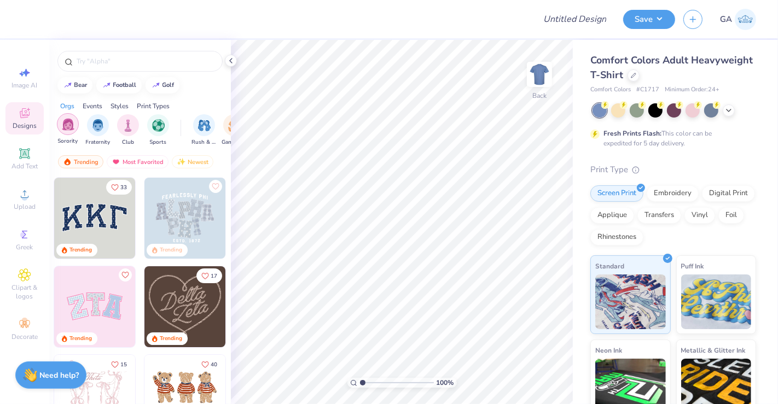
click at [72, 131] on div "filter for Sorority" at bounding box center [68, 124] width 22 height 22
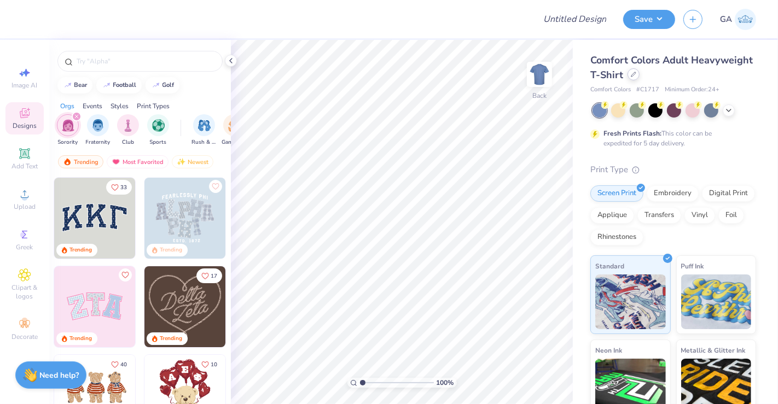
click at [639, 75] on div at bounding box center [633, 74] width 12 height 12
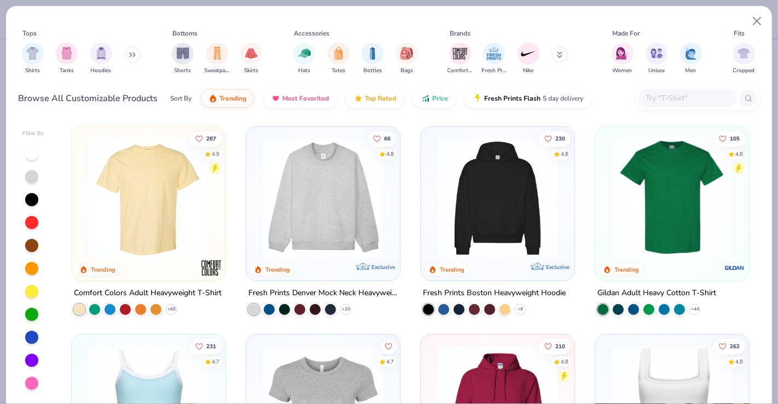
scroll to position [191, 0]
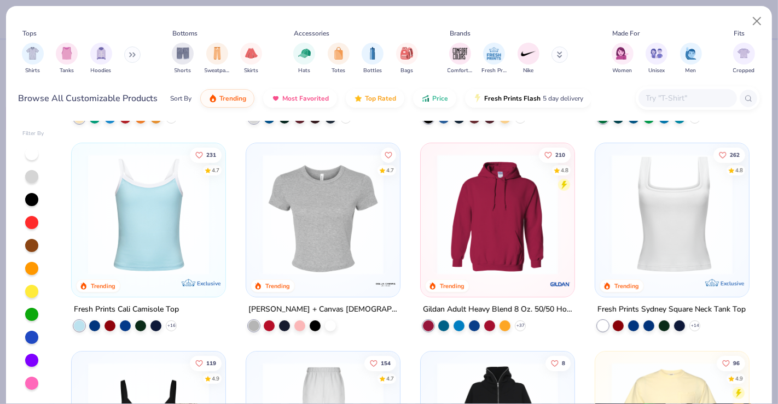
click at [514, 211] on img at bounding box center [497, 214] width 132 height 121
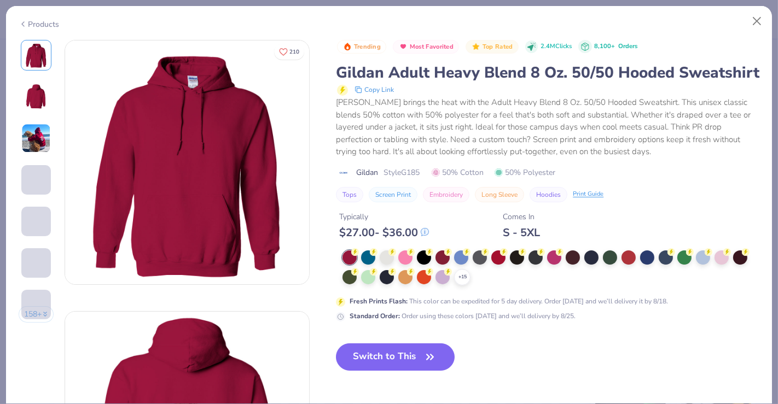
click at [52, 27] on div "Products" at bounding box center [388, 20] width 765 height 28
click at [439, 371] on button "Switch to This" at bounding box center [395, 356] width 119 height 27
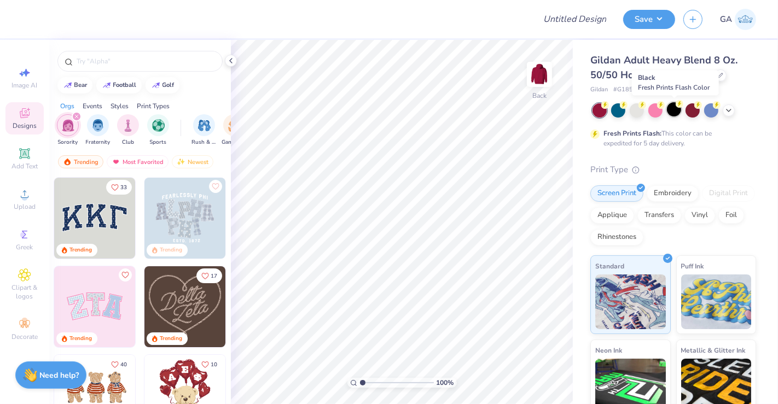
click at [675, 108] on div at bounding box center [674, 109] width 14 height 14
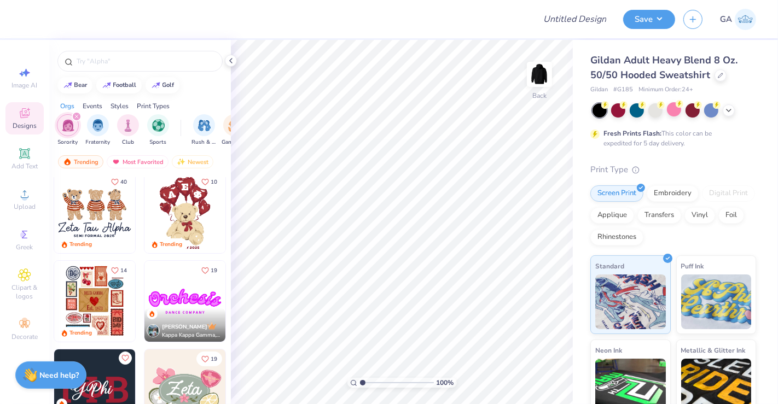
scroll to position [191, 0]
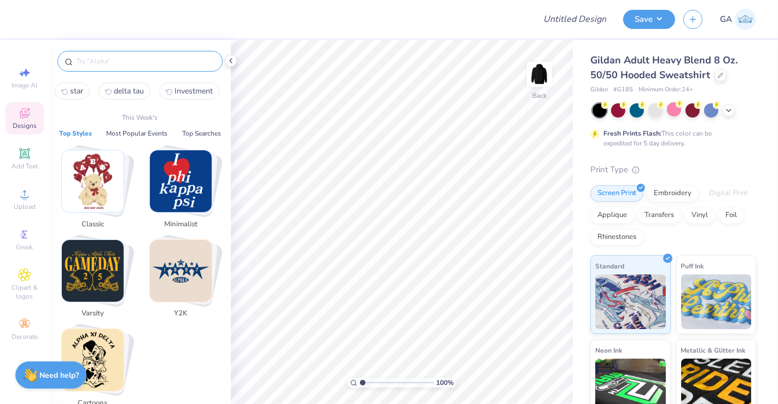
click at [115, 65] on input "text" at bounding box center [145, 61] width 140 height 11
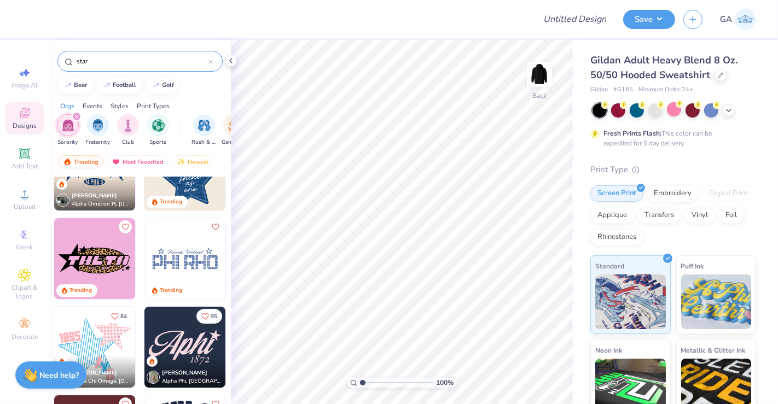
scroll to position [0, 0]
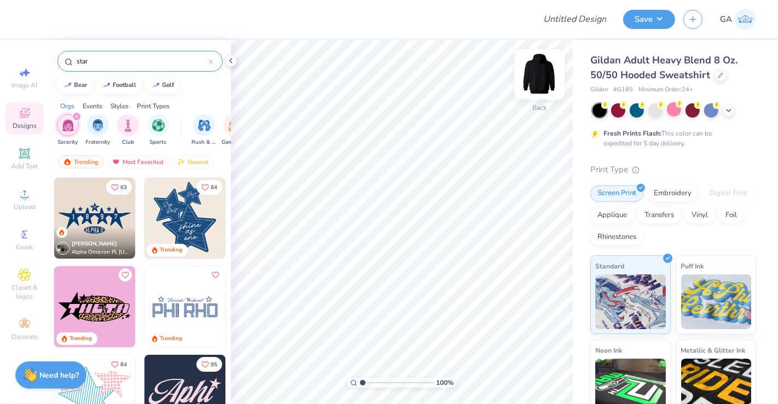
type input "star"
click at [541, 75] on img at bounding box center [539, 74] width 44 height 44
click at [176, 229] on img at bounding box center [184, 218] width 81 height 81
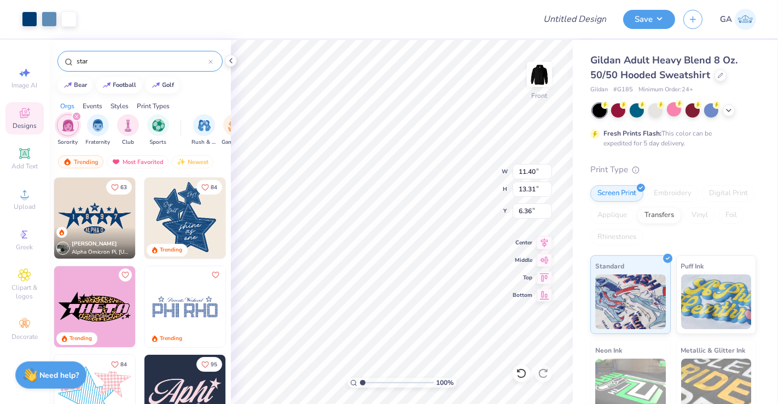
type input "6.36"
click at [443, 306] on li "Ungroup" at bounding box center [455, 307] width 86 height 21
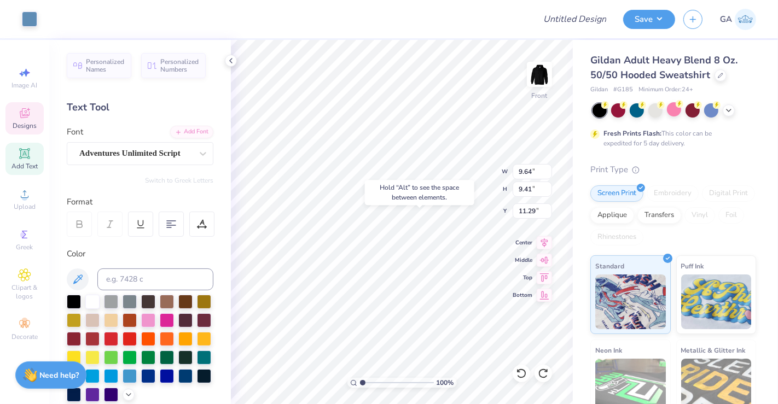
type input "10.18"
type input "2.44"
type input "0.72"
type input "16.32"
type input "11.21"
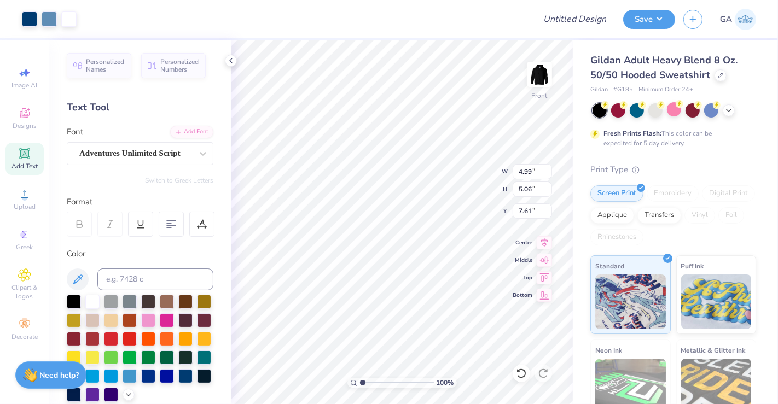
type input "4.99"
type input "5.06"
type input "7.37"
type input "6.00"
type input "9.90"
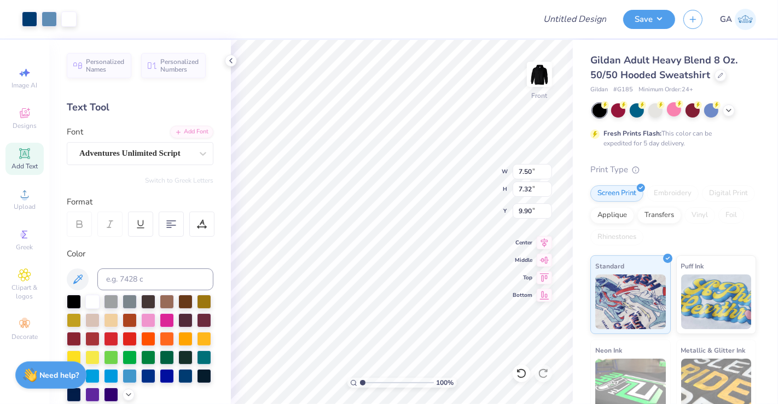
type input "7.50"
type input "7.32"
type input "9.63"
type input "7.41"
type input "7.45"
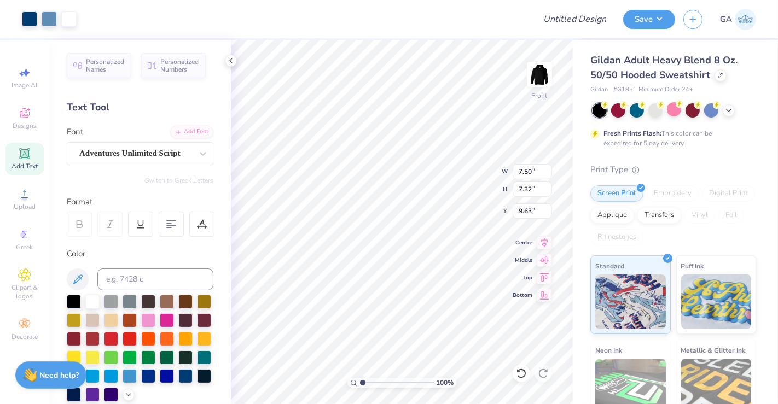
type input "9.66"
type input "17.12"
type input "7.36"
type input "10.44"
click at [28, 22] on div at bounding box center [29, 17] width 15 height 15
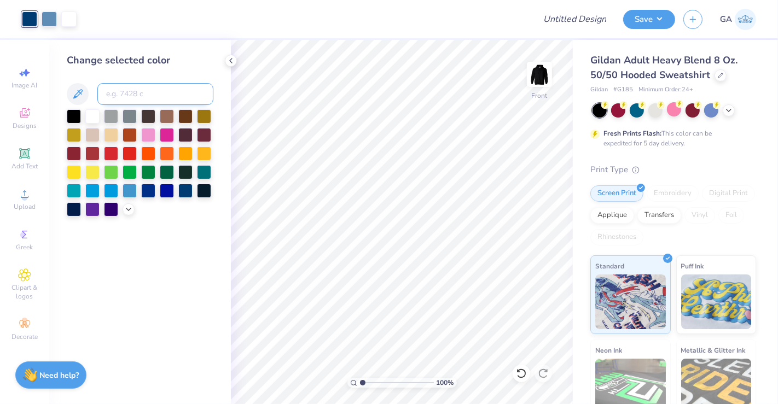
click at [161, 99] on input at bounding box center [155, 94] width 116 height 22
type input "213"
click at [48, 17] on div at bounding box center [49, 17] width 15 height 15
click at [147, 89] on input at bounding box center [155, 94] width 116 height 22
click at [97, 116] on div at bounding box center [92, 115] width 14 height 14
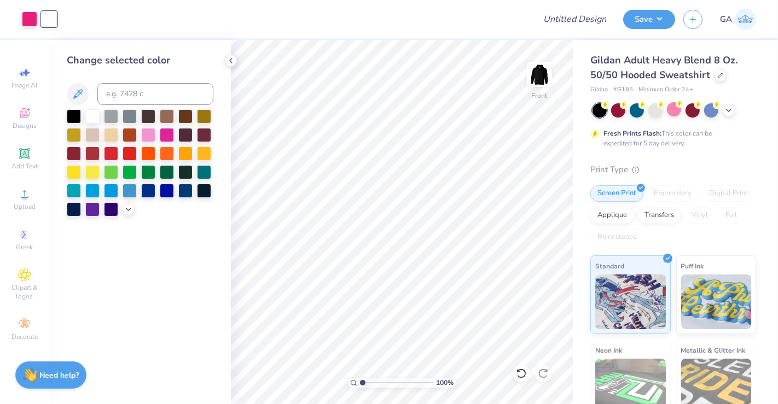
click at [145, 221] on div "Change selected color" at bounding box center [140, 222] width 182 height 364
click at [32, 154] on div "Add Text" at bounding box center [24, 159] width 38 height 32
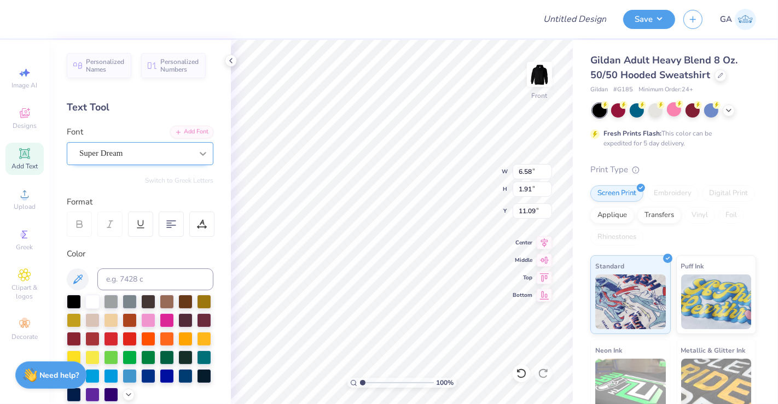
type input "11.09"
type input "9.44"
type input "2.73"
type input "9.35"
type input "3.81"
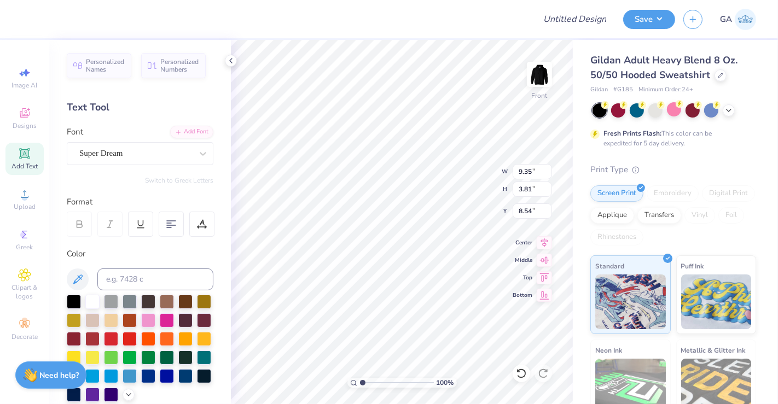
type input "9.19"
type input "11.10"
type input "4.53"
type input "9.21"
type input "12.62"
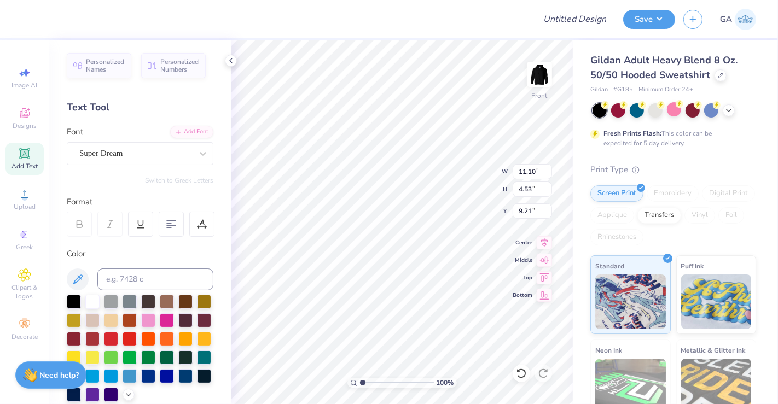
type input "5.15"
type input "8.96"
click at [51, 18] on div at bounding box center [49, 17] width 15 height 15
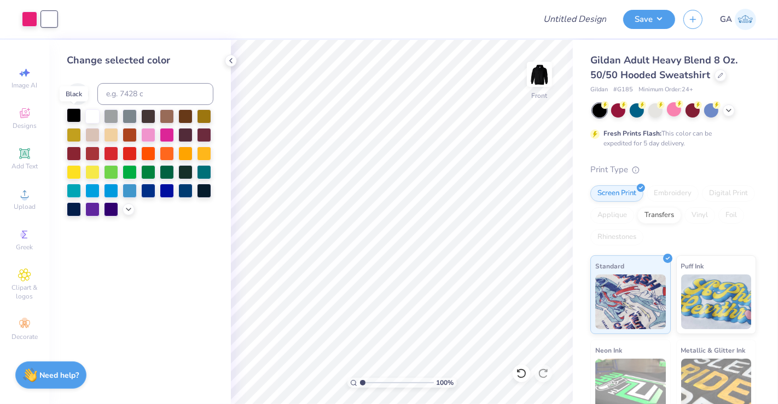
click at [76, 116] on div at bounding box center [74, 115] width 14 height 14
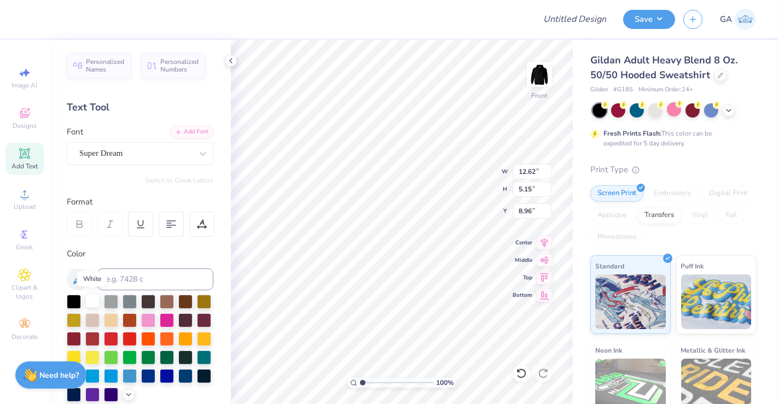
click at [91, 297] on div at bounding box center [92, 301] width 14 height 14
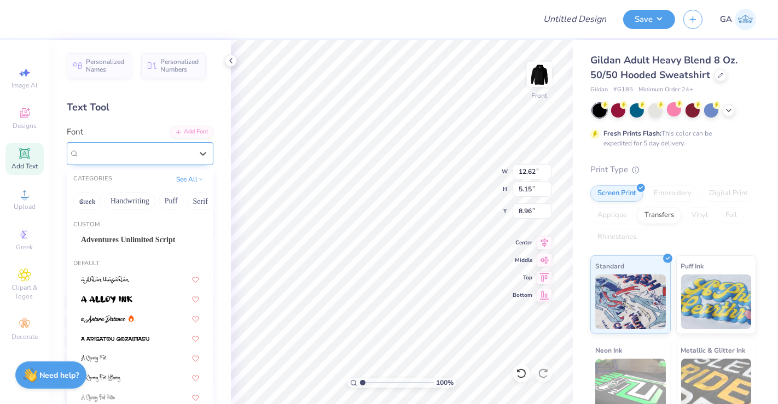
click at [134, 148] on div "Super Dream" at bounding box center [135, 153] width 115 height 17
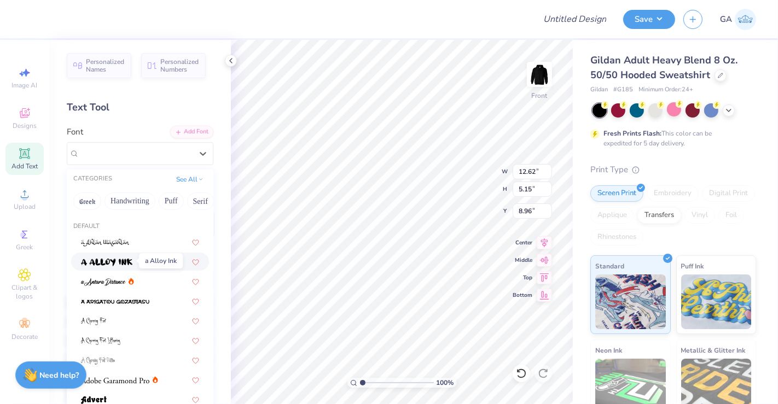
click at [113, 259] on img at bounding box center [106, 263] width 51 height 8
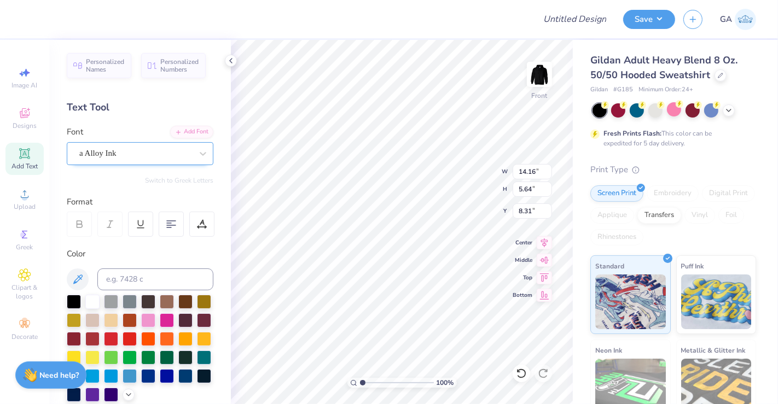
type input "14.16"
type input "5.64"
type input "8.31"
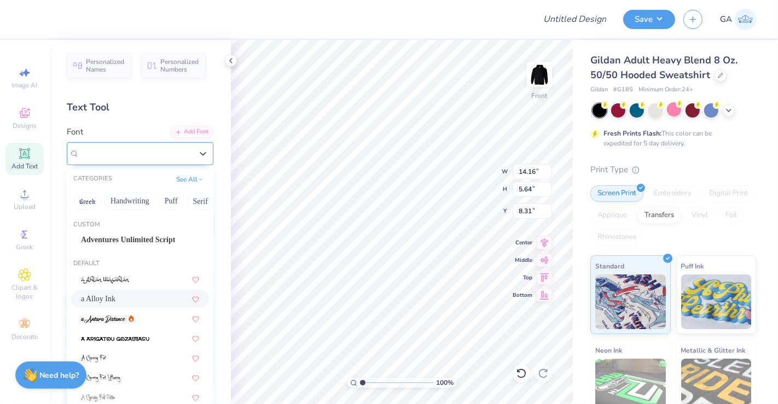
click at [159, 149] on div "a Alloy Ink" at bounding box center [135, 153] width 115 height 17
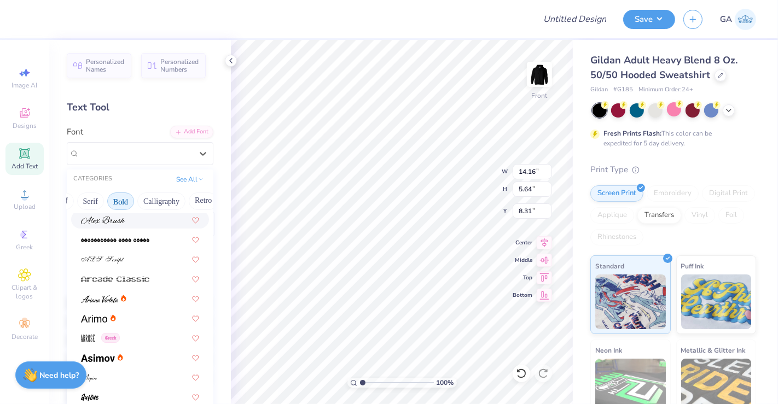
scroll to position [0, 114]
click at [156, 206] on button "Calligraphy" at bounding box center [157, 200] width 48 height 17
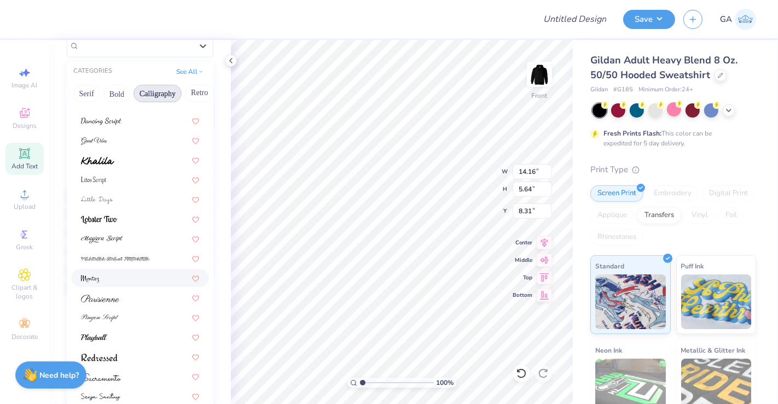
scroll to position [118, 0]
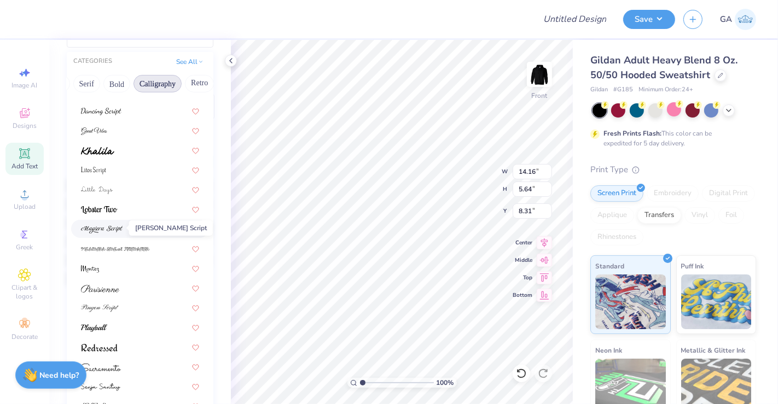
click at [110, 230] on img at bounding box center [102, 230] width 42 height 8
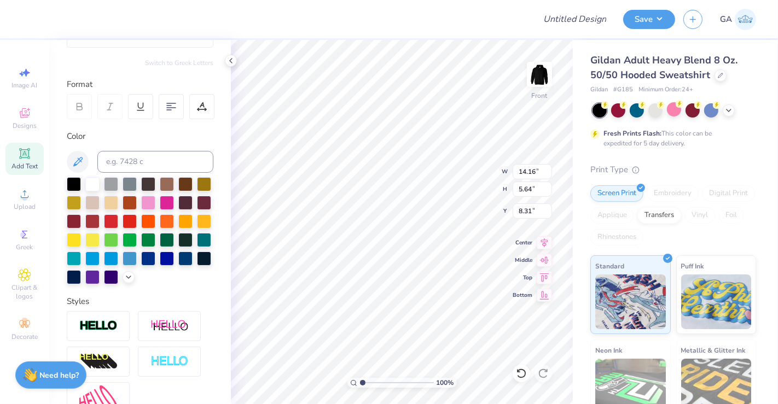
type input "15.67"
type input "5.61"
type input "8.57"
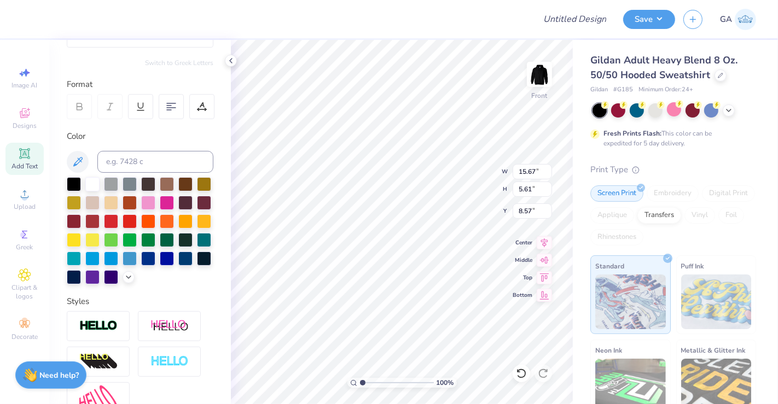
scroll to position [10, 1]
type textarea "T"
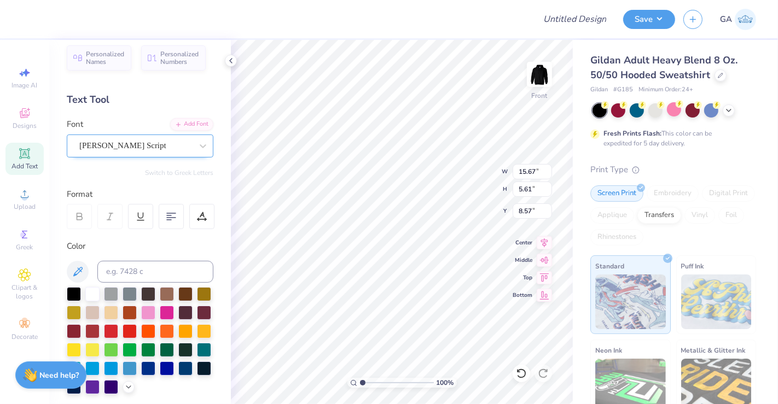
scroll to position [7, 0]
type textarea "KARISMA"
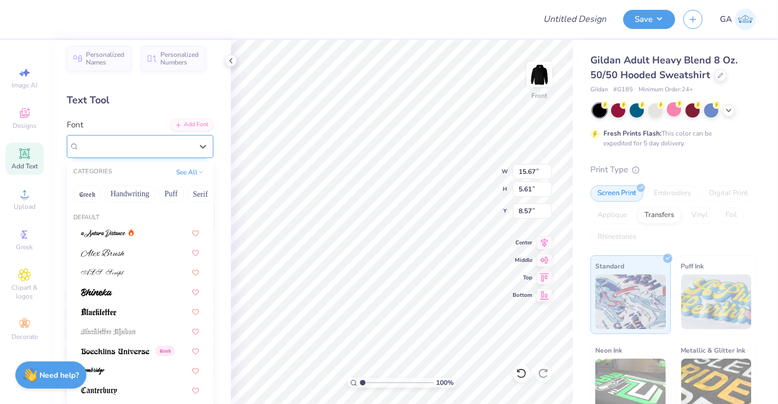
click at [148, 153] on div at bounding box center [135, 146] width 113 height 15
click at [124, 293] on div at bounding box center [140, 291] width 118 height 11
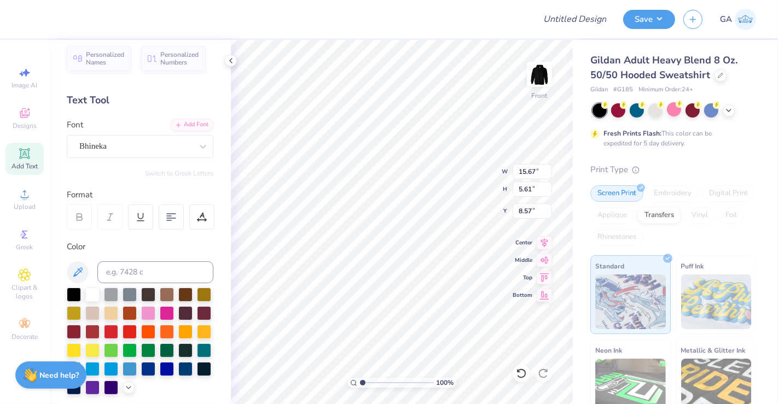
scroll to position [10, 3]
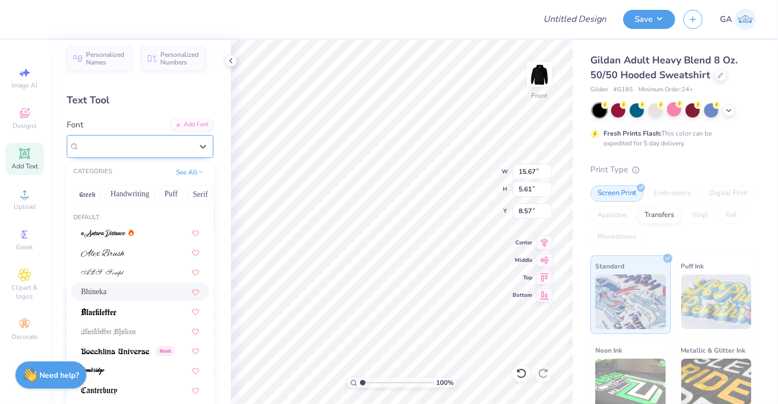
click at [153, 143] on div "Bhineka" at bounding box center [135, 146] width 115 height 17
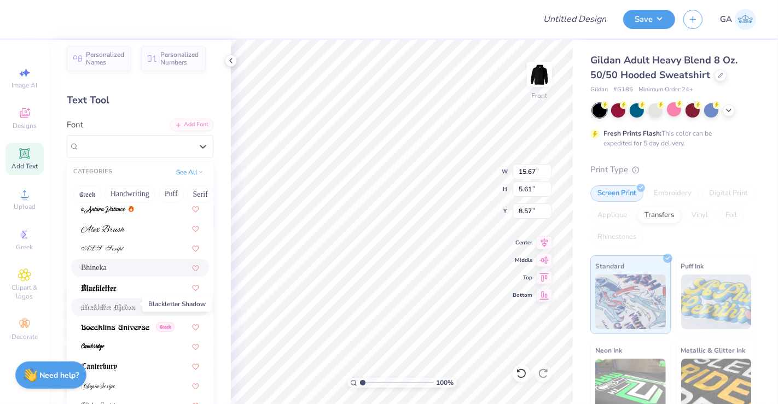
scroll to position [26, 0]
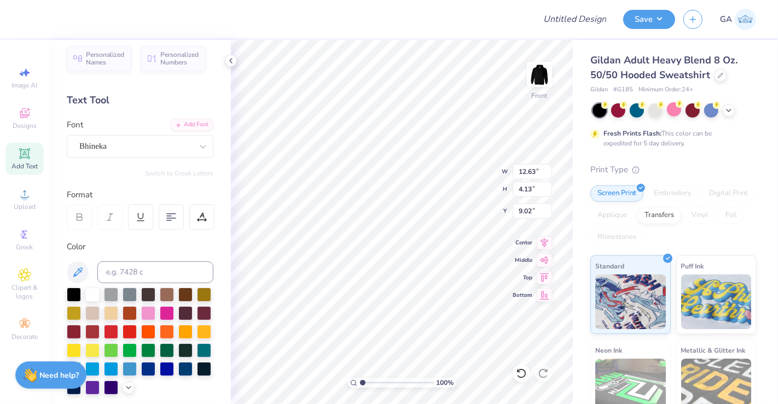
type input "9.02"
click at [545, 243] on icon at bounding box center [544, 240] width 7 height 9
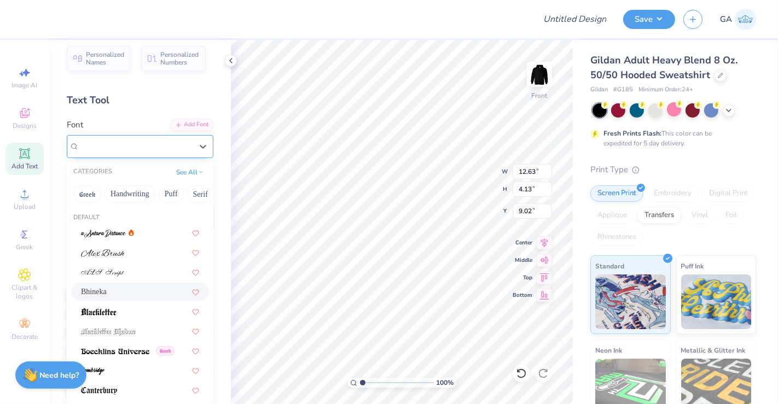
click at [183, 142] on div "Bhineka" at bounding box center [135, 146] width 115 height 17
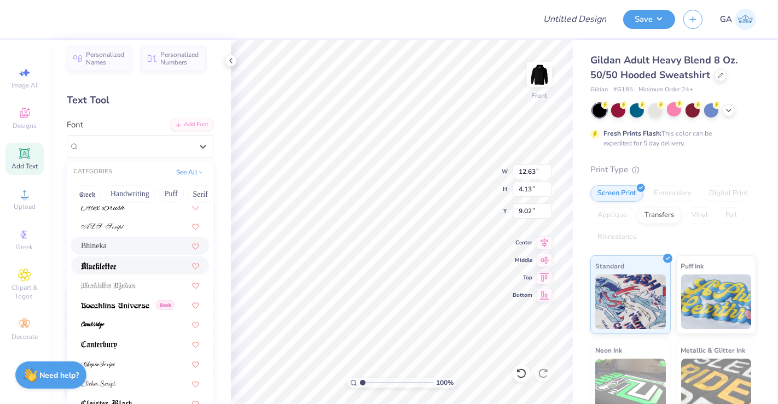
scroll to position [55, 0]
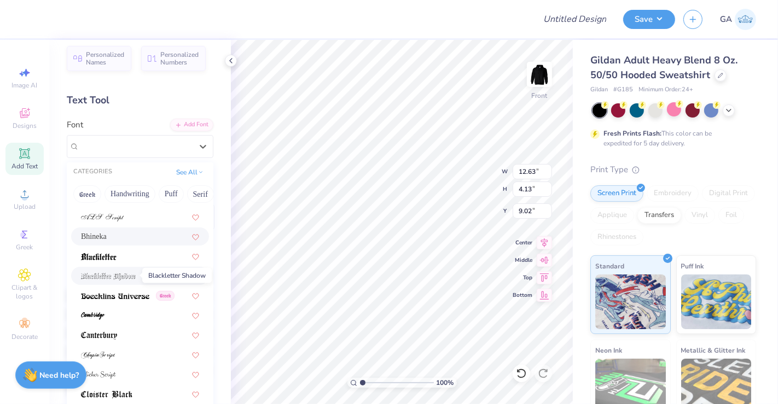
click at [124, 277] on img at bounding box center [108, 277] width 55 height 8
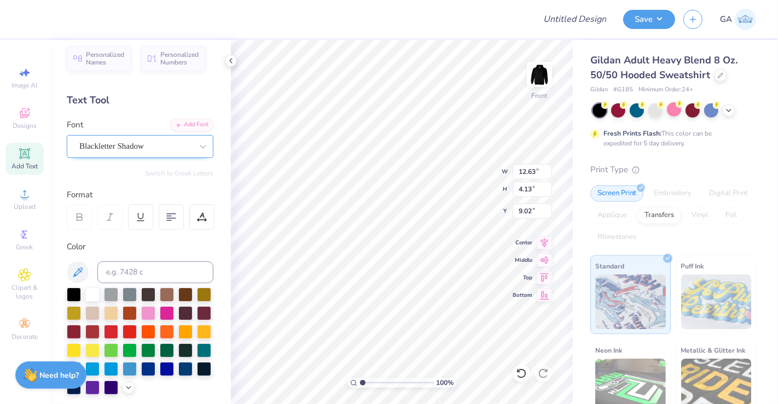
type input "15.67"
type input "5.23"
type input "8.54"
click at [164, 150] on div "Blackletter Shadow" at bounding box center [135, 146] width 115 height 17
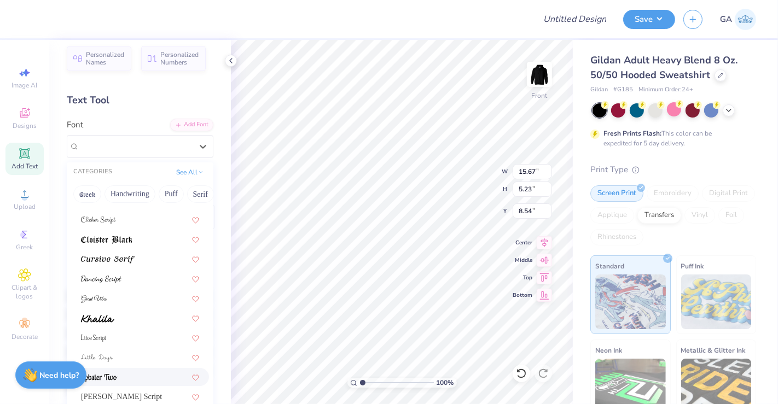
scroll to position [267, 0]
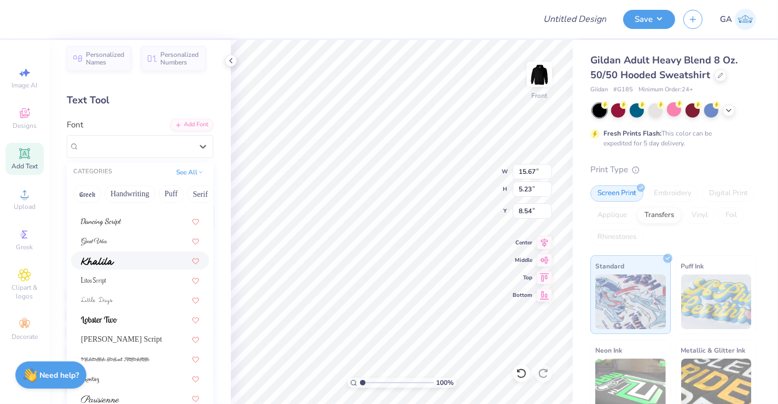
click at [116, 259] on div at bounding box center [140, 260] width 118 height 11
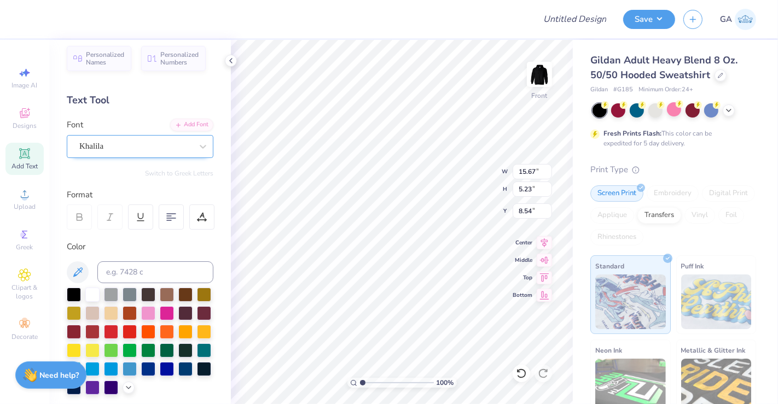
type input "14.85"
type input "4.57"
type input "8.87"
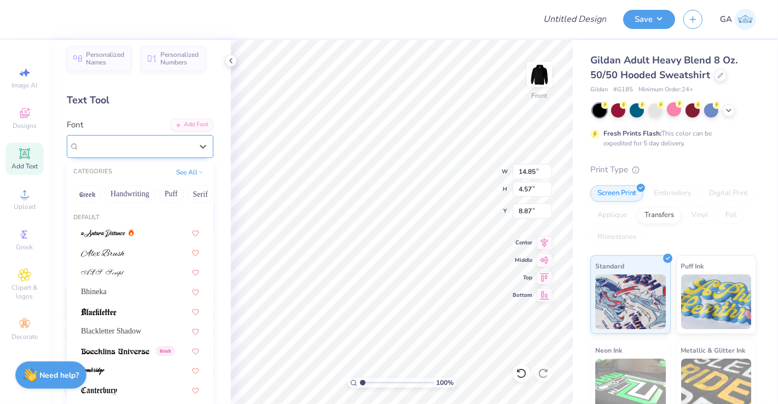
click at [164, 138] on div "Khalila" at bounding box center [135, 146] width 115 height 17
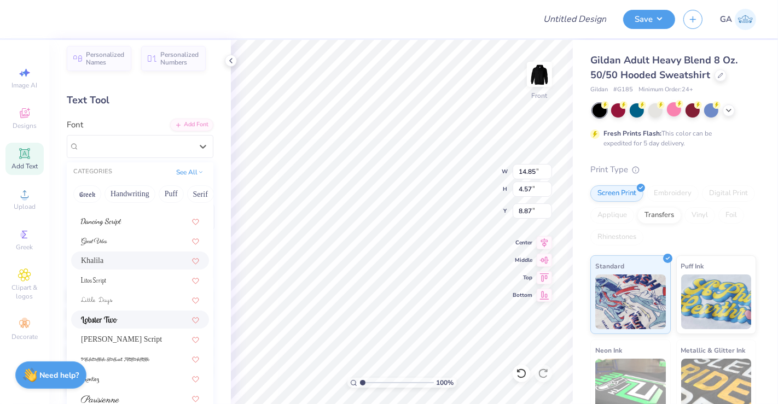
click at [118, 318] on div at bounding box center [140, 319] width 118 height 11
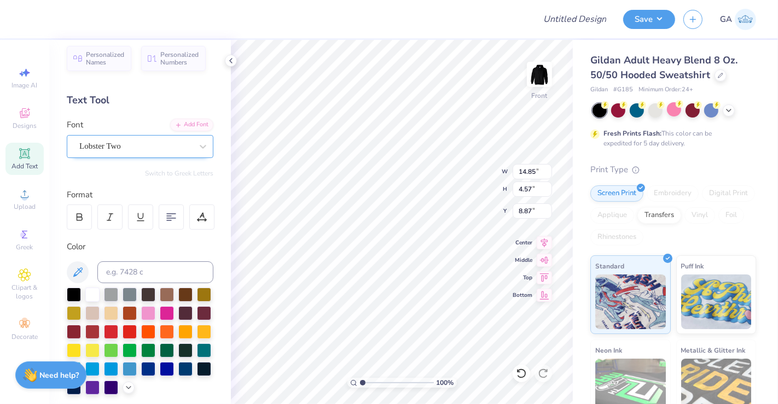
type input "14.32"
type input "4.65"
type input "8.65"
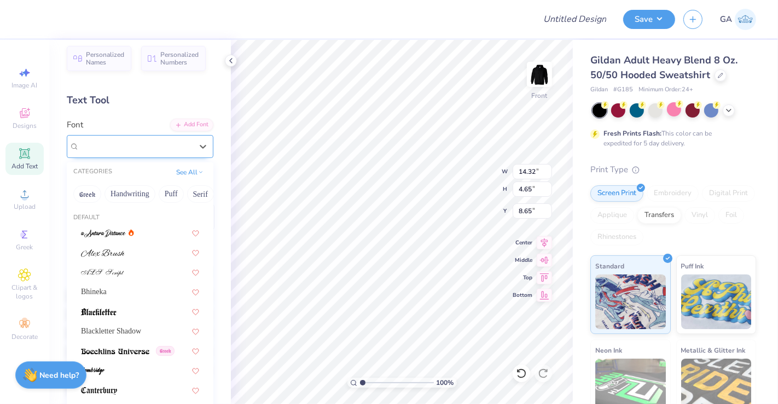
click at [156, 151] on div "Lobster Two" at bounding box center [135, 146] width 115 height 17
click at [169, 192] on button "Puff" at bounding box center [171, 193] width 25 height 17
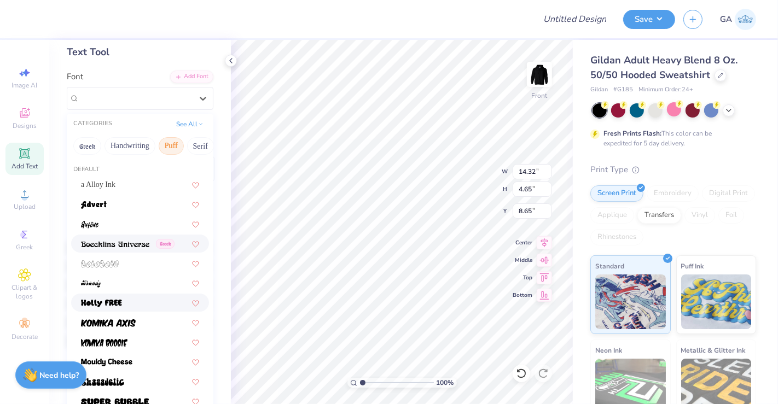
scroll to position [75, 0]
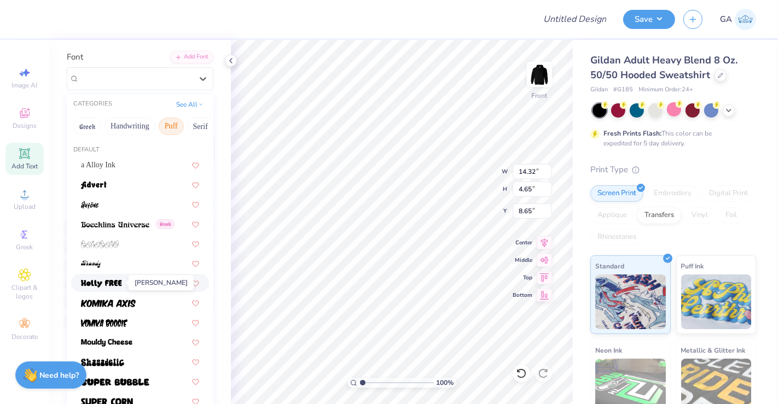
click at [114, 284] on img at bounding box center [101, 284] width 41 height 8
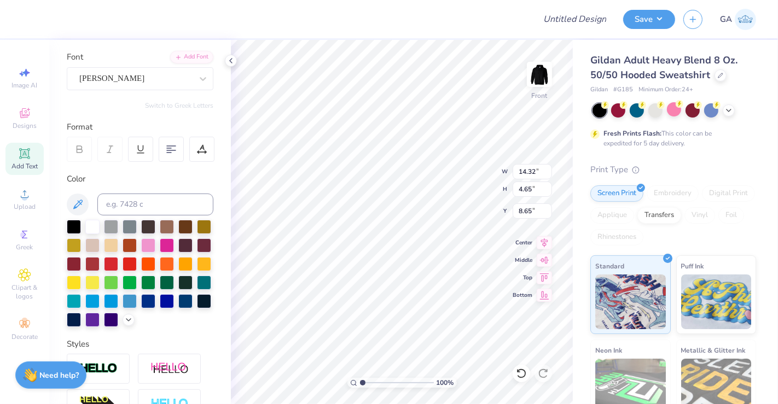
type input "13.38"
type input "4.17"
type input "9.14"
type input "9.01"
type input "9.32"
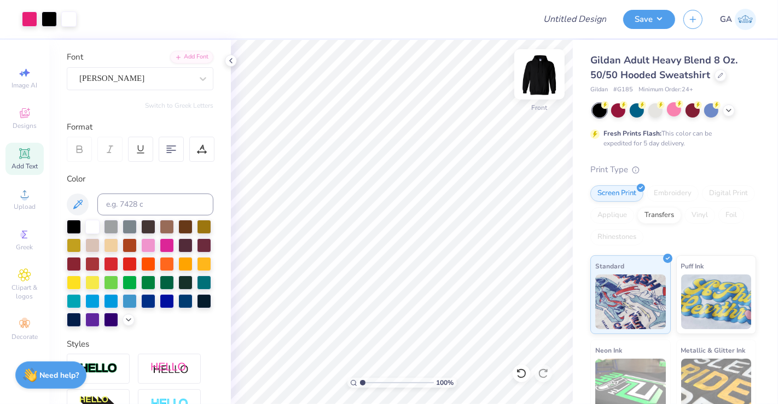
click at [537, 81] on img at bounding box center [539, 74] width 44 height 44
click at [532, 69] on img at bounding box center [539, 74] width 44 height 44
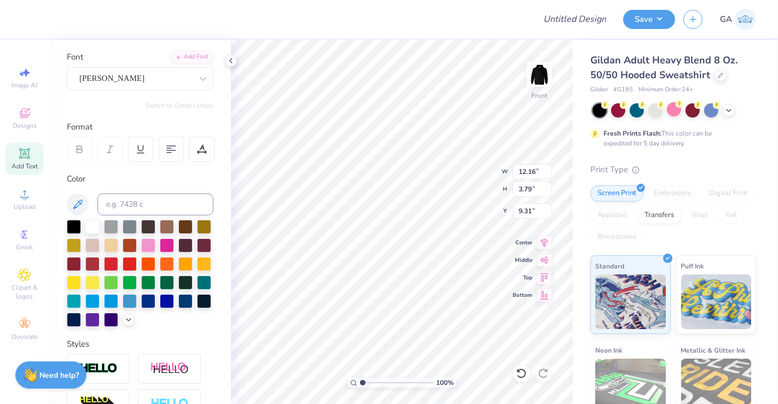
type input "12.16"
type input "3.79"
type input "9.31"
type input "9.47"
click at [536, 173] on input "12.16" at bounding box center [531, 171] width 39 height 15
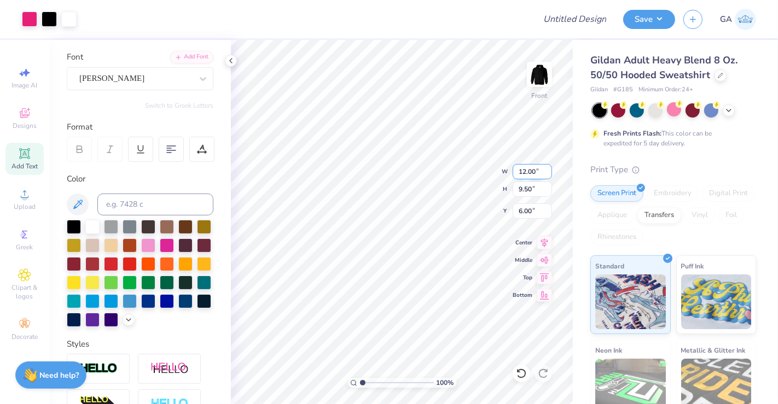
type input "12.00"
type input "12.12"
type input "4.50"
type input "9.13"
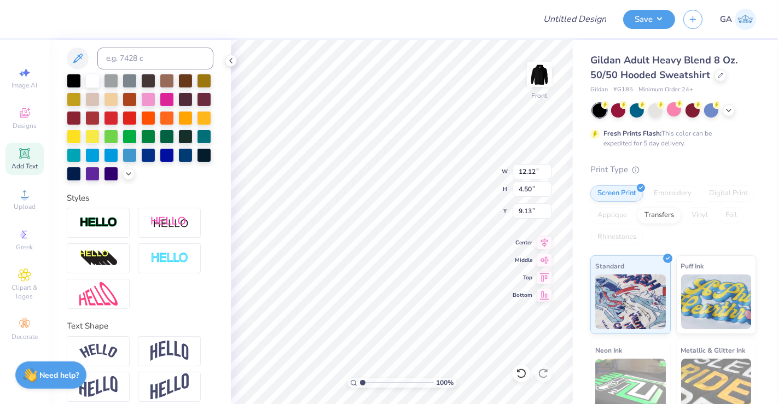
scroll to position [221, 0]
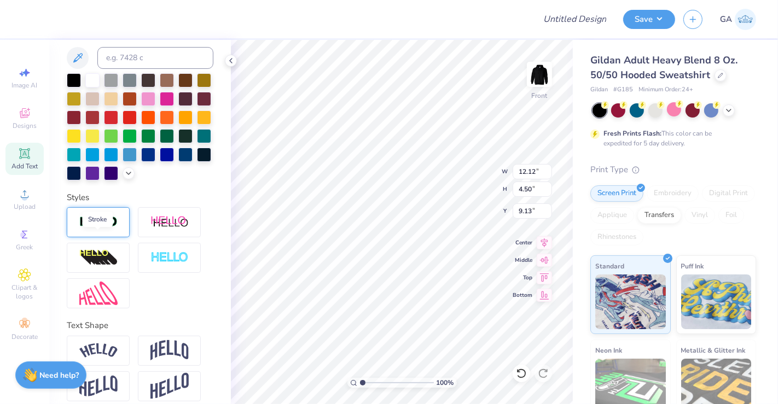
click at [108, 229] on img at bounding box center [98, 222] width 38 height 13
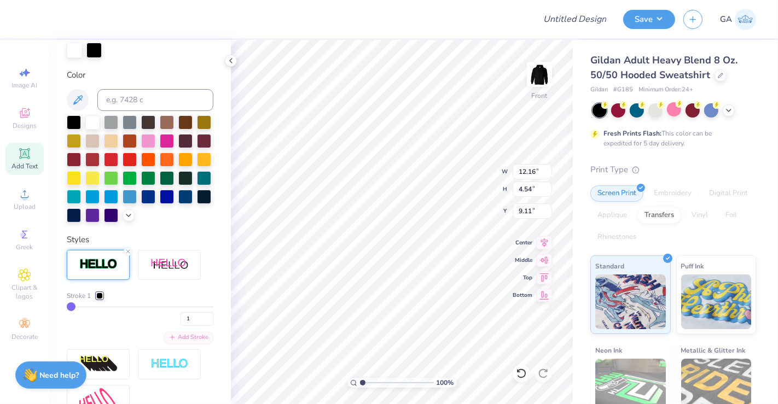
type input "12.16"
type input "4.54"
type input "9.11"
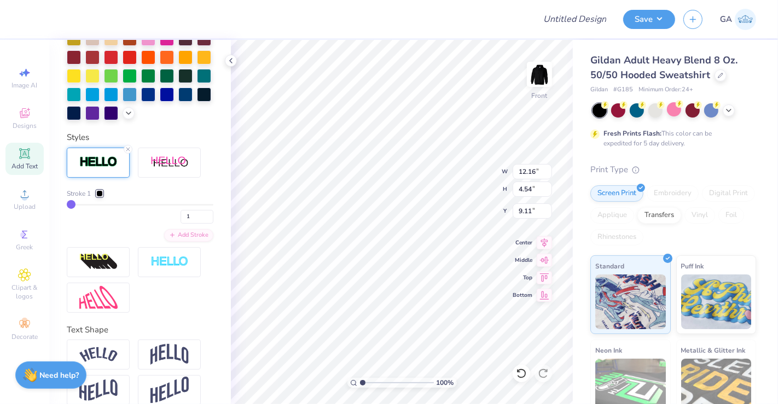
scroll to position [325, 0]
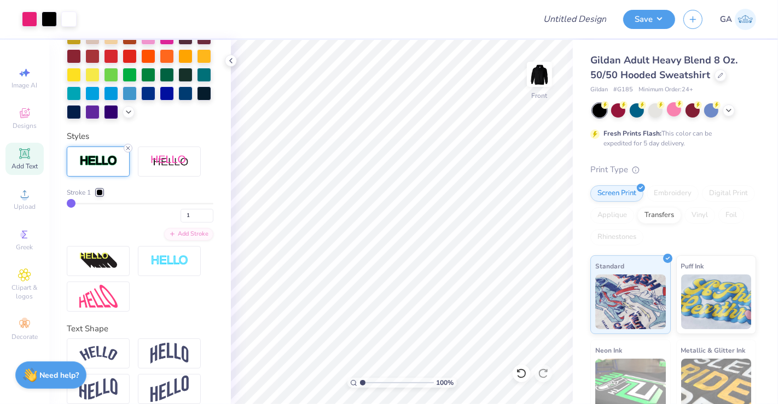
click at [128, 151] on icon at bounding box center [128, 148] width 7 height 7
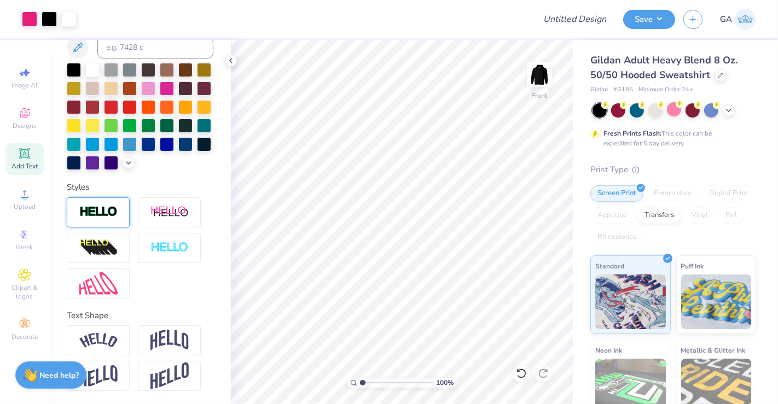
scroll to position [292, 0]
click at [100, 211] on img at bounding box center [98, 212] width 38 height 13
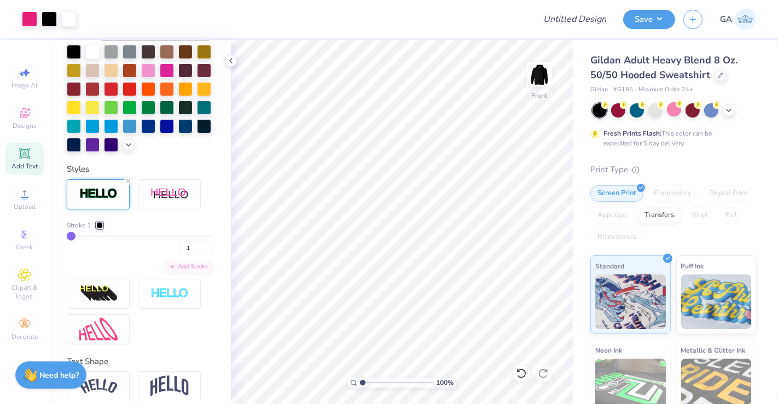
scroll to position [325, 0]
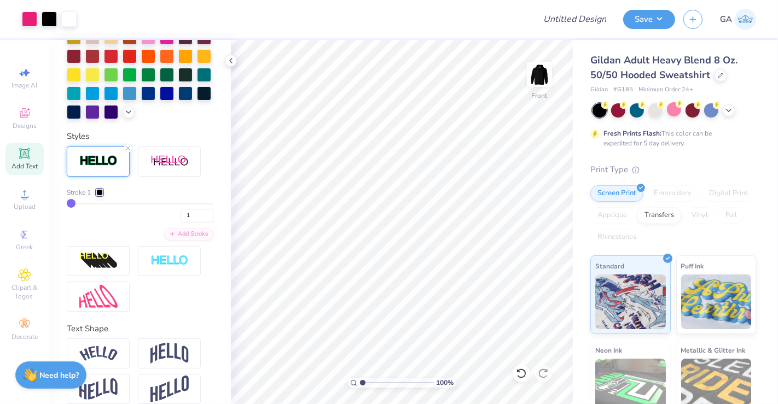
type input "8"
click at [80, 204] on input "range" at bounding box center [140, 204] width 147 height 2
click at [89, 219] on div "Stroke 1 8" at bounding box center [140, 205] width 147 height 35
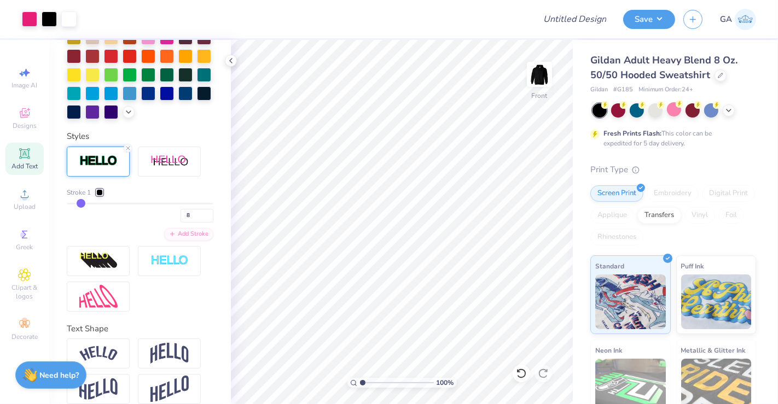
click at [68, 218] on div "Stroke 1 8" at bounding box center [140, 205] width 147 height 35
type input "1"
click at [71, 204] on input "range" at bounding box center [140, 204] width 147 height 2
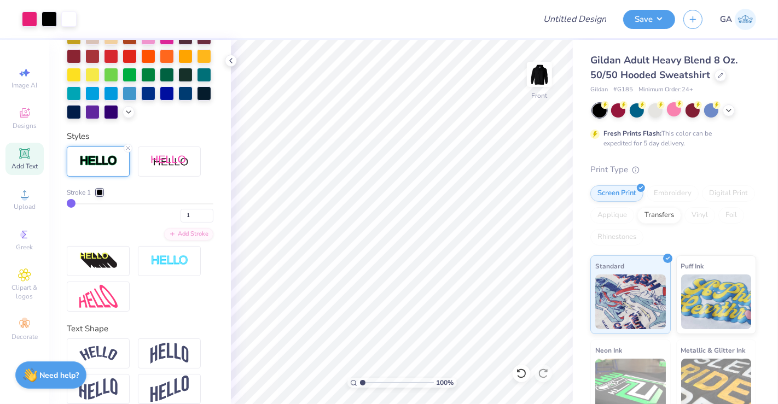
click at [72, 204] on input "range" at bounding box center [140, 204] width 147 height 2
drag, startPoint x: 72, startPoint y: 220, endPoint x: 37, endPoint y: 225, distance: 34.8
click at [67, 204] on input "range" at bounding box center [140, 204] width 147 height 2
click at [551, 71] on img at bounding box center [539, 74] width 44 height 44
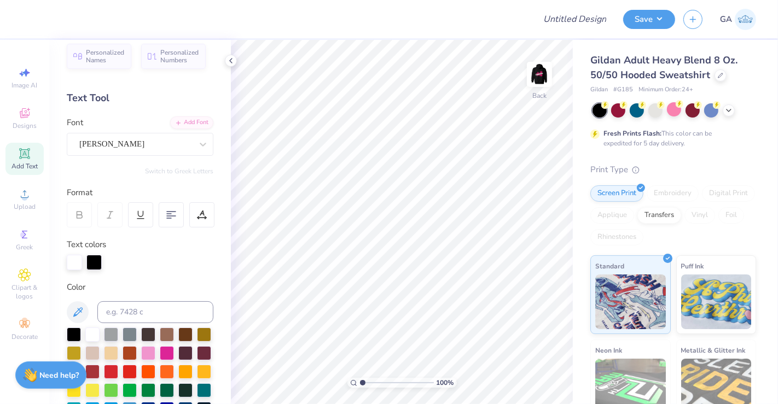
click at [31, 161] on div "Add Text" at bounding box center [24, 159] width 38 height 32
type input "6.52"
type input "1.91"
type input "6.29"
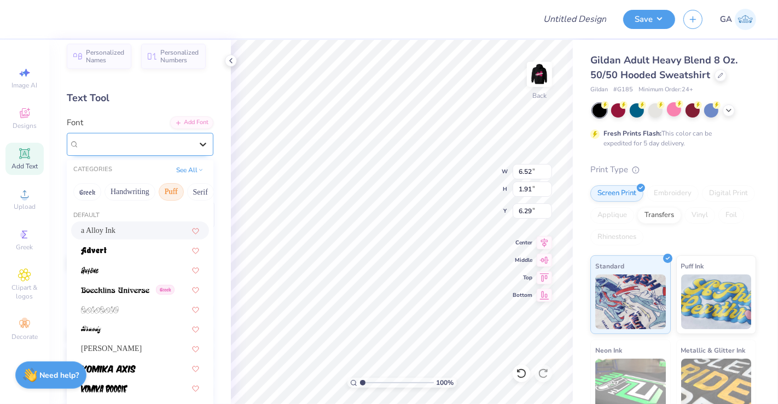
click at [193, 149] on div at bounding box center [203, 145] width 20 height 20
click at [115, 350] on span "Holly FREE" at bounding box center [111, 348] width 61 height 11
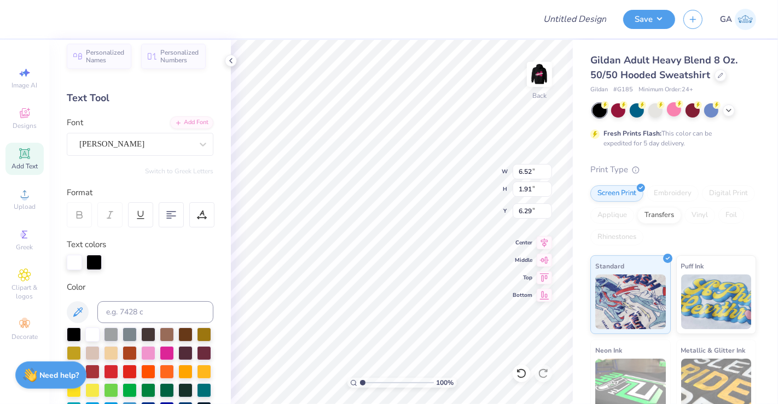
type input "6.07"
type input "1.89"
type input "6.31"
type textarea "T"
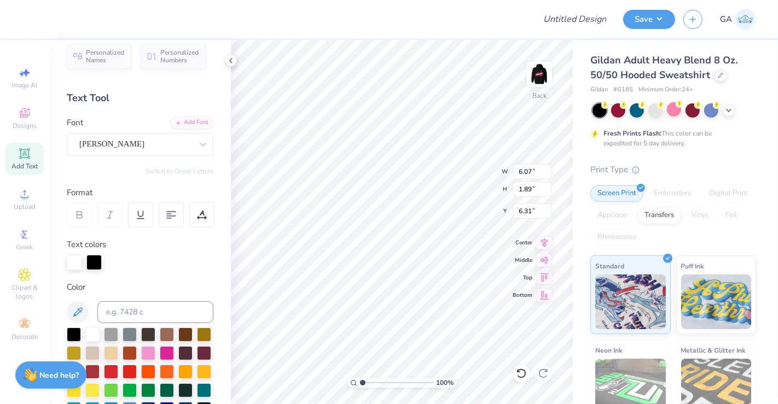
scroll to position [10, 2]
type textarea "Est 2016"
type input "4.89"
type input "0.95"
type input "10.33"
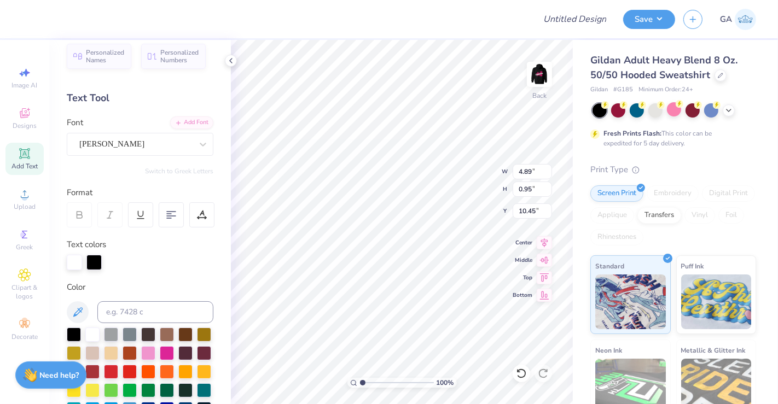
type input "10.45"
type input "9.12"
type input "5.35"
type input "1.04"
type input "10.67"
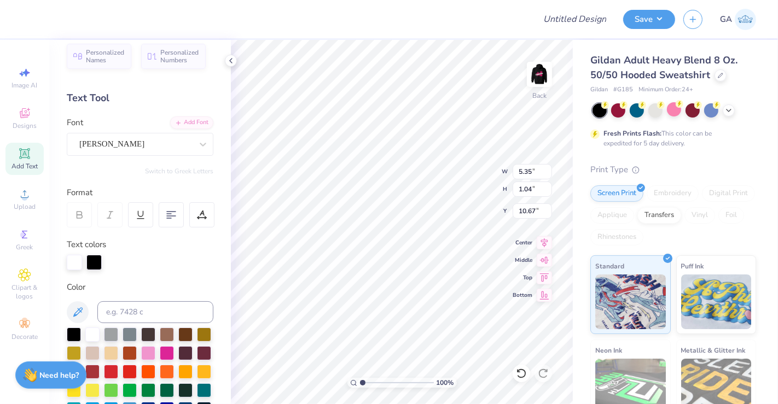
type input "10.32"
type input "9.97"
click at [534, 173] on input "5.35" at bounding box center [531, 171] width 39 height 15
type input "5"
type input "6.00"
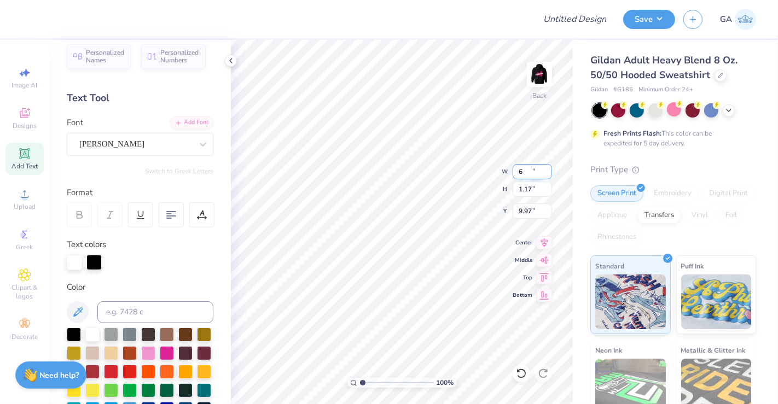
type input "1.17"
type input "10.61"
type input "9.36"
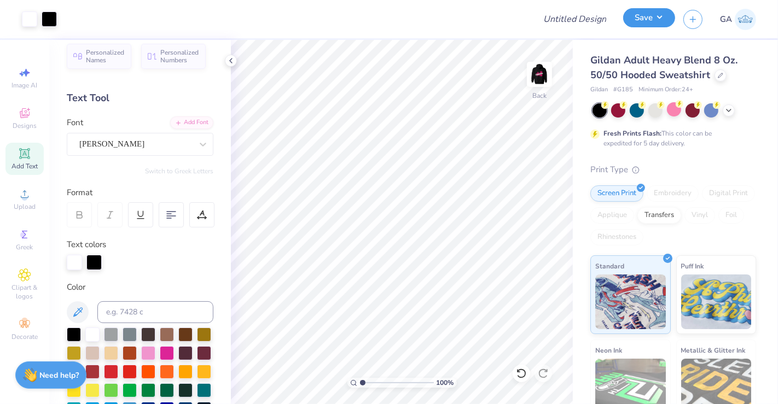
click at [650, 11] on button "Save" at bounding box center [649, 17] width 52 height 19
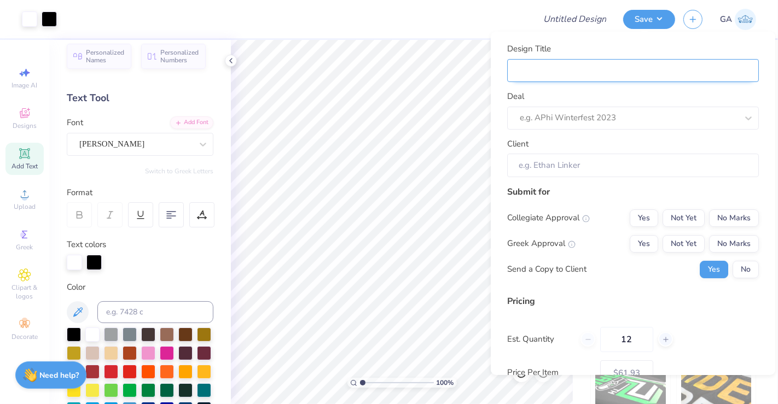
click at [695, 62] on input "Design Title" at bounding box center [633, 71] width 252 height 24
type input "M"
type input "Me"
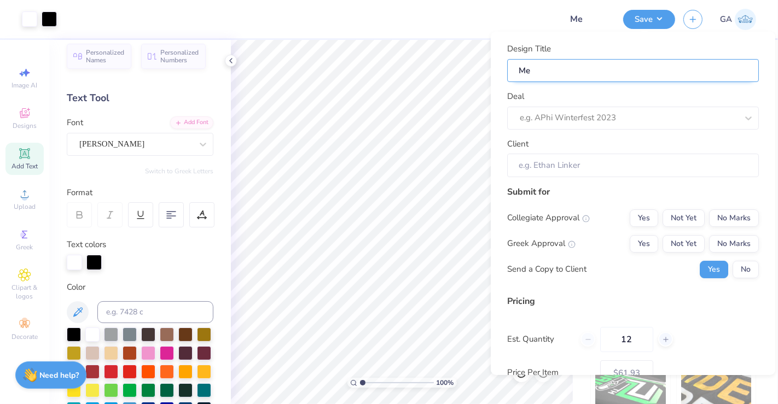
type input "Mer"
type input "Merc"
type input "Merch"
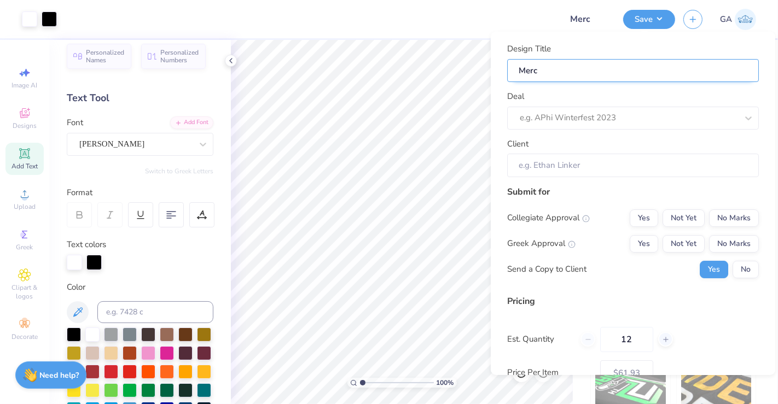
type input "Merch"
type input "Merch f"
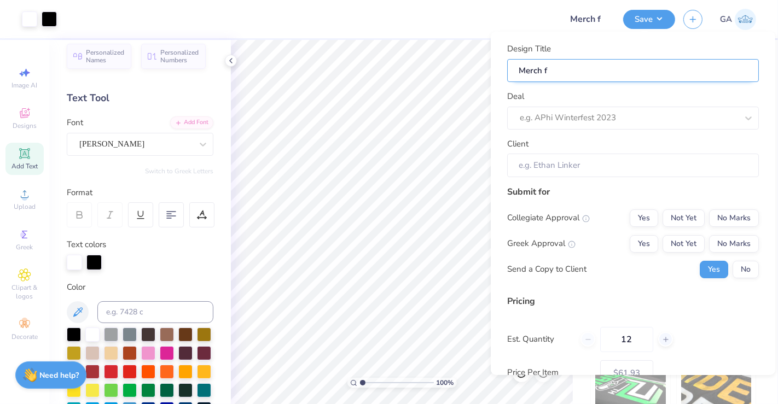
type input "Merch fo"
type input "Merch for"
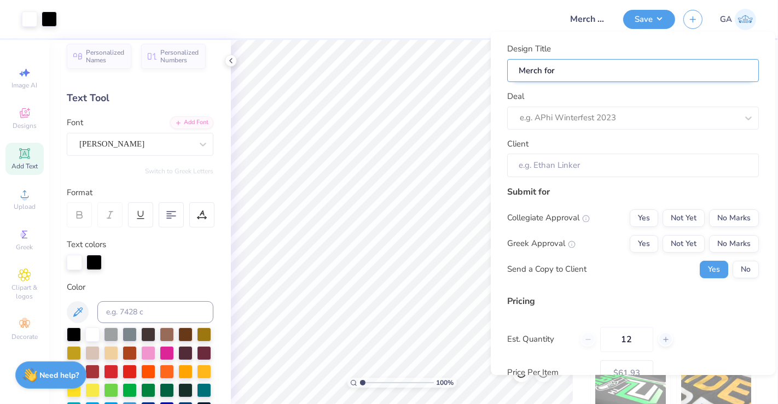
type input "Merch for"
type input "Merch for K"
type input "Merch for KD"
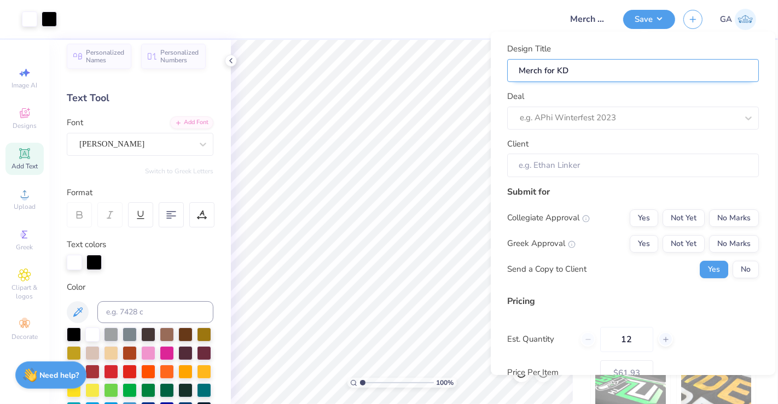
type input "Merch for KDC"
click at [658, 106] on div "e.g. APhi Winterfest 2023" at bounding box center [633, 117] width 252 height 23
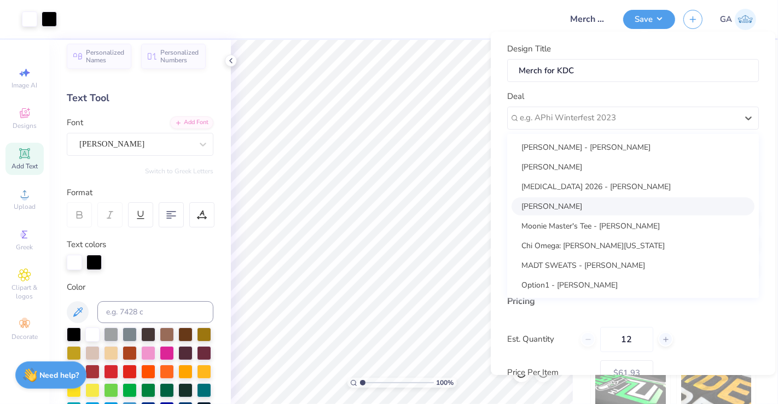
click at [621, 202] on div "Molly Saletta" at bounding box center [632, 206] width 243 height 18
type input "Molly Saletta"
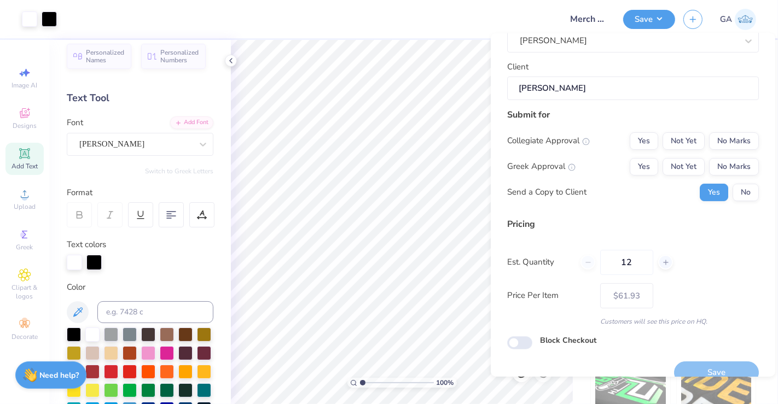
scroll to position [95, 0]
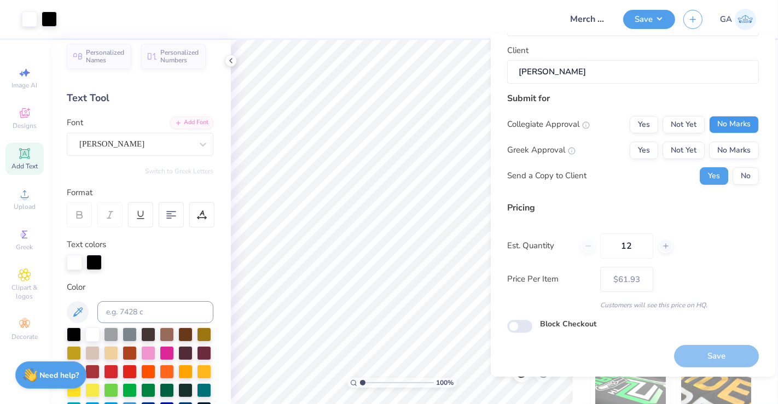
click at [733, 127] on button "No Marks" at bounding box center [734, 123] width 50 height 17
click at [733, 144] on button "No Marks" at bounding box center [734, 149] width 50 height 17
click at [733, 163] on div "Collegiate Approval Yes Not Yet No Marks Greek Approval Yes Not Yet No Marks Se…" at bounding box center [633, 149] width 252 height 69
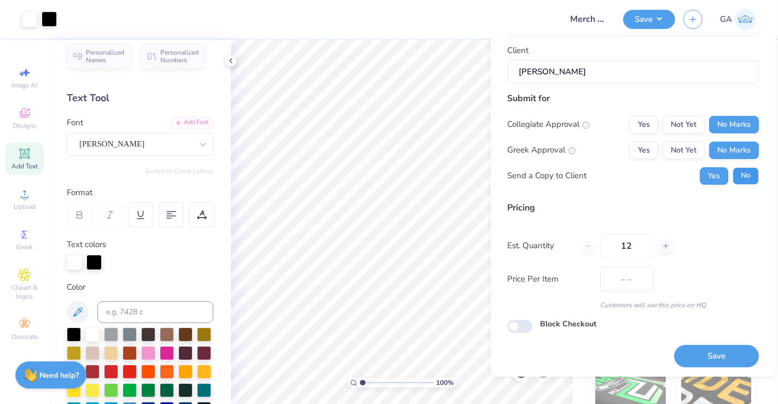
click at [733, 168] on button "No" at bounding box center [745, 175] width 26 height 17
type input "$61.93"
click at [628, 252] on input "12" at bounding box center [626, 245] width 53 height 25
type input "1"
type input "030"
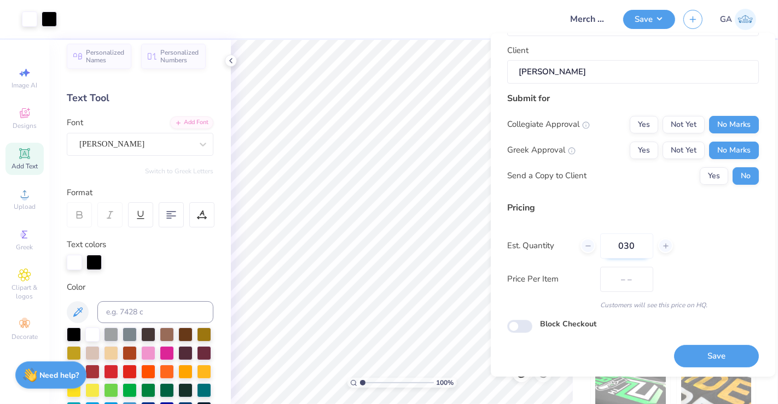
type input "$37.33"
type input "030"
click at [692, 352] on button "Save" at bounding box center [716, 356] width 85 height 22
type input "$37.33"
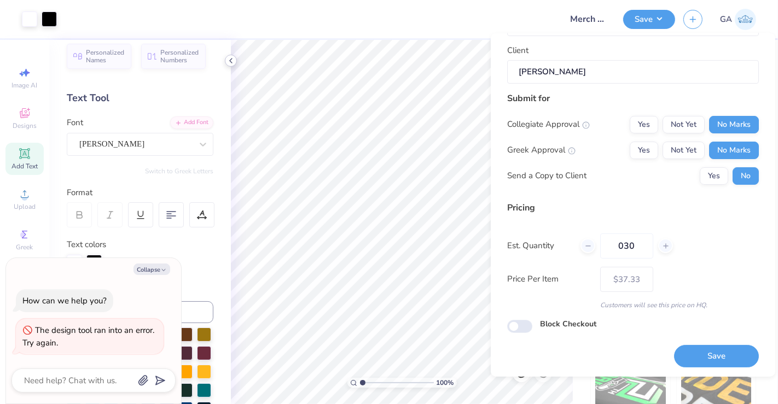
click at [231, 63] on icon at bounding box center [230, 60] width 9 height 9
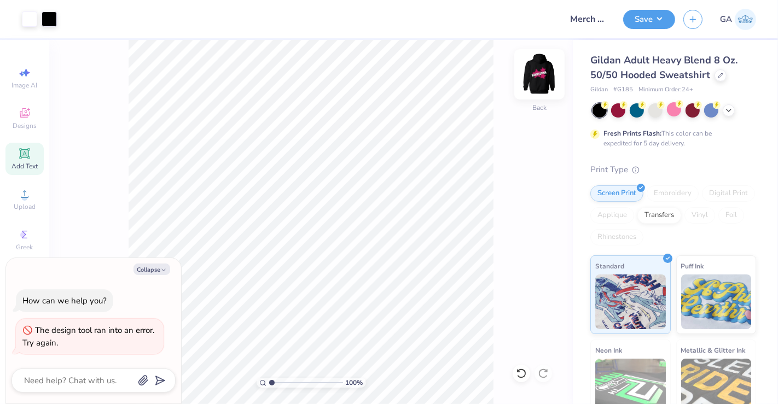
click at [540, 72] on img at bounding box center [539, 74] width 44 height 44
click at [162, 267] on icon "button" at bounding box center [163, 270] width 7 height 7
type textarea "x"
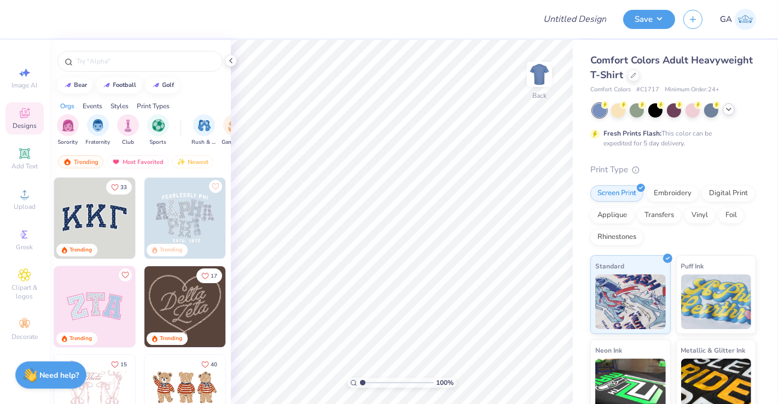
click at [733, 112] on div at bounding box center [728, 109] width 12 height 12
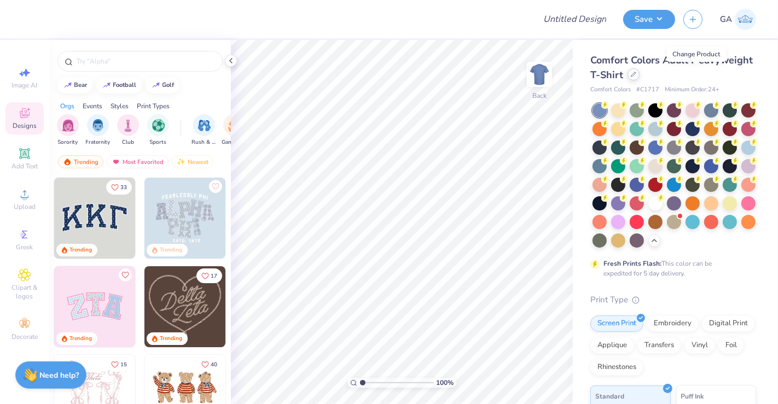
click at [639, 74] on div at bounding box center [633, 74] width 12 height 12
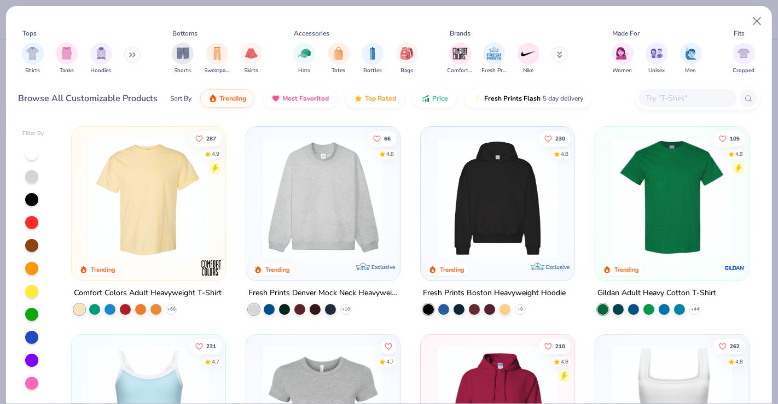
click at [498, 352] on img at bounding box center [497, 406] width 132 height 121
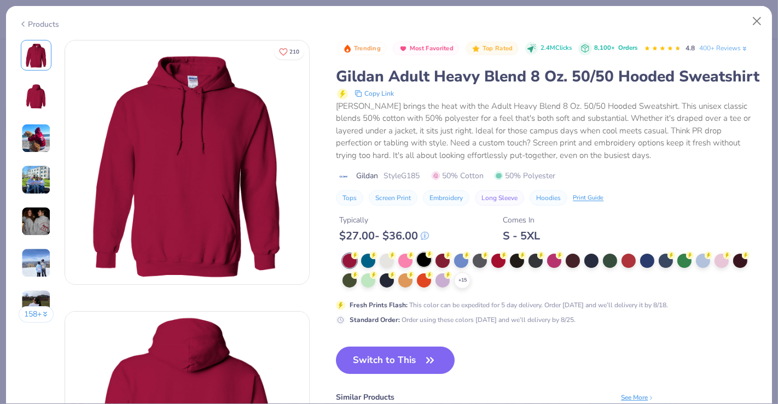
click at [426, 258] on icon at bounding box center [429, 254] width 8 height 8
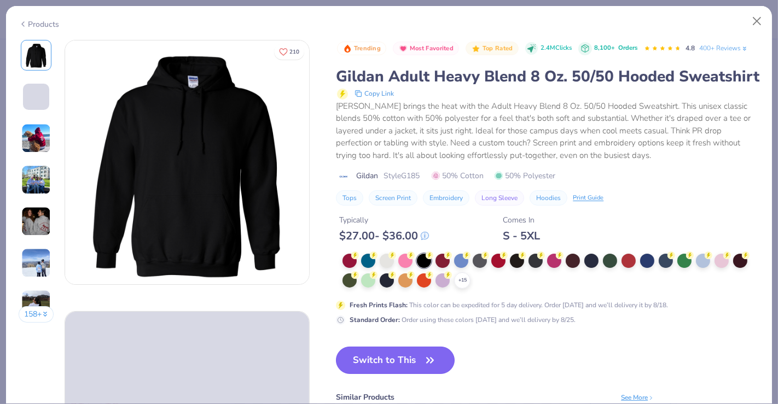
click at [404, 372] on button "Switch to This" at bounding box center [395, 360] width 119 height 27
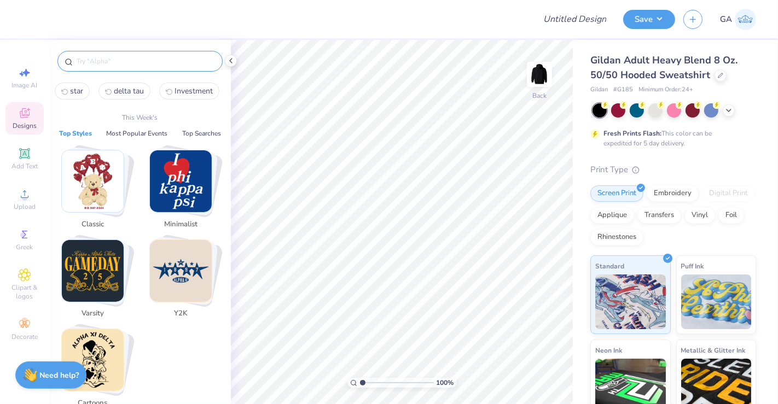
click at [136, 63] on input "text" at bounding box center [145, 61] width 140 height 11
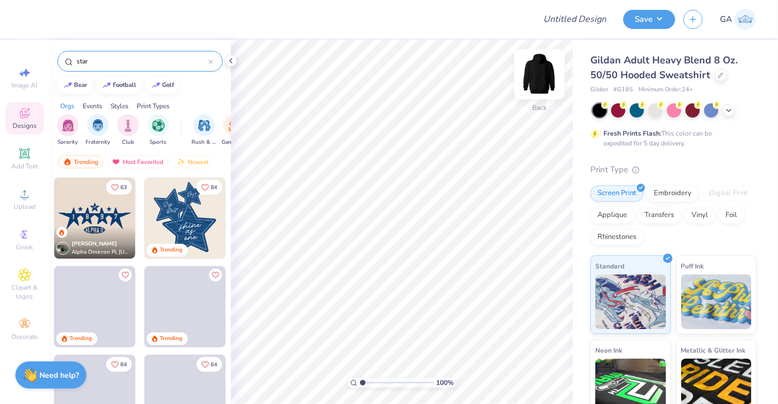
type input "star"
click at [544, 85] on img at bounding box center [539, 74] width 44 height 44
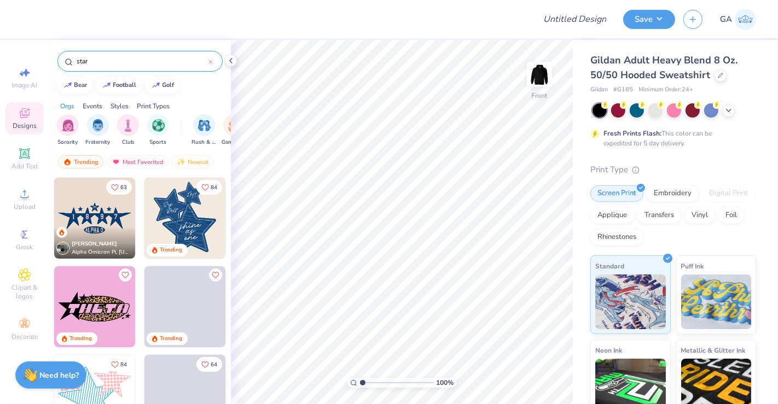
click at [166, 229] on img at bounding box center [184, 218] width 81 height 81
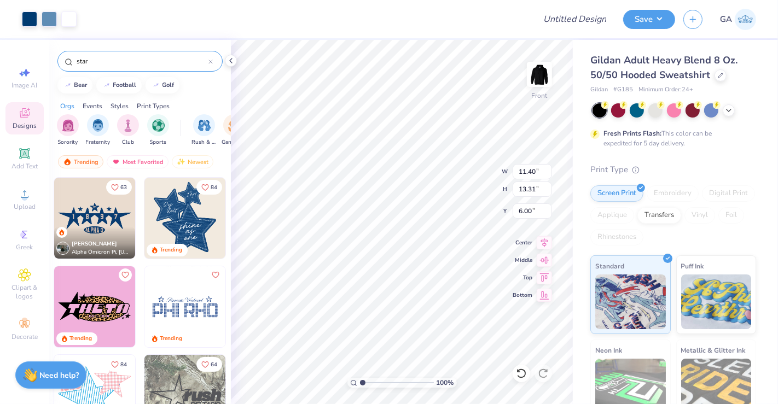
type input "6.00"
click at [71, 15] on div at bounding box center [68, 17] width 15 height 15
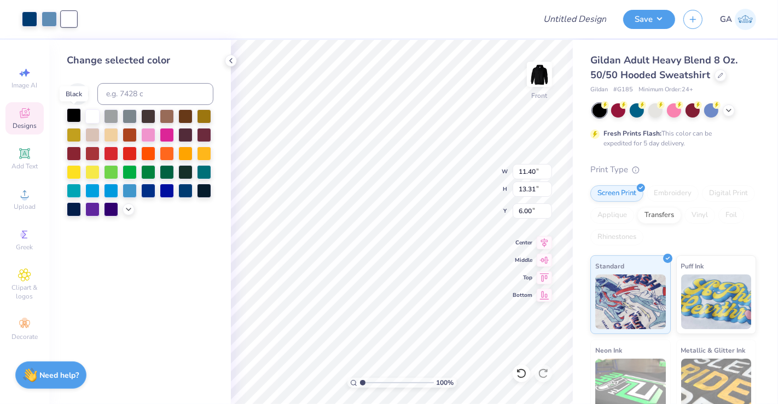
click at [73, 114] on div at bounding box center [74, 115] width 14 height 14
click at [28, 13] on div at bounding box center [29, 17] width 15 height 15
click at [116, 91] on input at bounding box center [155, 94] width 116 height 22
type input "213"
click at [50, 16] on div at bounding box center [49, 17] width 15 height 15
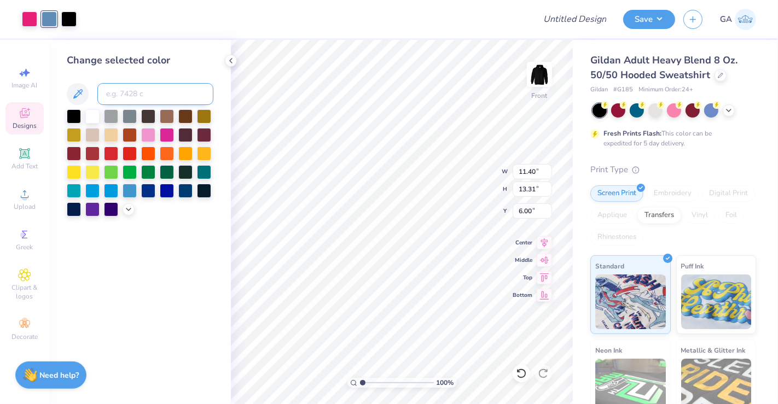
click at [125, 93] on input at bounding box center [155, 94] width 116 height 22
click at [77, 118] on div at bounding box center [74, 115] width 14 height 14
type input "7.33"
type input "8.56"
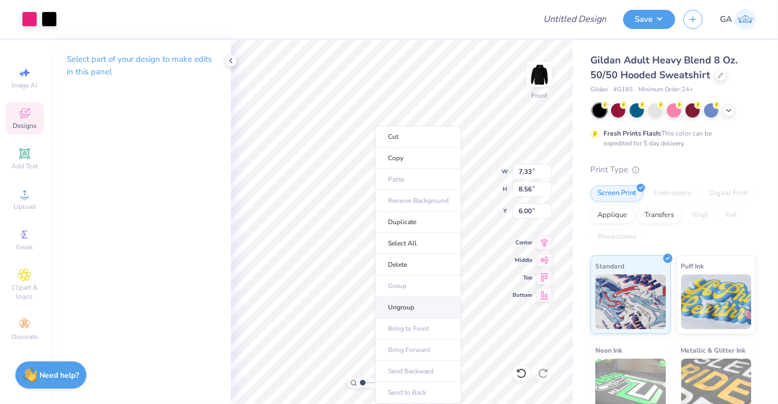
click at [420, 310] on li "Ungroup" at bounding box center [418, 307] width 86 height 21
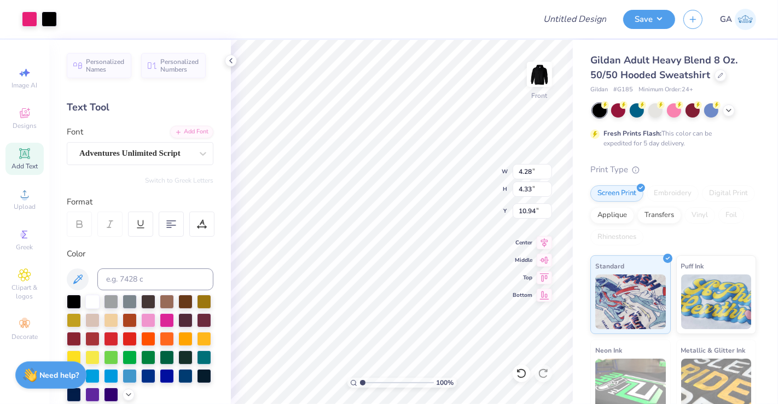
type input "10.94"
type input "6.16"
type input "6.32"
type input "7.97"
type input "7.27"
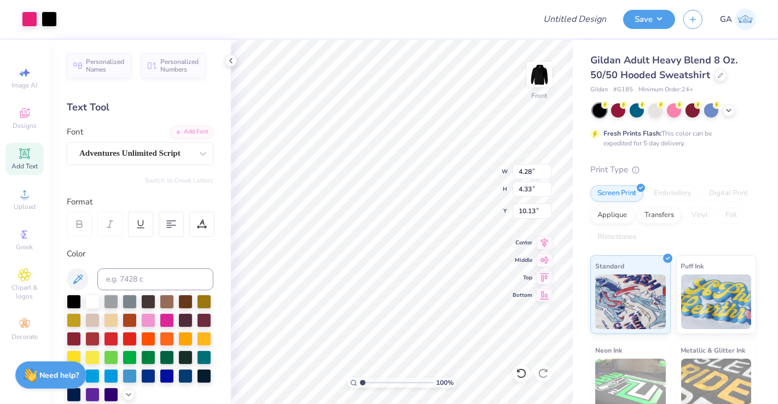
type input "10.13"
type input "11.55"
type input "8.01"
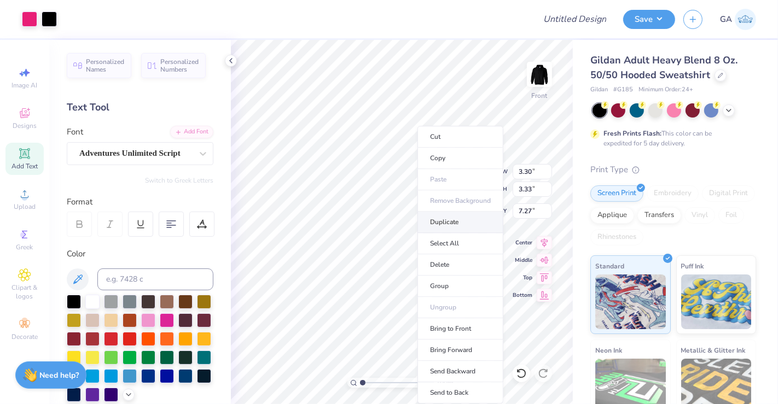
click at [452, 224] on li "Duplicate" at bounding box center [460, 222] width 86 height 21
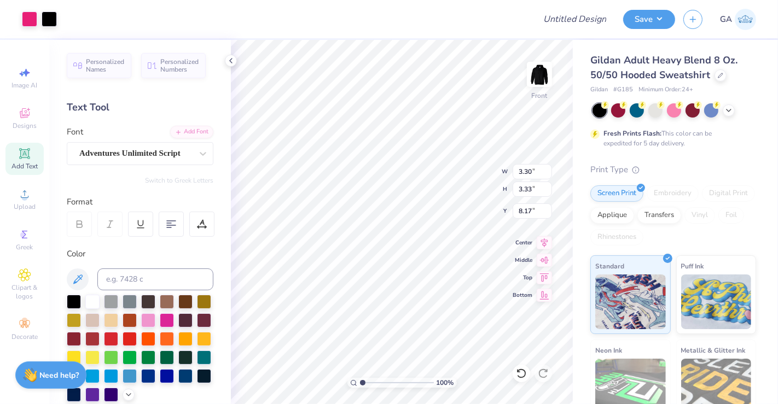
type input "8.17"
type input "1.90"
type input "1.92"
type input "7.09"
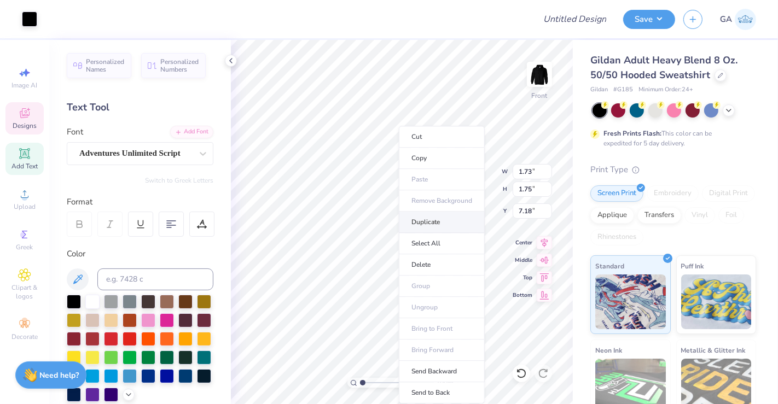
click at [430, 222] on li "Duplicate" at bounding box center [442, 222] width 86 height 21
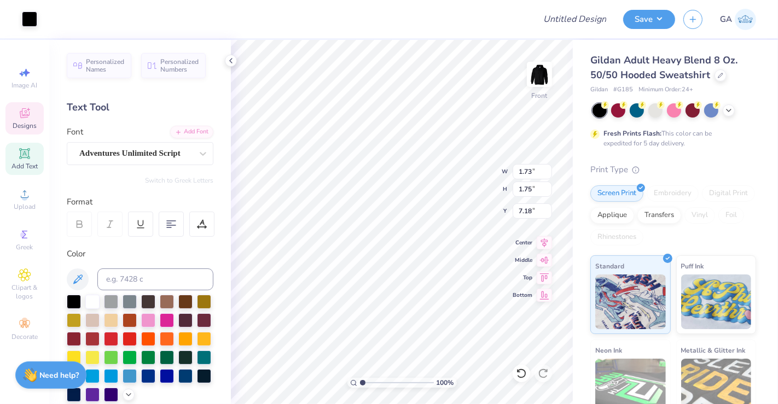
type input "8.18"
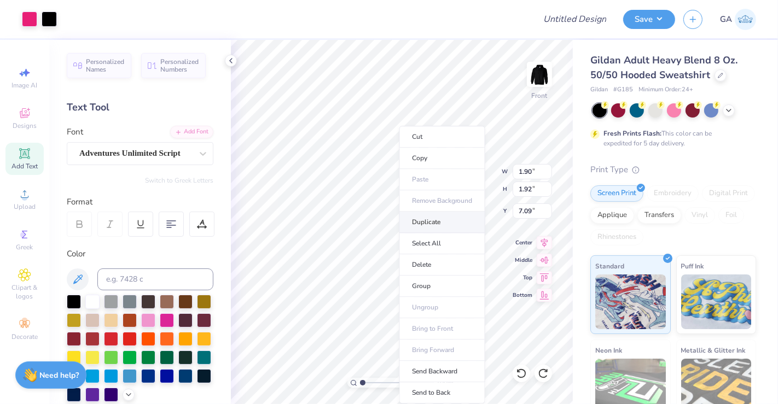
click at [434, 223] on li "Duplicate" at bounding box center [442, 222] width 86 height 21
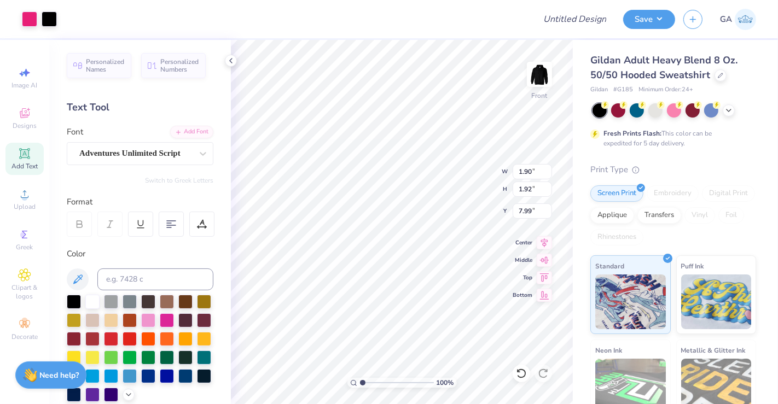
type input "8.93"
type input "1.93"
type input "1.89"
type input "10.73"
type input "6.85"
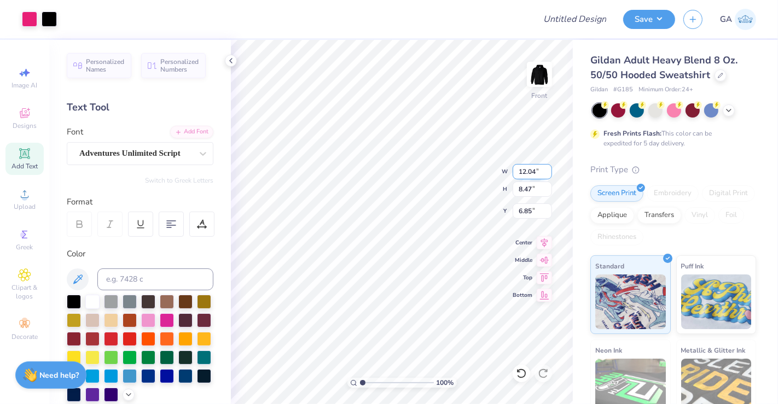
click at [536, 171] on input "12.04" at bounding box center [531, 171] width 39 height 15
type input "12.00"
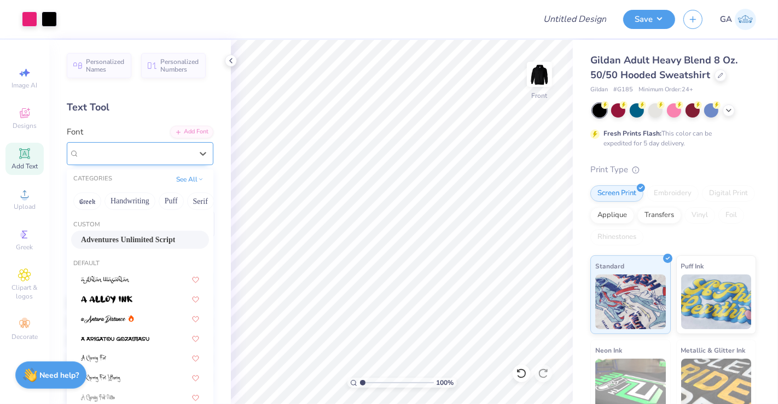
click at [143, 147] on div "Adventures Unlimited Script" at bounding box center [135, 153] width 115 height 17
click at [143, 147] on span "Adventures Unlimited Script" at bounding box center [129, 153] width 101 height 13
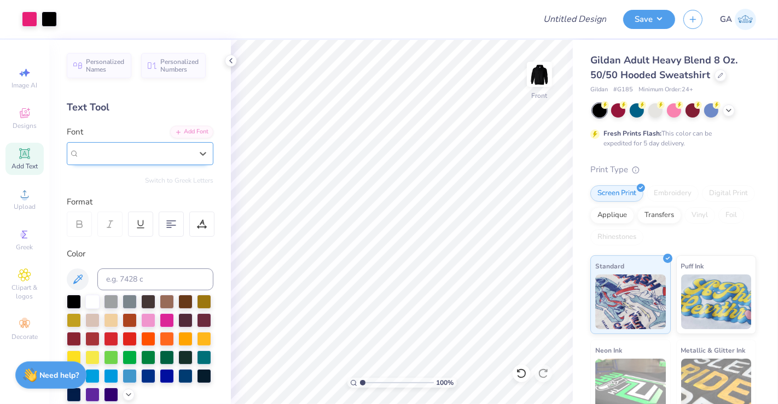
click at [143, 147] on span "Adventures Unlimited Script" at bounding box center [129, 153] width 101 height 13
click at [22, 166] on span "Add Text" at bounding box center [24, 166] width 26 height 9
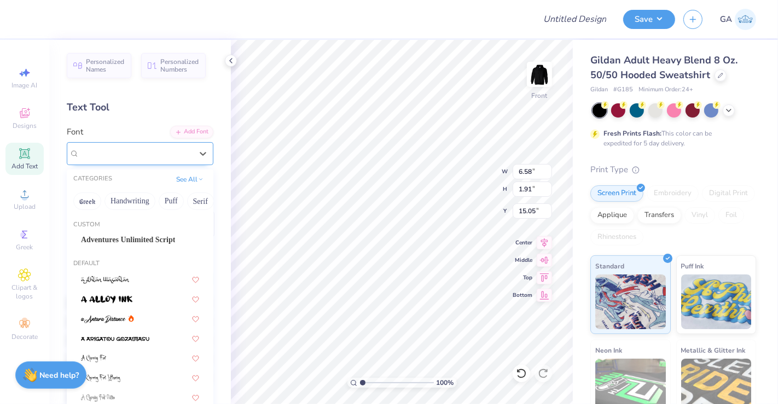
click at [135, 152] on div "Super Dream" at bounding box center [135, 153] width 115 height 17
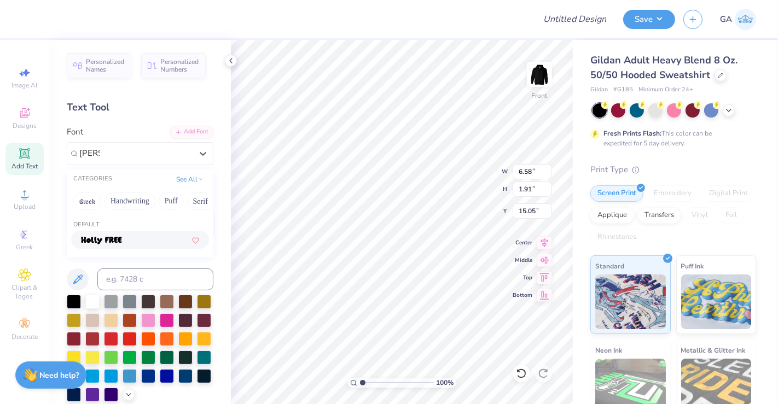
click at [134, 244] on div at bounding box center [140, 239] width 118 height 11
type input "holly"
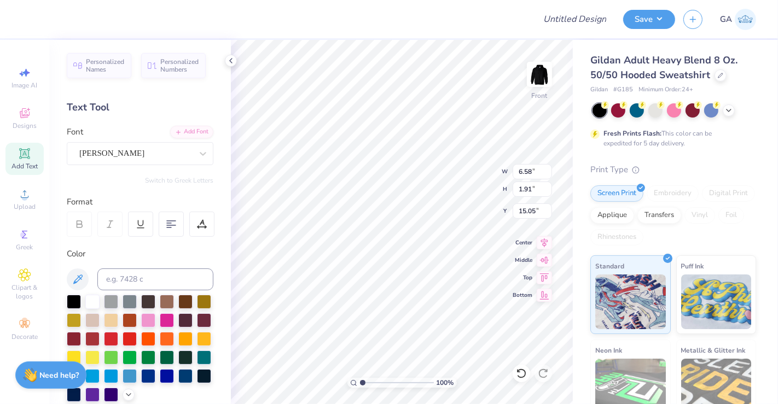
type input "6.13"
type input "1.88"
type input "15.06"
type textarea "T"
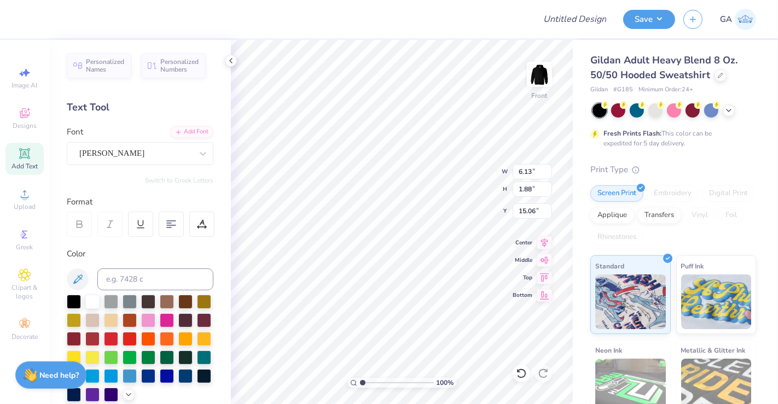
scroll to position [10, 2]
type textarea "KARISMA"
type input "10.36"
type input "1.89"
type input "15.05"
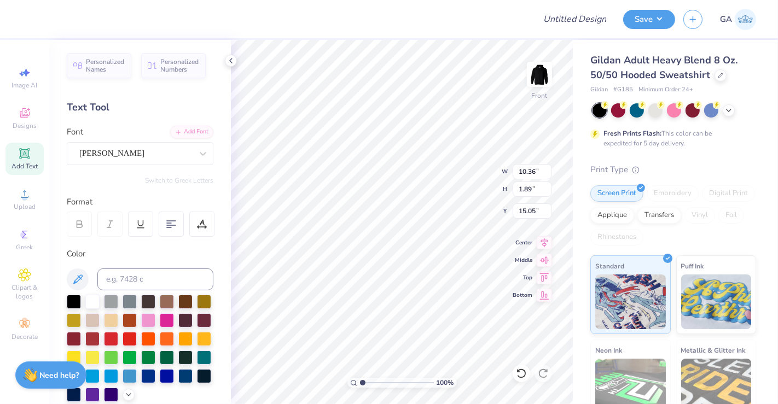
type input "10.45"
type input "3.14"
type input "9.64"
type input "11.38"
type input "3.42"
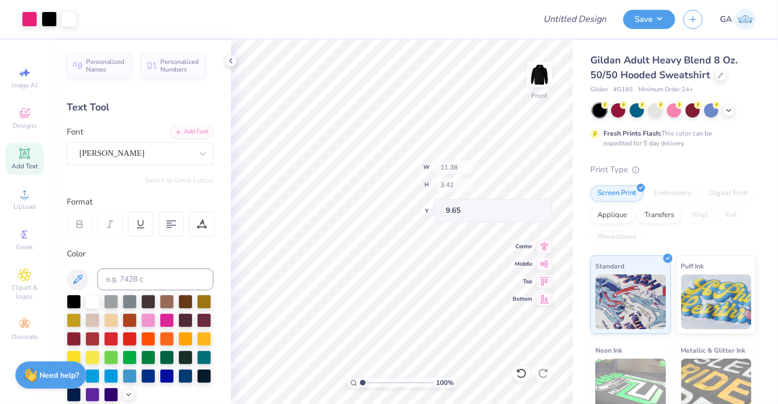
type input "9.64"
type input "7.46"
type input "8.13"
type input "10.64"
click at [535, 173] on input "12.36" at bounding box center [531, 171] width 39 height 15
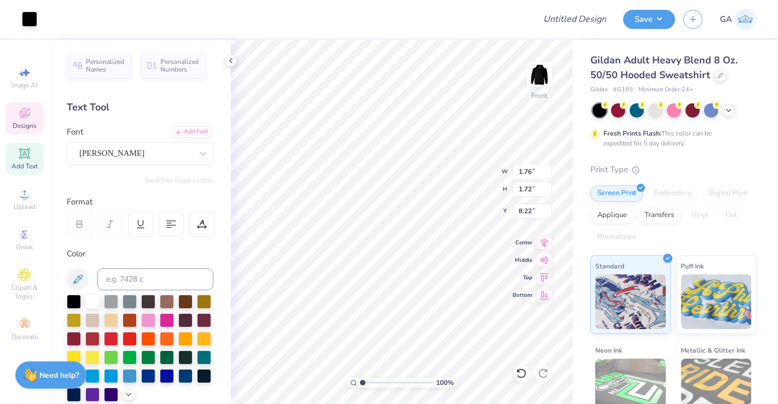
type input "1.41"
type input "1.38"
type input "8.51"
click at [467, 176] on div "100 % Front W 1.41 H 1.38 Y 8.51 Center Middle Top Bottom" at bounding box center [402, 222] width 342 height 364
type input "1.57"
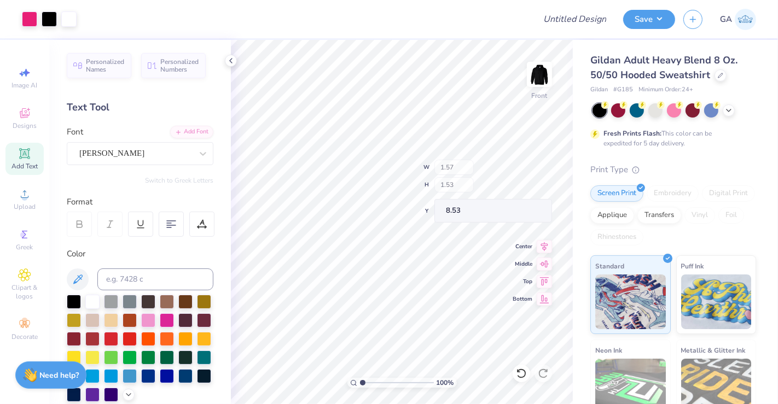
type input "1.53"
type input "8.53"
click at [548, 376] on icon at bounding box center [542, 373] width 11 height 11
click at [478, 161] on div "100 % Front W 1.93 1.93 " H 1.89 1.89 " Y 8.13 8.13 " Center Middle Top Bottom" at bounding box center [402, 222] width 342 height 364
type input "1.40"
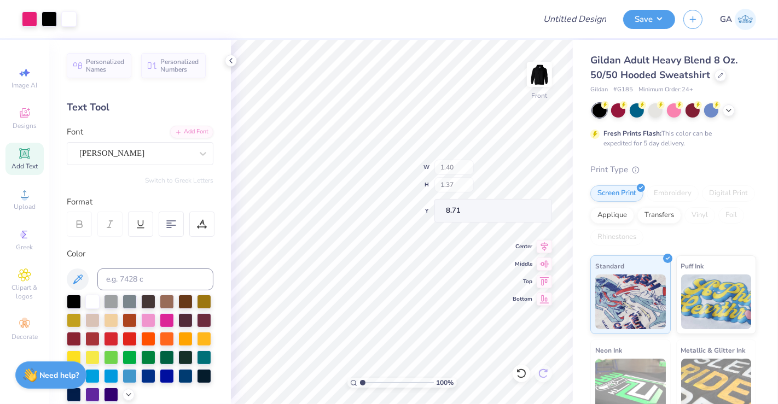
type input "1.37"
type input "8.71"
click at [464, 163] on div "144 % Front W 1.40 1.40 " H 1.37 1.37 " Y 8.71 8.71 " Center Middle Top Bottom" at bounding box center [402, 222] width 342 height 364
type input "1.43579336569195"
type input "1.36"
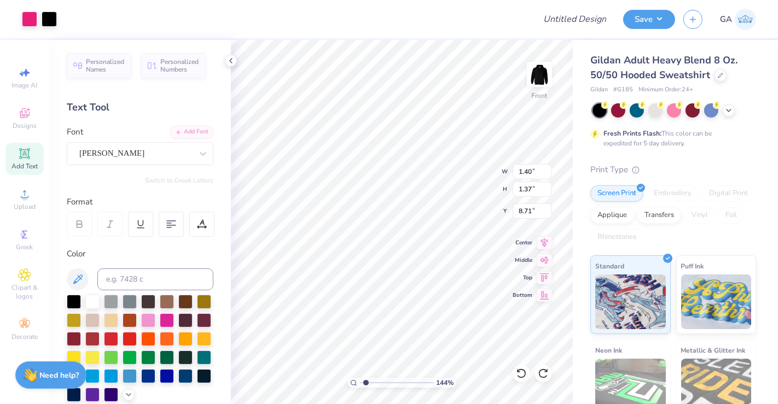
type input "1.41"
type input "8.74"
type input "1.04137483582441"
type input "9.00"
click at [469, 177] on div "104 % Front W 1.23 1.23 " H 1.28 1.28 " Y 9.00 9.00 " Center Middle Top Bottom" at bounding box center [402, 222] width 342 height 364
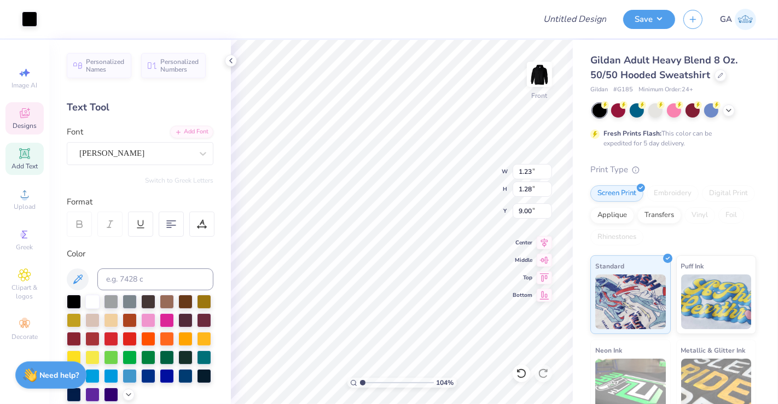
type input "1.04137483582441"
type input "8.80"
type input "1.04137483582441"
type input "8.23"
type input "1.04137483582441"
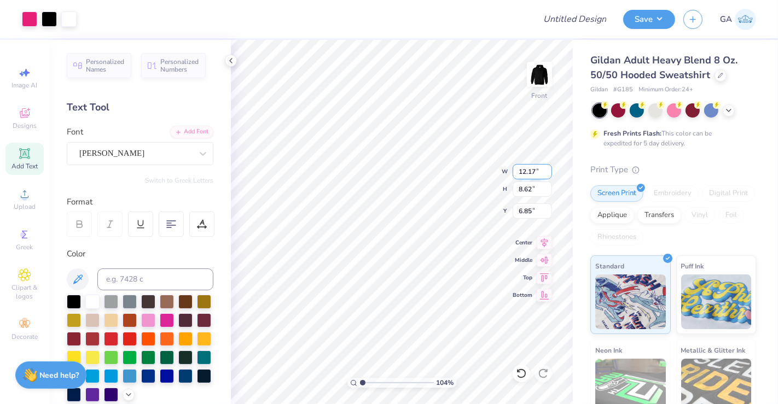
click at [536, 172] on input "12.17" at bounding box center [531, 171] width 39 height 15
type input "12.00"
type input "1.04137483582441"
click at [535, 172] on input "12.17" at bounding box center [531, 171] width 39 height 15
type input "12"
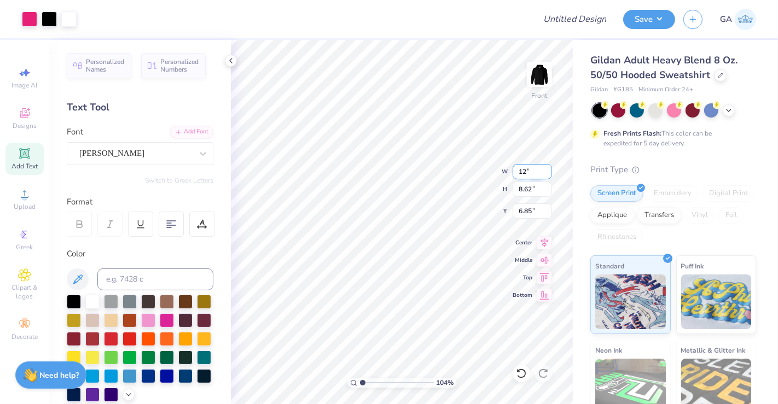
type input "1.04137483582441"
type input "12.00"
type input "8.50"
type input "6.92"
click at [546, 241] on icon at bounding box center [544, 240] width 7 height 9
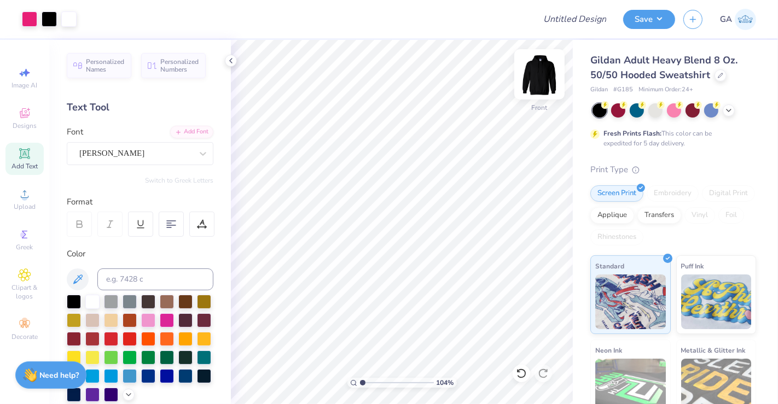
click at [538, 86] on img at bounding box center [539, 74] width 44 height 44
click at [533, 82] on img at bounding box center [539, 74] width 22 height 22
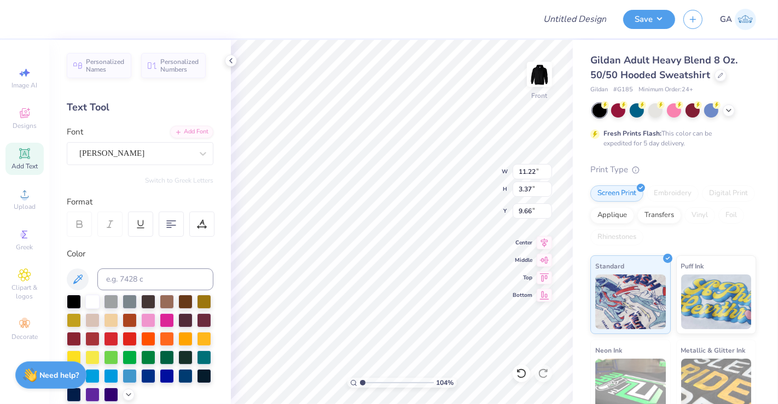
type input "1.04137483582441"
type input "3.44"
type input "9.63"
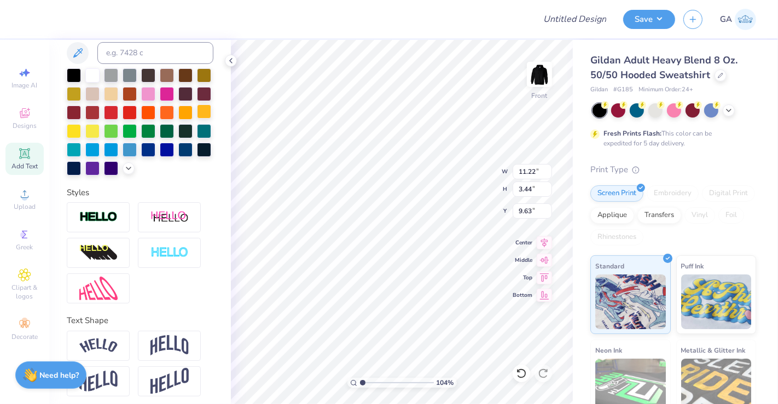
scroll to position [229, 0]
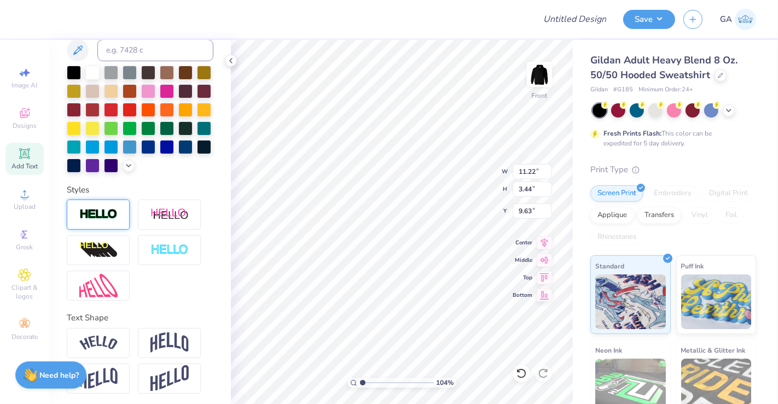
click at [93, 223] on div at bounding box center [98, 215] width 63 height 30
type input "1.04137483582441"
type input "11.26"
type input "3.48"
type input "9.61"
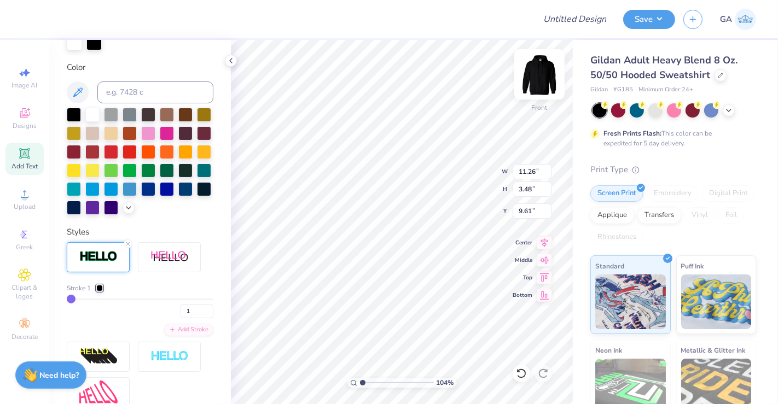
scroll to position [271, 0]
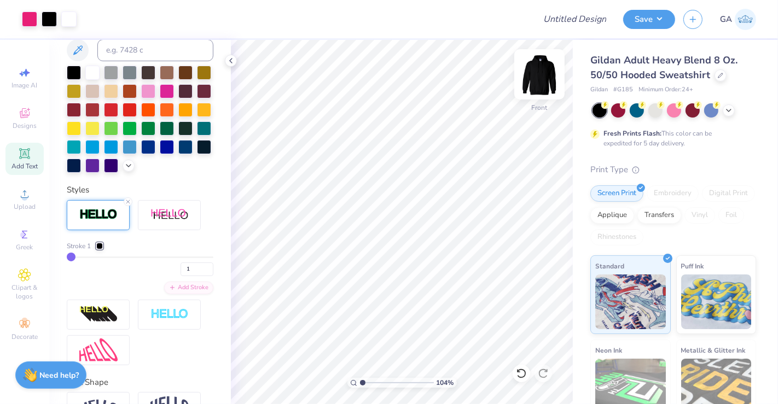
click at [539, 76] on img at bounding box center [539, 74] width 44 height 44
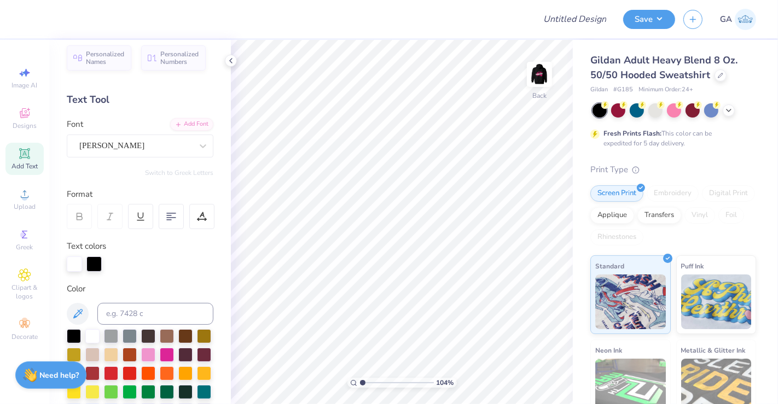
scroll to position [0, 0]
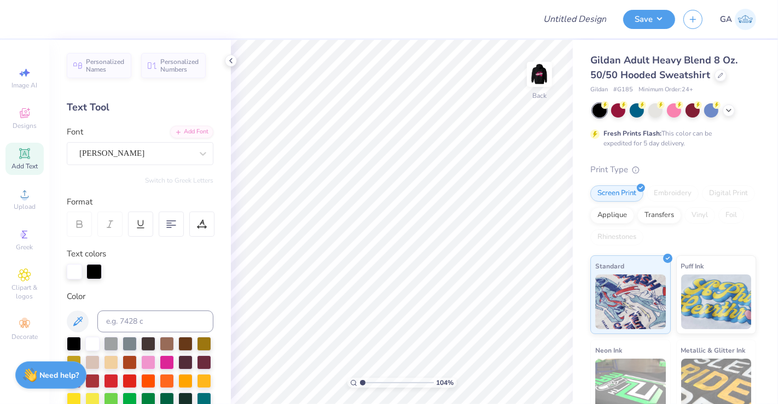
click at [17, 155] on div "Add Text" at bounding box center [24, 159] width 38 height 32
type input "1.04137483582441"
type input "6.52"
type input "1.91"
type input "6.29"
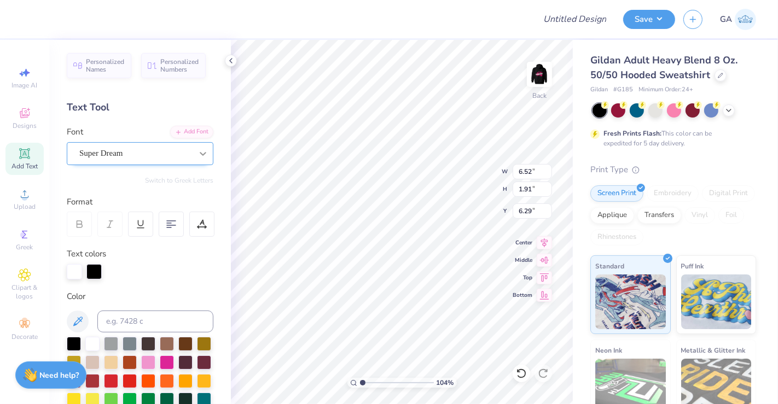
scroll to position [10, 1]
click at [148, 150] on div "Super Dream" at bounding box center [135, 153] width 115 height 17
click at [148, 150] on div "Super Dream" at bounding box center [135, 153] width 113 height 13
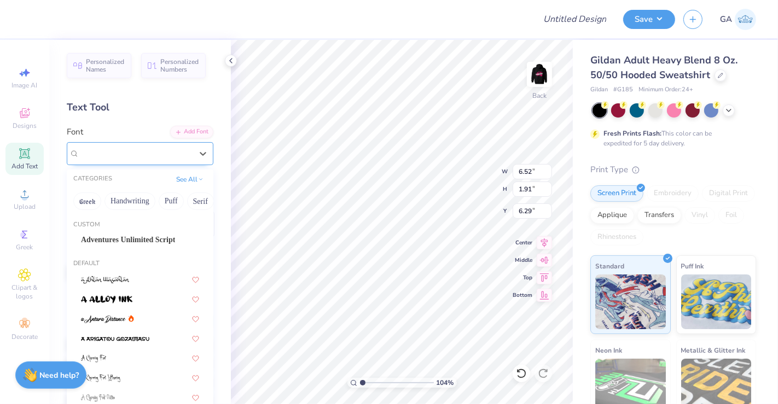
click at [123, 156] on span "Super Dream" at bounding box center [101, 153] width 44 height 13
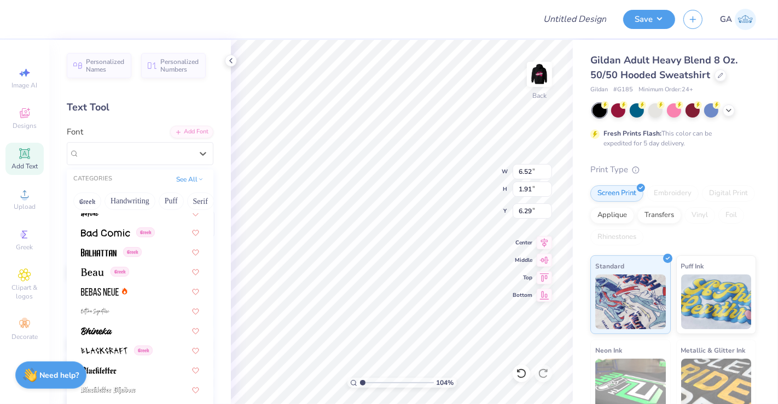
scroll to position [504, 0]
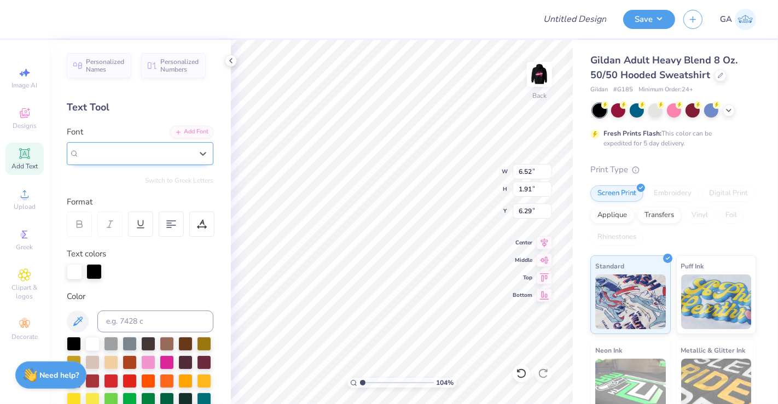
click at [101, 154] on span "Super Dream" at bounding box center [101, 153] width 44 height 13
type input "1.04137483582441"
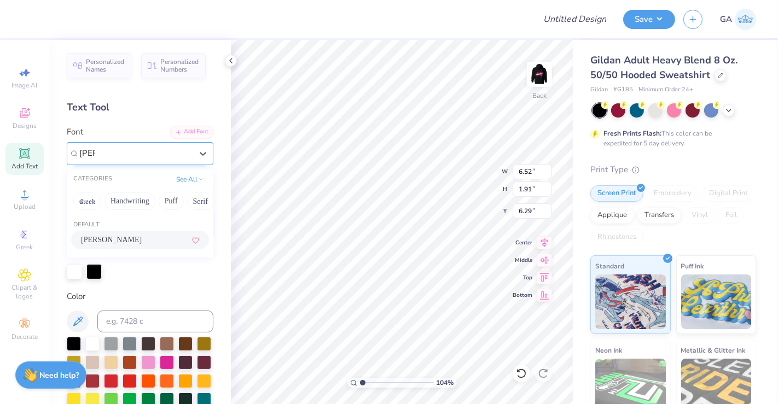
click at [122, 236] on div "Holly FREE" at bounding box center [140, 239] width 118 height 11
type input "holl"
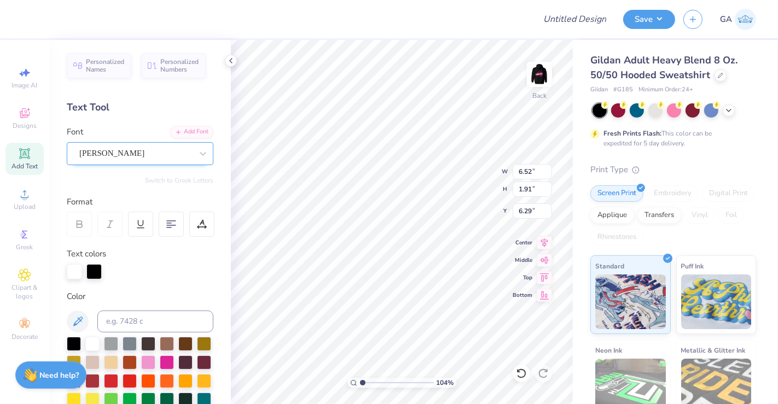
type input "1.04137483582441"
type textarea "TEX"
type input "1.04137483582441"
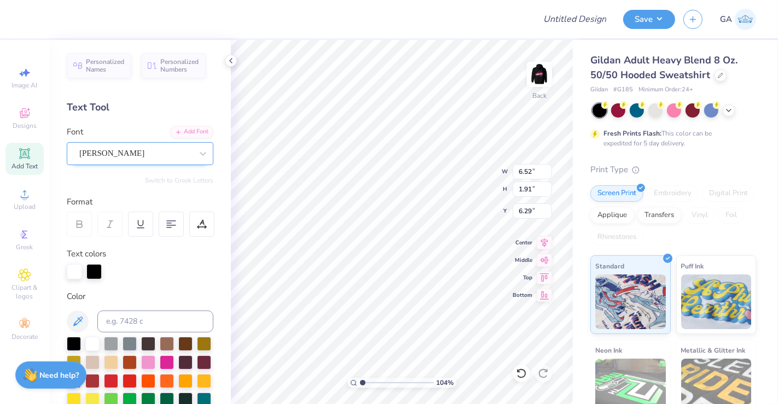
type textarea "TE"
type input "1.04137483582441"
type textarea "T"
type input "1.04137483582441"
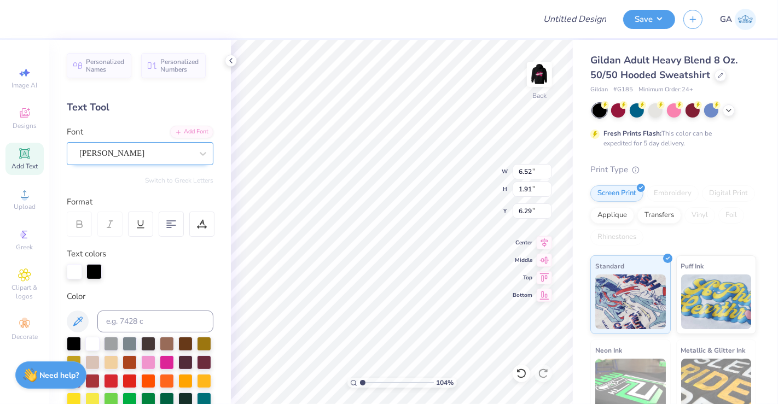
type textarea "E"
type input "1.04137483582441"
type textarea "Es"
type input "1.04137483582441"
type textarea "Est"
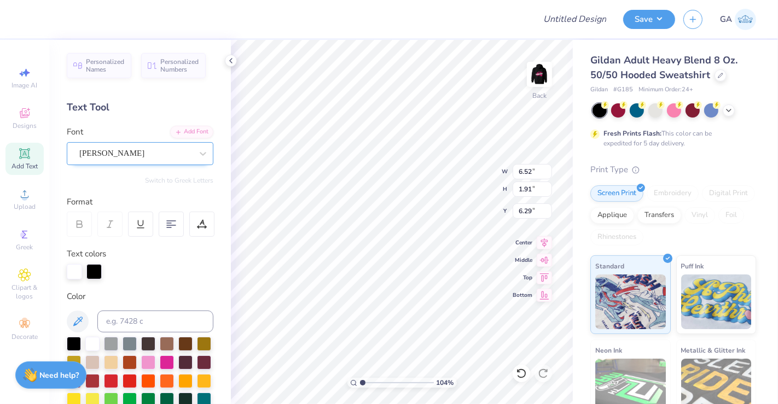
type input "1.04137483582441"
type textarea "Est"
type input "1.04137483582441"
type textarea "Est 2"
type input "1.04137483582441"
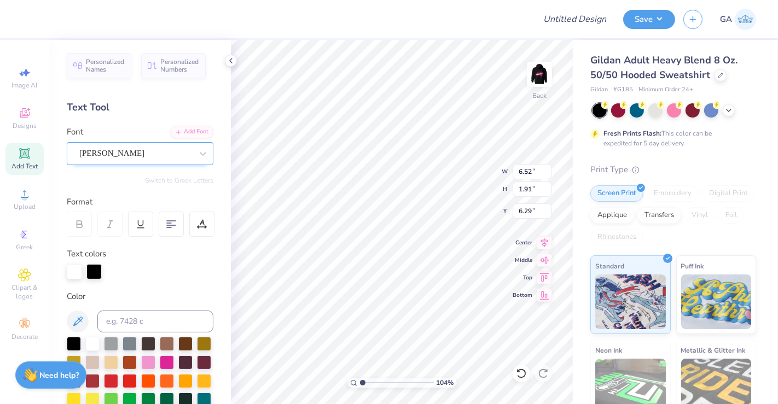
type textarea "Est 20"
type input "1.04137483582441"
type textarea "Est 201"
type input "1.04137483582441"
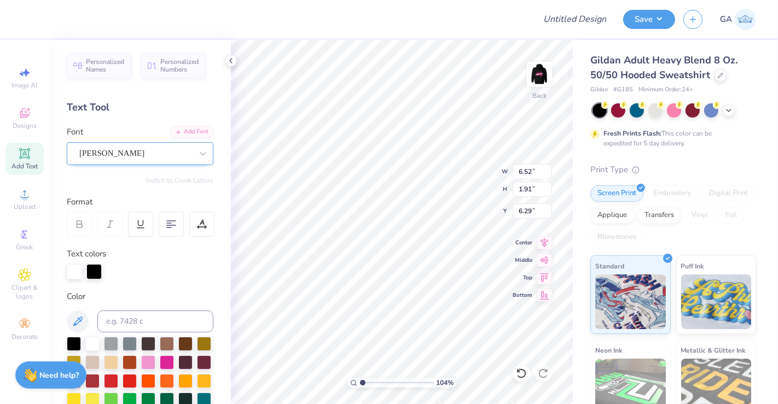
type textarea "Est 2016"
type input "1.04137483582441"
type textarea "Es 2016"
type input "1.04137483582441"
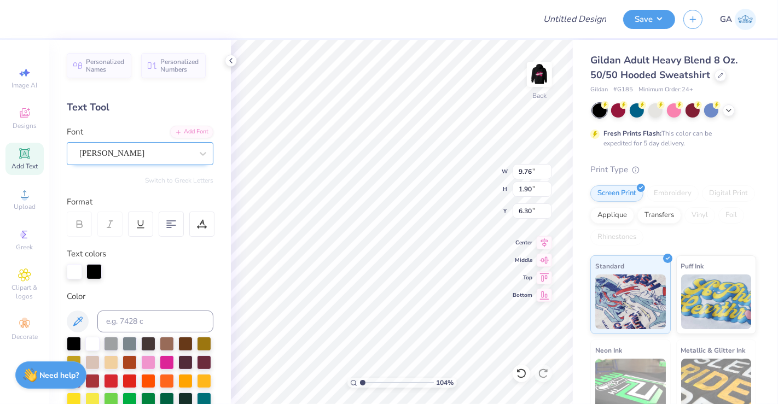
type textarea "E 2016"
type input "1.04137483582441"
type textarea "2016"
type input "1.04137483582441"
type textarea "E 2016"
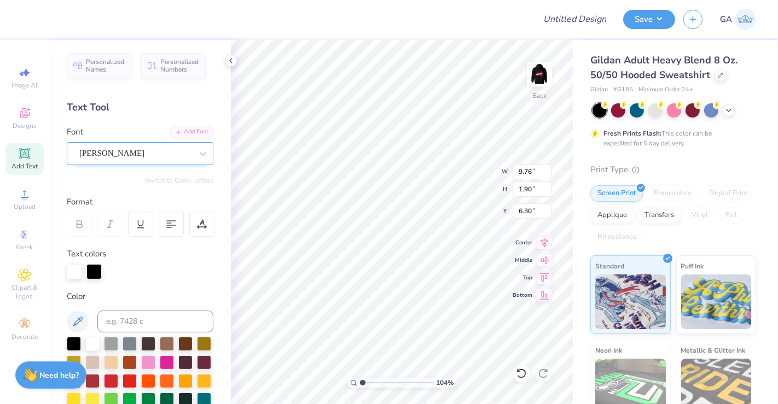
type input "1.04137483582441"
type textarea "ES 2016"
type input "1.04137483582441"
type textarea "EST 2016"
type input "1.04137483582441"
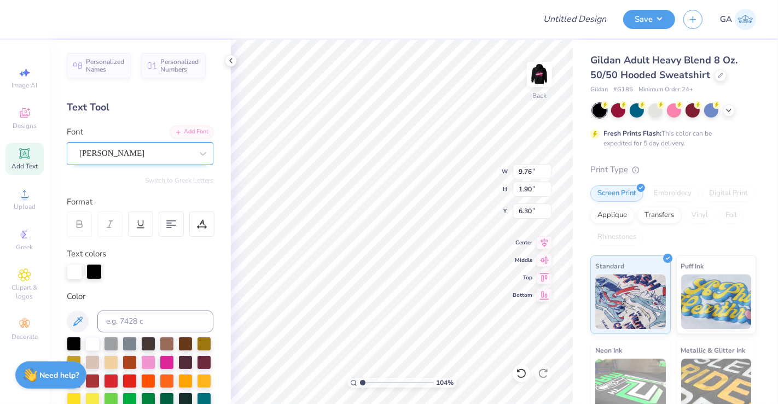
scroll to position [10, 2]
type textarea "EST 2016"
type input "1.04137483582441"
type textarea "EST 2016"
type input "1.04137483582441"
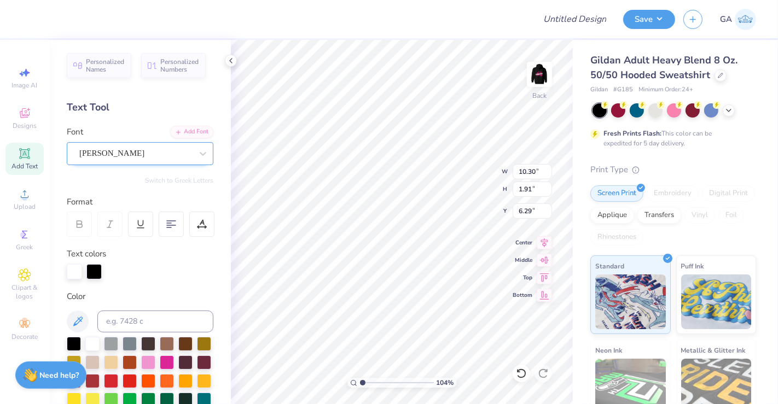
type input "6.08"
type input "1.13"
type input "1.04137483582441"
type input "9.64"
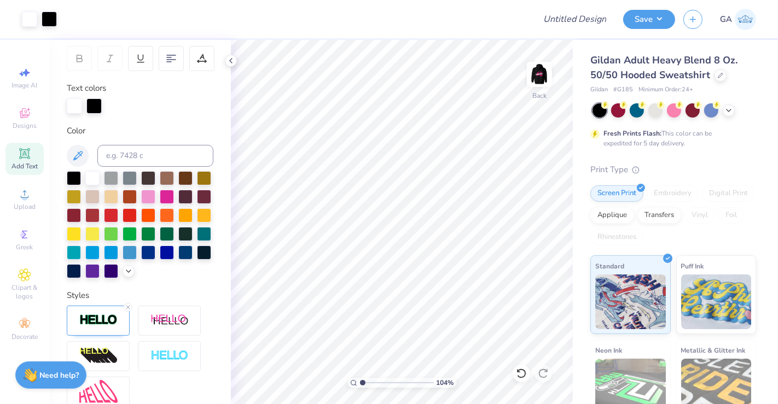
scroll to position [170, 0]
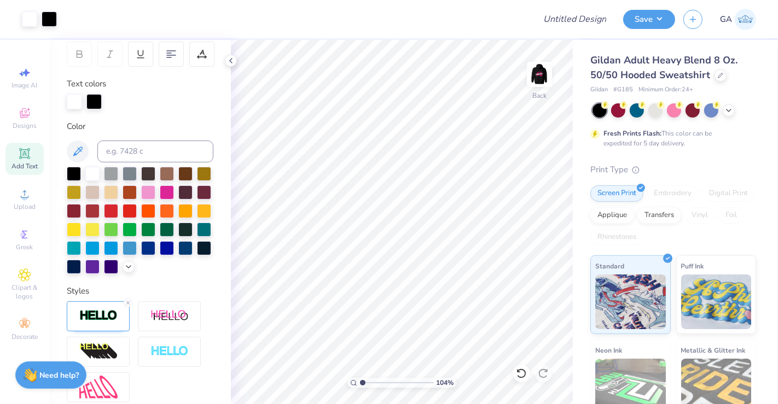
click at [143, 297] on div "Personalized Names Personalized Numbers Text Tool Add Font Font Holly FREE Swit…" at bounding box center [140, 222] width 182 height 364
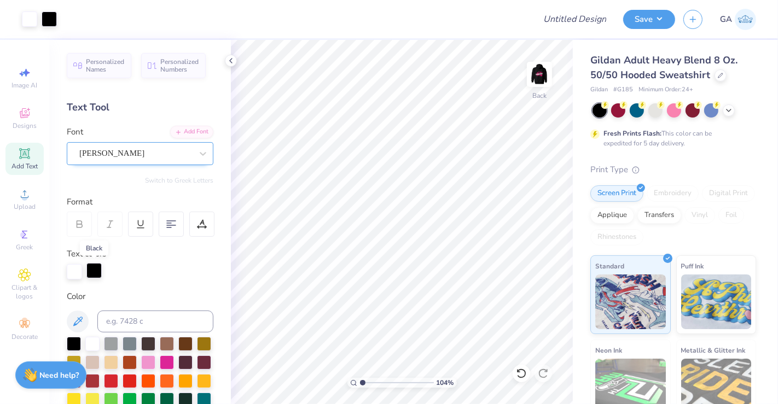
click at [98, 272] on div at bounding box center [93, 270] width 15 height 15
click at [91, 347] on div at bounding box center [92, 343] width 14 height 14
click at [542, 75] on img at bounding box center [539, 74] width 44 height 44
click at [232, 58] on icon at bounding box center [230, 60] width 9 height 9
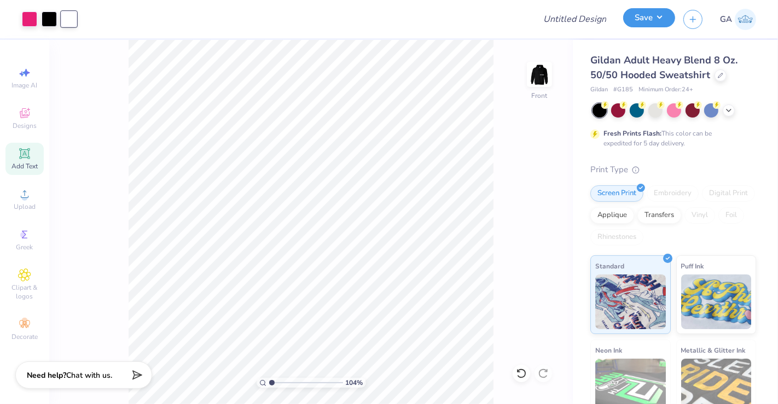
click at [665, 23] on button "Save" at bounding box center [649, 17] width 52 height 19
type input "1.04137483582441"
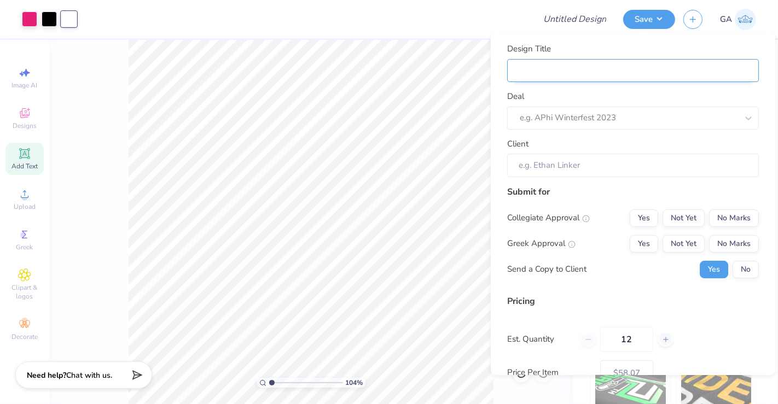
click at [605, 77] on input "Design Title" at bounding box center [633, 71] width 252 height 24
type input "M"
type input "1.04137483582441"
type input "M"
type input "Me"
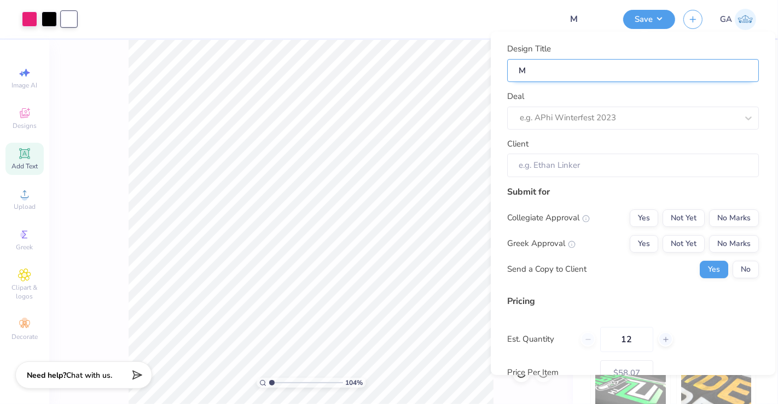
type input "1.04137483582441"
type input "Me"
type input "Mer"
type input "1.04137483582441"
type input "Mer"
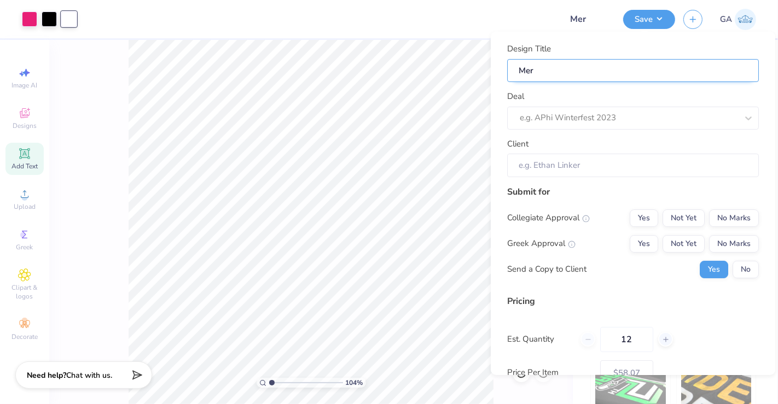
type input "Merc"
type input "1.04137483582441"
type input "Merch"
type input "1.04137483582441"
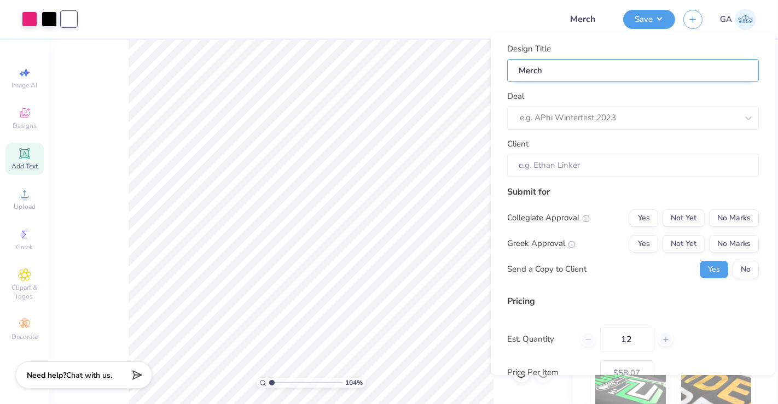
type input "Merch"
type input "1.04137483582441"
type input "Merch"
type input "Merch f"
type input "1.04137483582441"
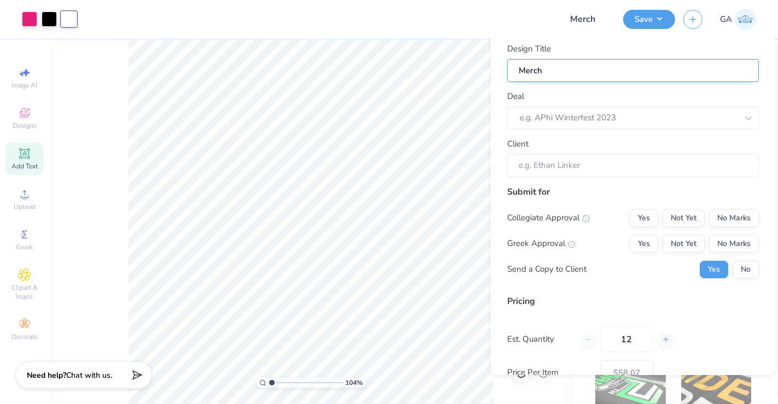
type input "Merch f"
type input "Merch fo"
type input "1.04137483582441"
type input "Merch fo"
type input "Merch for"
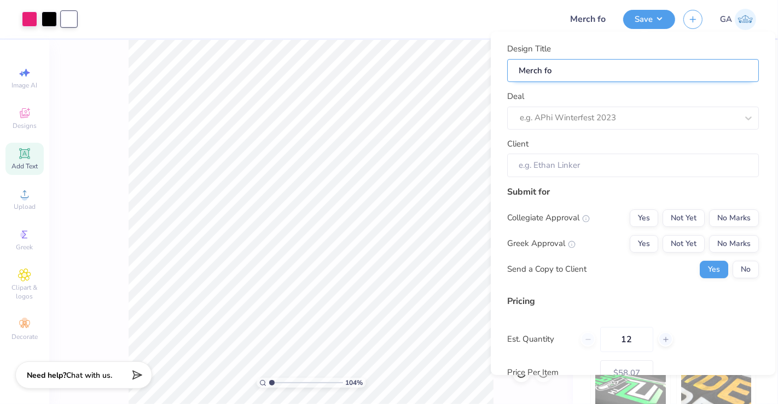
type input "1.04137483582441"
type input "Merch for"
type input "1.04137483582441"
type input "Merch for"
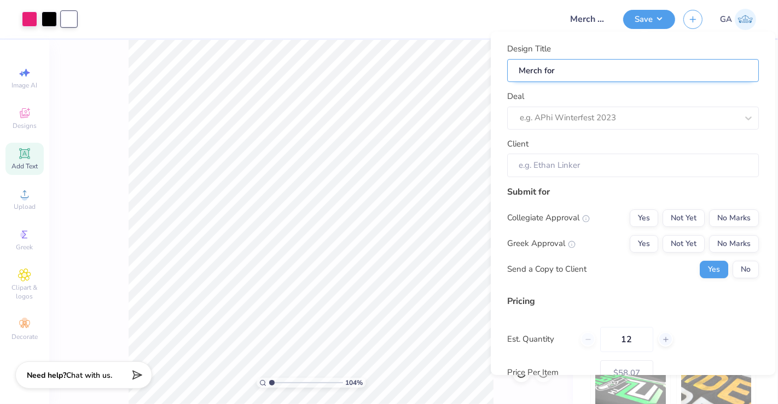
type input "Merch for K"
type input "1.04137483582441"
type input "Merch for K"
type input "Merch for KD"
type input "1.04137483582441"
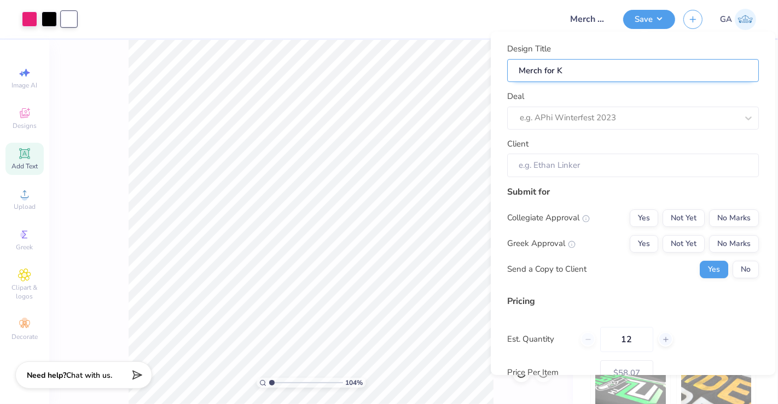
type input "Merch for KD"
type input "Merch for KDC"
type input "1.04137483582441"
type input "Merch for KDC"
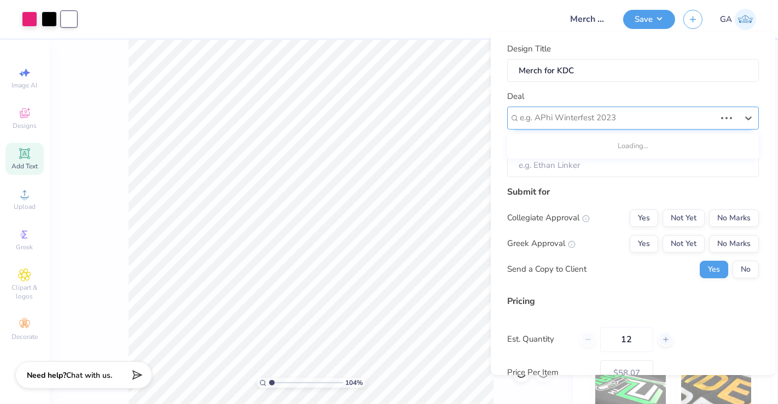
click at [591, 113] on div at bounding box center [617, 117] width 196 height 15
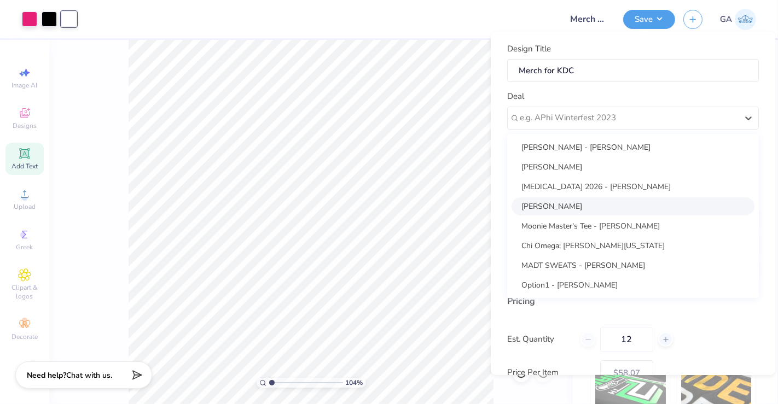
click at [589, 205] on div "Molly Saletta" at bounding box center [632, 206] width 243 height 18
type input "1.04137483582441"
type input "Molly Saletta"
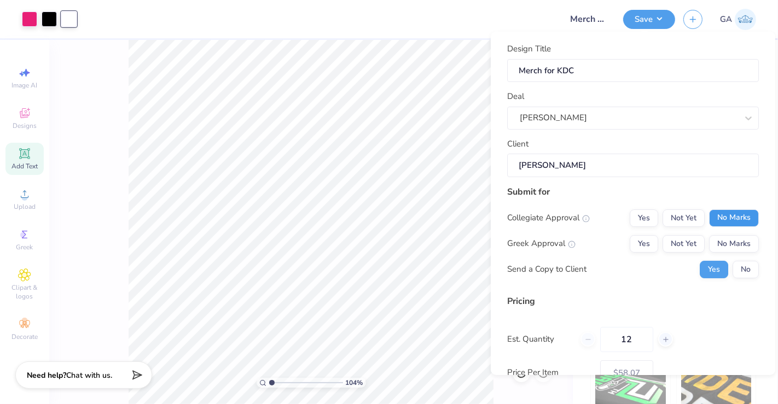
click at [744, 216] on button "No Marks" at bounding box center [734, 217] width 50 height 17
click at [743, 241] on button "No Marks" at bounding box center [734, 243] width 50 height 17
type input "– –"
click at [740, 266] on button "No" at bounding box center [745, 268] width 26 height 17
type input "1.04137483582441"
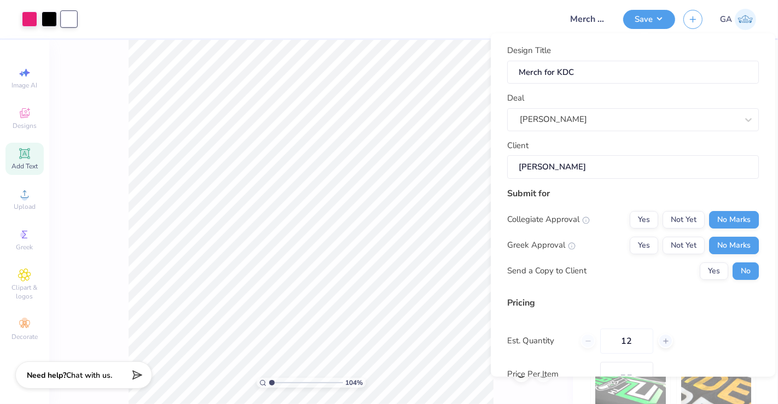
scroll to position [95, 0]
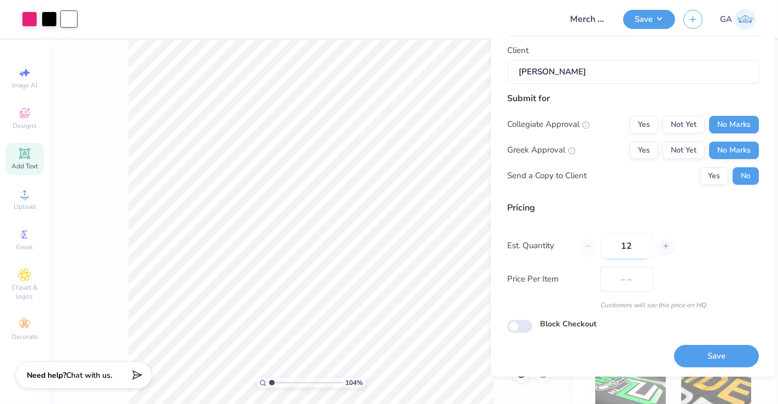
type input "$58.07"
click at [645, 248] on input "12" at bounding box center [626, 245] width 53 height 25
type input "1"
type input "30"
type input "$36.21"
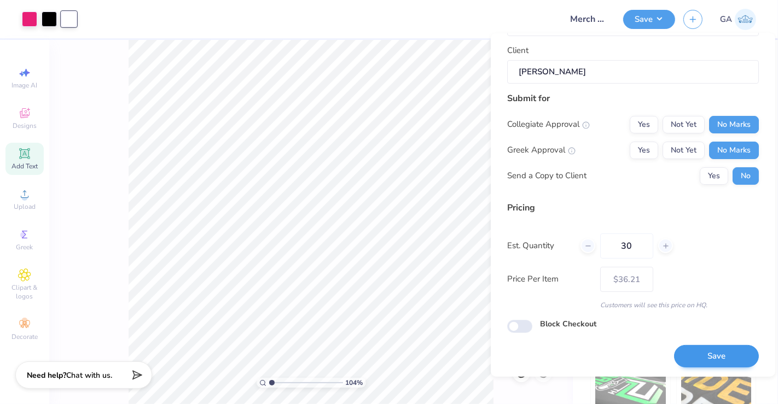
type input "30"
click at [706, 360] on button "Save" at bounding box center [716, 356] width 85 height 22
type input "$36.21"
type input "1.04137483582441"
type input "– –"
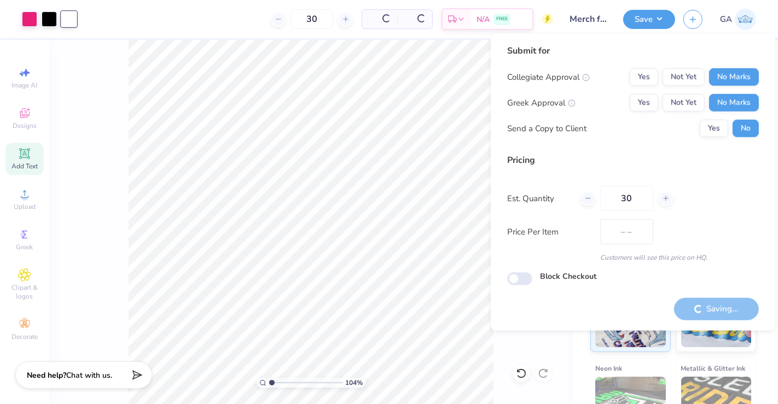
type input "1.04137483582441"
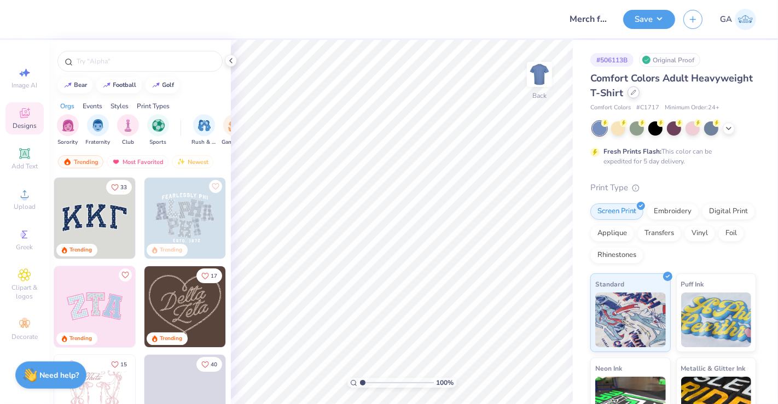
click at [636, 94] on icon at bounding box center [632, 92] width 5 height 5
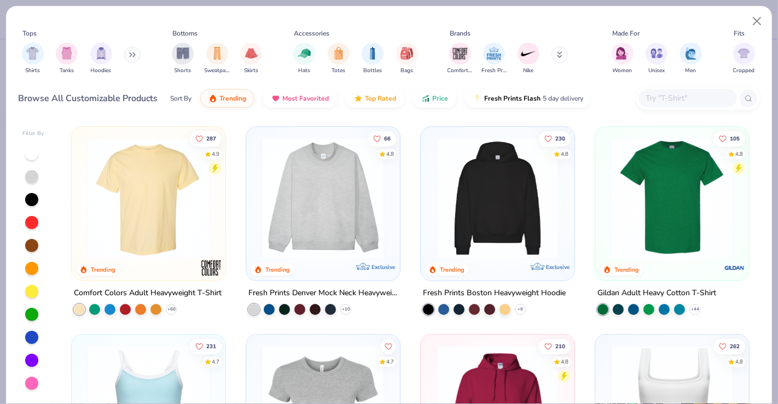
click at [686, 96] on input "text" at bounding box center [687, 98] width 84 height 13
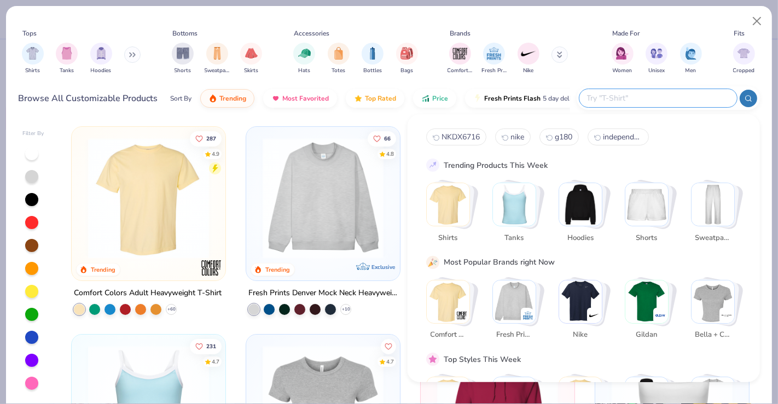
click at [674, 97] on input "text" at bounding box center [657, 98] width 143 height 13
type input "8"
type input "182"
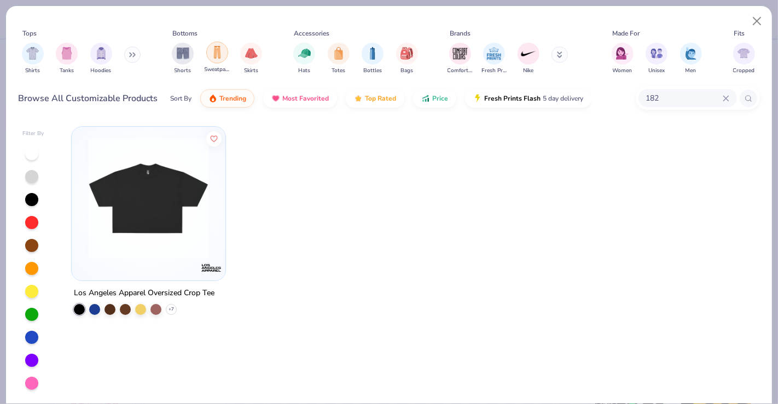
click at [221, 51] on img "filter for Sweatpants" at bounding box center [217, 52] width 12 height 13
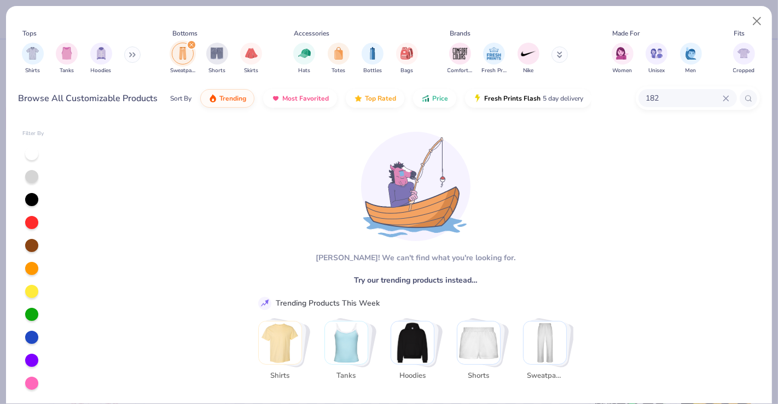
click at [729, 96] on div "182" at bounding box center [687, 98] width 98 height 18
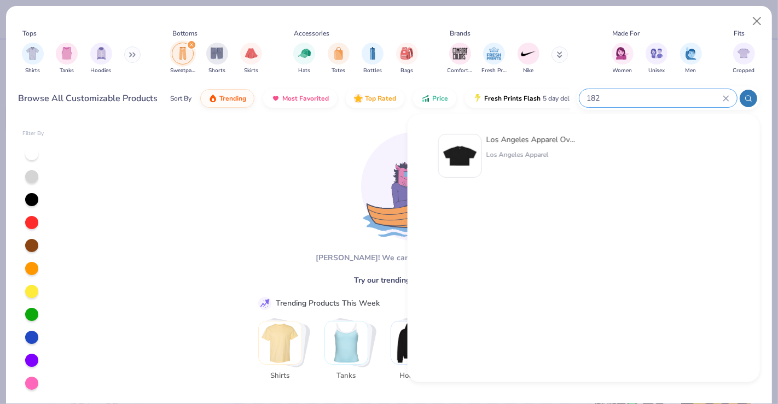
click at [728, 97] on icon at bounding box center [725, 98] width 7 height 7
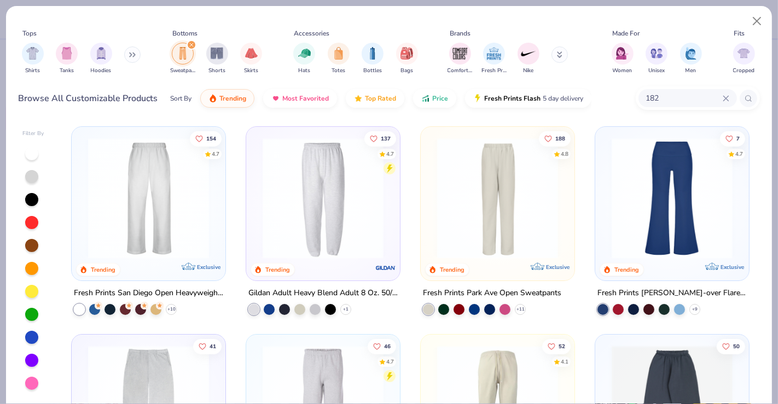
click at [313, 209] on img at bounding box center [323, 198] width 132 height 121
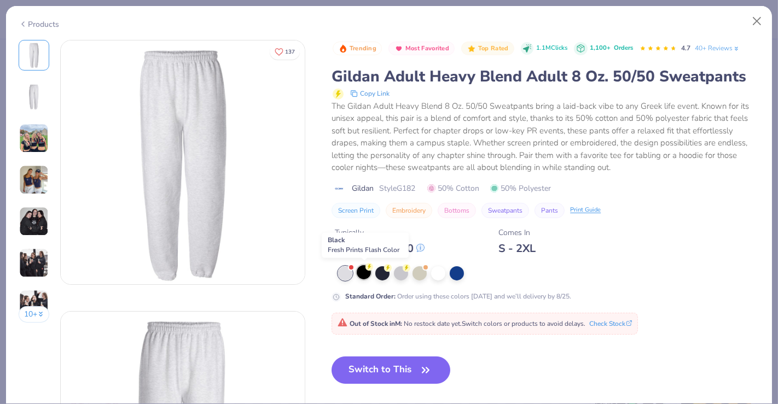
click at [366, 271] on div at bounding box center [364, 272] width 14 height 14
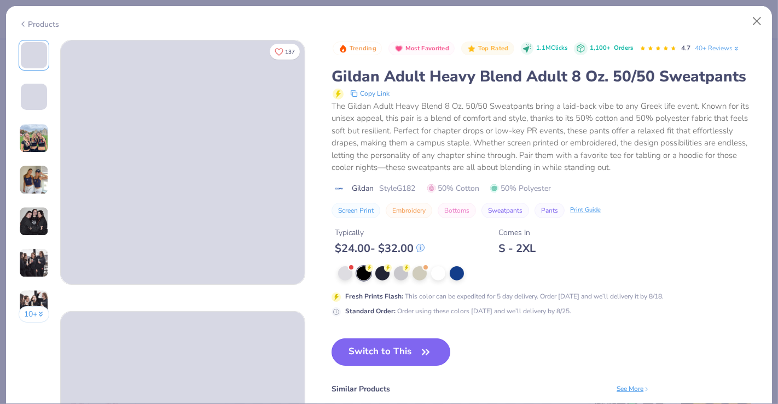
click at [370, 355] on button "Switch to This" at bounding box center [390, 351] width 119 height 27
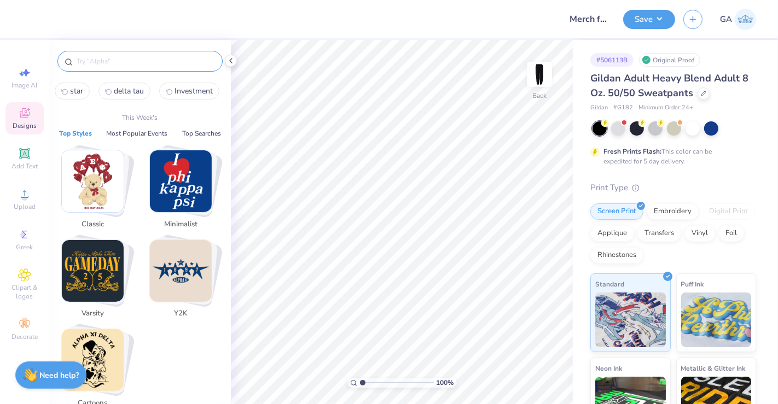
click at [95, 65] on input "text" at bounding box center [145, 61] width 140 height 11
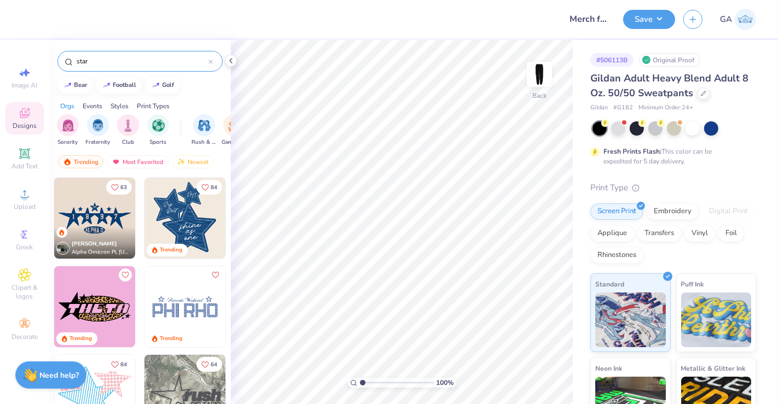
type input "star"
click at [190, 238] on img at bounding box center [184, 218] width 81 height 81
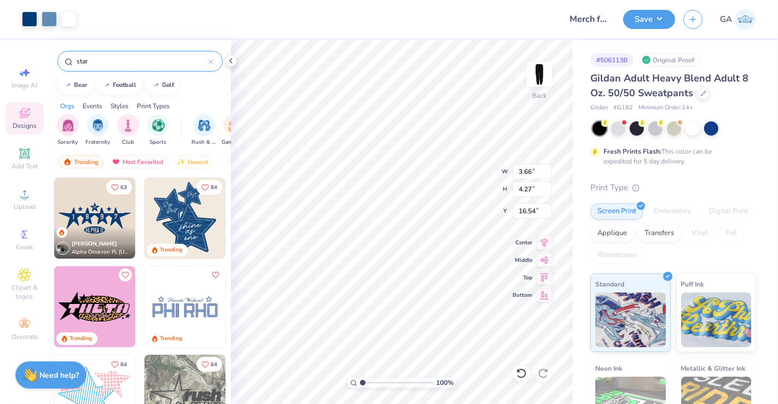
type input "3.66"
type input "4.27"
type input "1.96"
type input "1"
click at [431, 289] on li "Ungroup" at bounding box center [416, 286] width 86 height 21
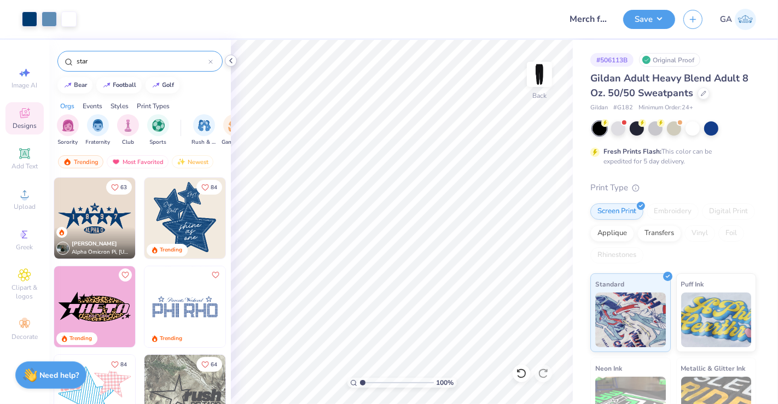
click at [230, 60] on polyline at bounding box center [231, 61] width 2 height 4
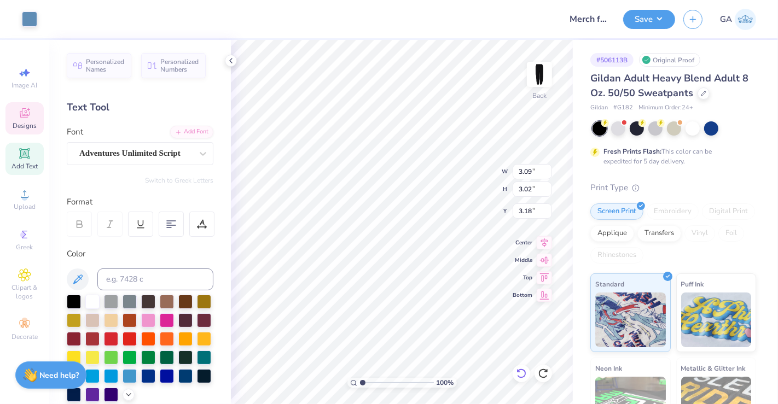
type input "0.78"
type input "0.23"
type input "5.15"
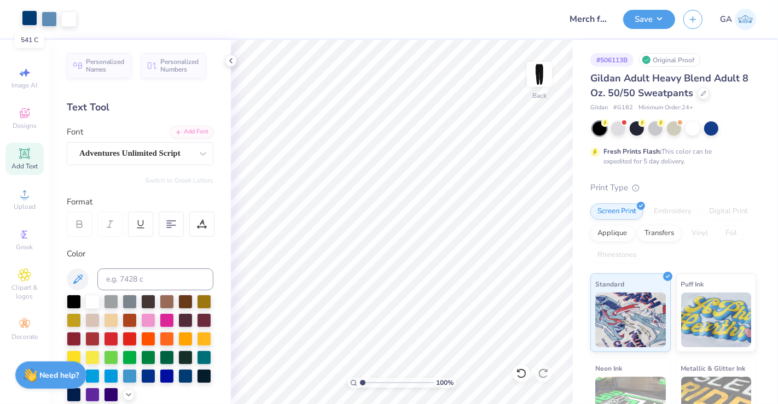
click at [28, 20] on div at bounding box center [29, 17] width 15 height 15
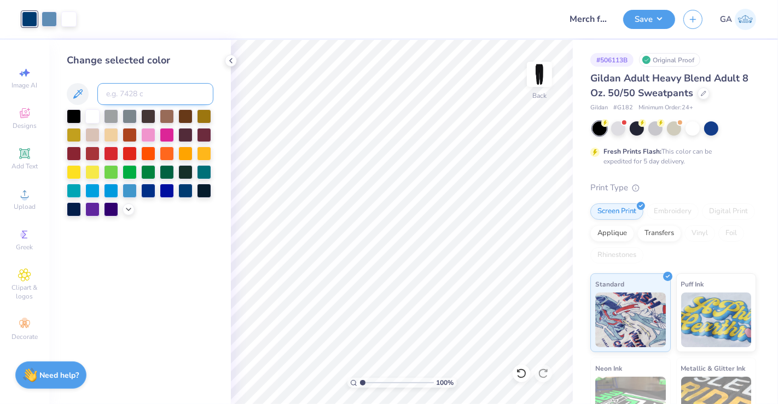
click at [133, 92] on input at bounding box center [155, 94] width 116 height 22
type input "213"
click at [49, 19] on div at bounding box center [49, 17] width 15 height 15
click at [75, 114] on div at bounding box center [74, 115] width 14 height 14
click at [66, 14] on div at bounding box center [68, 17] width 15 height 15
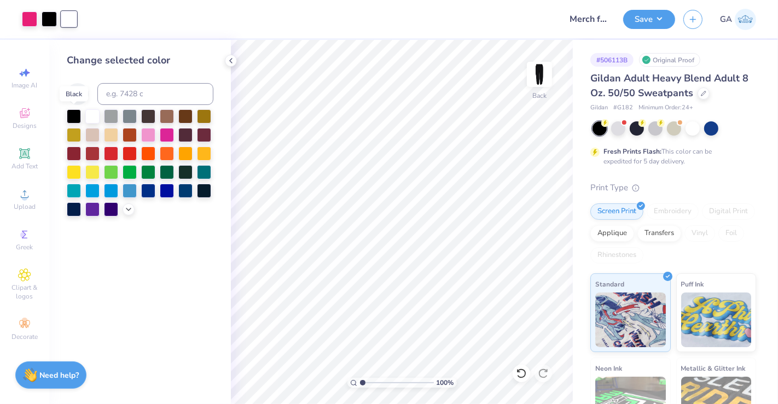
click at [77, 115] on div at bounding box center [74, 116] width 14 height 14
click at [22, 163] on span "Add Text" at bounding box center [24, 166] width 26 height 9
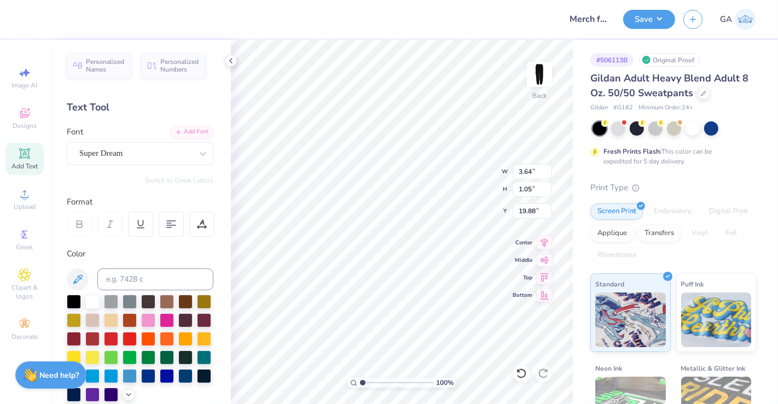
type input "3.64"
type input "1.05"
type input "2.77"
click at [529, 172] on input "3.64" at bounding box center [531, 171] width 39 height 15
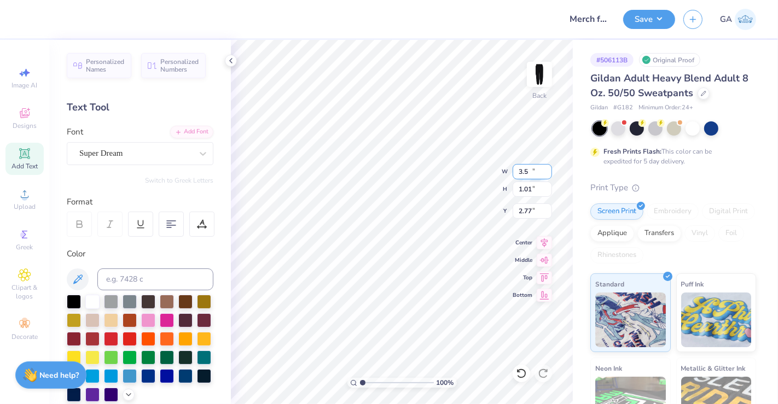
type input "3.50"
type input "1.01"
type input "2.79"
type textarea "T"
type textarea "KDC"
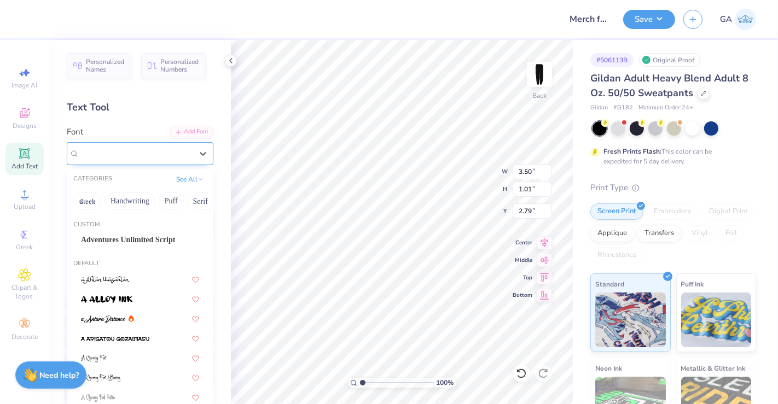
click at [172, 164] on div "Super Dream" at bounding box center [140, 153] width 147 height 23
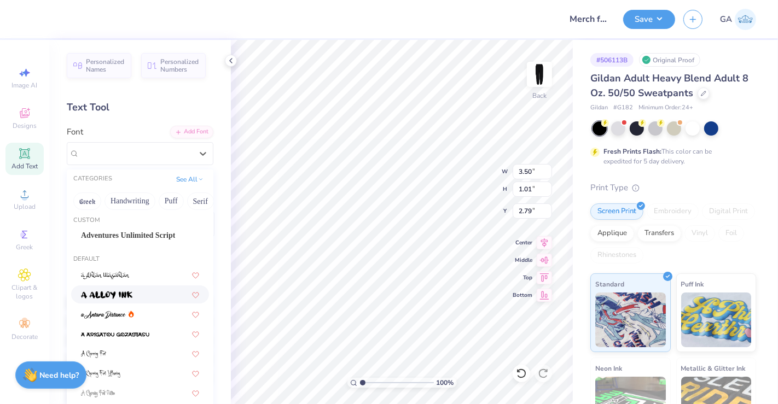
scroll to position [0, 0]
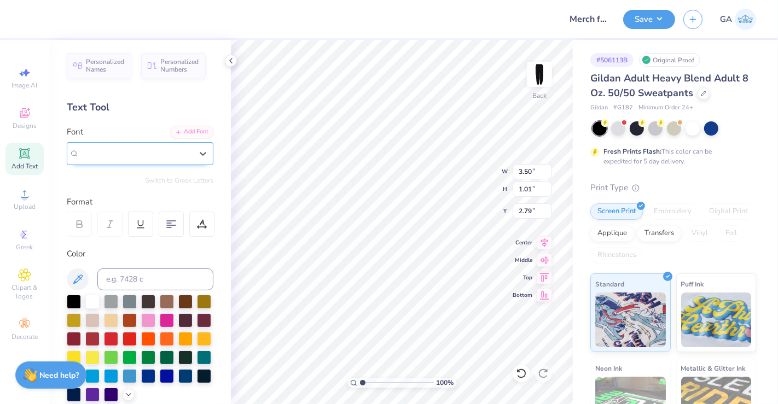
click at [112, 154] on span "Super Dream" at bounding box center [101, 153] width 44 height 13
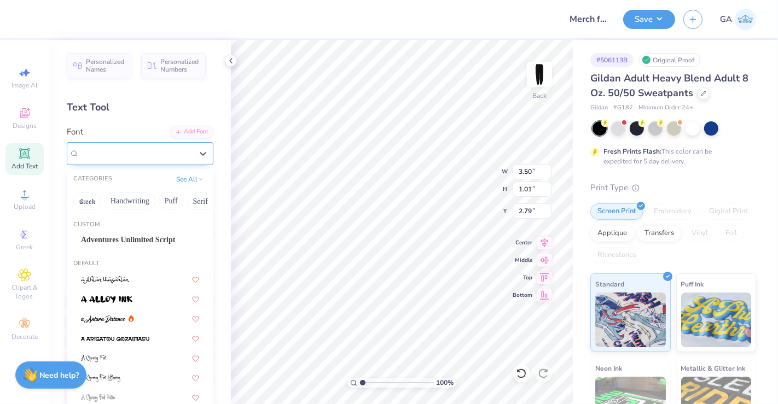
click at [112, 154] on span "Super Dream" at bounding box center [101, 153] width 44 height 13
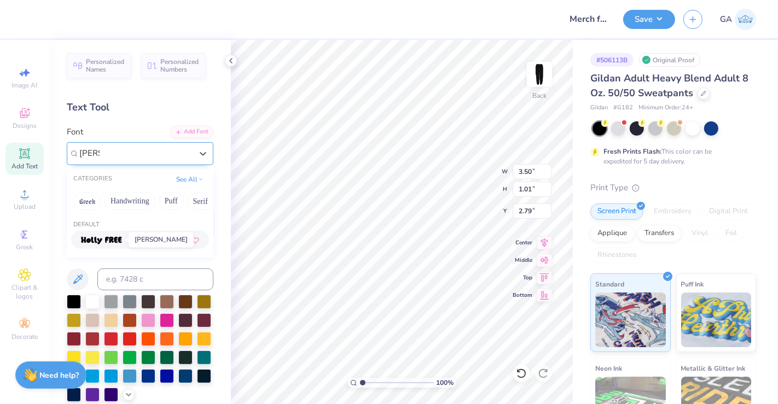
click at [119, 241] on img at bounding box center [101, 241] width 41 height 8
type input "holly"
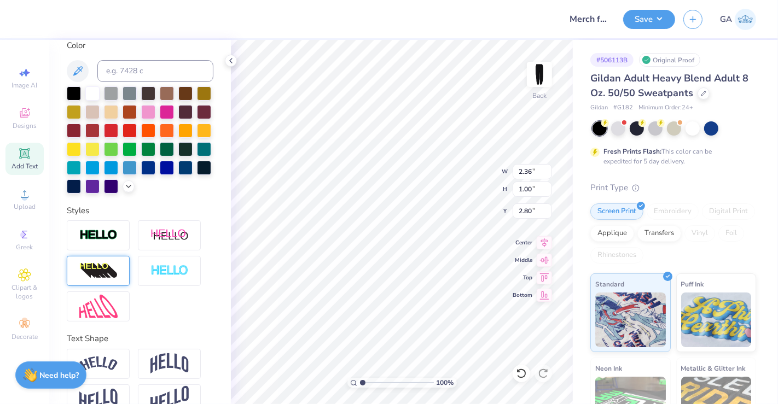
scroll to position [209, 0]
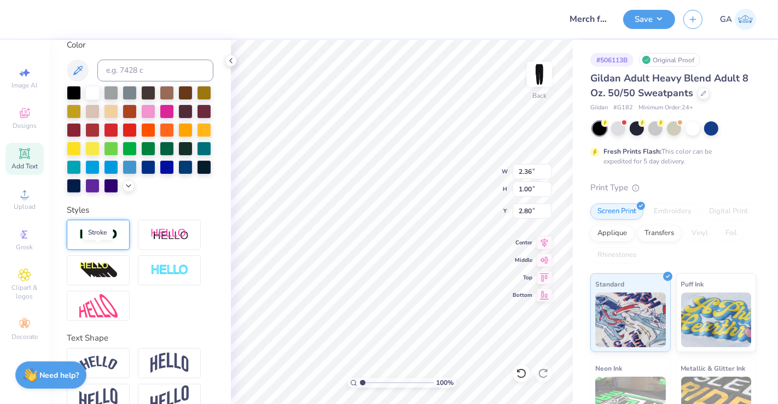
click at [100, 241] on img at bounding box center [98, 235] width 38 height 13
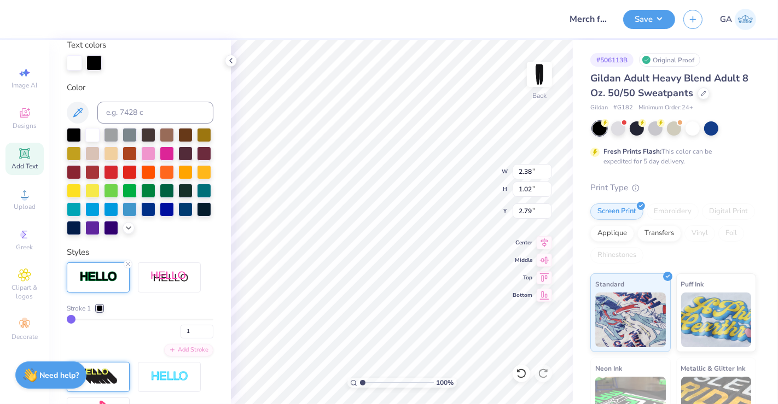
type input "2.38"
type input "1.02"
type input "2.79"
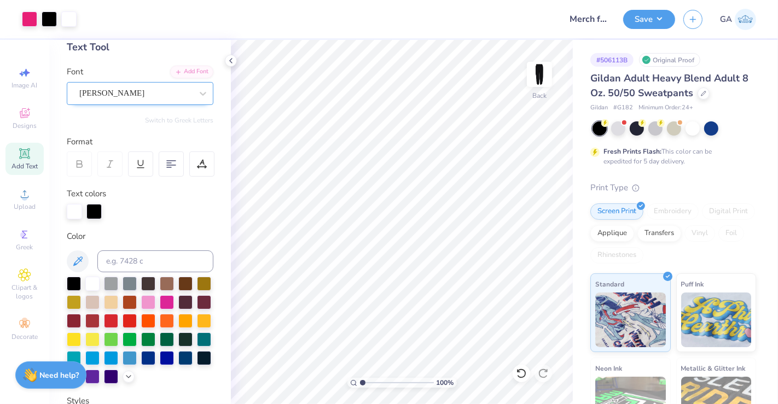
scroll to position [58, 0]
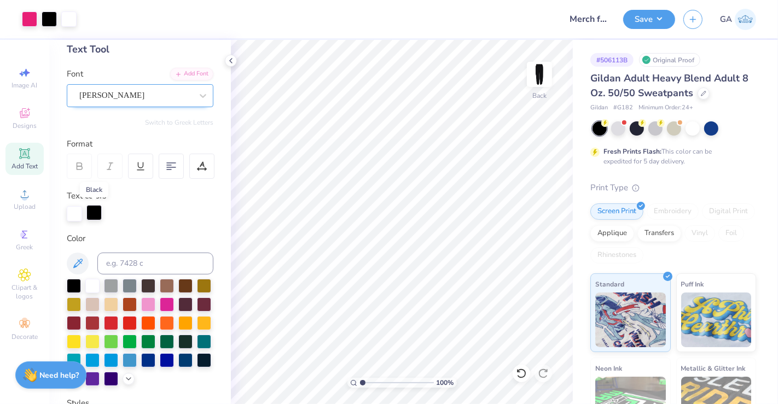
click at [96, 210] on div at bounding box center [93, 212] width 15 height 15
click at [89, 288] on div at bounding box center [92, 285] width 14 height 14
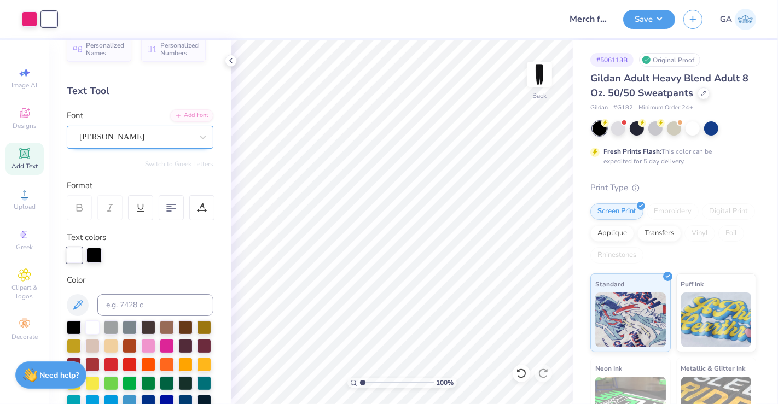
scroll to position [0, 0]
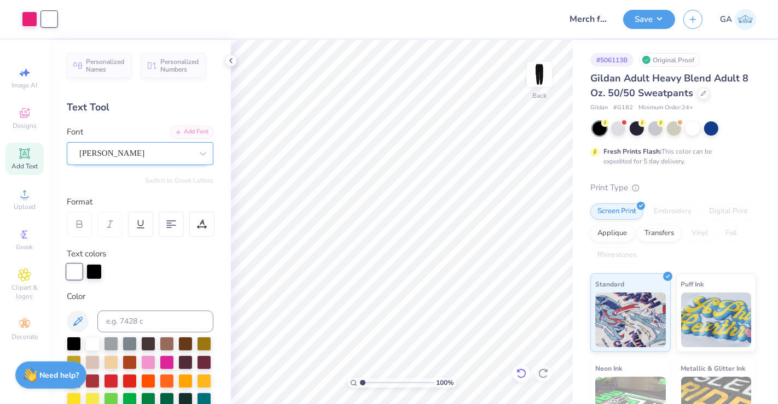
click at [522, 376] on icon at bounding box center [521, 373] width 11 height 11
click at [230, 60] on icon at bounding box center [230, 60] width 9 height 9
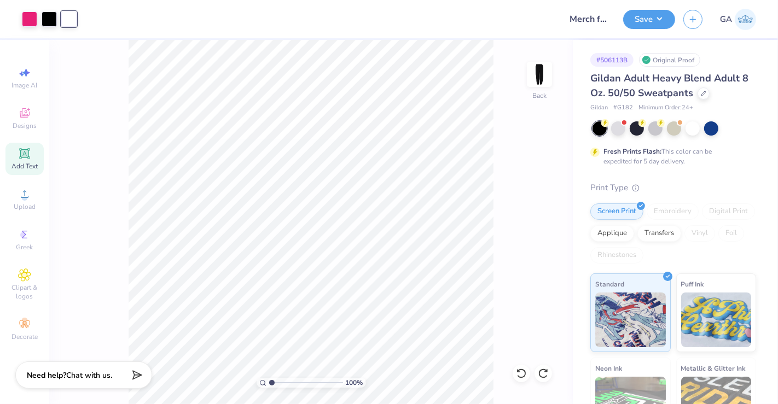
click at [108, 99] on div "100 % Back" at bounding box center [310, 222] width 523 height 364
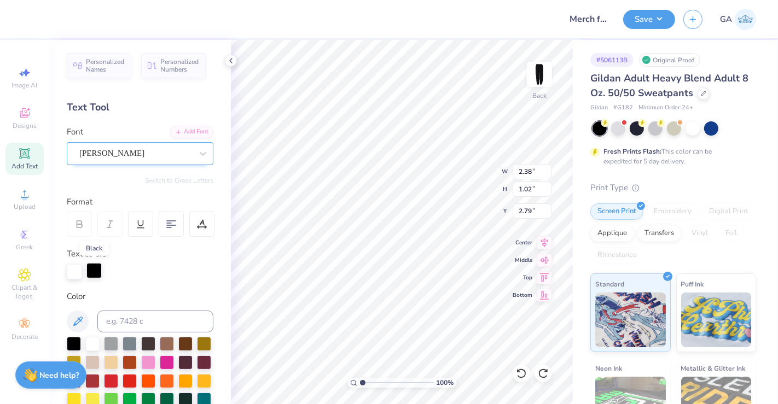
click at [97, 274] on div at bounding box center [93, 270] width 15 height 15
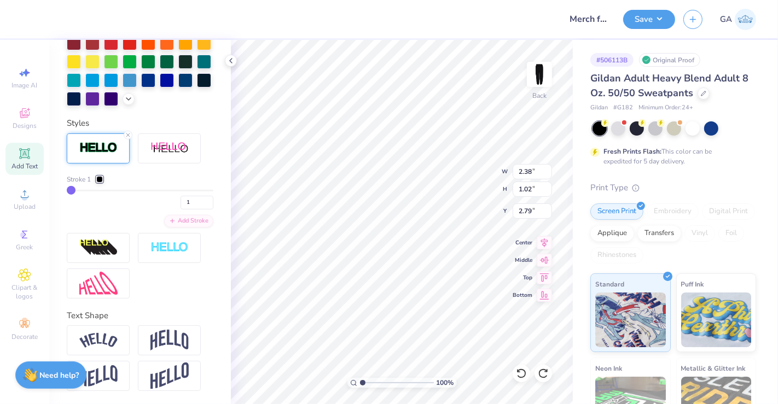
scroll to position [355, 0]
click at [128, 135] on line at bounding box center [127, 134] width 3 height 3
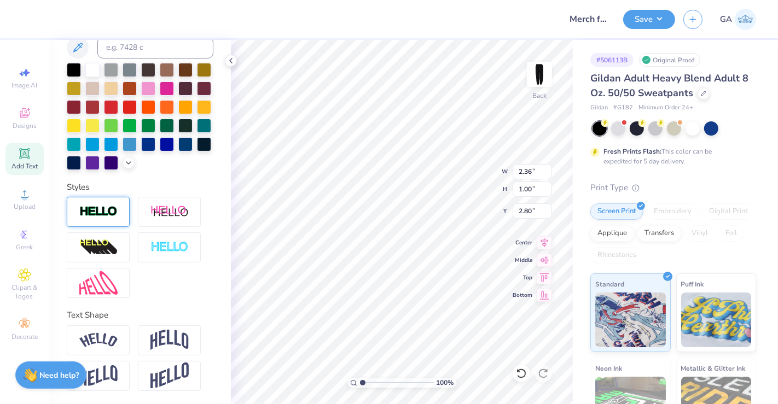
type input "2.36"
type input "1.00"
type input "2.80"
click at [104, 199] on div at bounding box center [98, 212] width 63 height 30
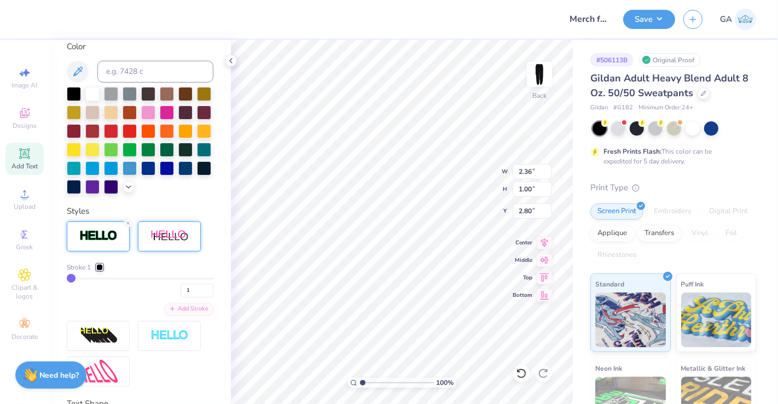
type input "2.38"
type input "1.02"
type input "2.79"
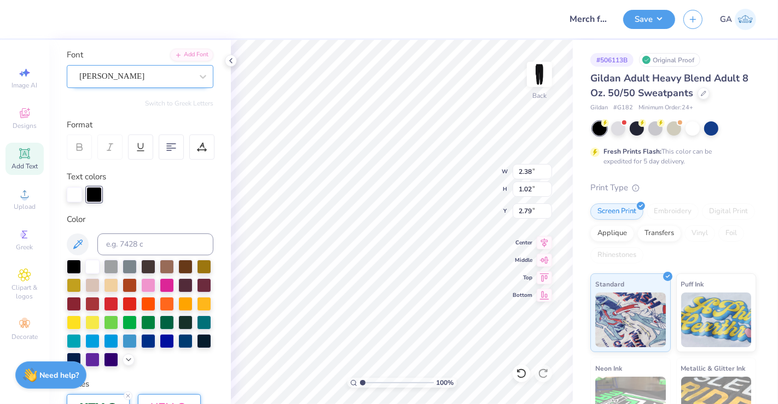
scroll to position [0, 0]
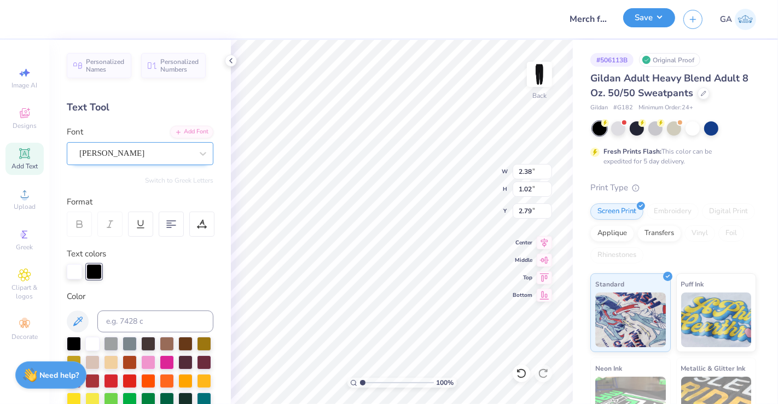
click at [642, 22] on button "Save" at bounding box center [649, 17] width 52 height 19
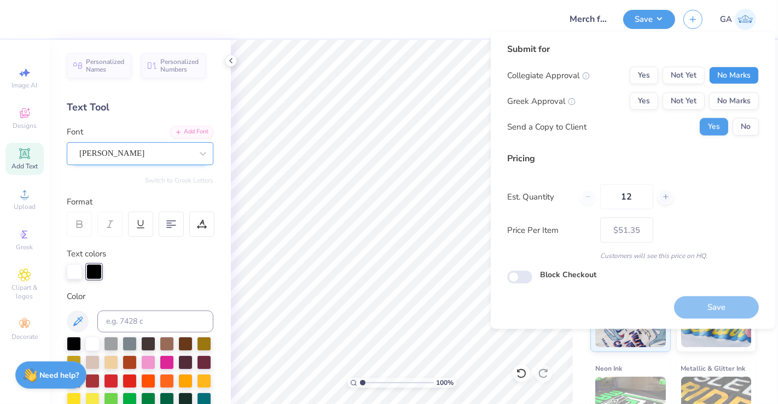
click at [743, 74] on button "No Marks" at bounding box center [734, 75] width 50 height 17
click at [741, 97] on button "No Marks" at bounding box center [734, 100] width 50 height 17
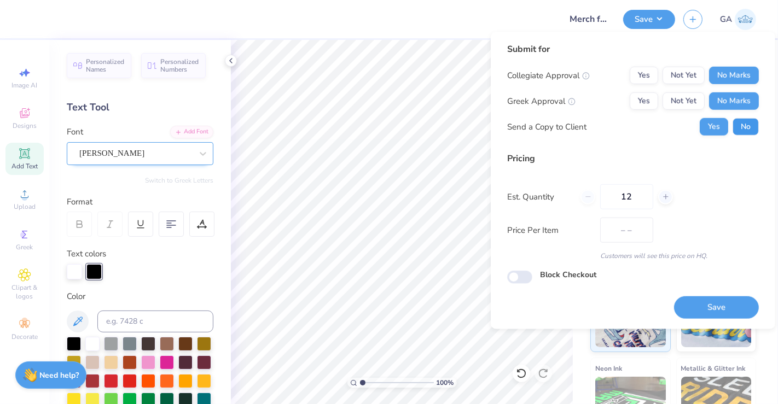
type input "$51.35"
click at [741, 127] on button "No" at bounding box center [745, 126] width 26 height 17
click at [635, 194] on input "12" at bounding box center [626, 196] width 53 height 25
type input "1"
type input "30"
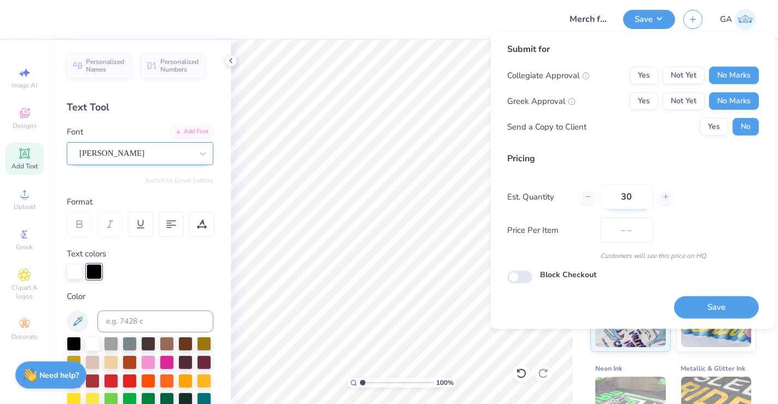
type input "$31.98"
type input "30"
click at [737, 303] on button "Save" at bounding box center [716, 307] width 85 height 22
type input "– –"
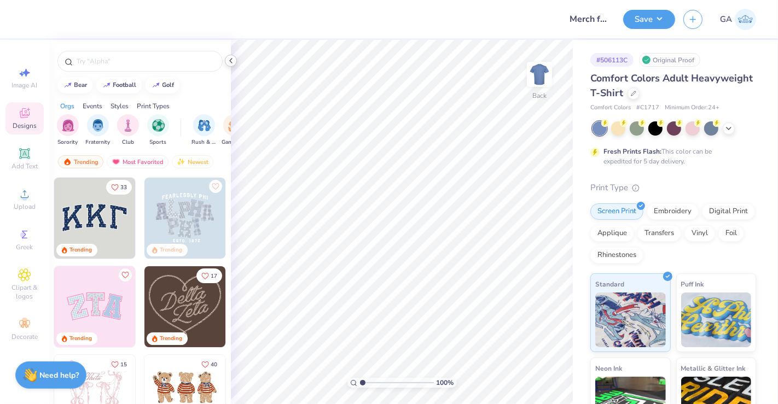
click at [230, 61] on icon at bounding box center [230, 60] width 9 height 9
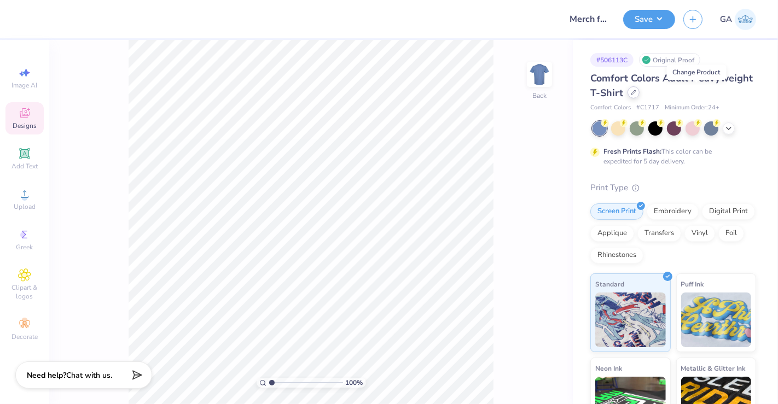
click at [636, 95] on icon at bounding box center [632, 92] width 5 height 5
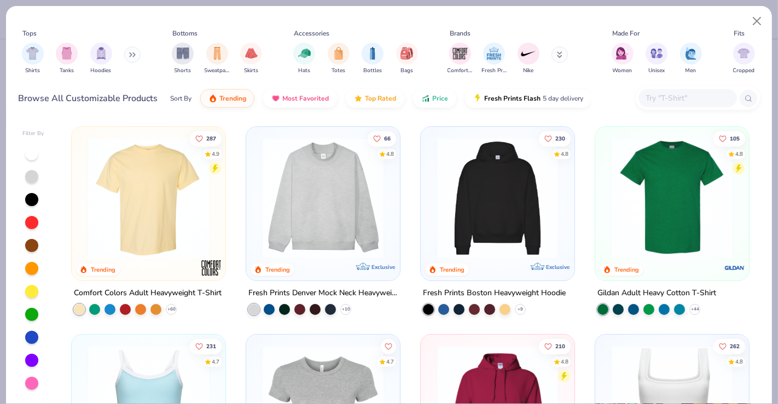
click at [467, 364] on img at bounding box center [497, 406] width 132 height 121
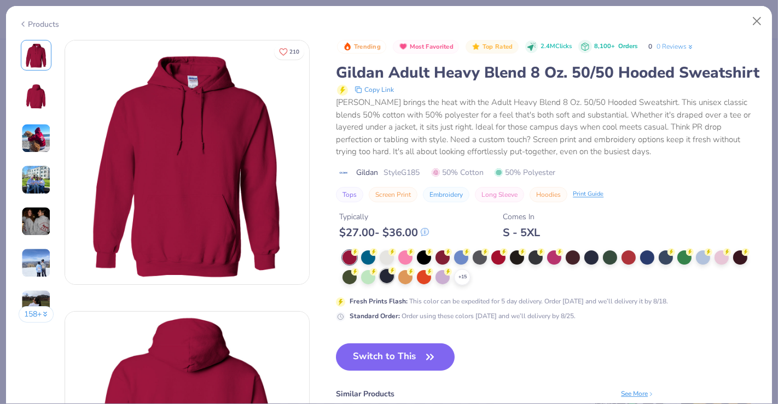
click at [389, 283] on div at bounding box center [386, 276] width 14 height 14
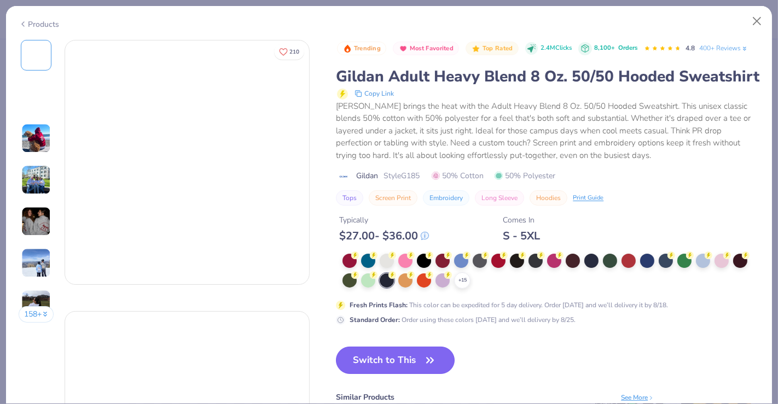
click at [379, 367] on button "Switch to This" at bounding box center [395, 360] width 119 height 27
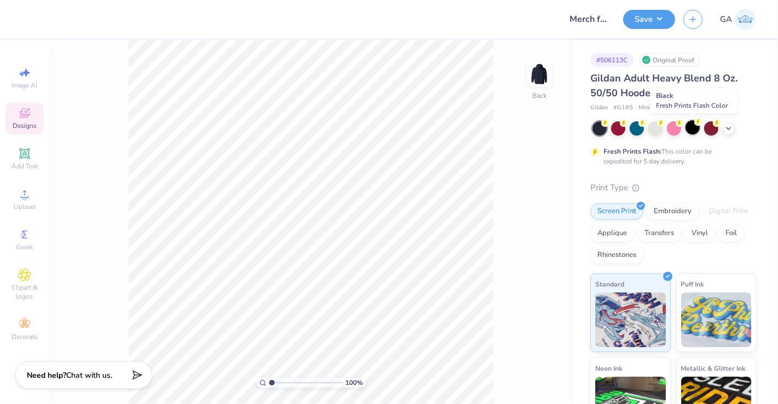
click at [693, 126] on div at bounding box center [692, 127] width 14 height 14
click at [31, 124] on span "Designs" at bounding box center [25, 125] width 24 height 9
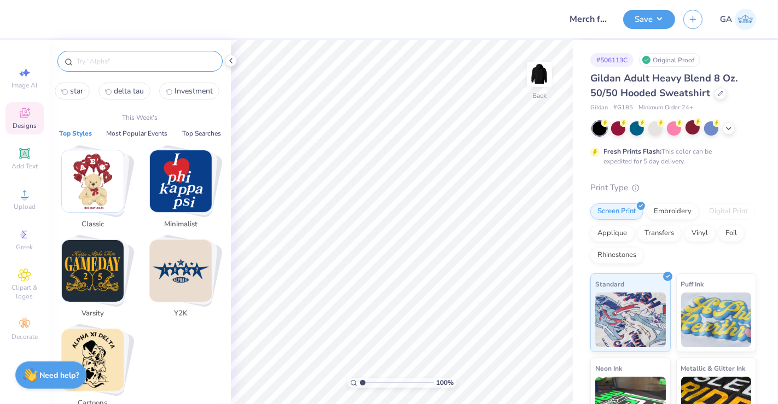
click at [116, 60] on input "text" at bounding box center [145, 61] width 140 height 11
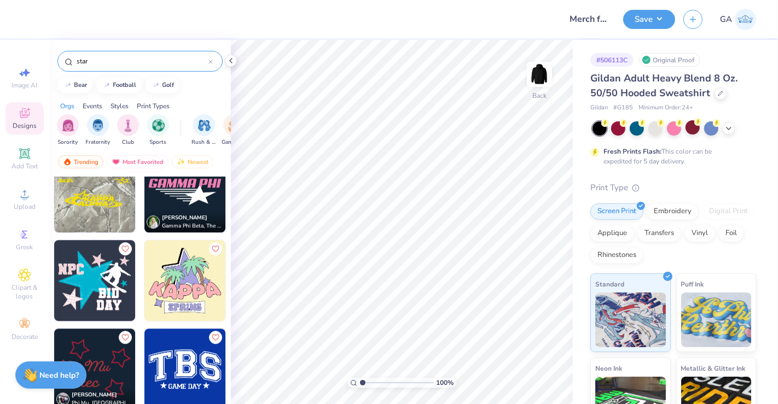
scroll to position [6153, 0]
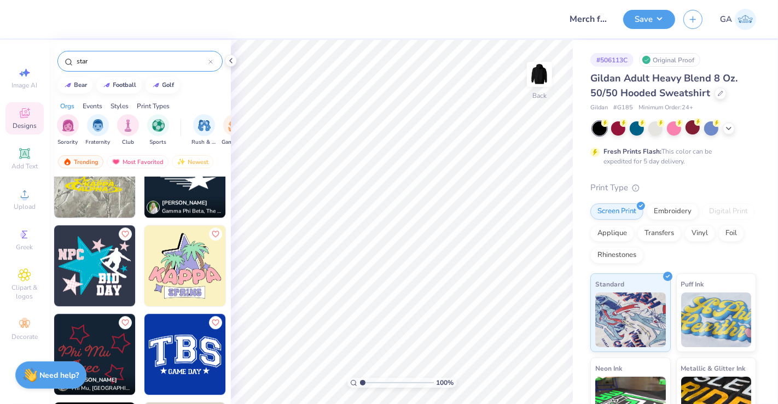
type input "star"
click at [87, 259] on img at bounding box center [94, 265] width 81 height 81
click at [87, 247] on img at bounding box center [94, 265] width 81 height 81
click at [110, 288] on img at bounding box center [94, 265] width 81 height 81
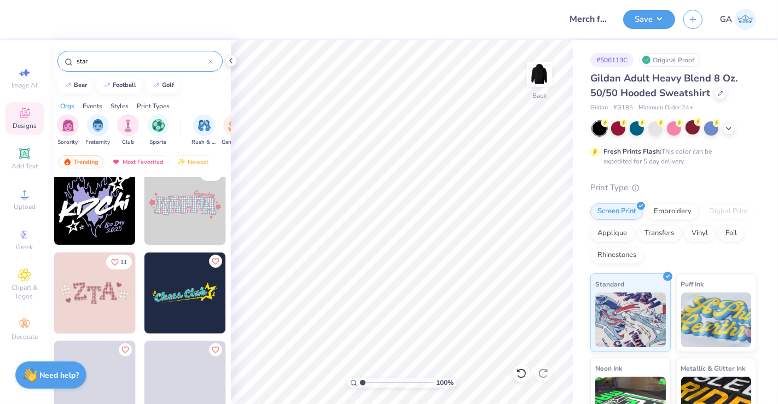
scroll to position [7635, 0]
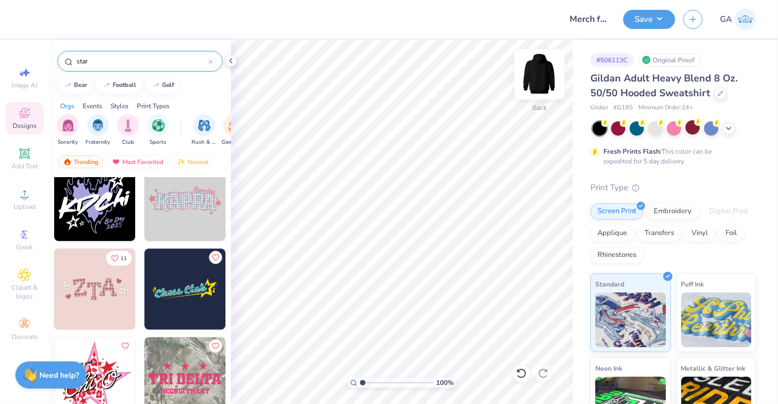
click at [540, 75] on img at bounding box center [539, 74] width 44 height 44
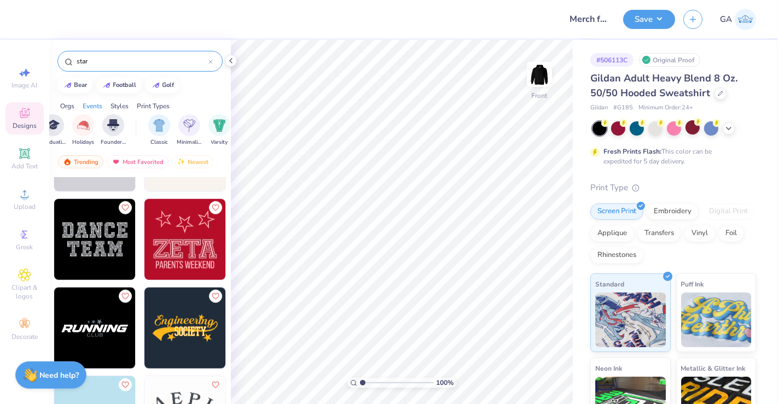
scroll to position [0, 484]
click at [186, 123] on img "filter for Minimalist" at bounding box center [187, 124] width 12 height 13
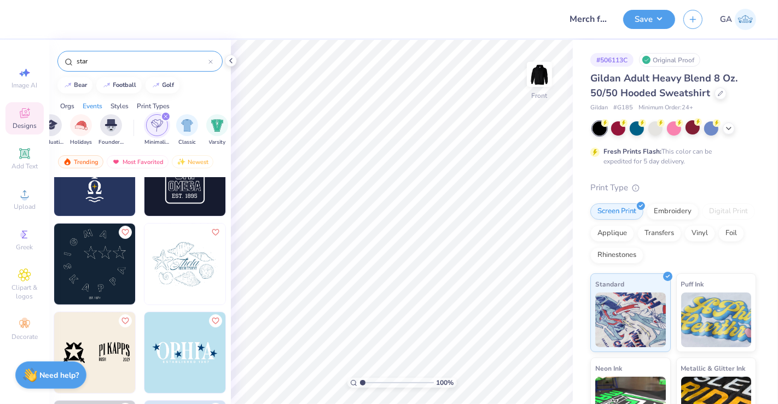
scroll to position [398, 0]
click at [175, 348] on img at bounding box center [184, 351] width 81 height 81
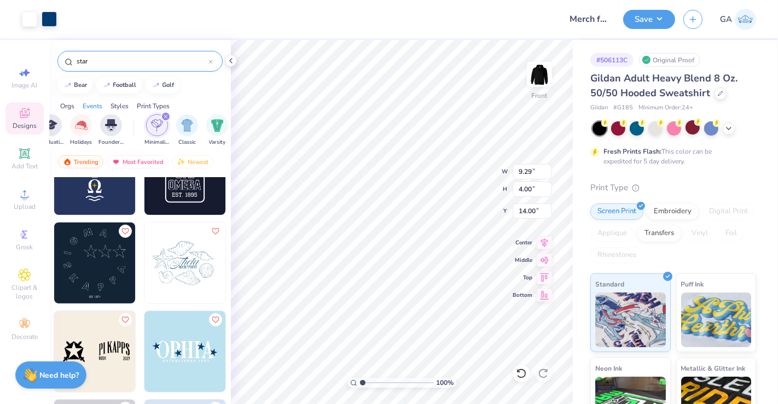
type input "9.29"
type input "4.00"
type input "8.43"
type input "10.72"
type input "4.62"
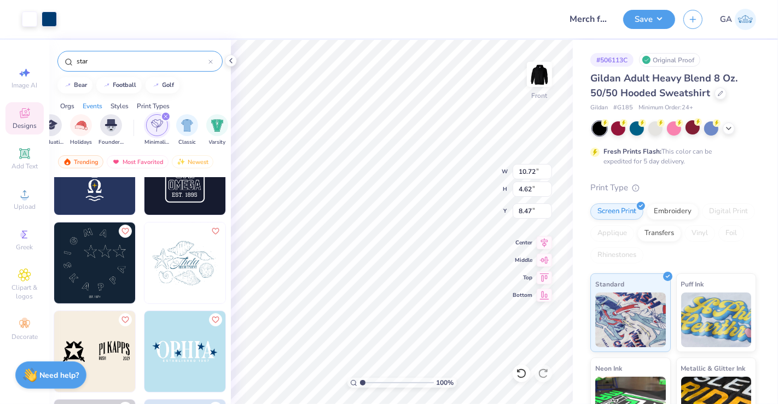
type input "7.51"
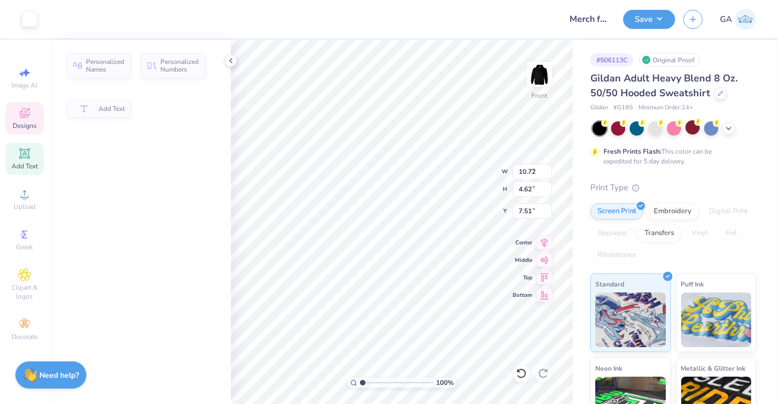
type input "9.60"
type input "4.07"
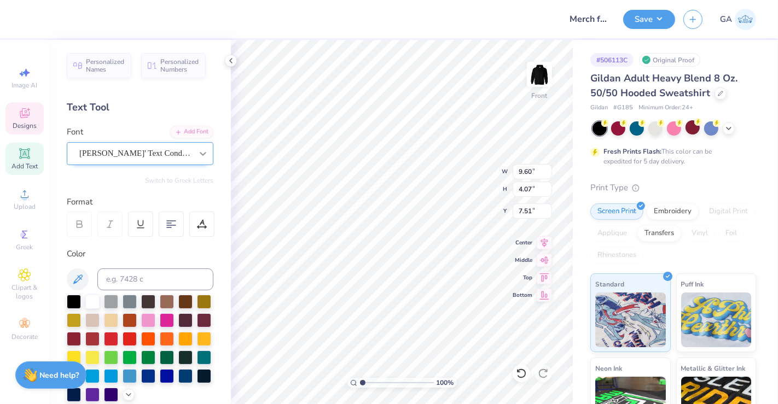
click at [193, 154] on div at bounding box center [203, 154] width 20 height 20
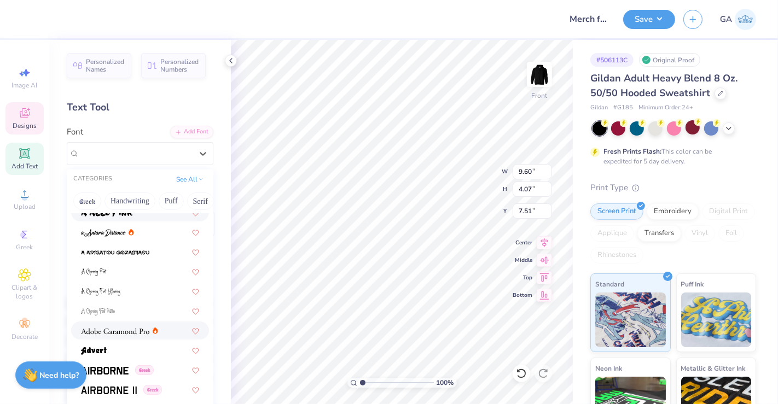
scroll to position [143, 0]
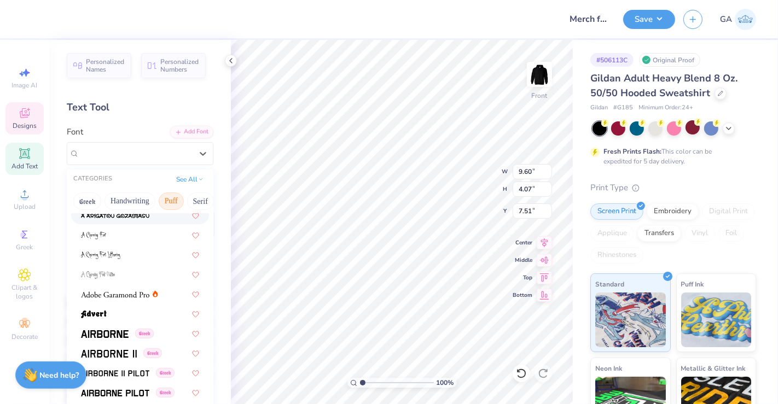
click at [177, 202] on button "Puff" at bounding box center [171, 200] width 25 height 17
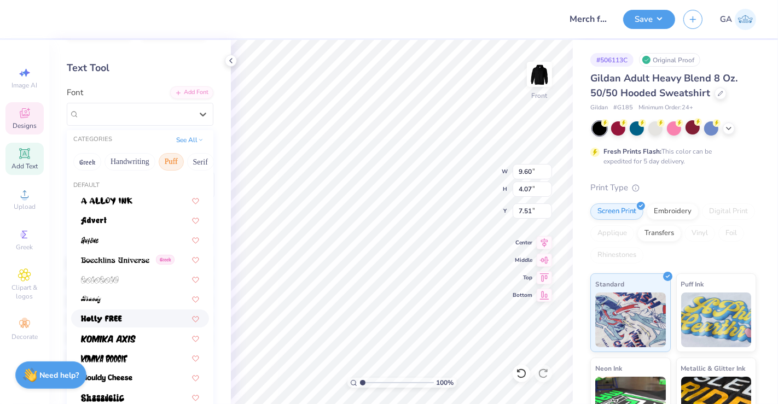
scroll to position [41, 0]
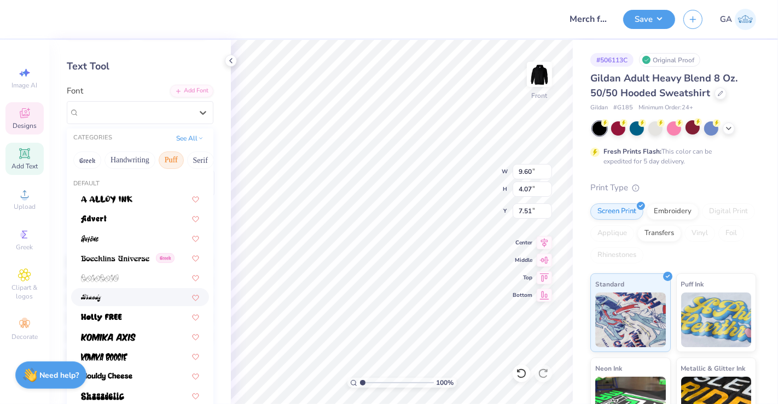
click at [107, 298] on div at bounding box center [140, 296] width 118 height 11
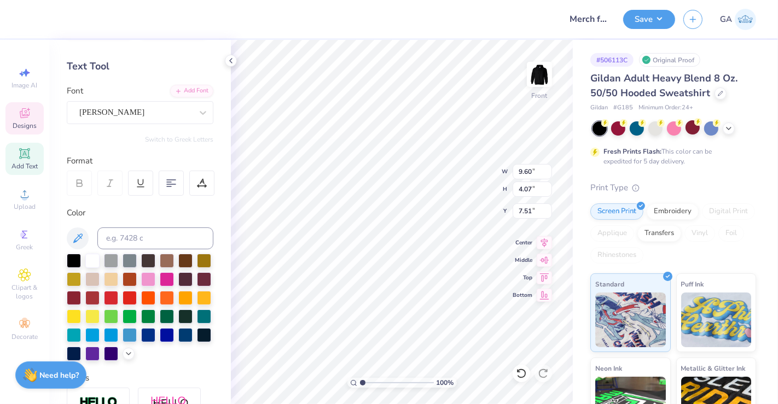
type input "10.74"
type input "4.16"
type input "7.44"
type textarea "O"
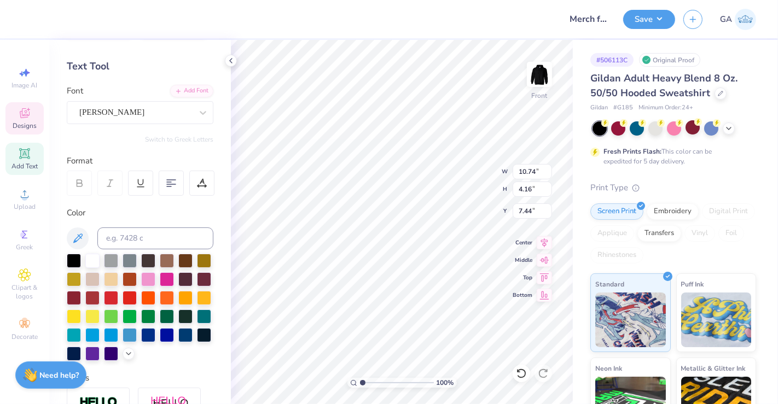
scroll to position [10, 1]
type textarea "L"
type textarea "KARISMA"
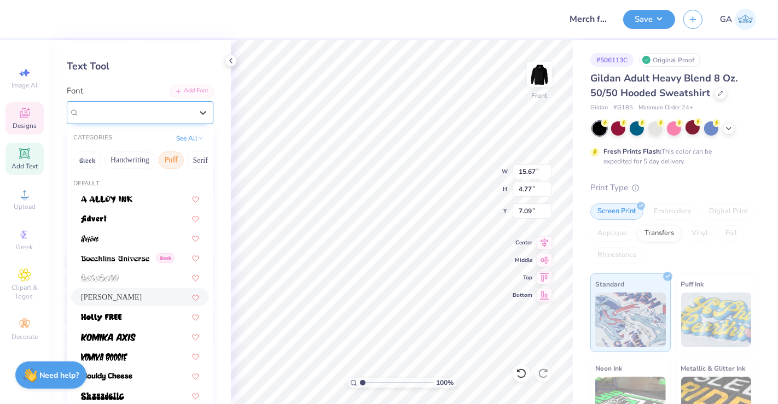
click at [165, 116] on div "[PERSON_NAME]" at bounding box center [135, 112] width 115 height 17
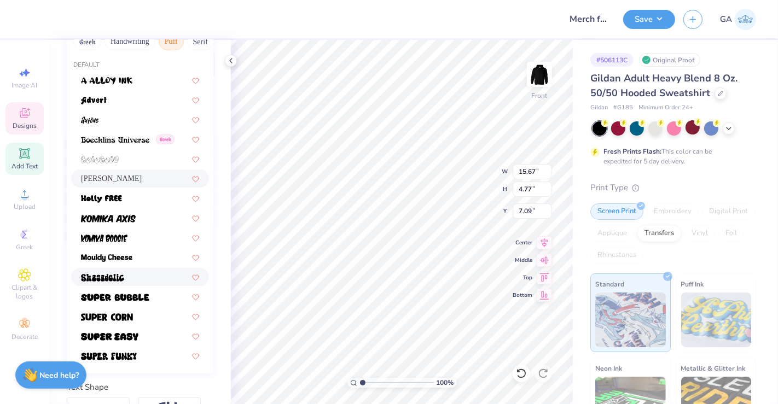
scroll to position [163, 0]
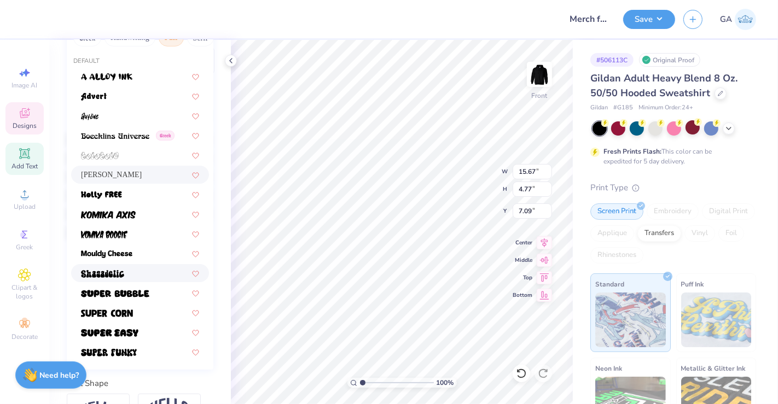
click at [139, 274] on div at bounding box center [140, 272] width 118 height 11
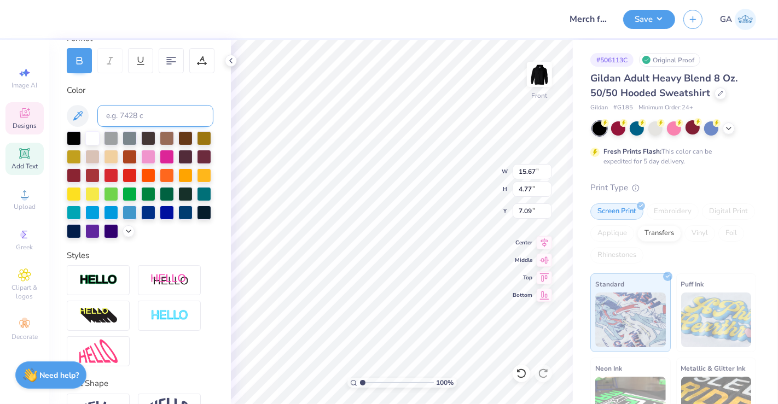
type input "5.04"
type input "7.01"
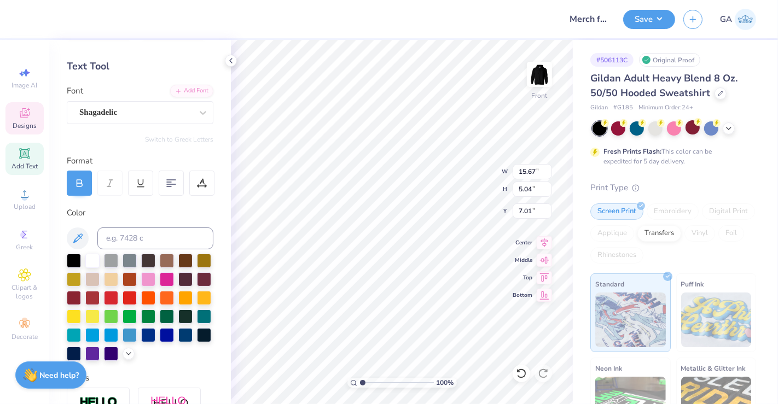
scroll to position [40, 0]
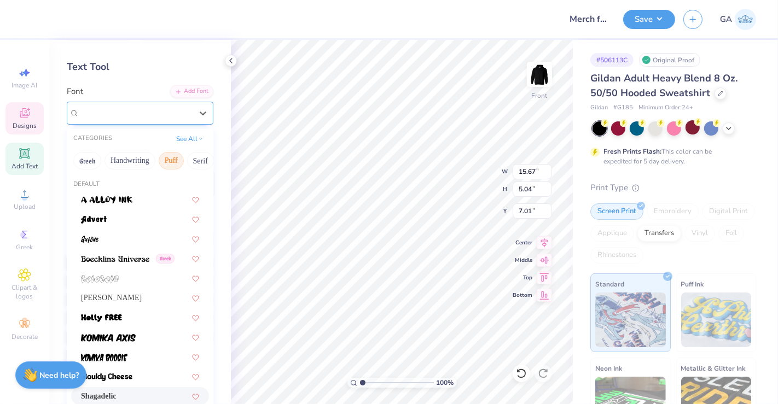
click at [149, 116] on div "Shagadelic" at bounding box center [135, 112] width 115 height 17
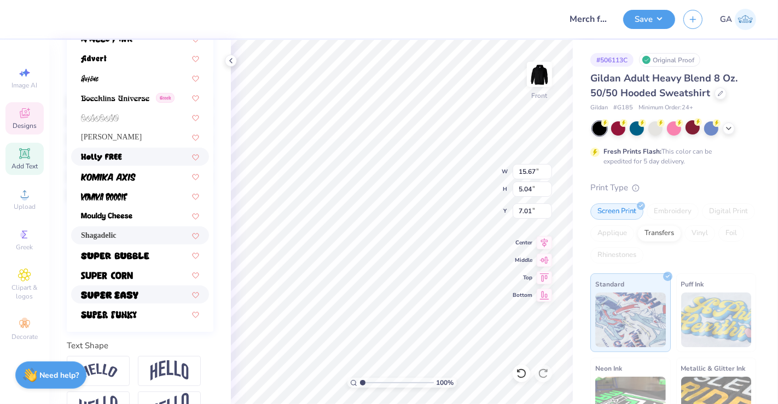
scroll to position [202, 0]
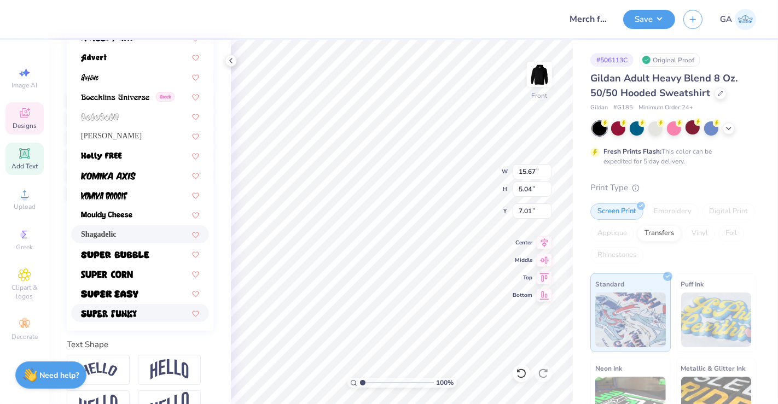
click at [129, 305] on div at bounding box center [140, 313] width 138 height 18
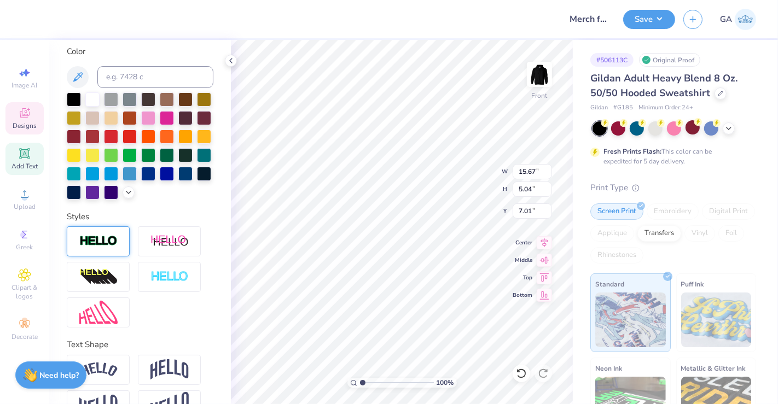
type input "15.66"
type input "5.06"
type input "7.11"
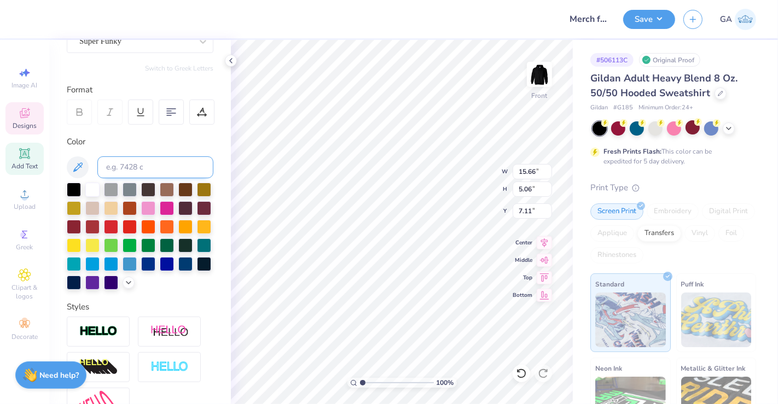
scroll to position [111, 0]
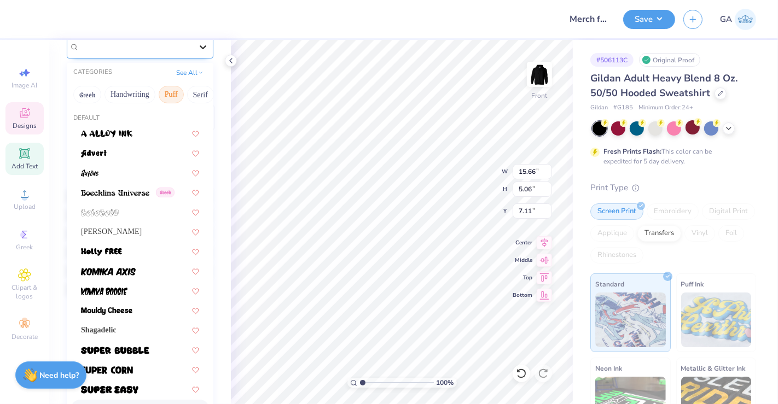
click at [197, 46] on icon at bounding box center [202, 47] width 11 height 11
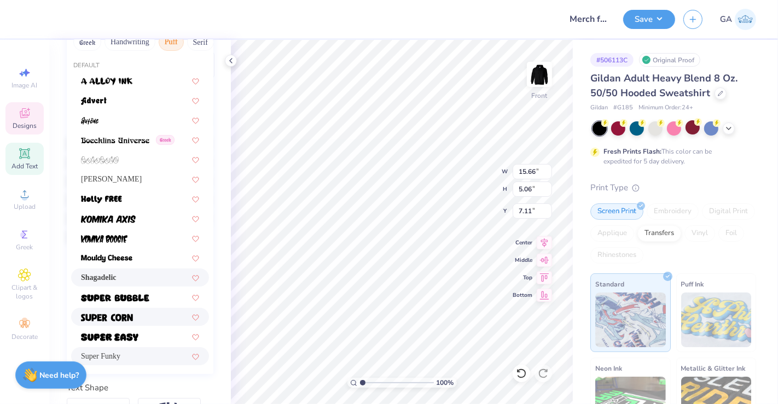
scroll to position [165, 0]
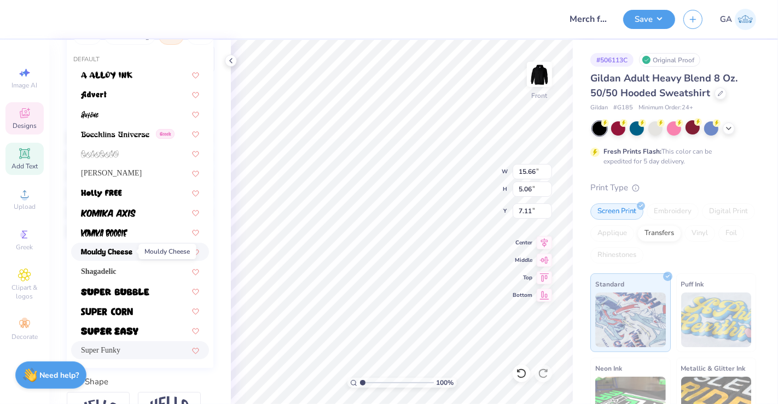
click at [125, 249] on img at bounding box center [106, 253] width 51 height 8
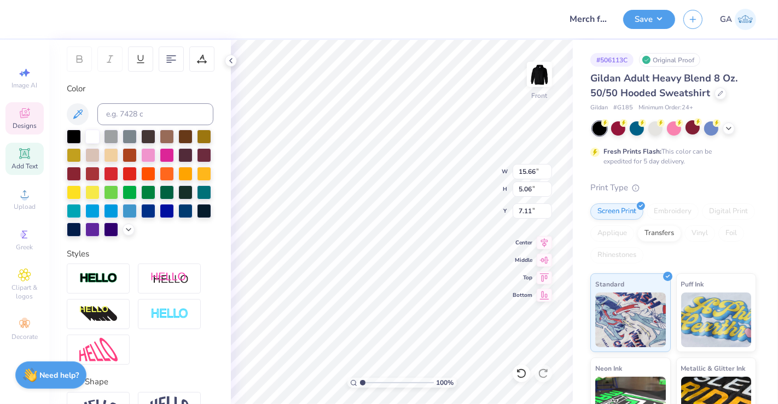
type input "12.01"
type input "3.94"
type input "7.61"
type input "8.52"
type input "1.25"
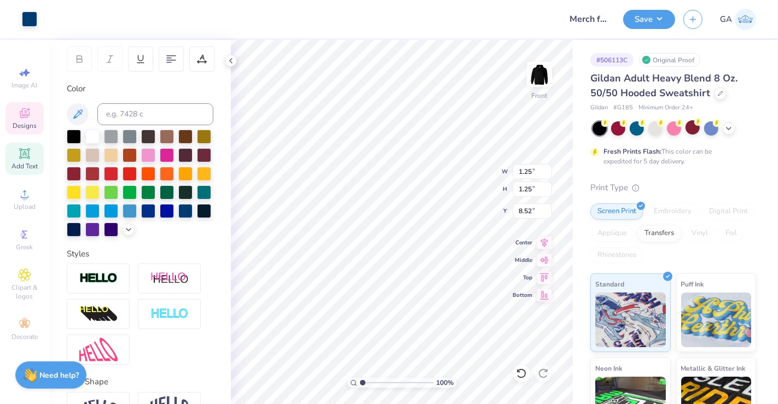
type input "1.25"
type input "9.79"
type input "7.33"
type input "1.26"
type input "1.25"
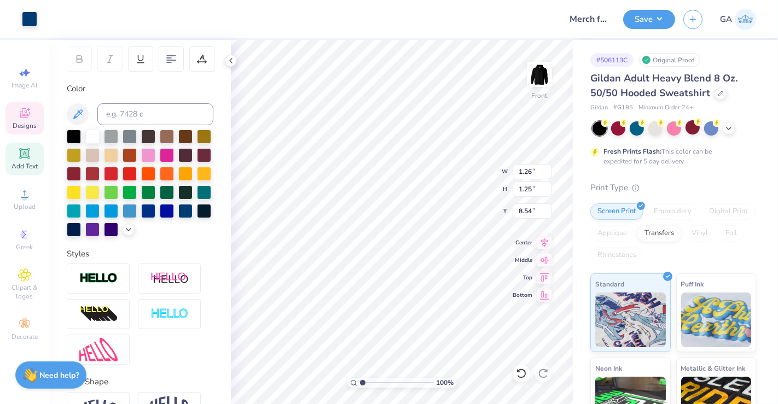
type input "9.79"
click at [37, 21] on div at bounding box center [29, 17] width 15 height 15
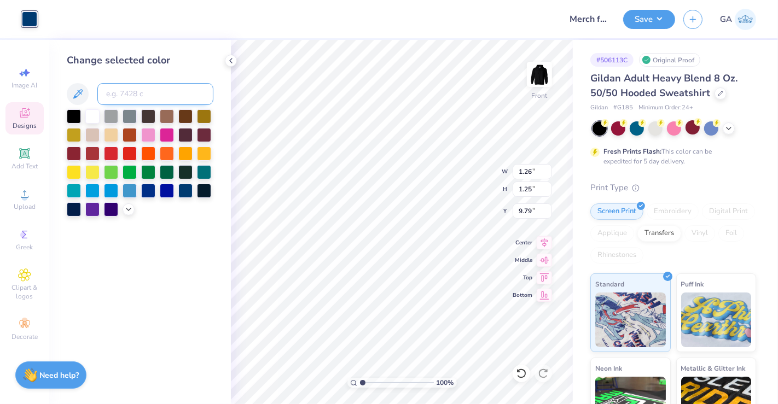
click at [128, 86] on input at bounding box center [155, 94] width 116 height 22
type input "213"
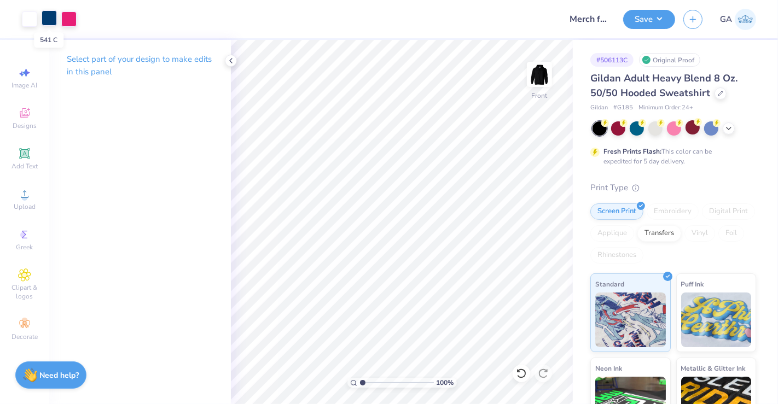
click at [44, 22] on div at bounding box center [49, 17] width 15 height 15
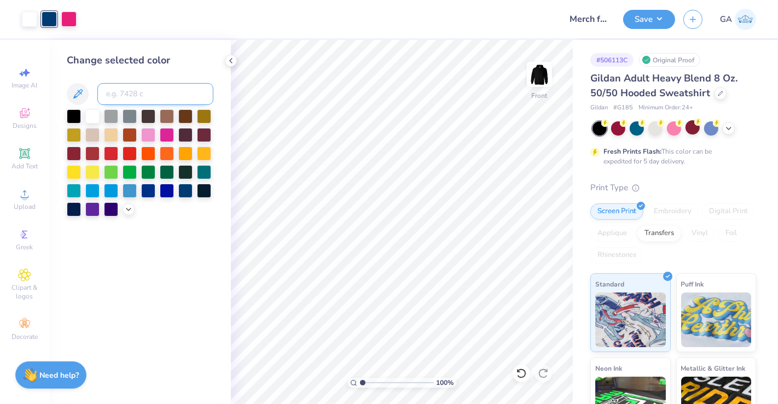
click at [123, 96] on input at bounding box center [155, 94] width 116 height 22
type input "3"
type input "213"
click at [232, 57] on icon at bounding box center [230, 60] width 9 height 9
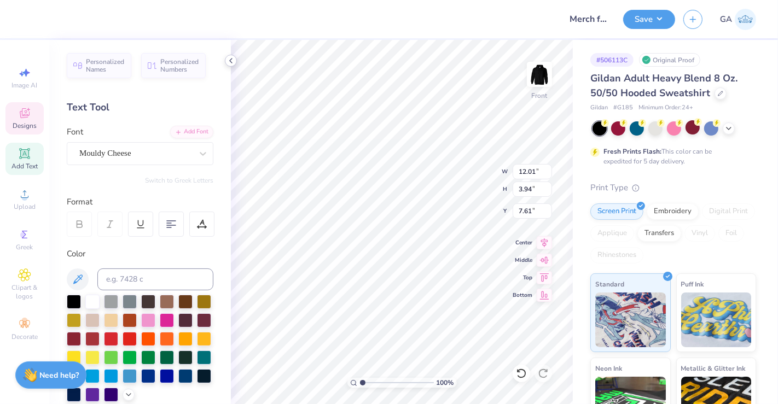
type input "11.09"
type input "3.64"
type input "7.40"
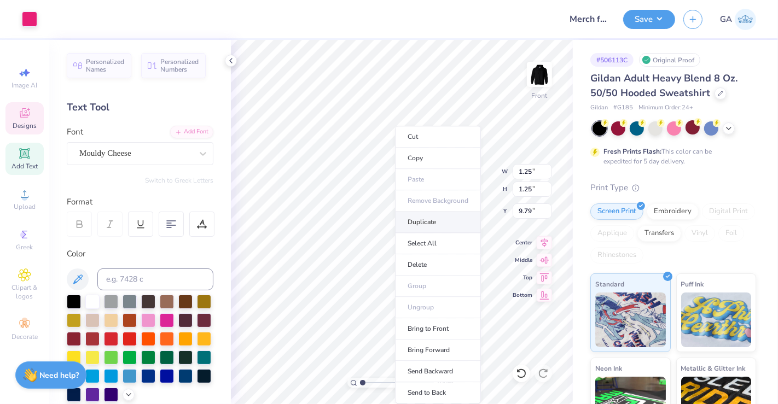
click at [434, 221] on li "Duplicate" at bounding box center [438, 222] width 86 height 21
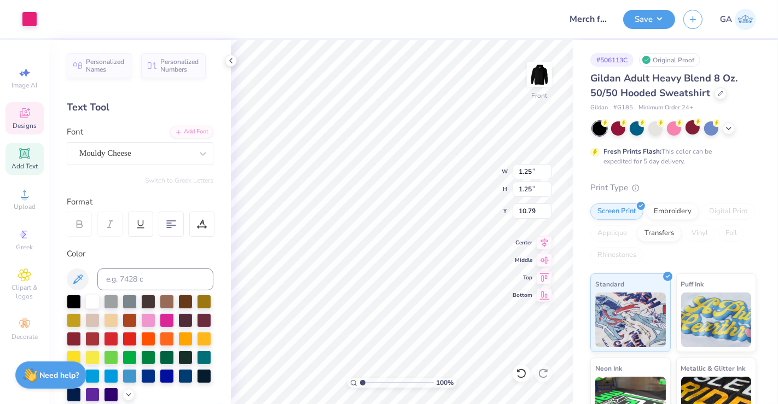
type input "7.90"
type input "1.85"
type input "1.93"
type input "6.97"
type input "2.06"
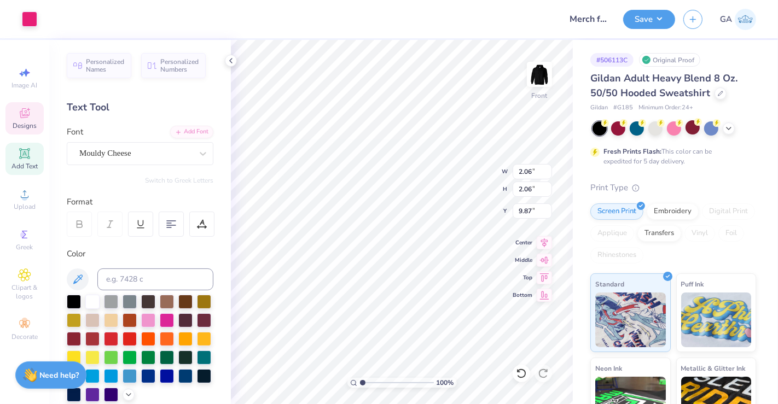
type input "2.06"
type input "9.79"
type input "9.57"
type input "1.27"
type input "1.22"
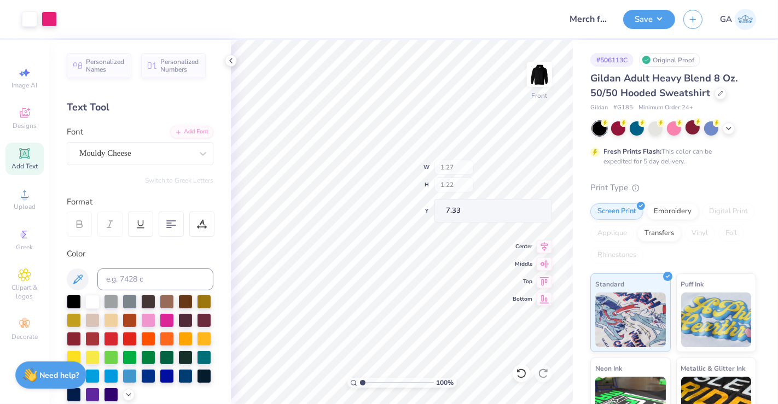
type input "6.97"
type input "9.58"
type input "1.23"
type input "7.06"
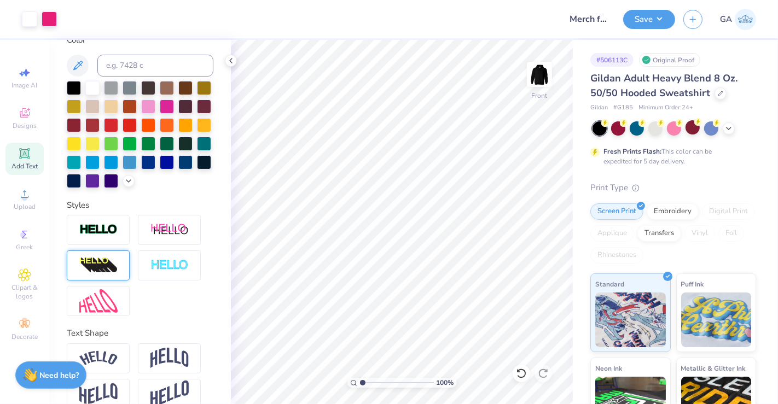
scroll to position [0, 0]
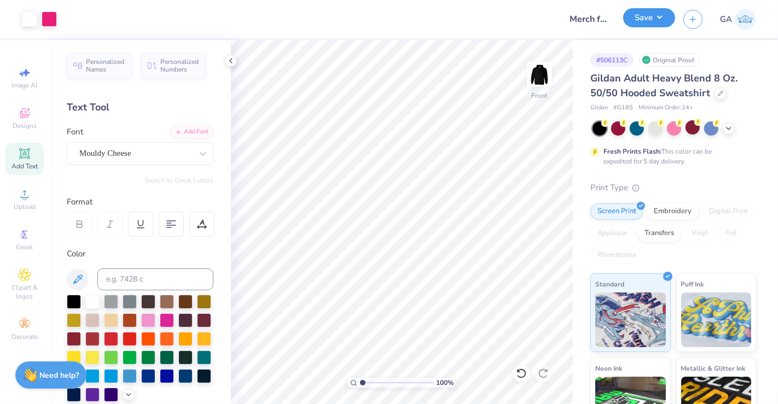
click at [653, 22] on button "Save" at bounding box center [649, 17] width 52 height 19
click at [548, 76] on img at bounding box center [539, 74] width 44 height 44
click at [25, 153] on icon at bounding box center [24, 153] width 10 height 10
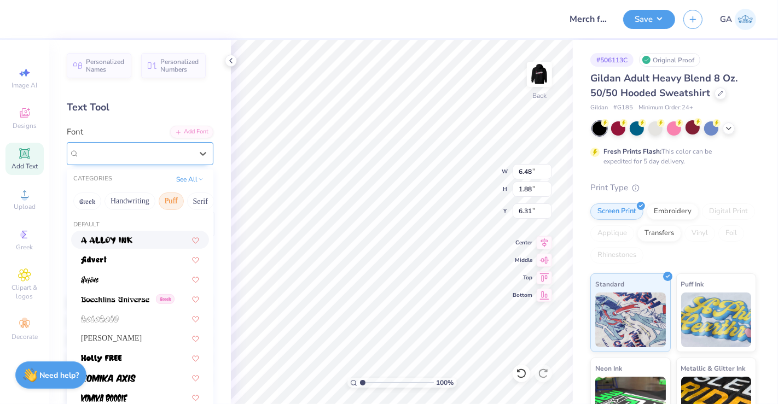
click at [157, 159] on div "Super Dream" at bounding box center [135, 153] width 115 height 17
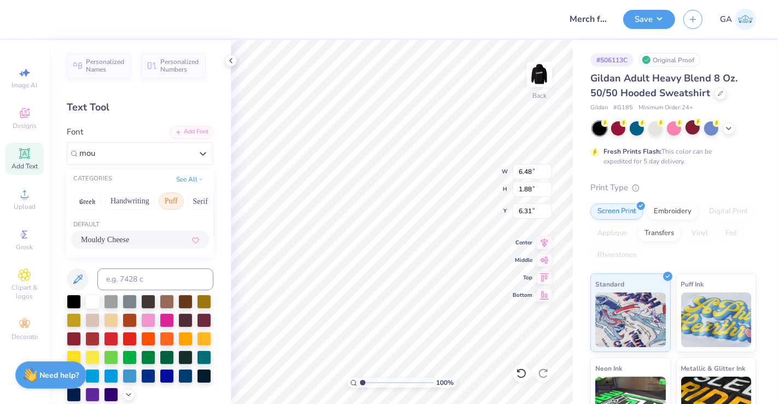
click at [139, 236] on div "Mouldy Cheese" at bounding box center [140, 239] width 118 height 11
type input "mou"
type input "5.87"
type input "2.02"
type input "6.24"
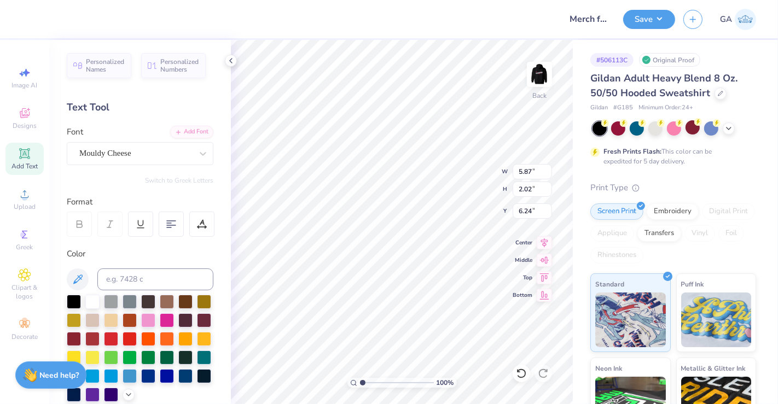
scroll to position [10, 1]
type textarea "T"
type textarea "EST. 2016"
type input "6.00"
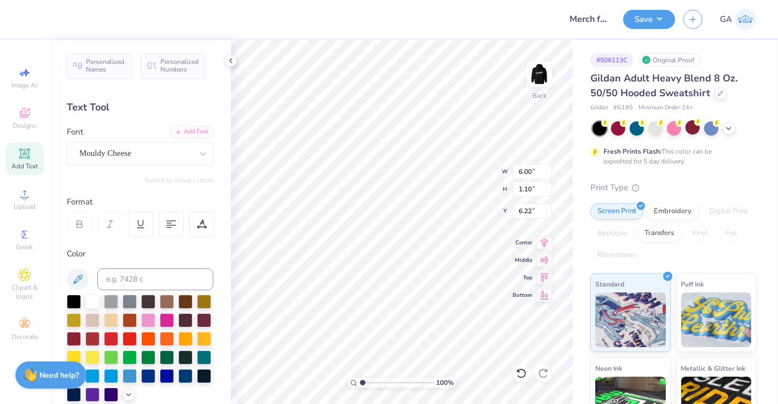
type input "1.10"
type input "9.47"
click at [542, 72] on img at bounding box center [539, 74] width 44 height 44
type input "6.93"
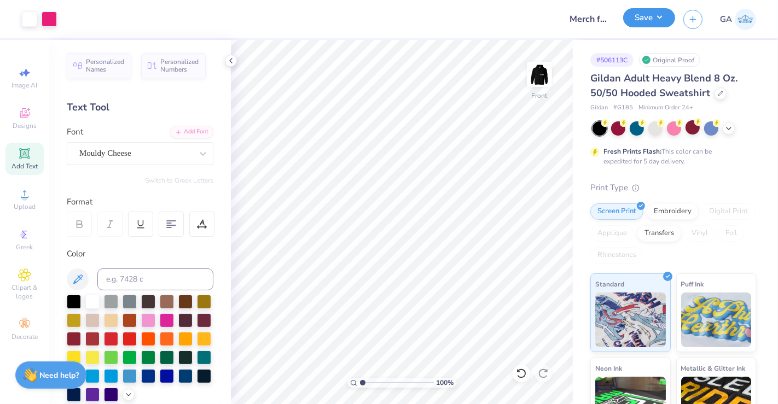
click at [648, 21] on button "Save" at bounding box center [649, 17] width 52 height 19
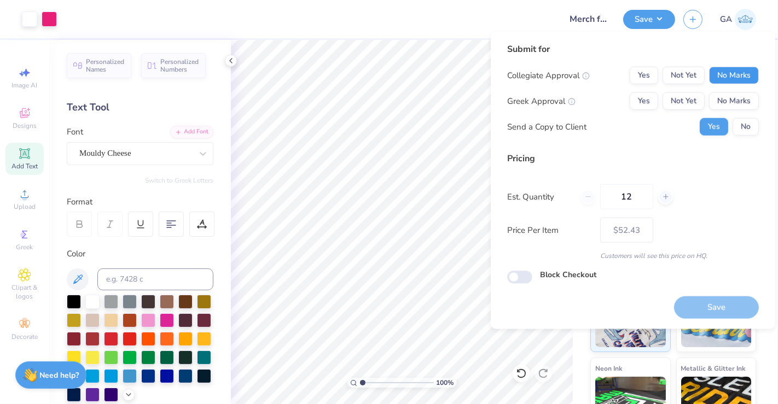
click at [753, 77] on button "No Marks" at bounding box center [734, 75] width 50 height 17
click at [747, 101] on button "No Marks" at bounding box center [734, 100] width 50 height 17
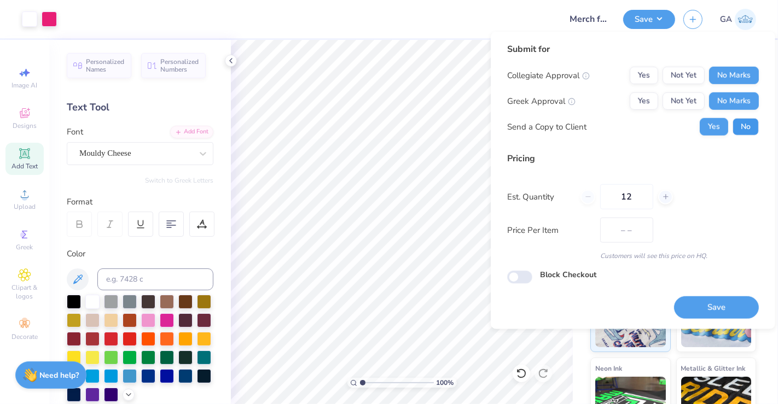
type input "$52.43"
click at [749, 120] on button "No" at bounding box center [745, 126] width 26 height 17
click at [638, 206] on input "12" at bounding box center [626, 196] width 53 height 25
type input "1"
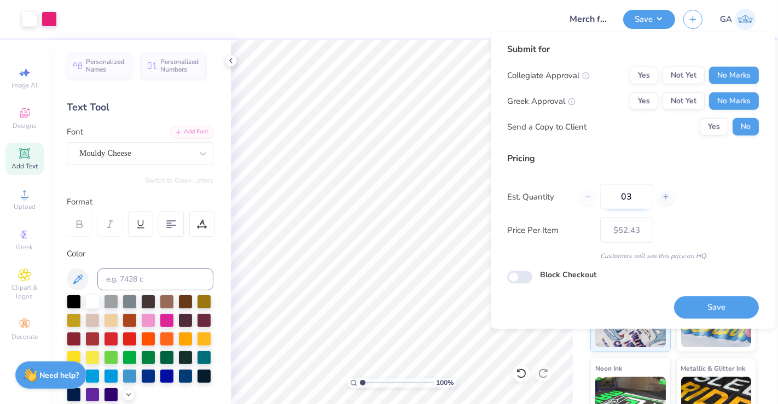
type input "0"
type input "30"
type input "$34.67"
type input "30"
click at [724, 306] on button "Save" at bounding box center [716, 307] width 85 height 22
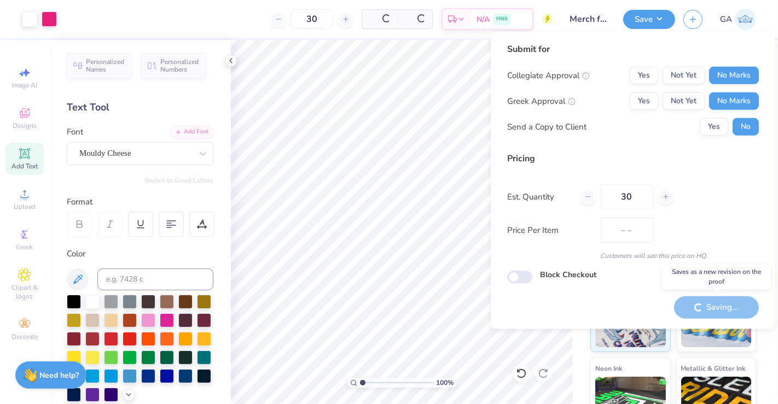
type input "$34.67"
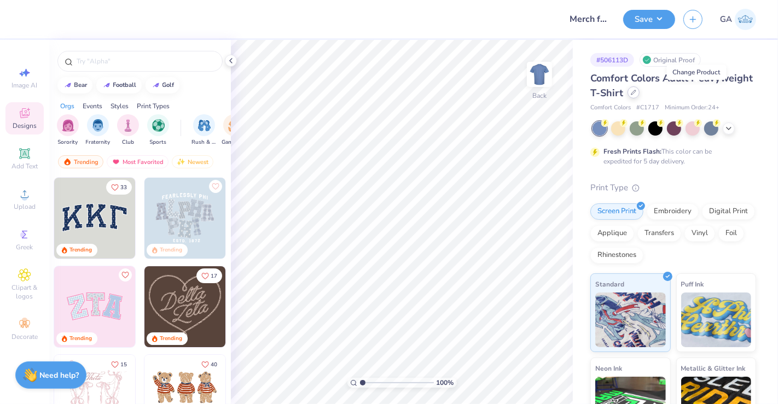
click at [639, 93] on div at bounding box center [633, 92] width 12 height 12
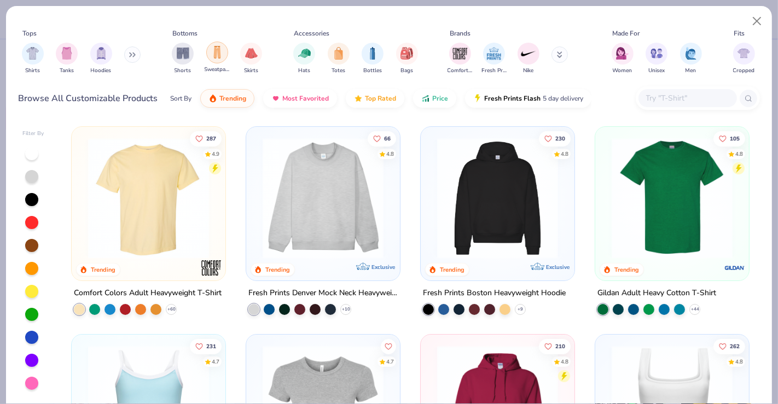
click at [217, 62] on div "filter for Sweatpants" at bounding box center [217, 53] width 22 height 22
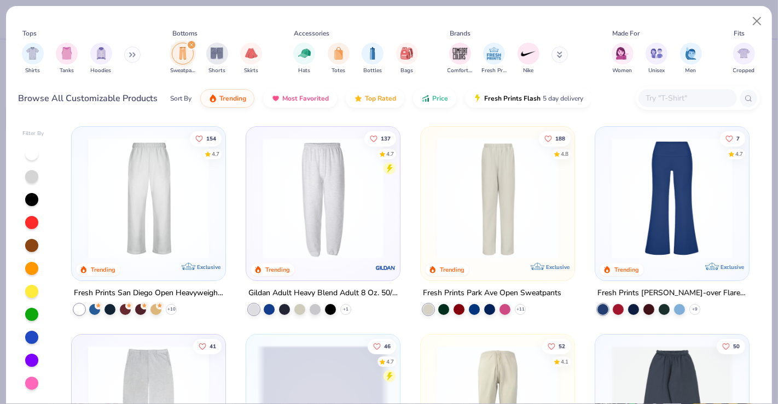
click at [357, 215] on img at bounding box center [323, 198] width 132 height 121
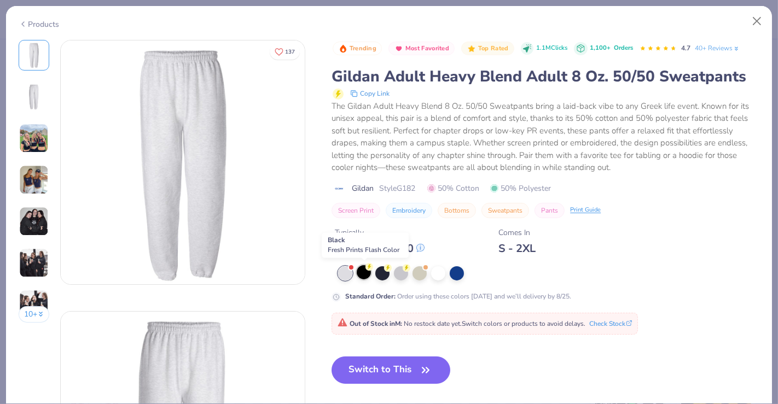
click at [365, 276] on div at bounding box center [364, 272] width 14 height 14
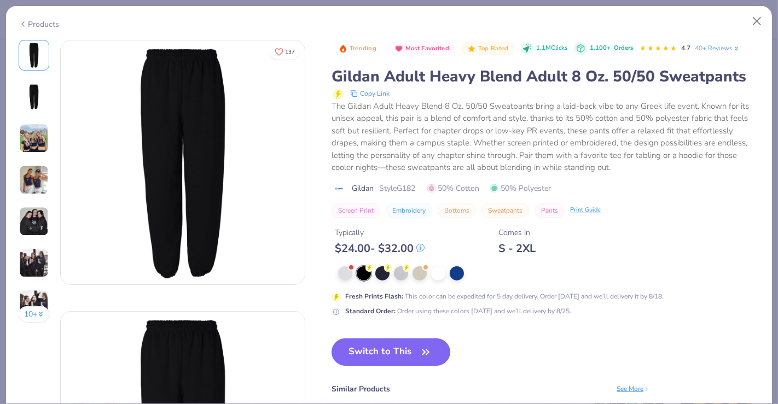
click at [381, 355] on button "Switch to This" at bounding box center [390, 351] width 119 height 27
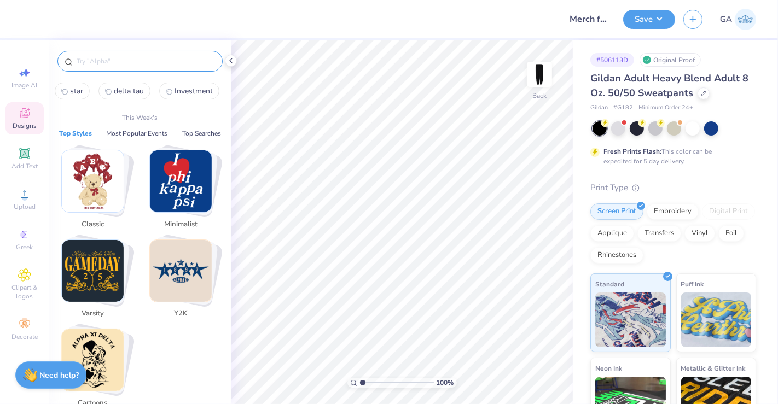
click at [141, 61] on input "text" at bounding box center [145, 61] width 140 height 11
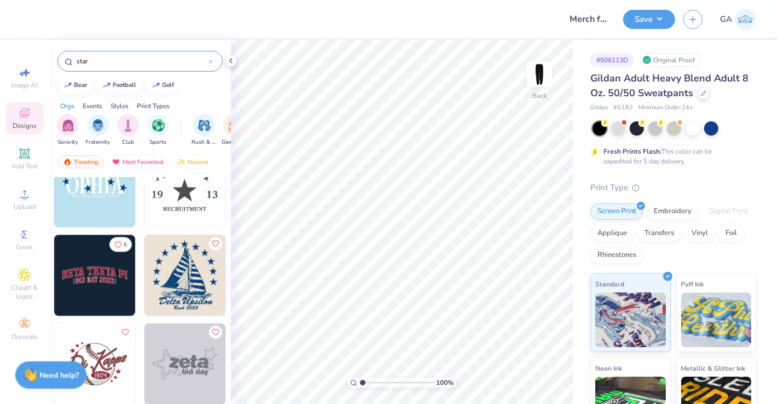
scroll to position [4541, 0]
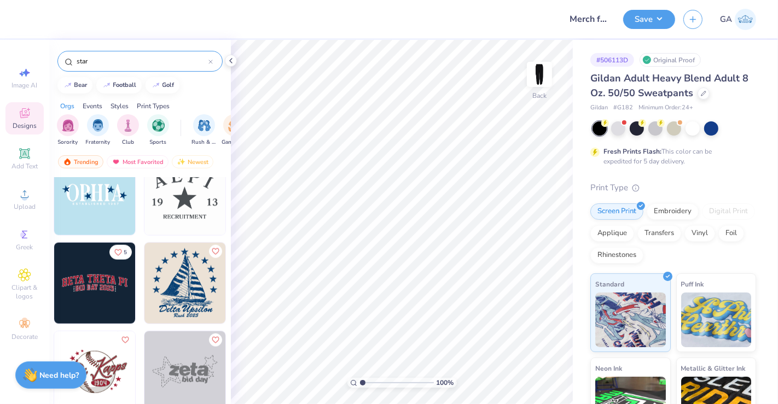
type input "star"
click at [108, 211] on img at bounding box center [94, 194] width 81 height 81
type input "4.31"
type input "1.40"
type input "3.51"
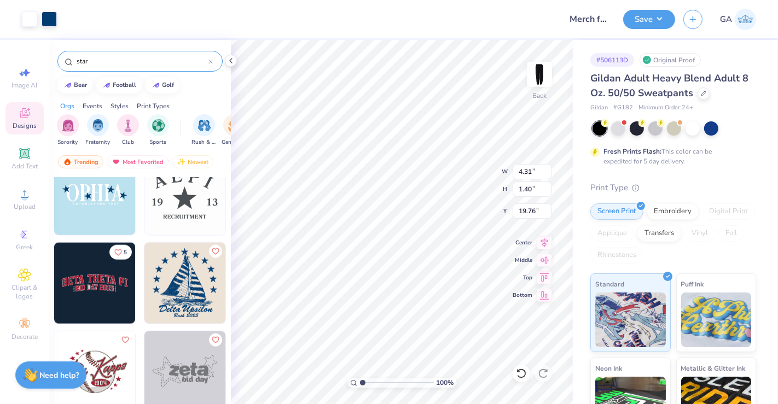
type input "1.14"
click at [531, 169] on input "3.51" at bounding box center [531, 171] width 39 height 15
type input "3.50"
type input "3.06"
click at [530, 171] on input "3.51" at bounding box center [531, 171] width 39 height 15
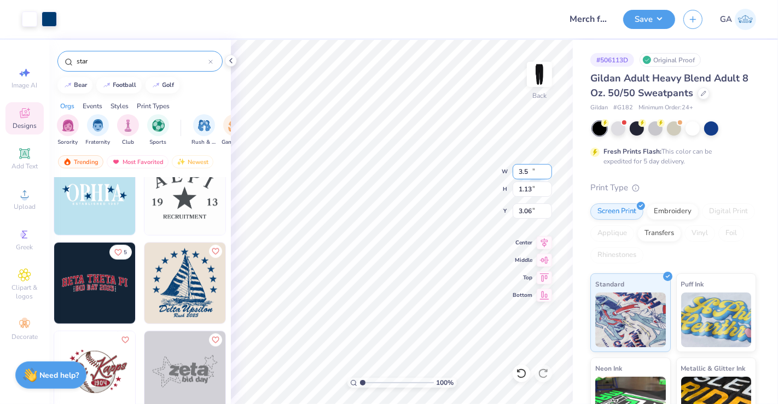
type input "3.50"
type input "1.13"
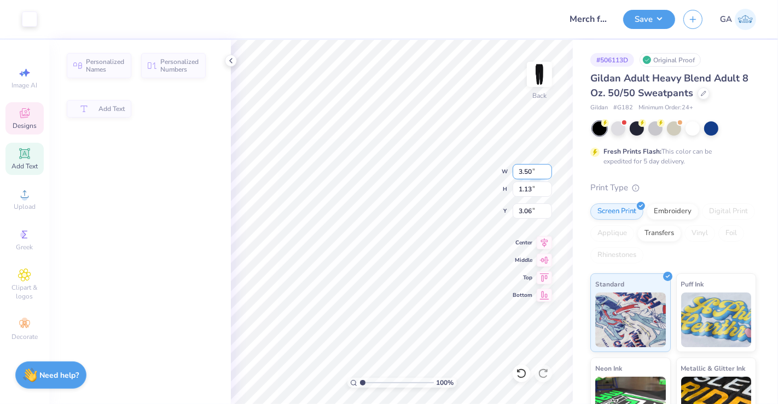
type input "3.10"
type input "0.94"
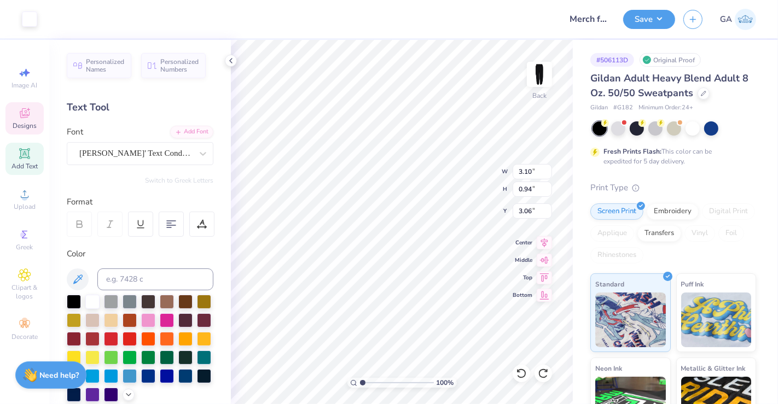
scroll to position [10, 1]
type textarea "P"
type textarea "KDC"
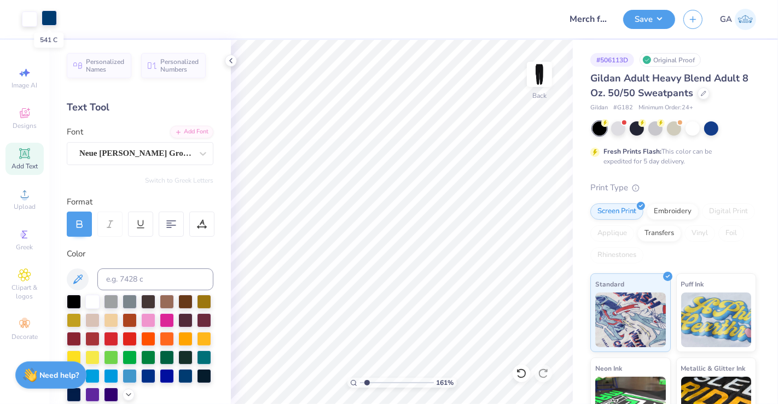
click at [53, 19] on div at bounding box center [49, 17] width 15 height 15
type input "1.612447829572"
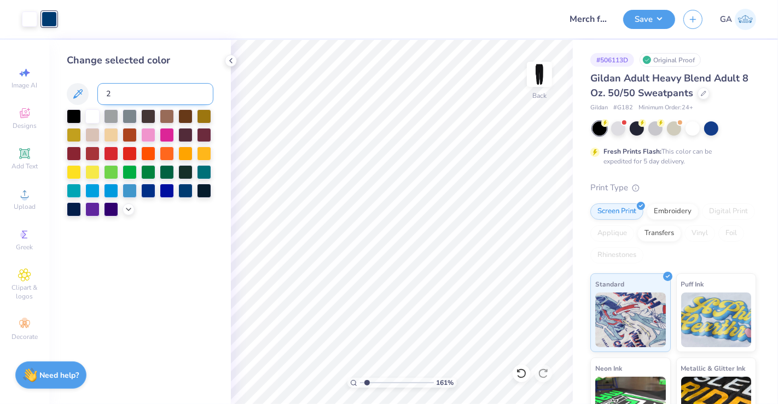
click at [127, 95] on input "2" at bounding box center [155, 94] width 116 height 22
type input "213"
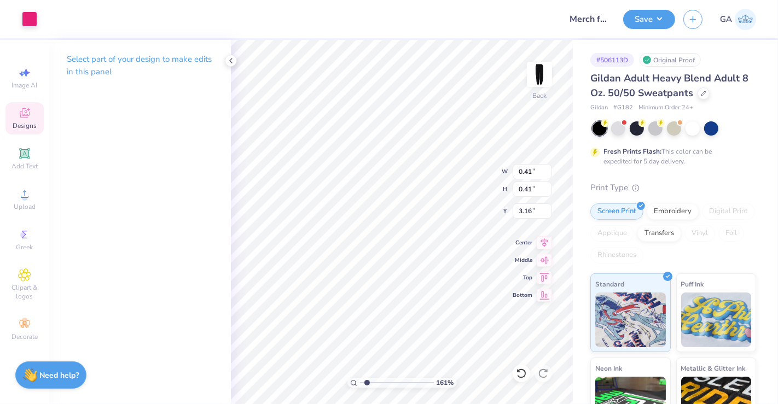
type input "1.612447829572"
type input "0.37"
type input "1.612447829572"
type input "3.18"
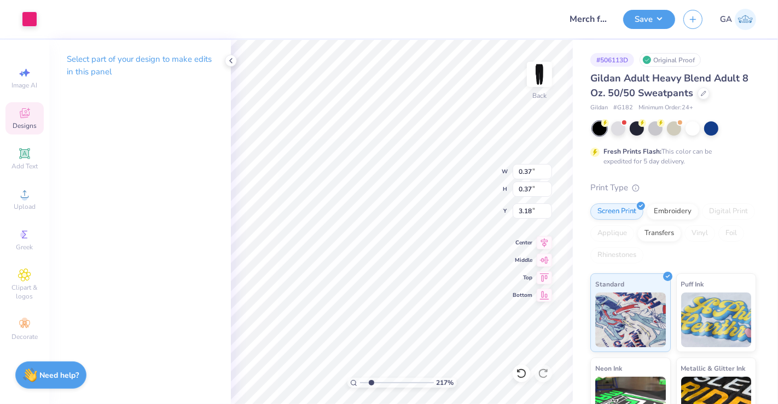
type input "2.16739858721205"
type input "2.76"
type input "2.16739858721205"
type input "3.26"
type input "2.16739858721205"
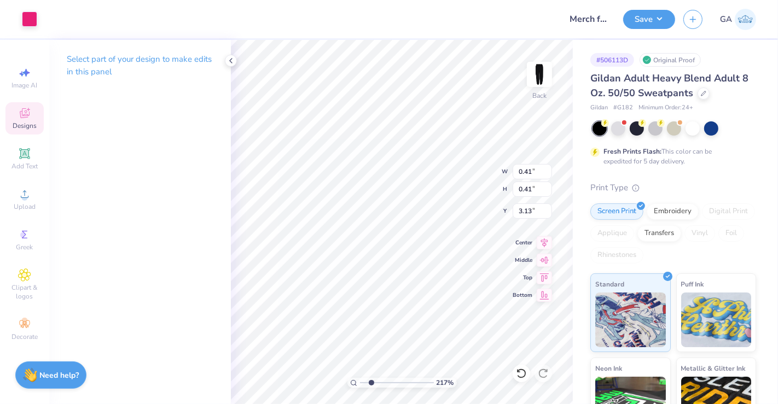
type input "2.85"
type input "2.16739858721205"
type input "3.68"
type input "1.86361231869022"
type input "2.67"
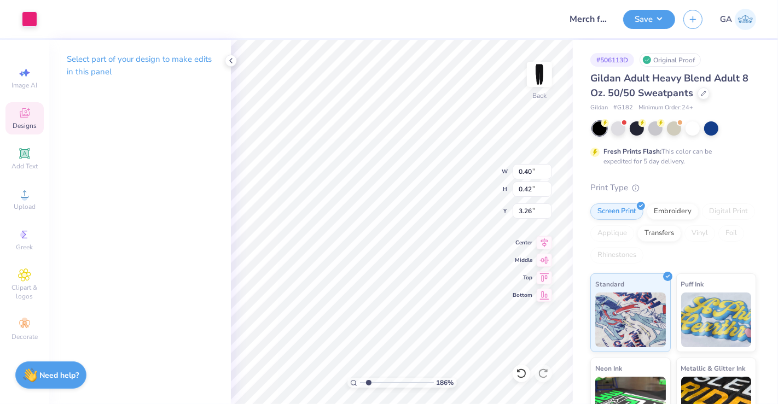
type input "1.86361231869022"
type input "2.04"
type input "1.86361231869022"
type input "1.33"
type input "1.40"
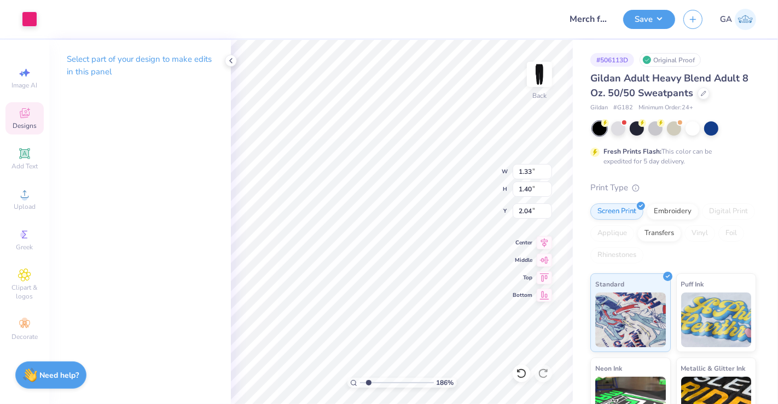
type input "1.86361231869022"
type input "2.70"
type input "1.86361231869022"
type input "0.40"
type input "0.42"
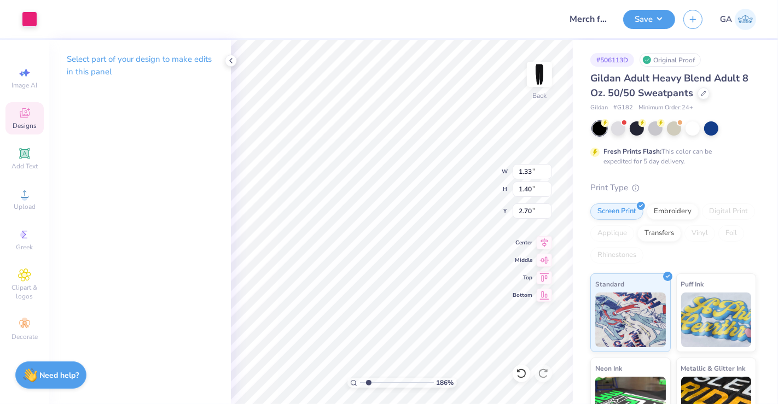
type input "3.68"
type input "1.86361231869022"
type input "0.37"
type input "2.67"
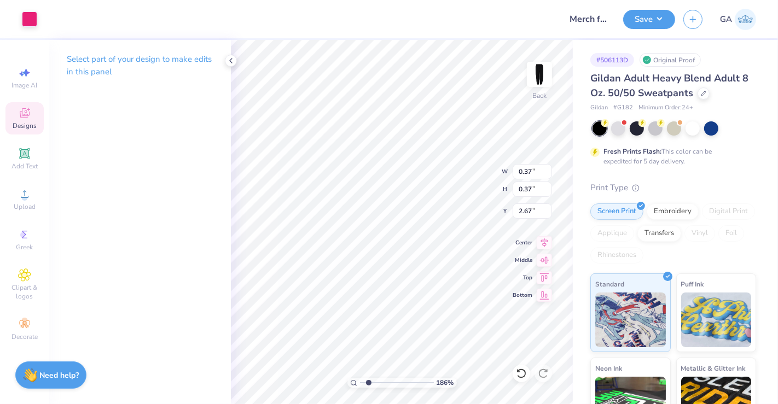
type input "1.86361231869022"
type input "1.09"
type input "2.56"
type input "1.86361231869022"
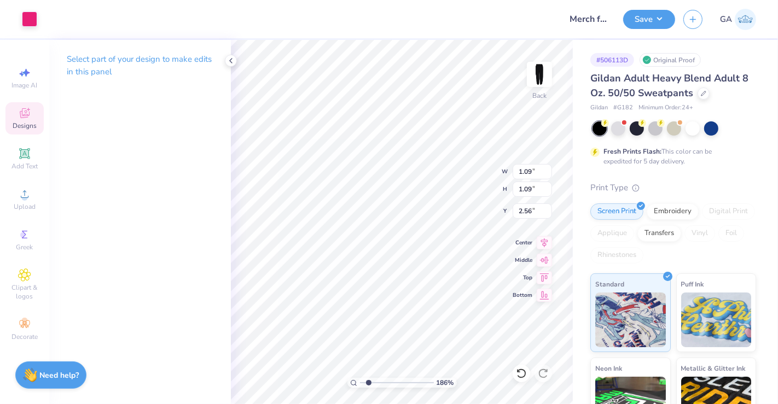
type input "3.34"
type input "1.23864710146662"
type input "2.36"
type input "1.23864710146662"
type input "2.36"
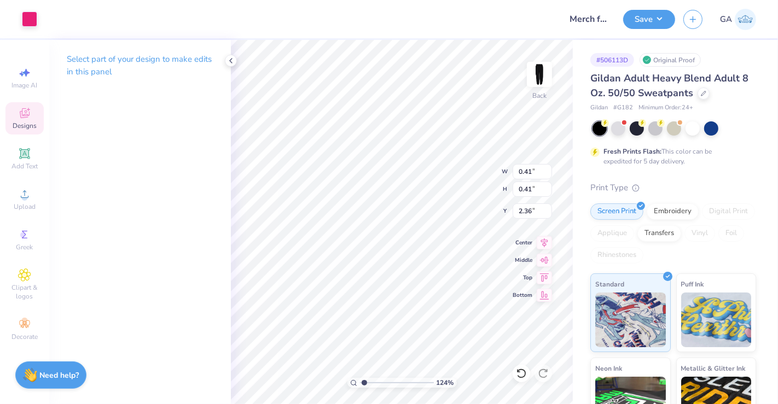
type input "1.23864710146662"
type input "2.65"
type input "1.6159839644564"
type input "3.55"
click at [227, 61] on icon at bounding box center [230, 60] width 9 height 9
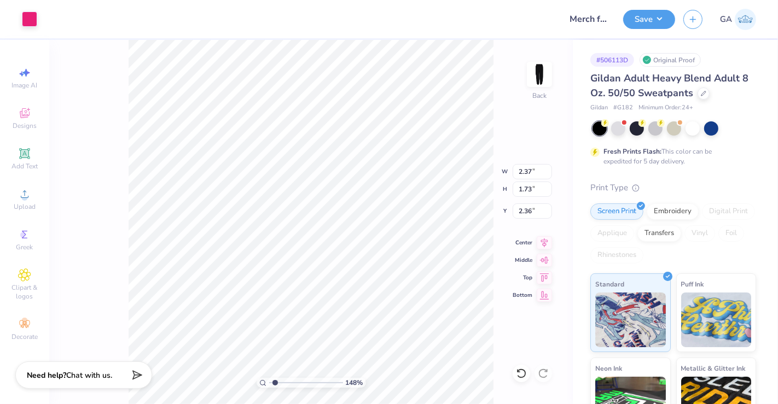
type input "1.4751820117404"
type input "2.27"
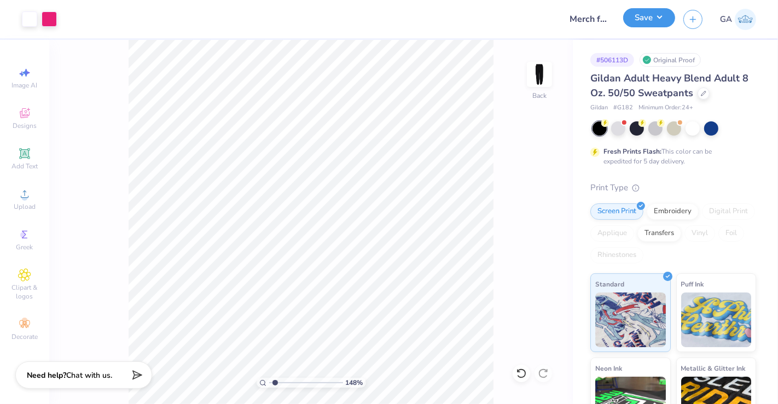
click at [654, 24] on button "Save" at bounding box center [649, 17] width 52 height 19
type input "1.4751820117404"
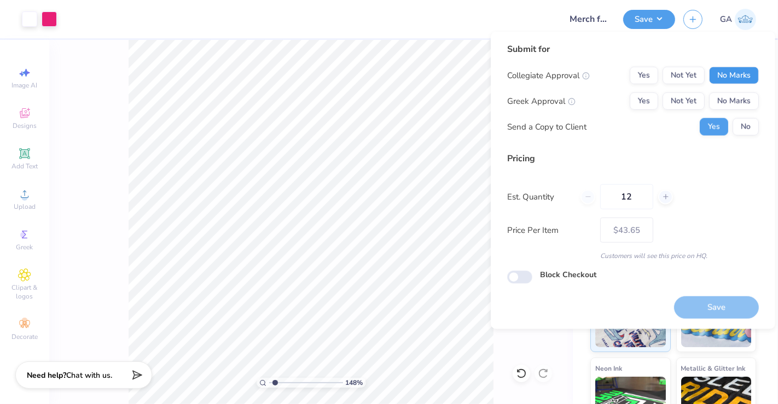
click at [734, 69] on button "No Marks" at bounding box center [734, 75] width 50 height 17
click at [739, 98] on button "No Marks" at bounding box center [734, 100] width 50 height 17
type input "– –"
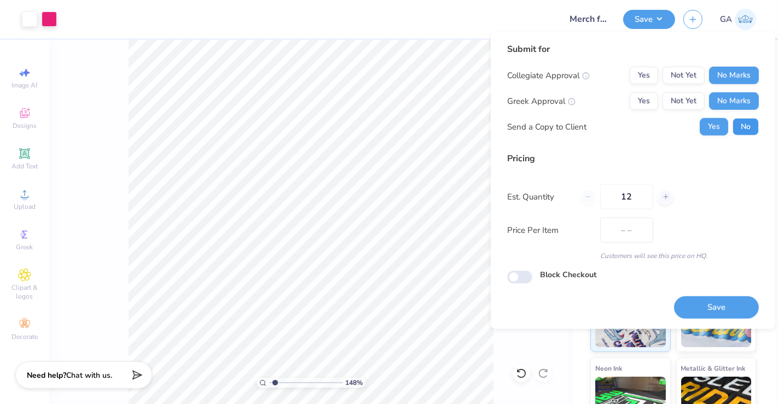
click at [744, 122] on button "No" at bounding box center [745, 126] width 26 height 17
type input "1.4751820117404"
type input "$43.65"
click at [643, 196] on input "12" at bounding box center [626, 196] width 53 height 25
type input "1"
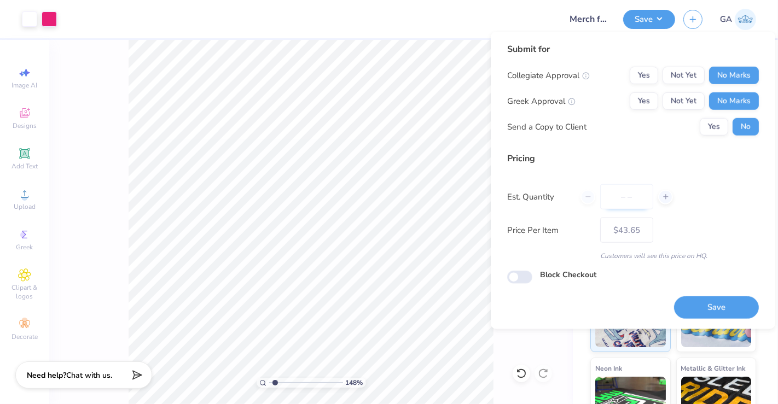
type input "3"
type input "30"
type input "$29.74"
type input "30"
click at [715, 308] on button "Save" at bounding box center [716, 307] width 85 height 22
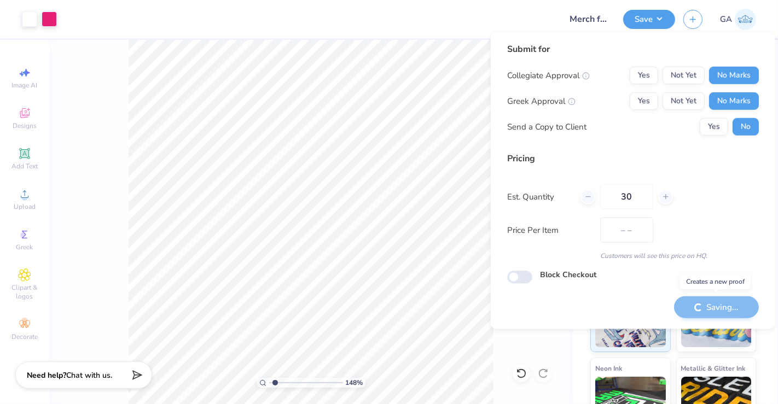
type input "$29.74"
type input "1.4751820117404"
type input "– –"
type input "1.4751820117404"
type input "– –"
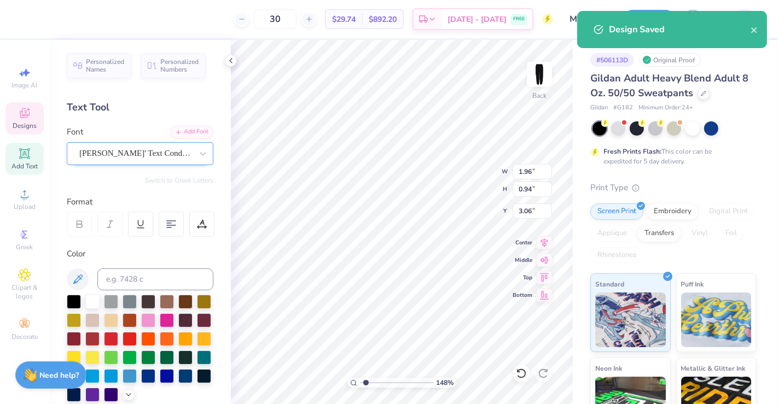
click at [133, 154] on div "Ames' Text Condensed" at bounding box center [135, 153] width 115 height 17
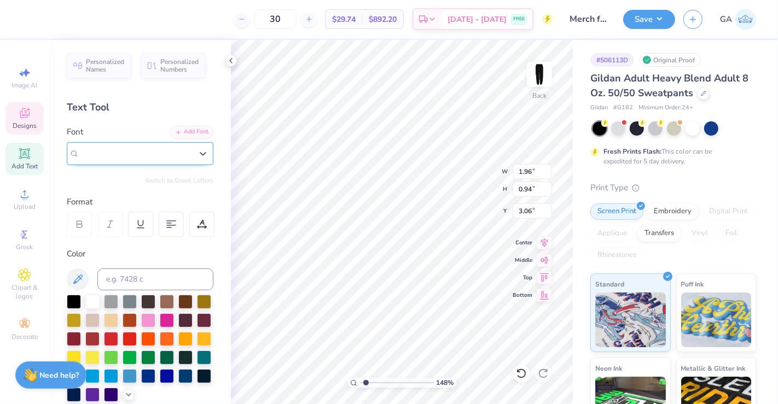
type input "1.4751820117404"
click at [127, 152] on span "Ames' Text Condensed" at bounding box center [135, 153] width 113 height 13
type input "m"
type input "1.4751820117404"
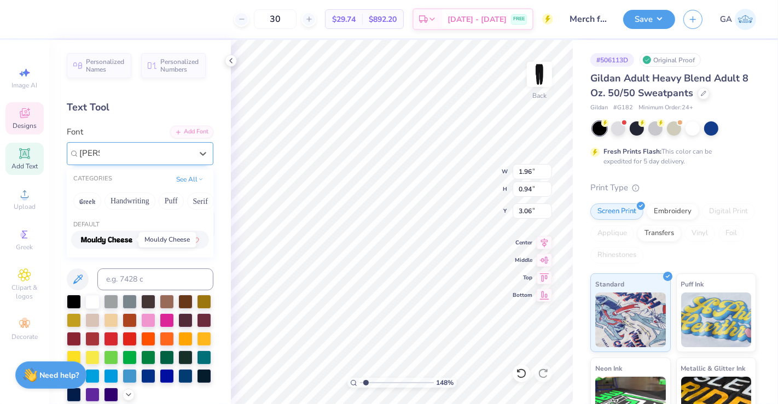
click at [126, 243] on img at bounding box center [106, 241] width 51 height 8
type input "moul"
type input "1.4751820117404"
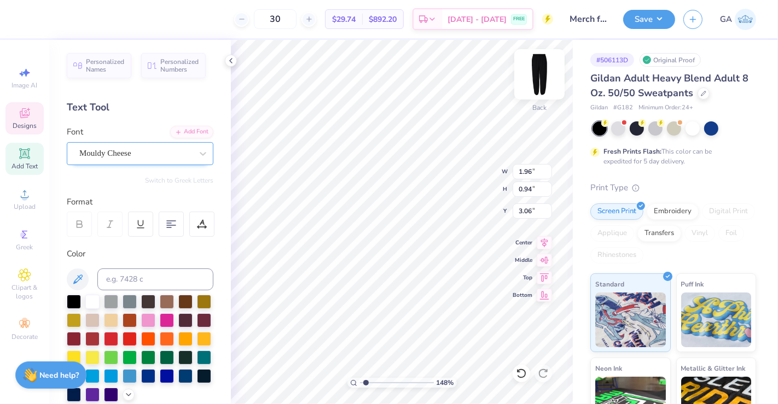
type input "1.4751820117404"
type input "2.20"
type input "0.98"
type input "3.04"
click at [653, 18] on button "Save" at bounding box center [649, 17] width 52 height 19
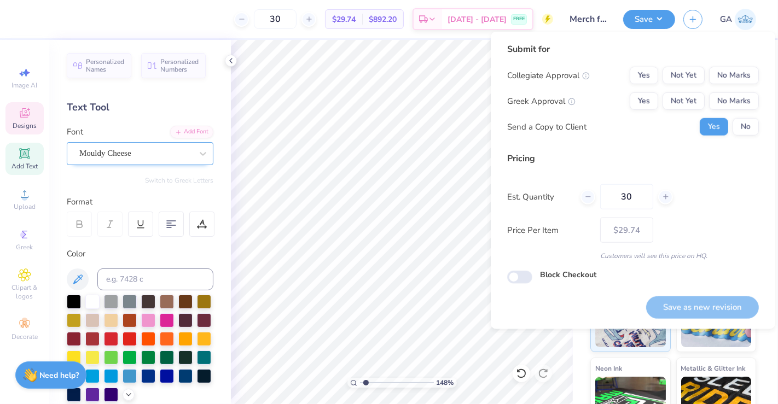
click at [753, 63] on div "Submit for Collegiate Approval Yes Not Yet No Marks Greek Approval Yes Not Yet …" at bounding box center [633, 93] width 252 height 101
click at [749, 70] on button "No Marks" at bounding box center [734, 75] width 50 height 17
click at [741, 95] on button "No Marks" at bounding box center [734, 100] width 50 height 17
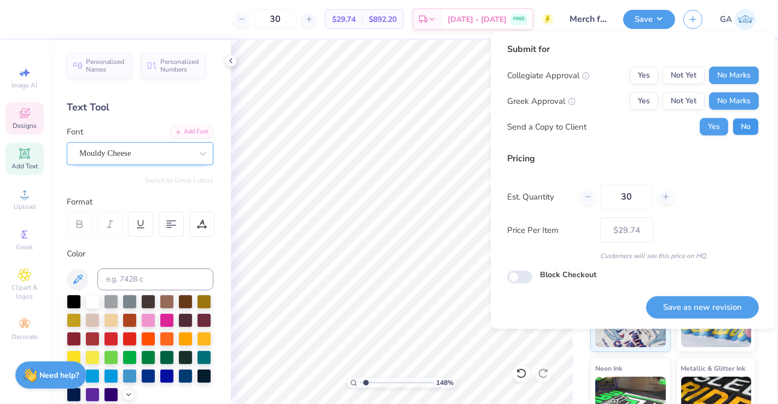
click at [740, 125] on button "No" at bounding box center [745, 126] width 26 height 17
type input "1.4751820117404"
click at [697, 304] on button "Save as new revision" at bounding box center [702, 307] width 113 height 22
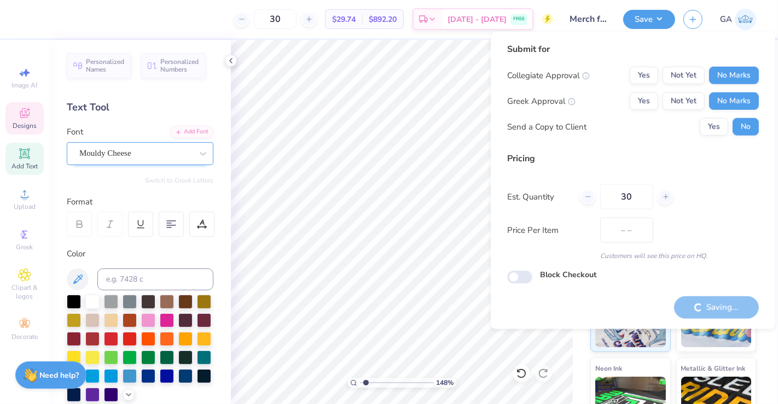
type input "$29.74"
type input "1.4751820117404"
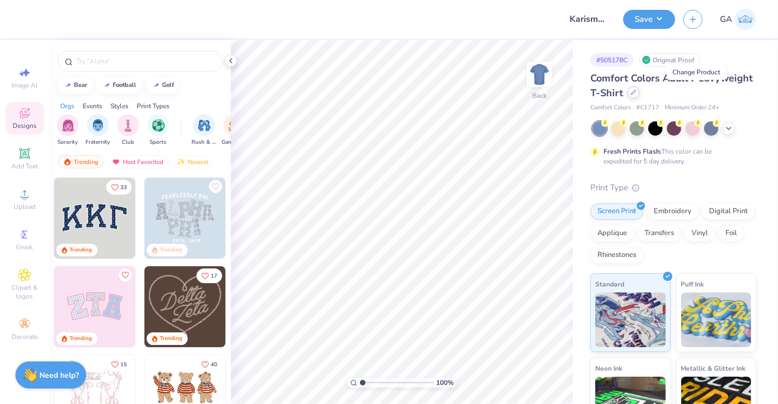
click at [639, 95] on div at bounding box center [633, 92] width 12 height 12
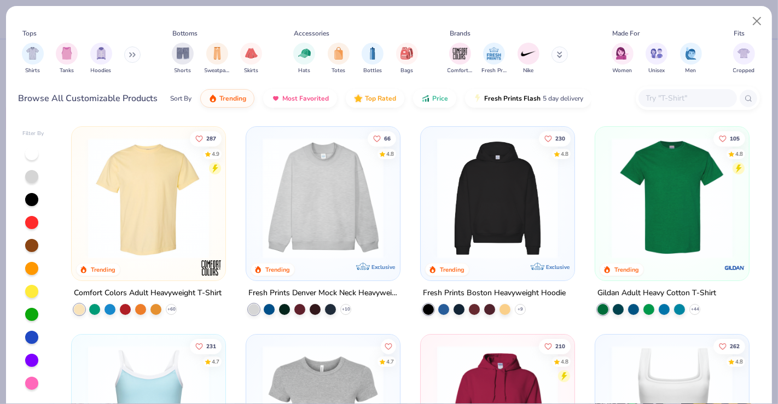
click at [676, 102] on input "text" at bounding box center [687, 98] width 84 height 13
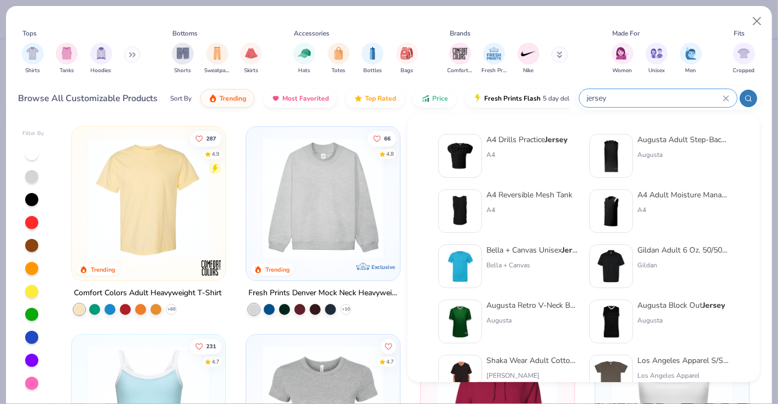
type input "jersey"
click at [617, 163] on img at bounding box center [611, 156] width 34 height 34
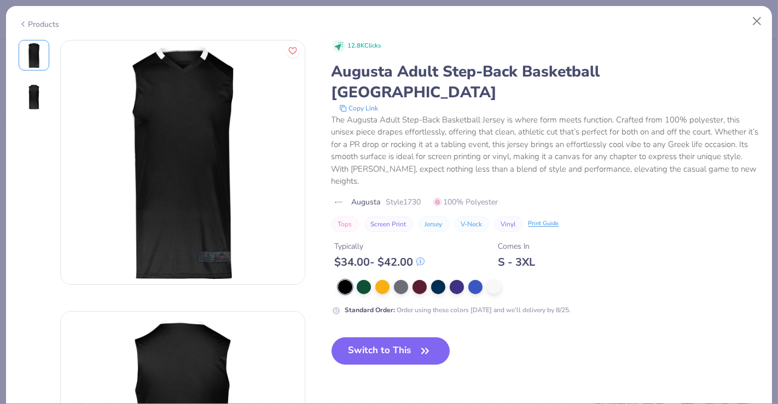
click at [46, 20] on div "Products" at bounding box center [39, 24] width 41 height 11
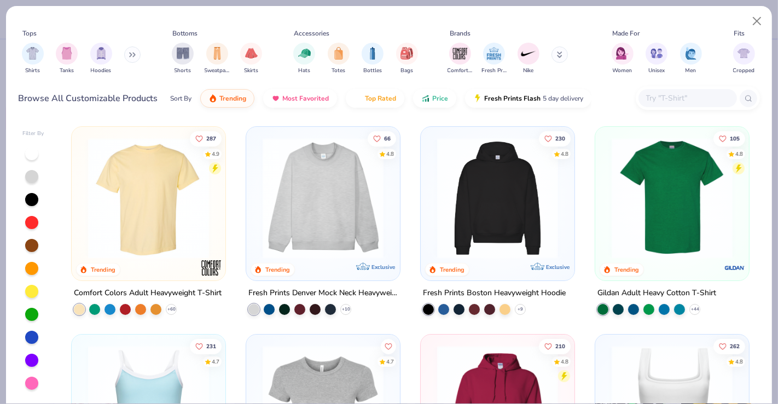
click at [135, 55] on icon at bounding box center [134, 55] width 2 height 4
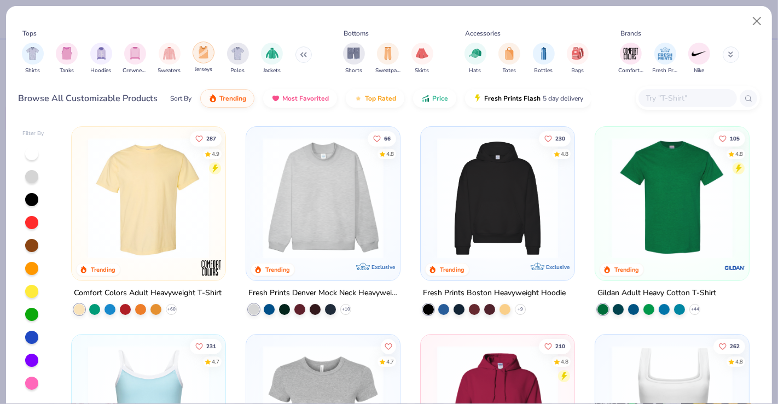
click at [209, 57] on div "filter for Jerseys" at bounding box center [203, 53] width 22 height 22
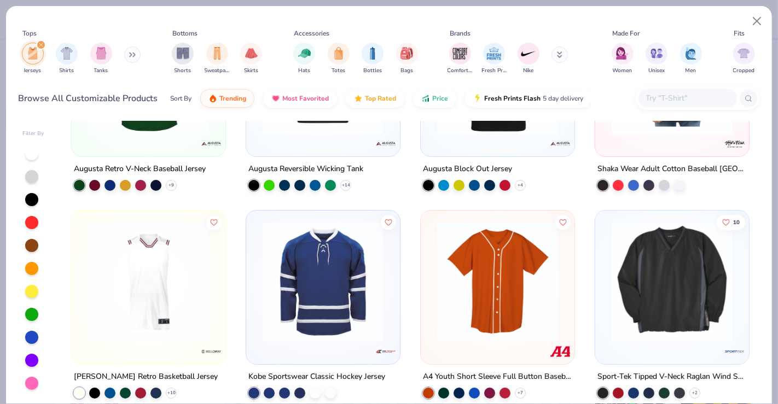
scroll to position [124, 0]
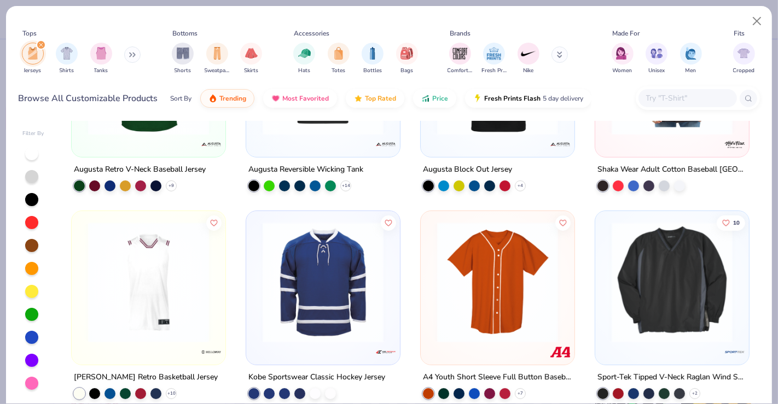
click at [186, 292] on img at bounding box center [149, 282] width 132 height 121
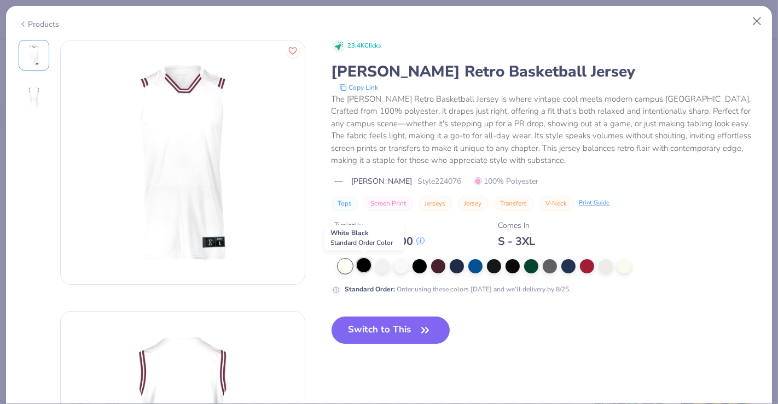
click at [360, 265] on div at bounding box center [364, 265] width 14 height 14
click at [418, 265] on div at bounding box center [419, 265] width 14 height 14
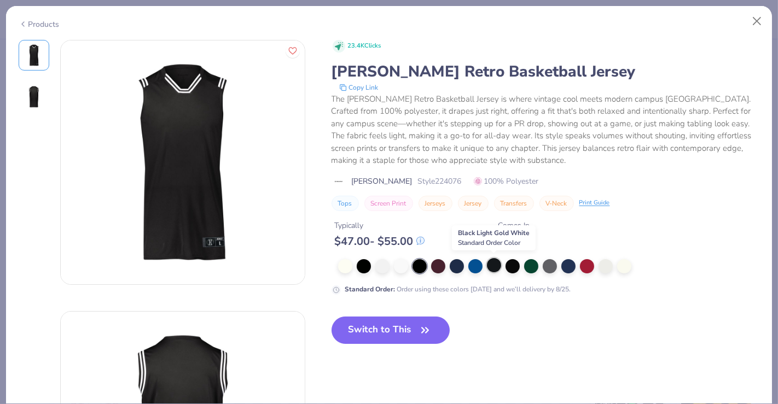
click at [492, 266] on div at bounding box center [494, 265] width 14 height 14
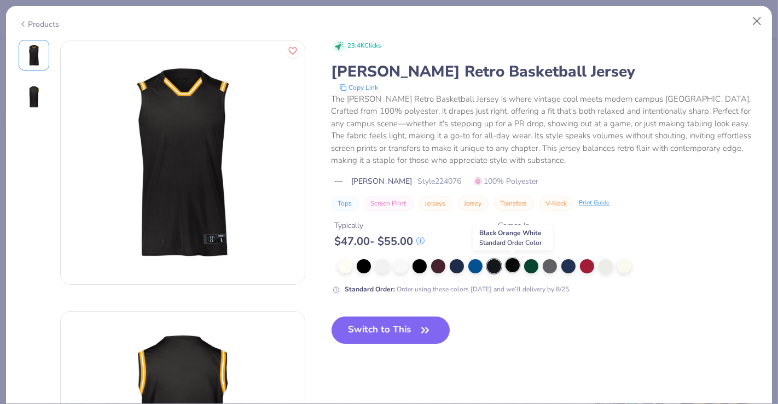
click at [512, 265] on div at bounding box center [512, 265] width 14 height 14
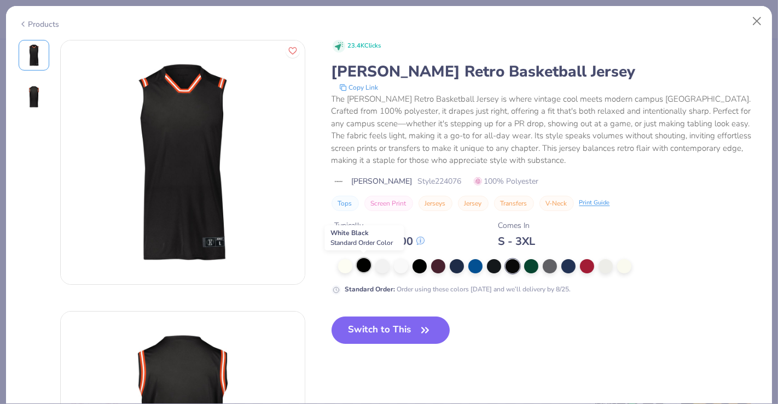
click at [363, 265] on div at bounding box center [364, 265] width 14 height 14
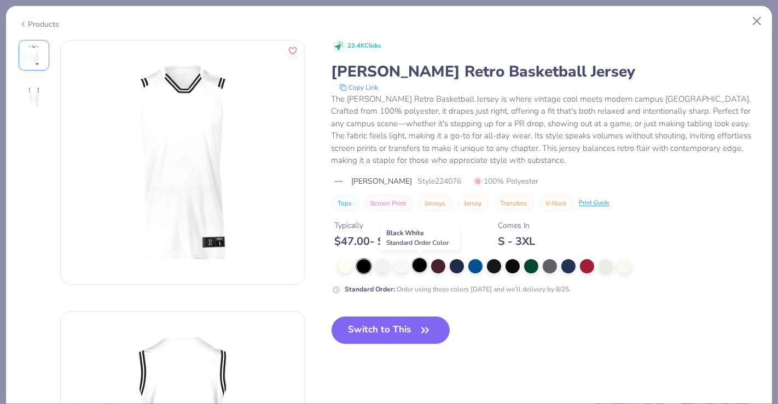
click at [416, 266] on div at bounding box center [419, 265] width 14 height 14
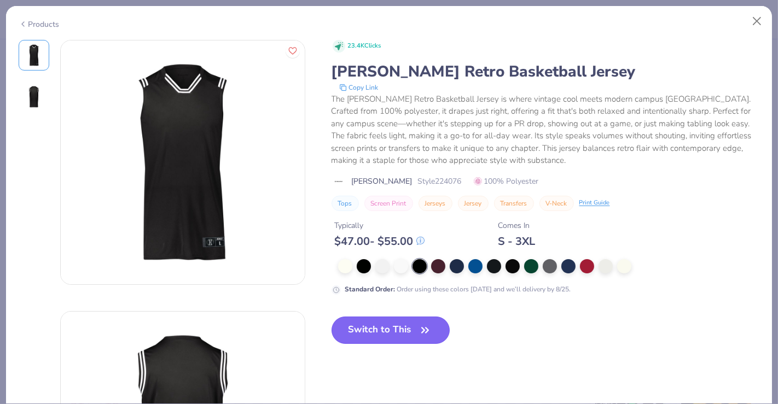
click at [371, 337] on button "Switch to This" at bounding box center [390, 330] width 119 height 27
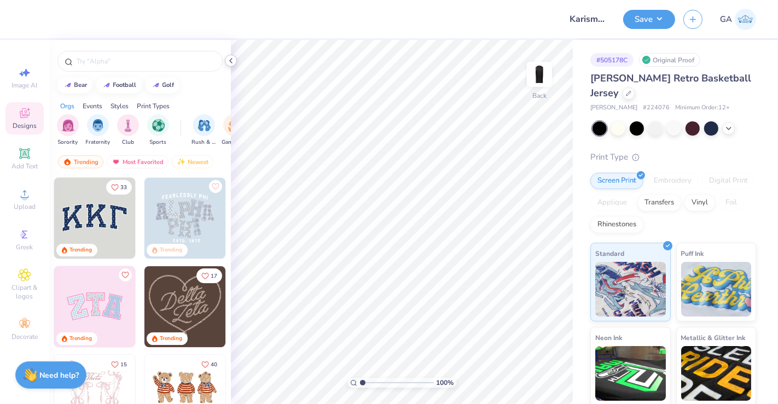
click at [232, 59] on icon at bounding box center [230, 60] width 9 height 9
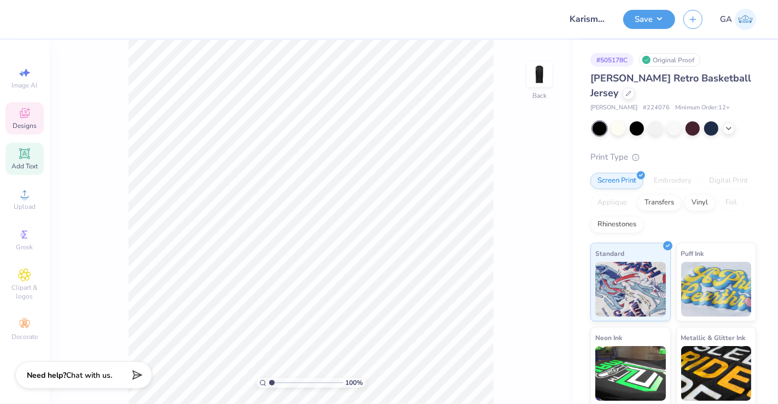
click at [30, 159] on icon at bounding box center [24, 153] width 13 height 13
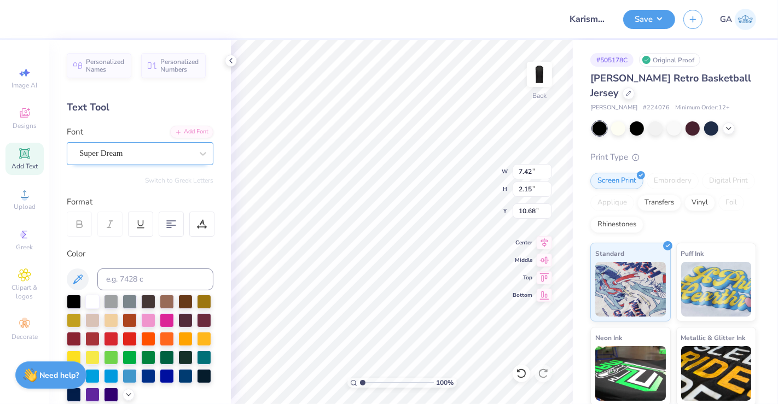
click at [182, 156] on div "Super Dream" at bounding box center [135, 153] width 115 height 17
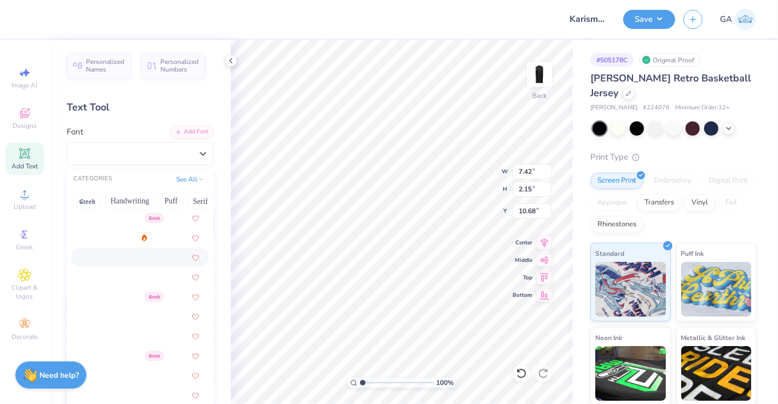
scroll to position [534, 0]
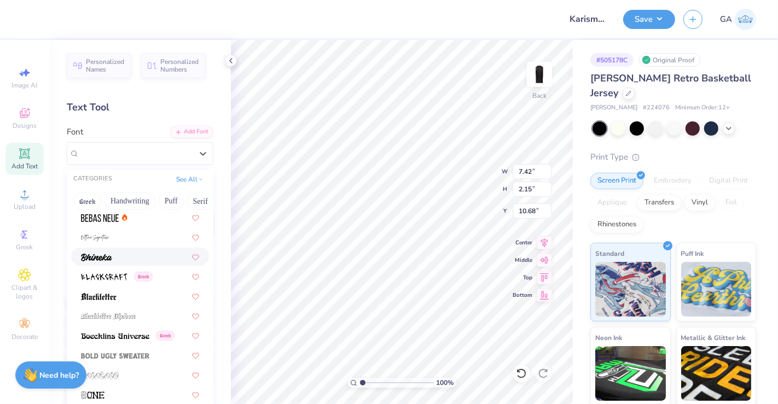
click at [119, 254] on div at bounding box center [140, 256] width 118 height 11
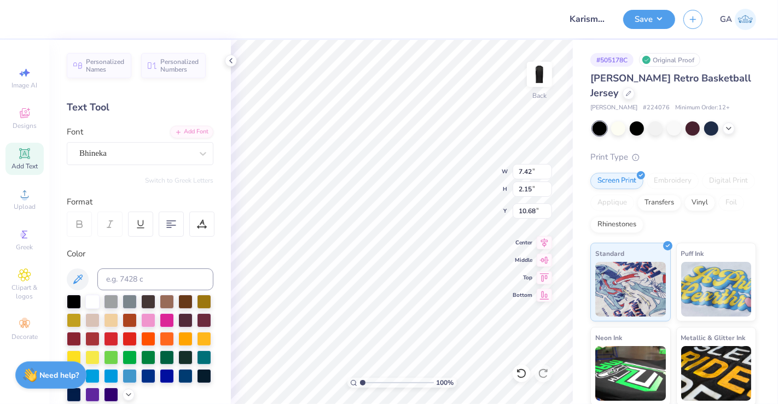
type input "5.14"
type input "2.35"
type input "10.58"
type textarea "T"
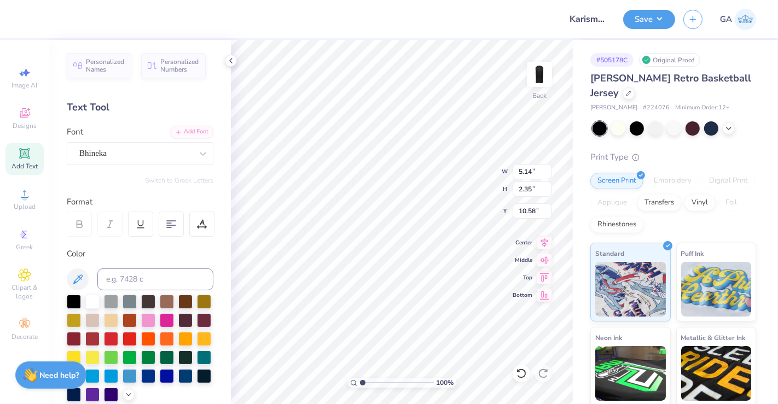
type textarea "K"
click at [162, 159] on div at bounding box center [135, 153] width 113 height 15
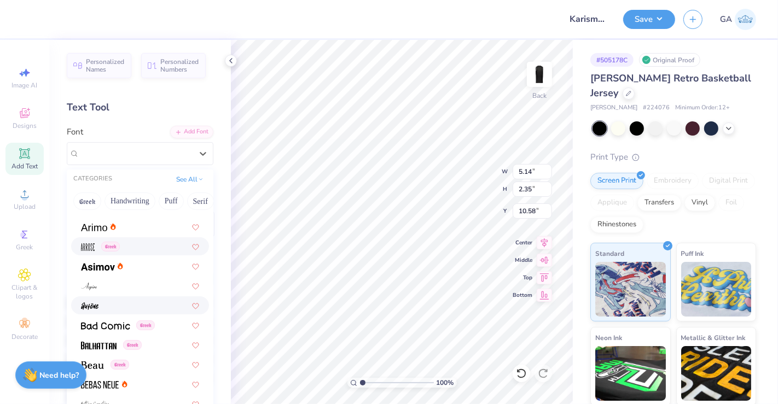
scroll to position [368, 0]
click at [135, 300] on div at bounding box center [140, 304] width 118 height 11
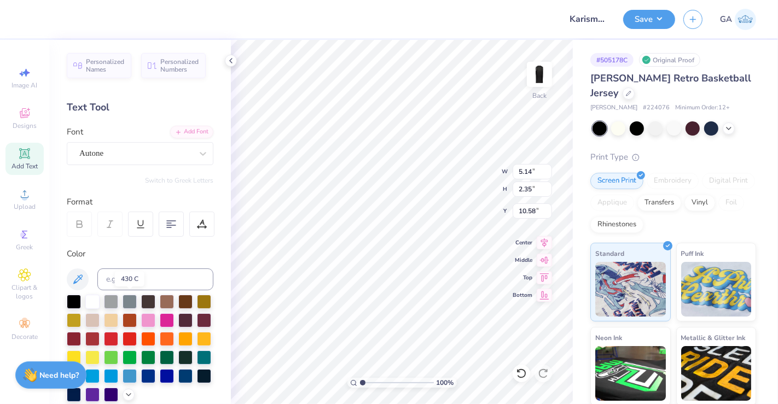
scroll to position [9, 2]
type textarea "KARISMA"
click at [145, 143] on div "Autone" at bounding box center [140, 153] width 147 height 23
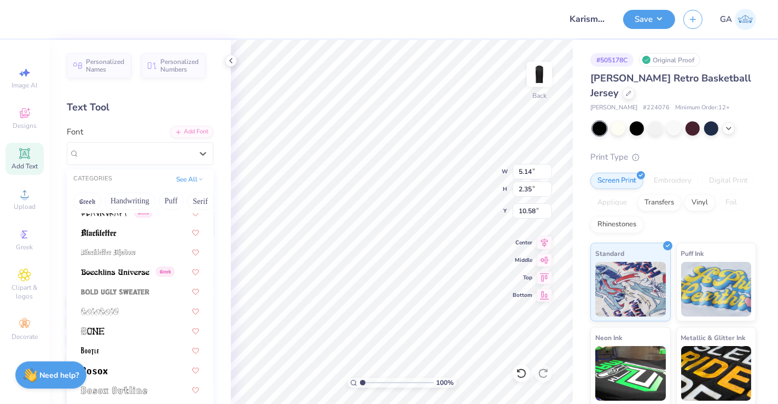
scroll to position [599, 0]
click at [170, 194] on button "Puff" at bounding box center [171, 200] width 25 height 17
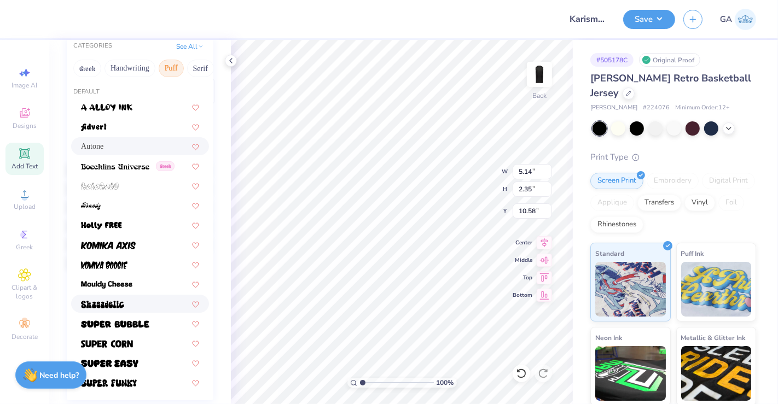
scroll to position [182, 0]
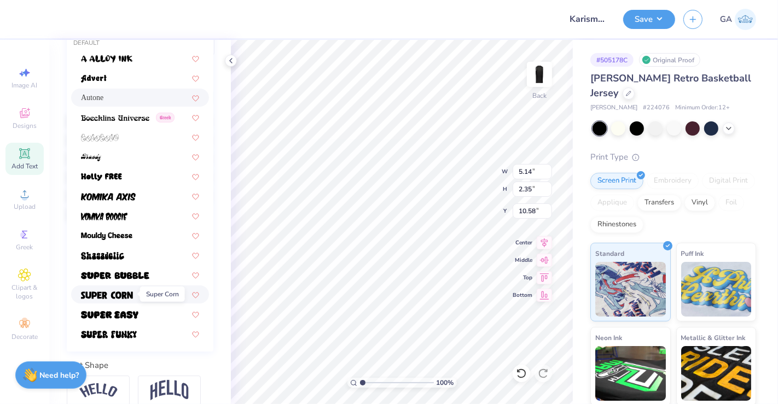
click at [131, 296] on img at bounding box center [107, 295] width 52 height 8
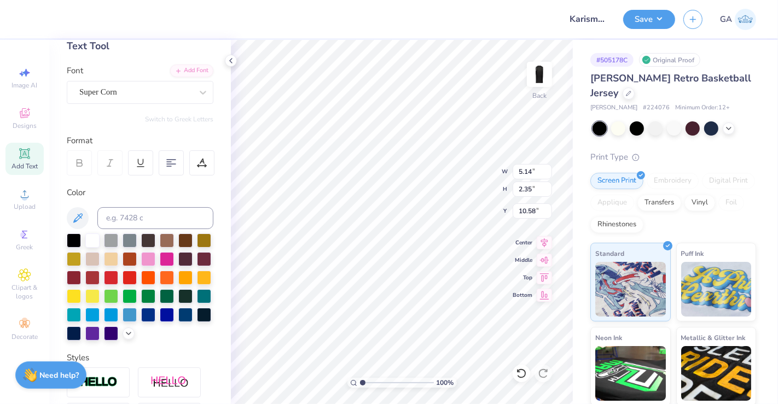
scroll to position [58, 0]
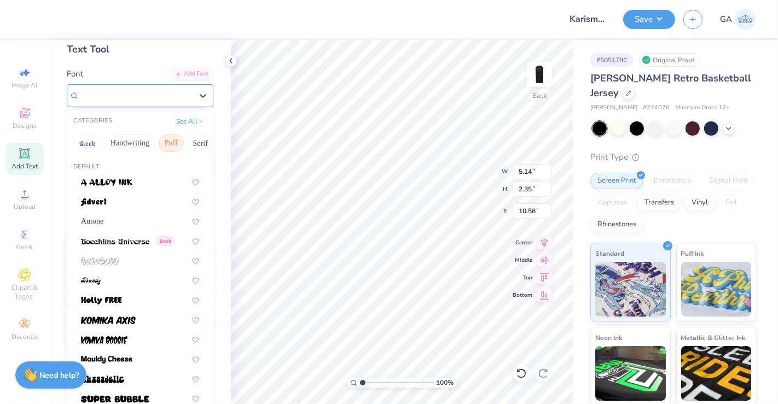
click at [158, 99] on div "Super Corn" at bounding box center [135, 95] width 115 height 17
click at [201, 141] on button "Serif" at bounding box center [200, 143] width 27 height 17
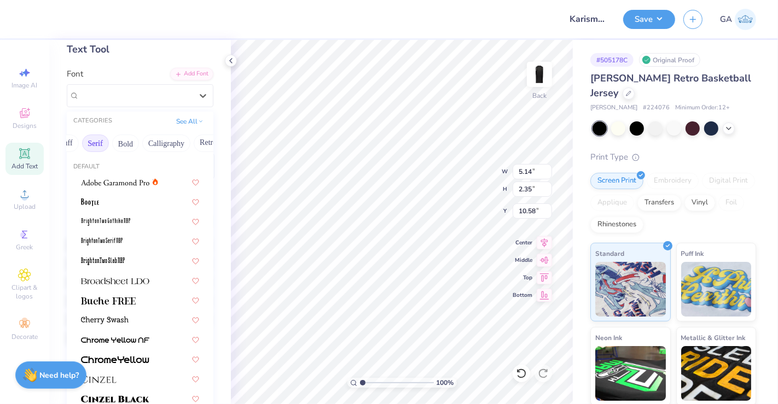
scroll to position [0, 106]
click at [168, 139] on button "Calligraphy" at bounding box center [166, 143] width 48 height 17
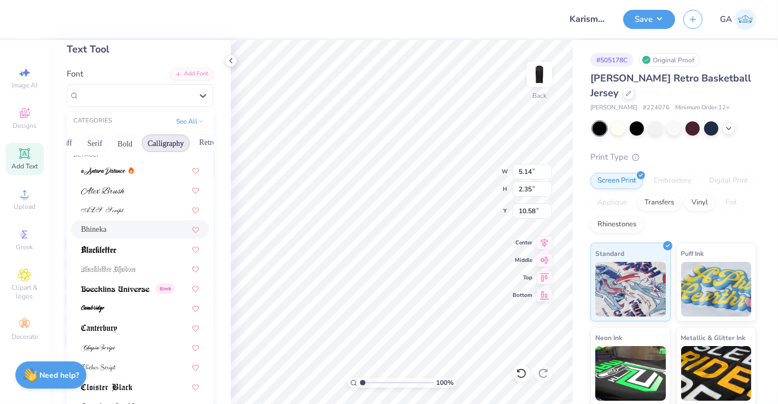
scroll to position [13, 0]
click at [127, 226] on div "Bhineka" at bounding box center [140, 227] width 118 height 11
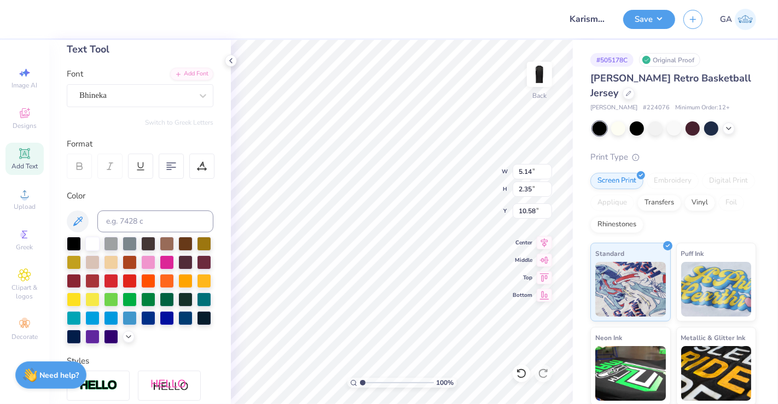
click at [195, 107] on div "Personalized Names Personalized Numbers Text Tool Add Font Font Bhineka Switch …" at bounding box center [140, 222] width 182 height 364
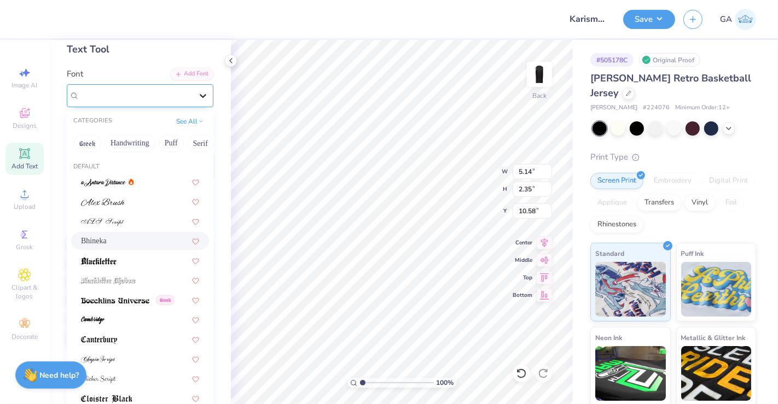
click at [197, 100] on icon at bounding box center [202, 95] width 11 height 11
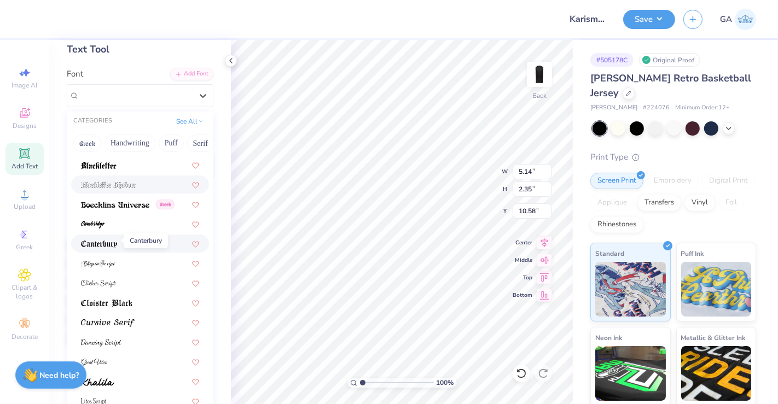
scroll to position [98, 0]
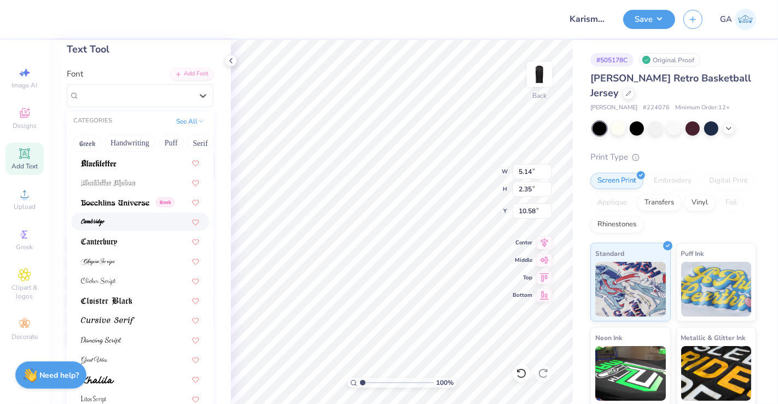
click at [127, 213] on div at bounding box center [140, 222] width 138 height 18
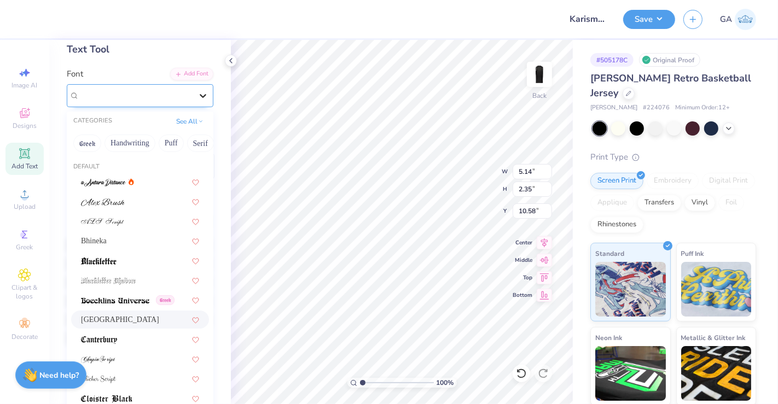
click at [197, 92] on icon at bounding box center [202, 95] width 11 height 11
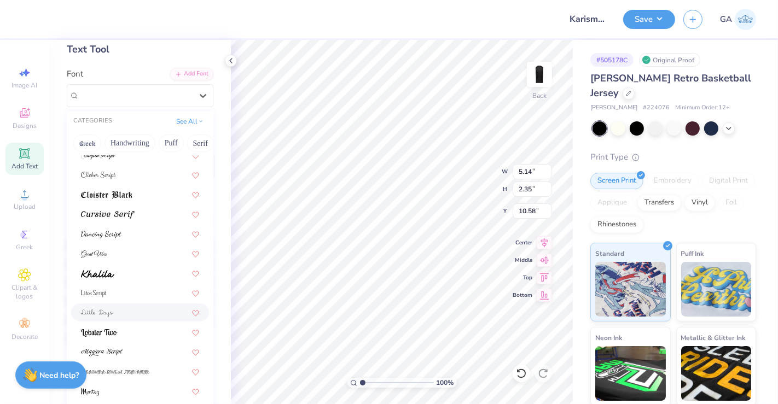
scroll to position [267, 0]
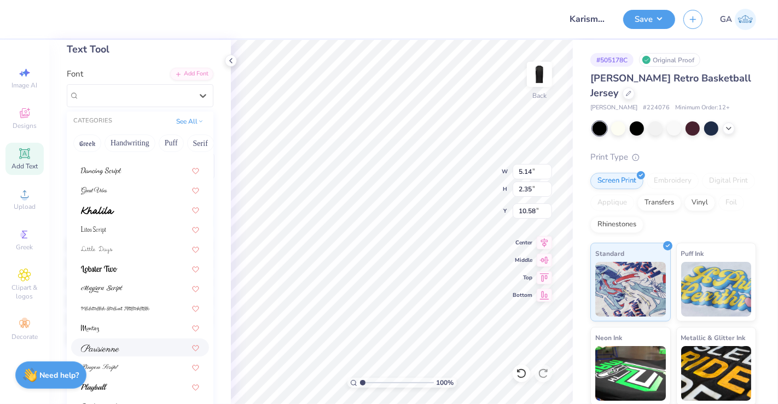
click at [119, 350] on div at bounding box center [140, 347] width 118 height 11
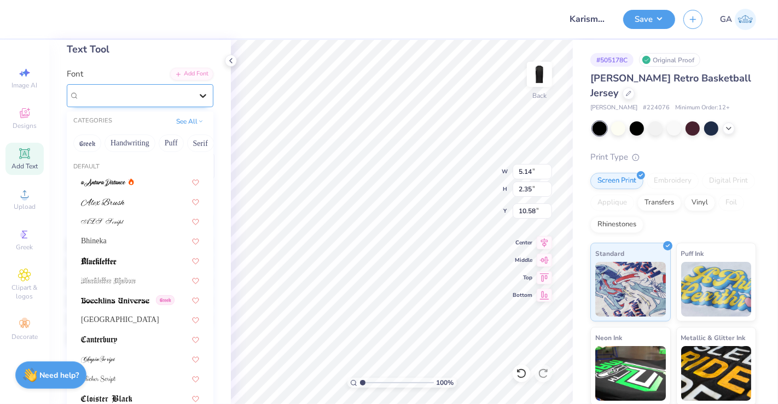
click at [193, 101] on div at bounding box center [203, 96] width 20 height 20
click at [108, 139] on button "Bold" at bounding box center [102, 143] width 27 height 17
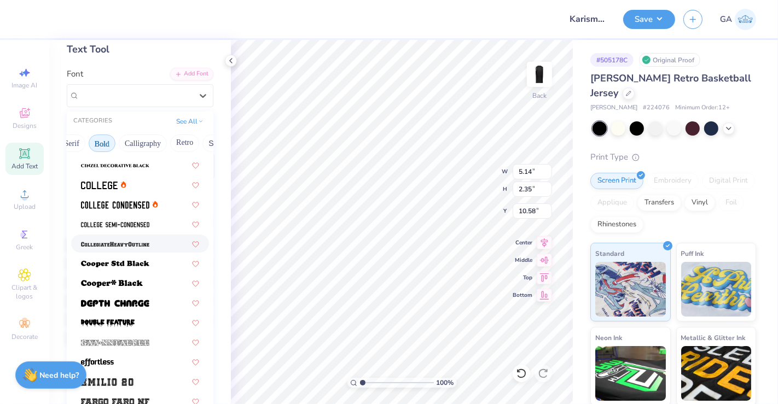
scroll to position [103, 0]
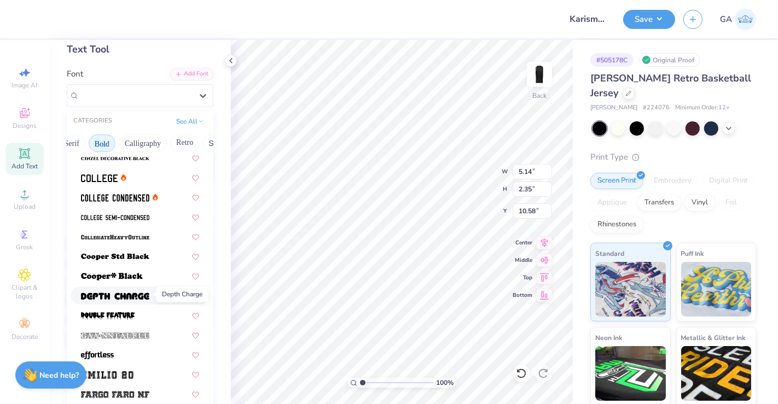
click at [106, 290] on span at bounding box center [115, 295] width 68 height 11
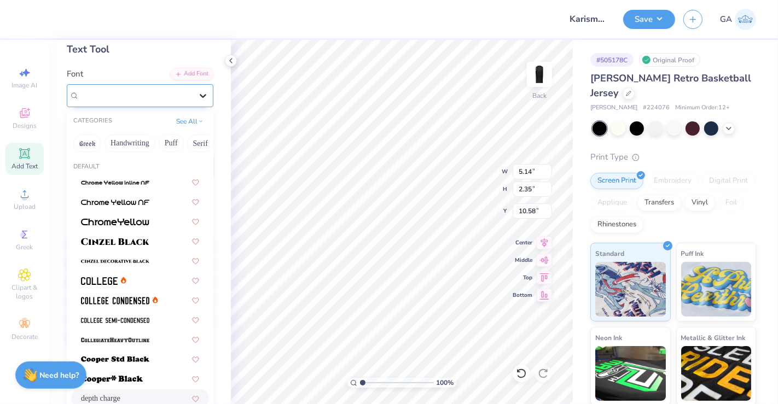
click at [193, 101] on div at bounding box center [203, 96] width 20 height 20
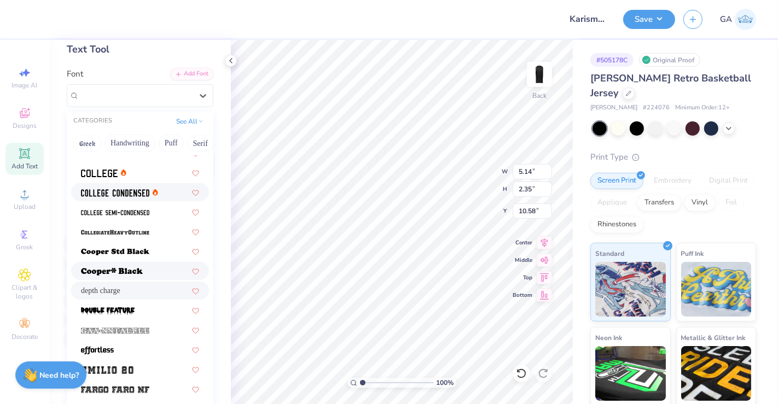
scroll to position [123, 0]
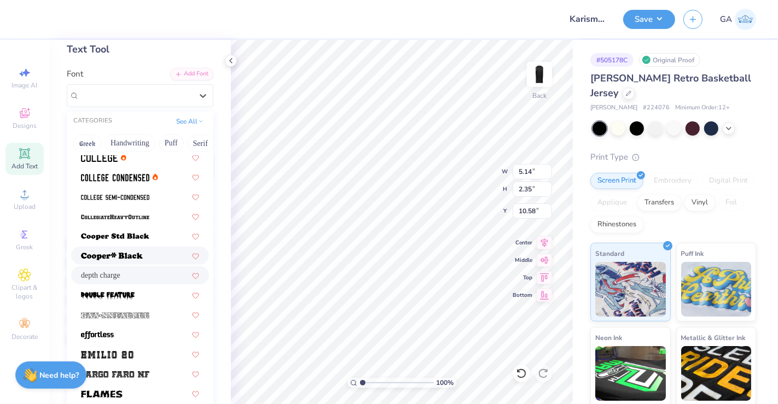
click at [131, 253] on img at bounding box center [112, 257] width 62 height 8
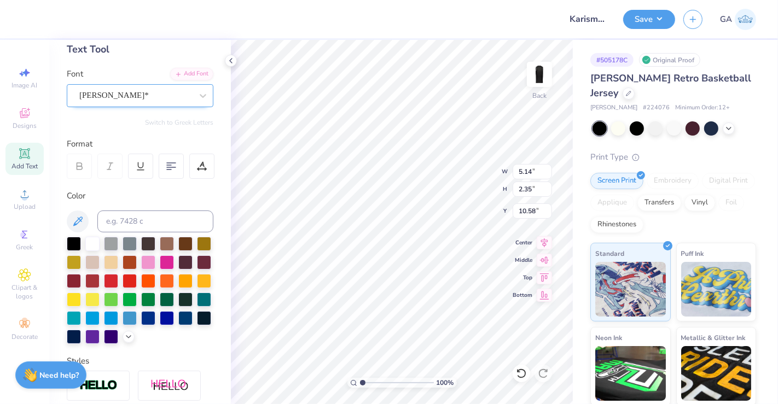
click at [180, 93] on div "[PERSON_NAME]*" at bounding box center [135, 95] width 115 height 17
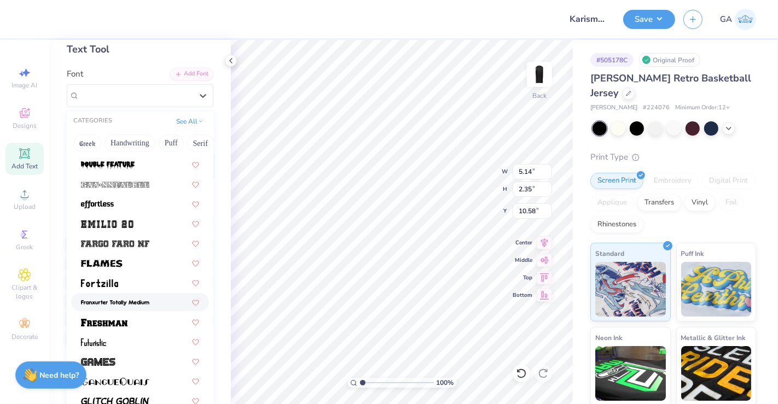
scroll to position [256, 0]
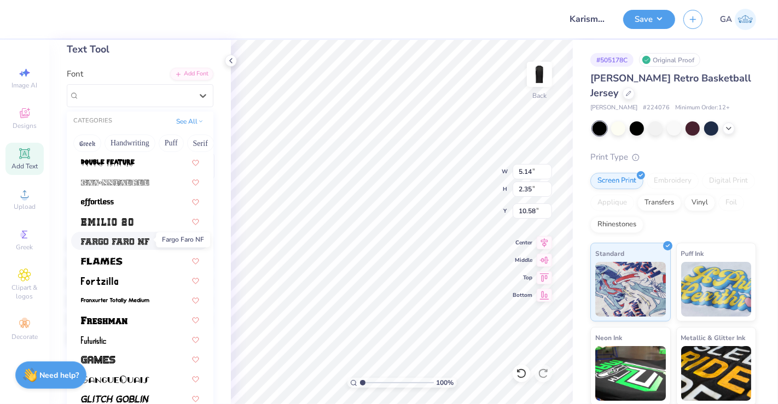
click at [133, 244] on span at bounding box center [115, 240] width 68 height 11
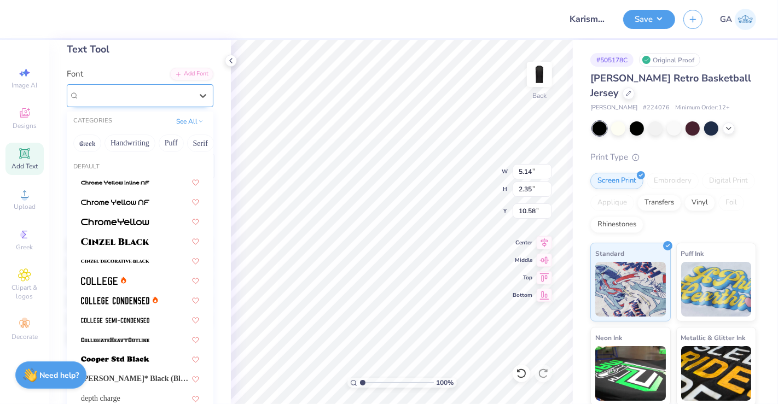
click at [162, 95] on div "Fargo Faro NF" at bounding box center [135, 95] width 115 height 17
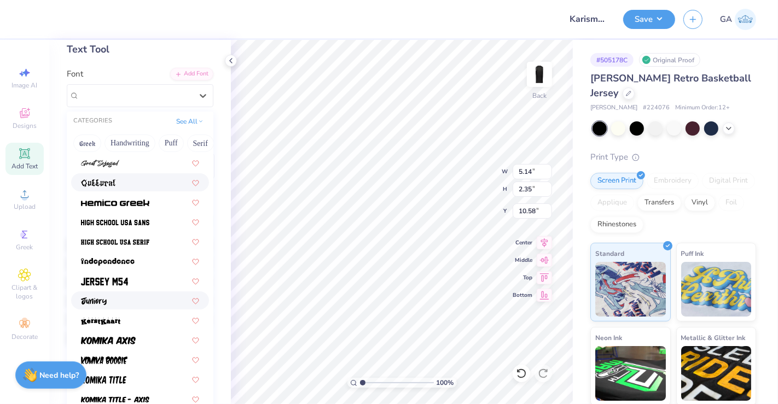
scroll to position [540, 0]
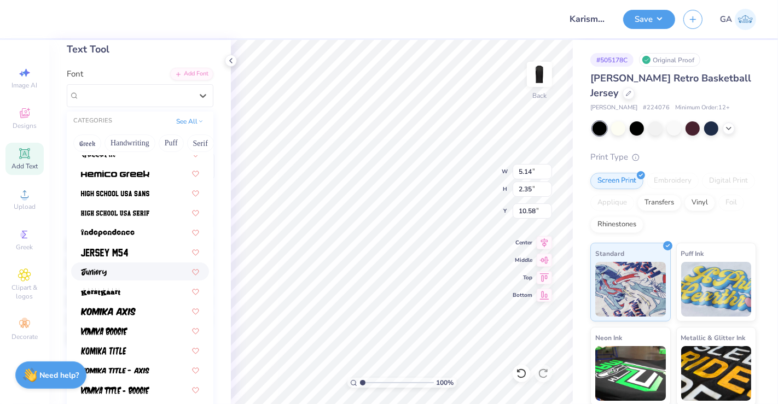
click at [128, 274] on div at bounding box center [140, 271] width 118 height 11
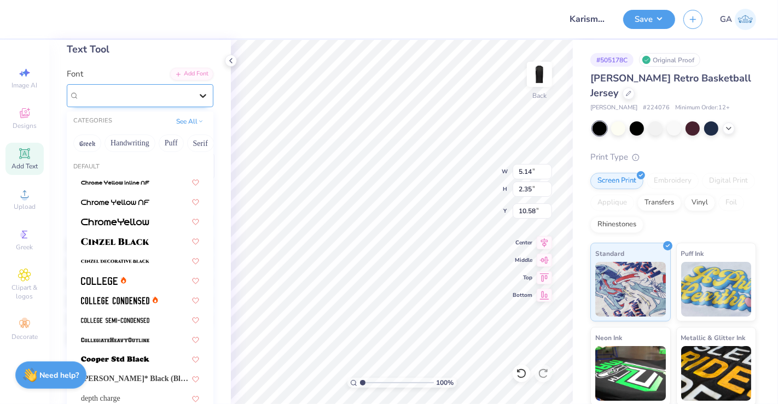
click at [193, 100] on div at bounding box center [203, 96] width 20 height 20
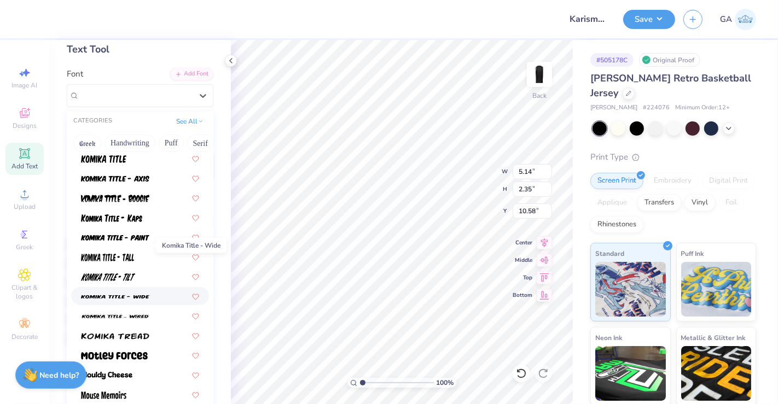
scroll to position [803, 0]
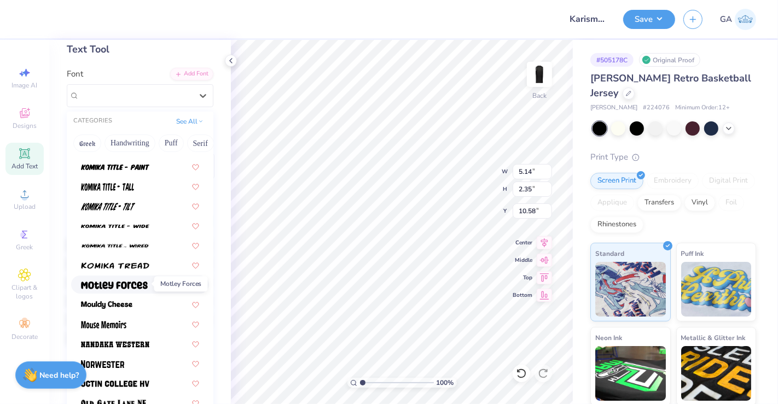
click at [137, 285] on img at bounding box center [114, 286] width 67 height 8
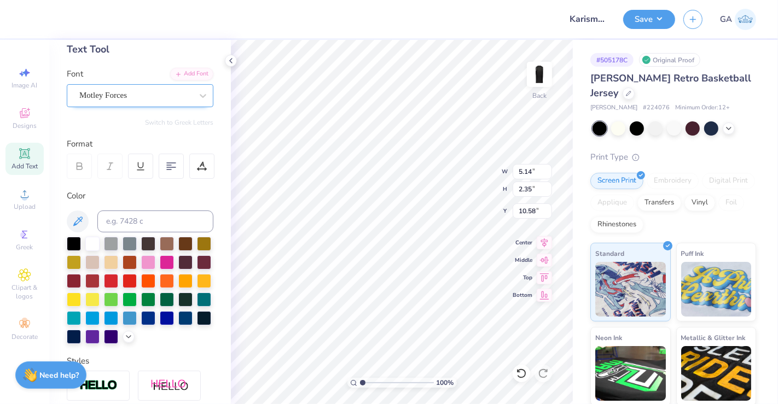
click at [178, 103] on div "Motley Forces" at bounding box center [140, 95] width 147 height 23
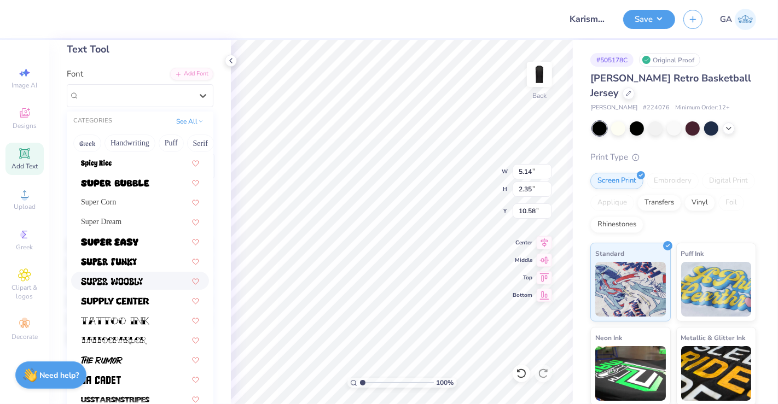
scroll to position [1184, 0]
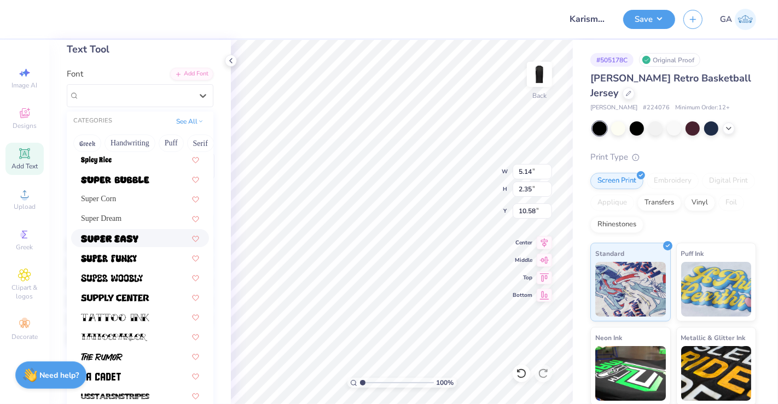
click at [138, 238] on div at bounding box center [140, 237] width 118 height 11
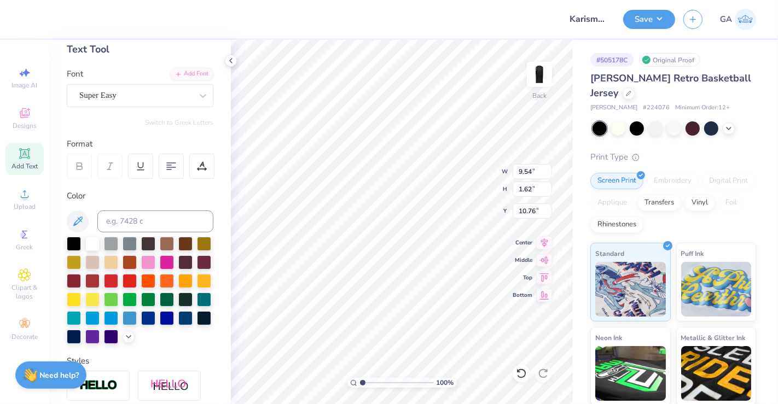
type input "9.54"
type input "1.62"
type input "9.46"
type input "3.29"
type input "5.08"
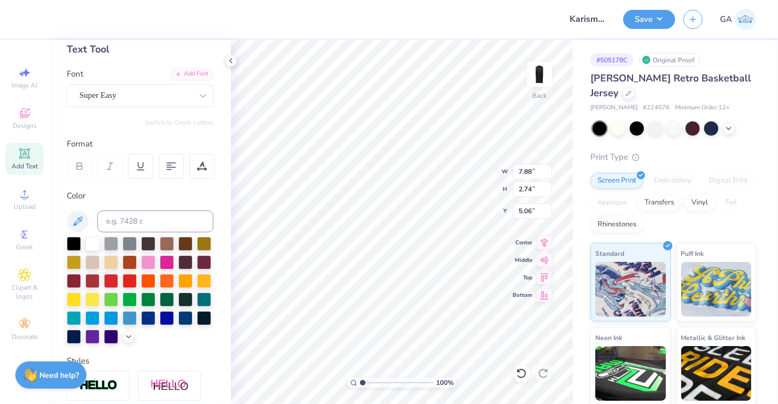
type input "7.88"
type input "2.74"
type input "4.70"
click at [171, 106] on div "Personalized Names Personalized Numbers Text Tool Add Font Font Super Easy Swit…" at bounding box center [140, 222] width 182 height 364
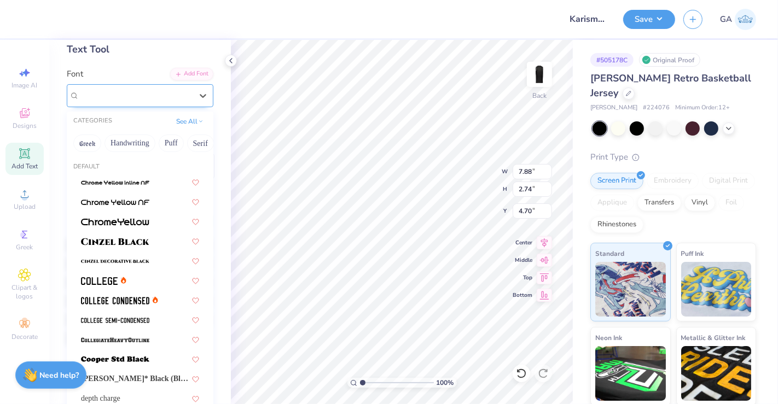
click at [176, 100] on div "Super Easy" at bounding box center [135, 95] width 115 height 17
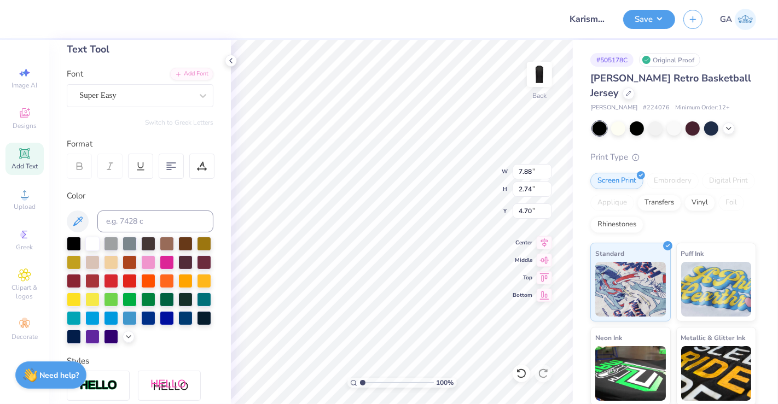
scroll to position [10, 1]
type textarea "arisma"
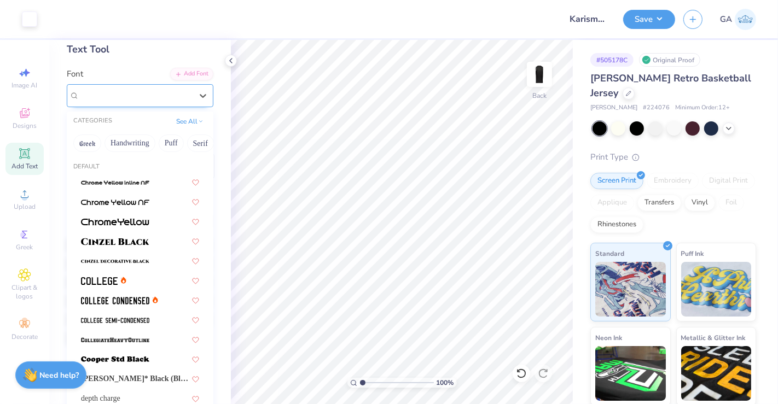
click at [173, 94] on div "Super Easy" at bounding box center [135, 95] width 115 height 17
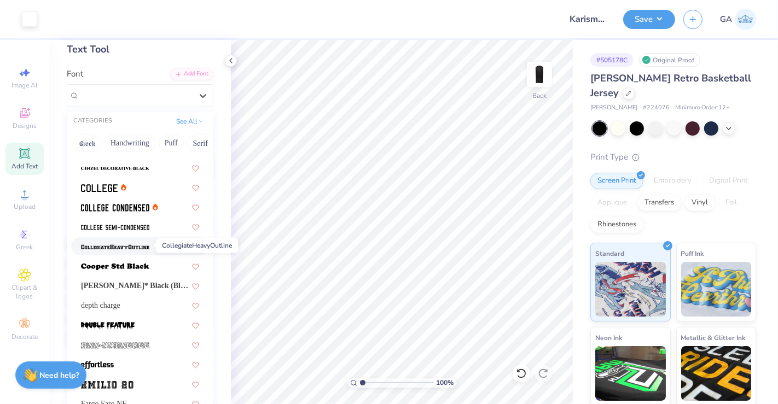
scroll to position [93, 0]
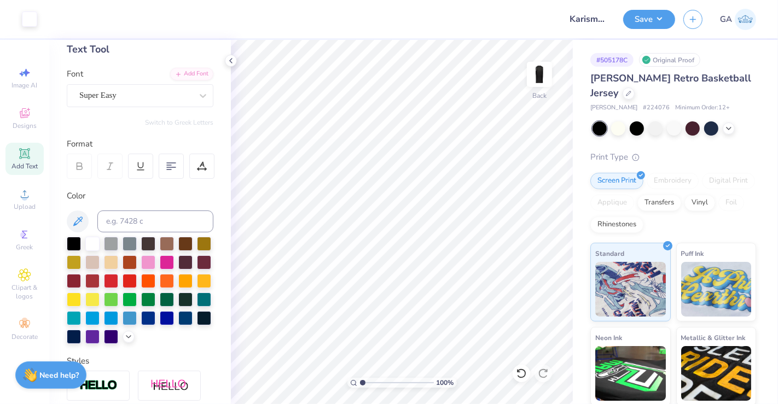
click at [28, 157] on icon at bounding box center [24, 153] width 8 height 8
type textarea "T"
type textarea "k"
type input "2.11"
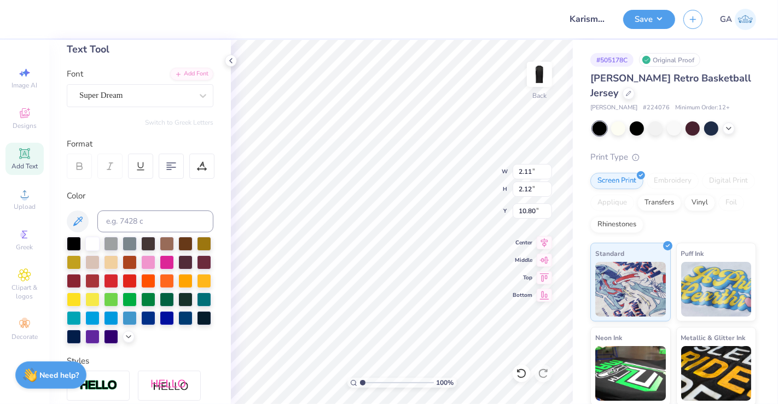
type input "2.12"
type input "5.60"
type input "4.55"
click at [36, 153] on div "Add Text" at bounding box center [24, 159] width 38 height 32
type textarea "T"
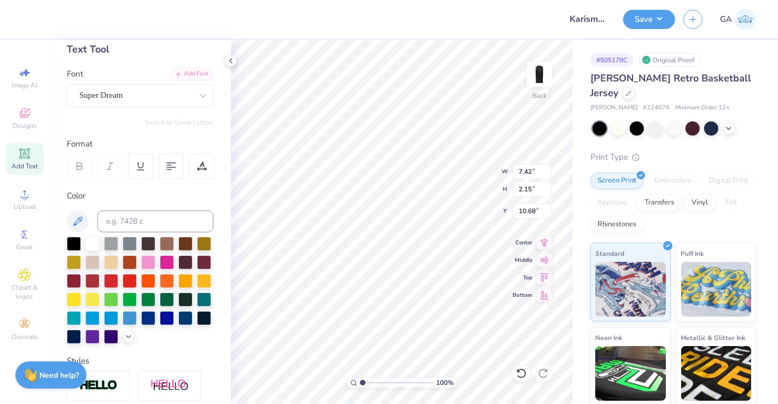
type textarea "e"
type textarea "EST. 2016"
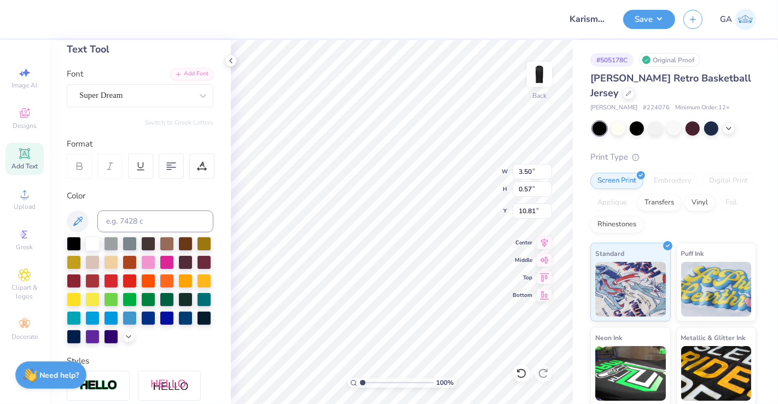
type input "3.50"
type input "0.57"
type input "8.12"
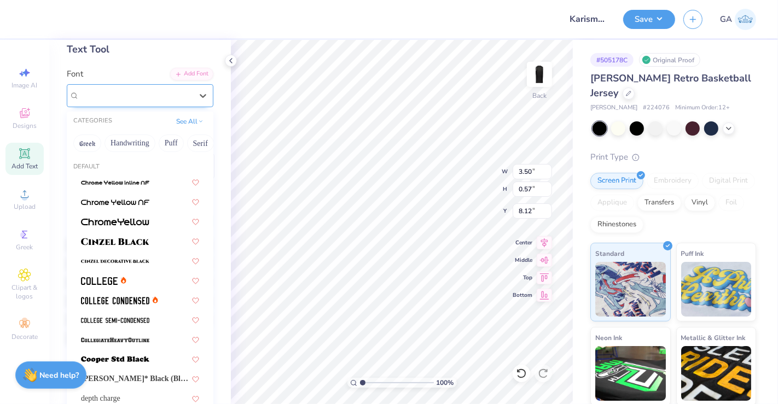
click at [171, 89] on div "Super Dream" at bounding box center [135, 95] width 115 height 17
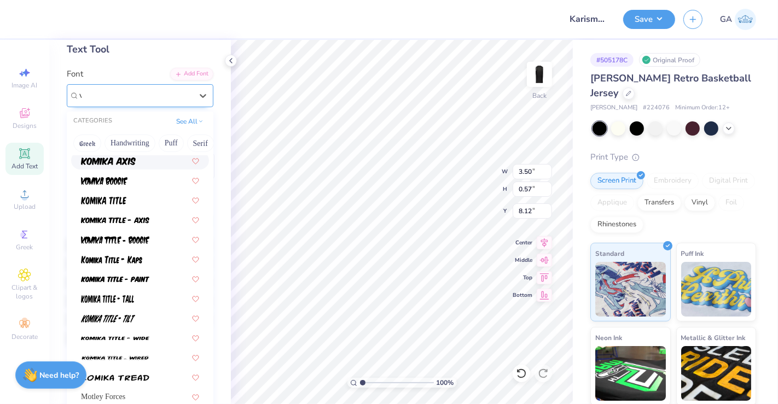
scroll to position [0, 0]
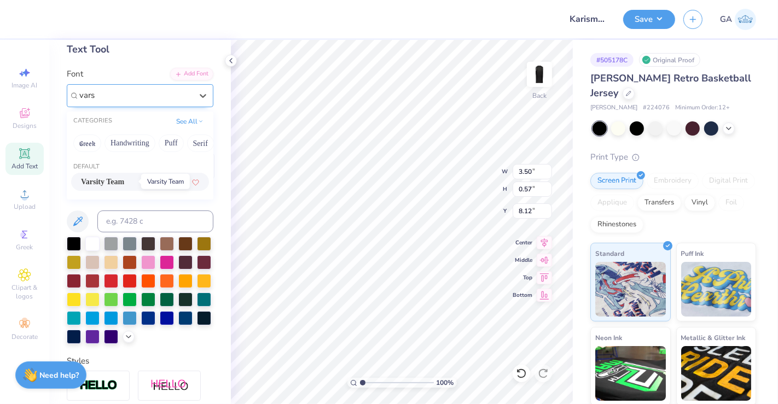
click at [124, 176] on span "Varsity Team" at bounding box center [102, 181] width 43 height 11
type input "vars"
type input "3.15"
type input "0.55"
type input "8.13"
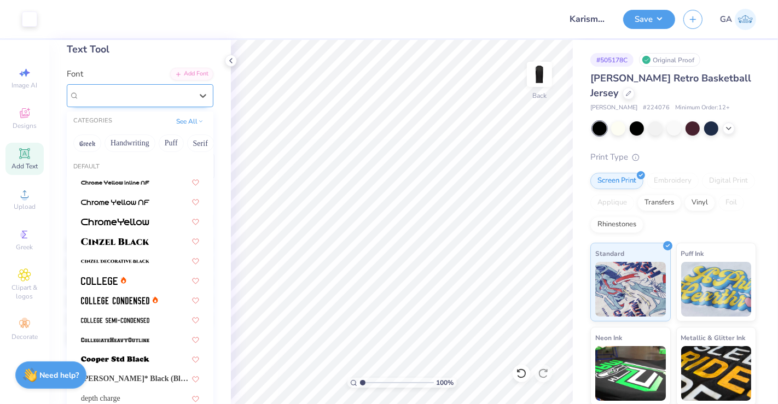
click at [152, 96] on div "Varsity Team" at bounding box center [135, 95] width 115 height 17
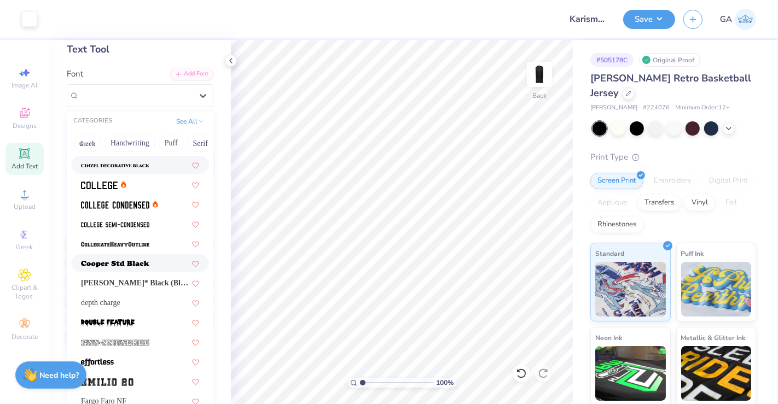
scroll to position [97, 0]
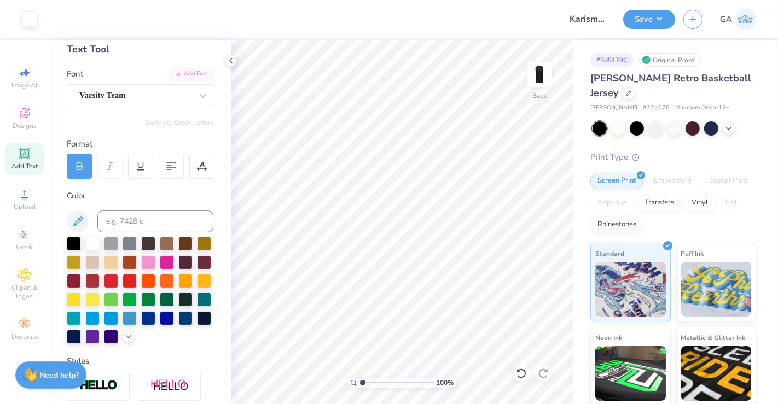
click at [15, 150] on div "Add Text" at bounding box center [24, 159] width 38 height 32
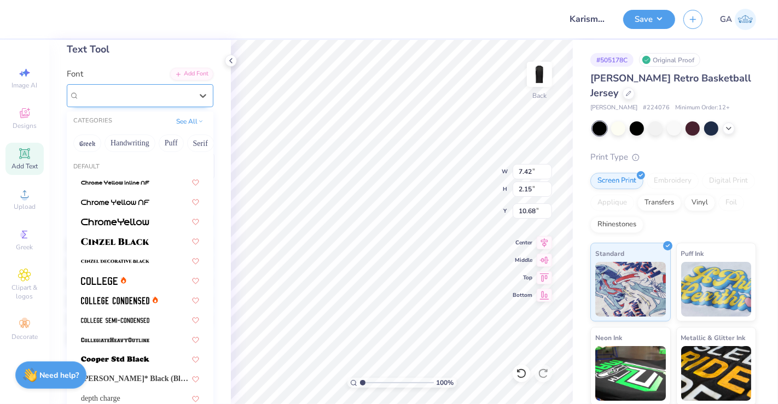
click at [180, 100] on div "Super Dream" at bounding box center [135, 95] width 115 height 17
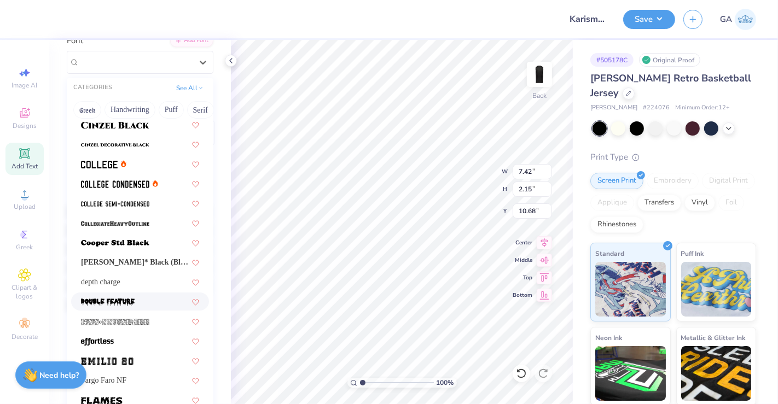
scroll to position [0, 0]
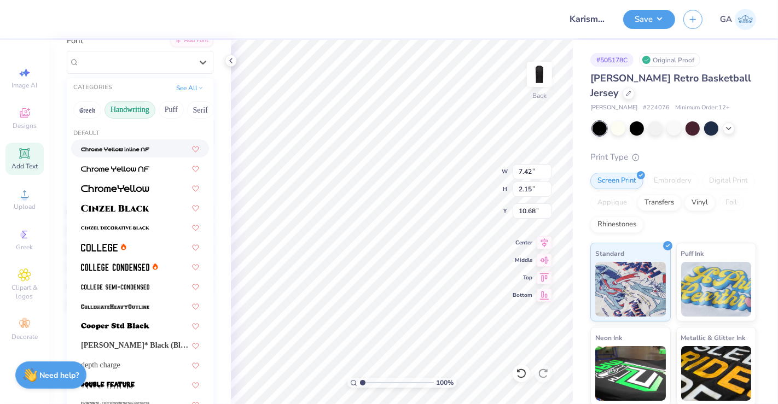
click at [147, 111] on button "Handwriting" at bounding box center [129, 109] width 51 height 17
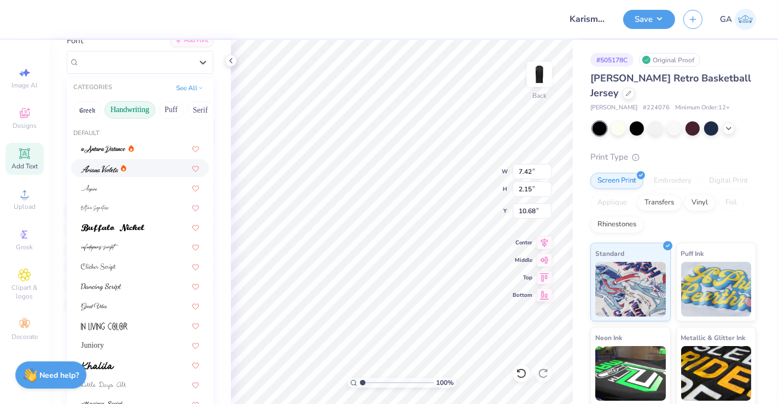
click at [132, 163] on div at bounding box center [140, 167] width 118 height 11
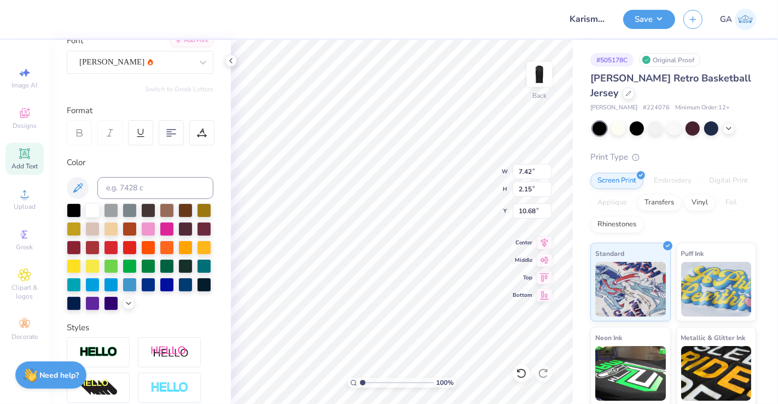
type input "8.18"
type input "2.61"
type input "10.44"
type textarea "T"
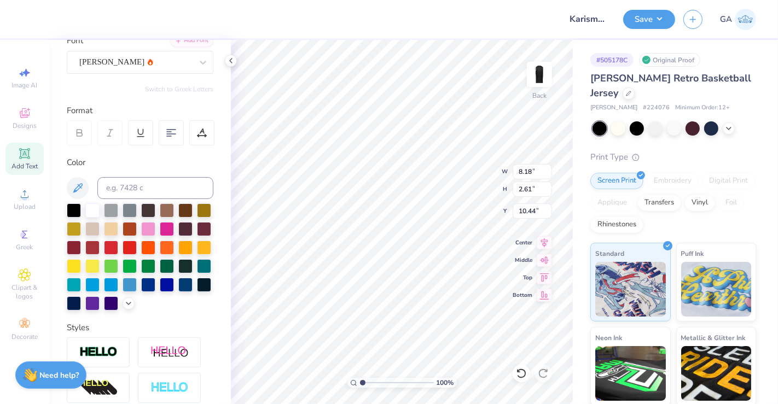
scroll to position [10, 4]
type textarea "Karisma Dance Company"
type input "7.14"
type input "1.08"
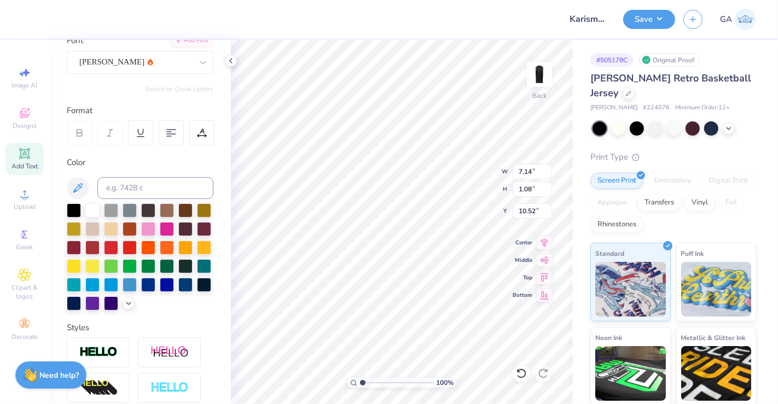
type input "6.91"
type input "1.96"
type input "10.52"
type input "6.44"
type input "8.40"
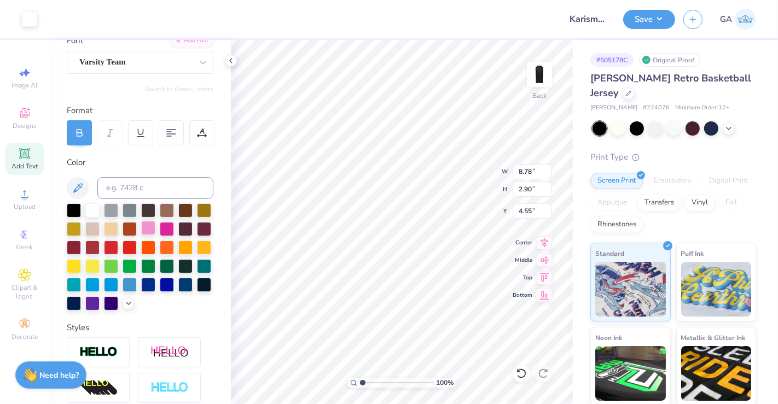
scroll to position [196, 0]
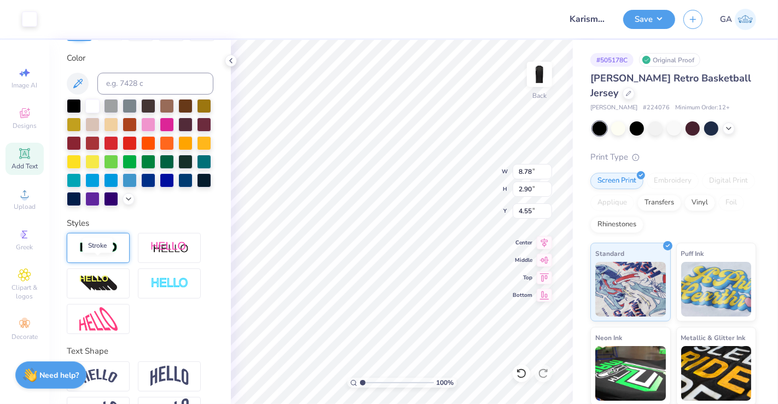
click at [109, 254] on img at bounding box center [98, 248] width 38 height 13
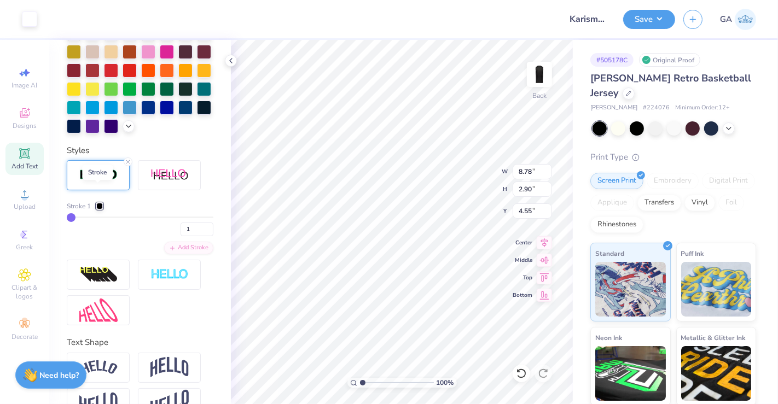
scroll to position [268, 0]
click at [100, 209] on div at bounding box center [99, 206] width 7 height 7
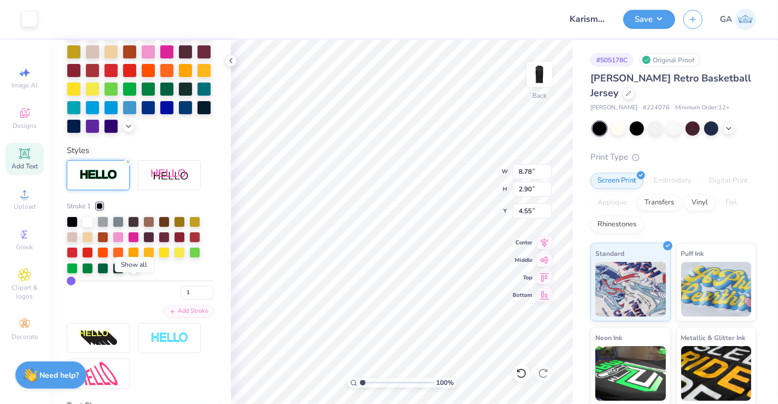
click at [132, 268] on polyline at bounding box center [134, 267] width 4 height 2
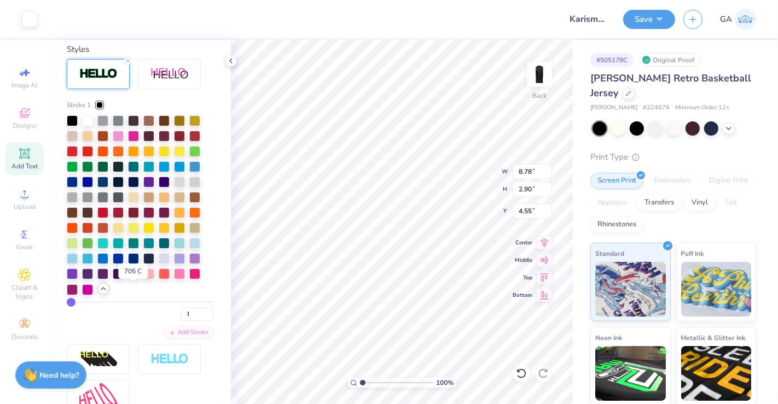
scroll to position [345, 0]
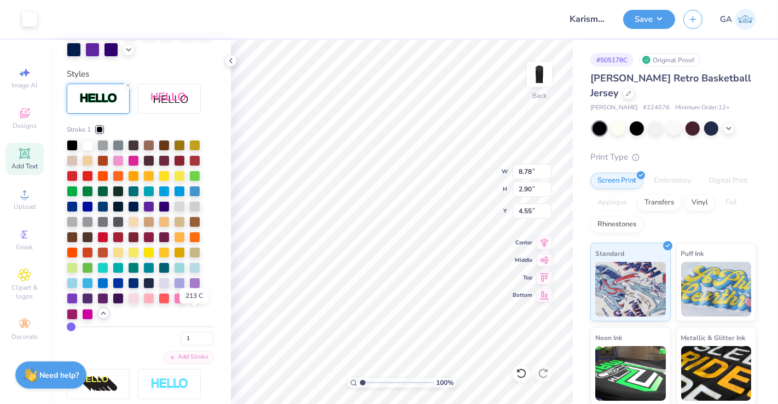
click at [194, 303] on div at bounding box center [194, 297] width 11 height 11
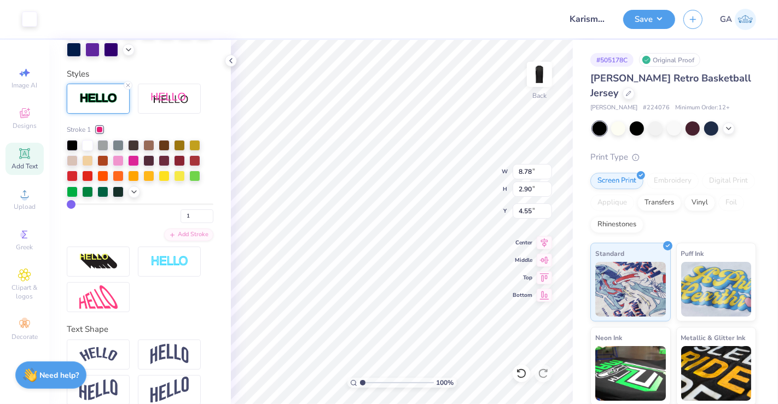
type input "6"
click at [77, 205] on input "range" at bounding box center [140, 204] width 147 height 2
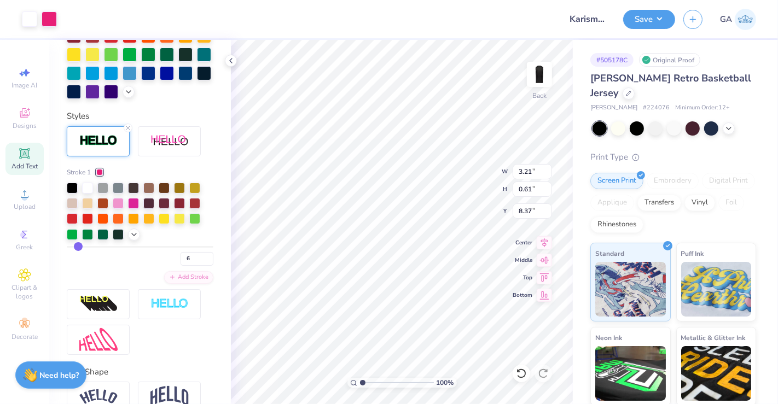
scroll to position [387, 0]
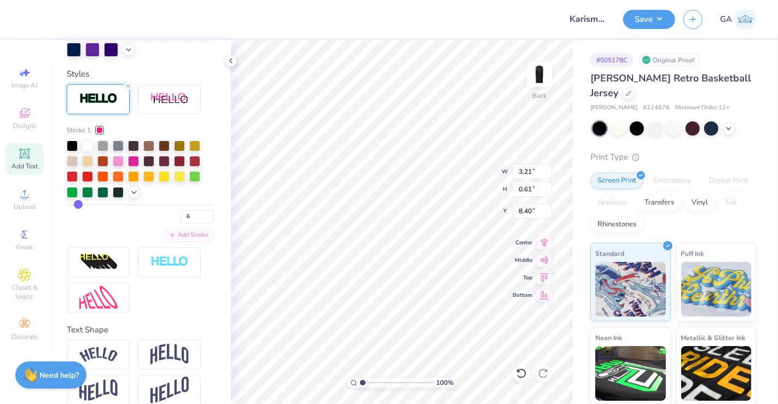
type input "8.40"
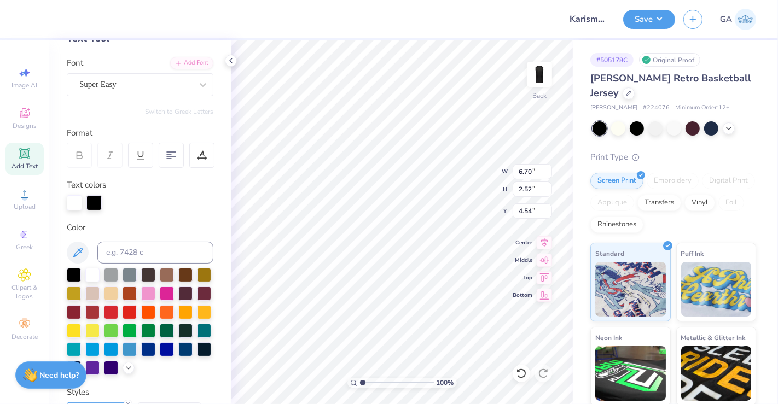
type input "6.70"
type input "2.52"
type input "4.54"
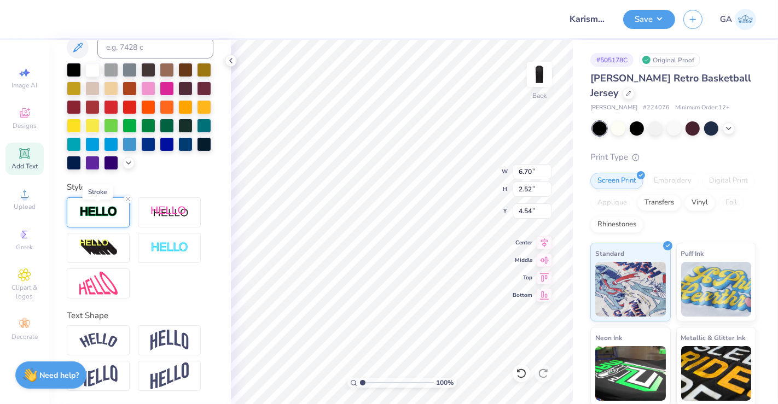
click at [107, 218] on img at bounding box center [98, 212] width 38 height 13
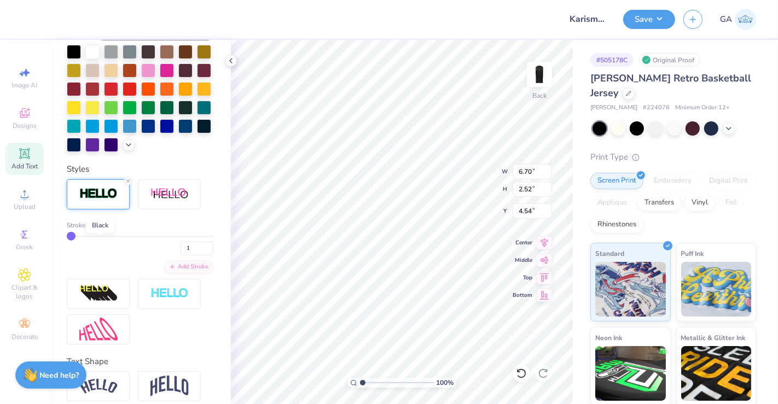
click at [98, 229] on div at bounding box center [99, 225] width 7 height 7
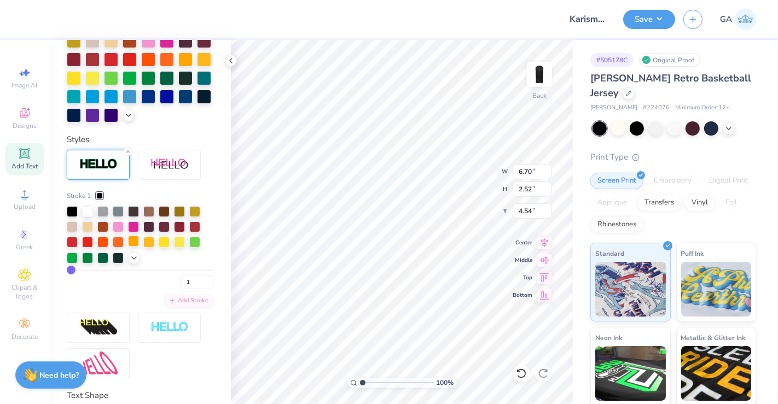
scroll to position [322, 0]
click at [132, 261] on icon at bounding box center [134, 256] width 9 height 9
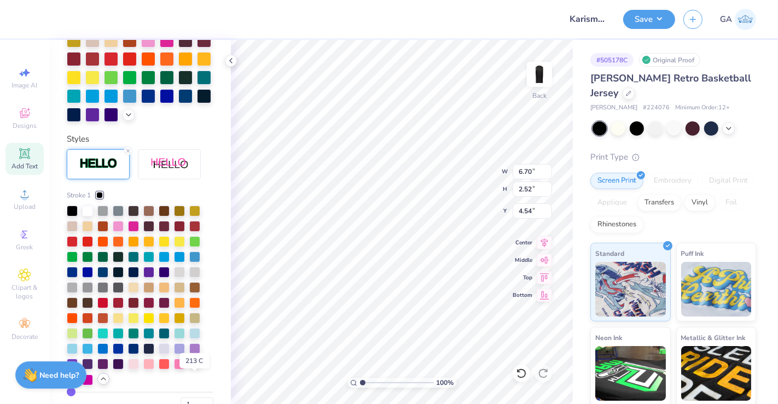
click at [195, 369] on div at bounding box center [194, 363] width 11 height 11
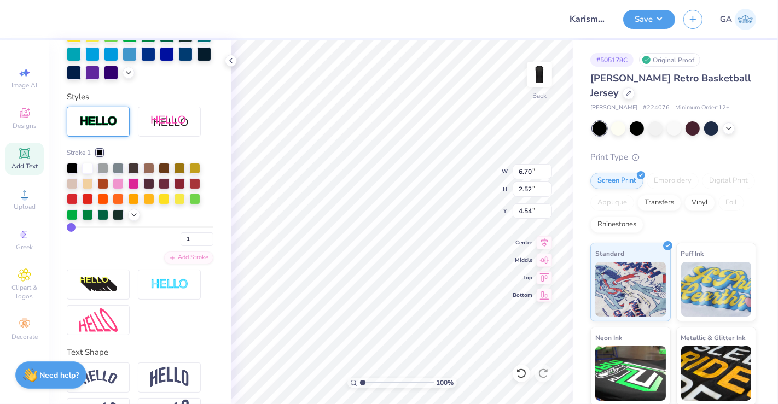
type input "2.11"
type input "2.12"
type input "5.33"
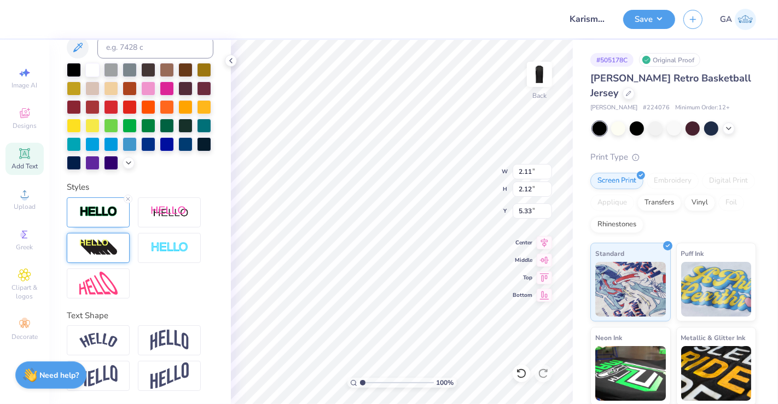
scroll to position [292, 0]
type input "2.15"
type input "2.16"
type input "5.31"
click at [117, 223] on div at bounding box center [98, 212] width 63 height 30
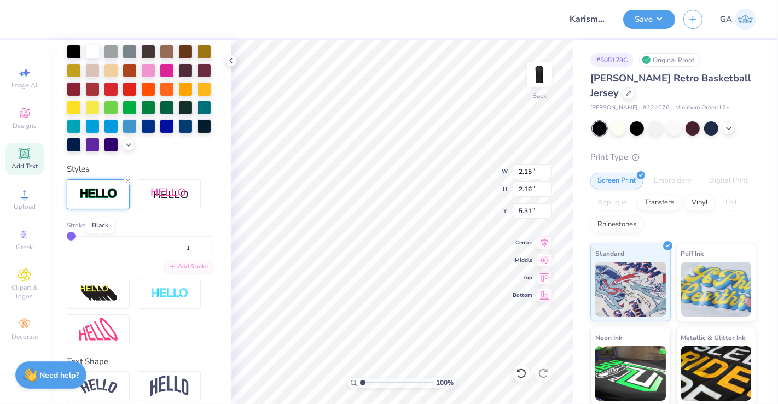
click at [100, 229] on div at bounding box center [99, 225] width 7 height 7
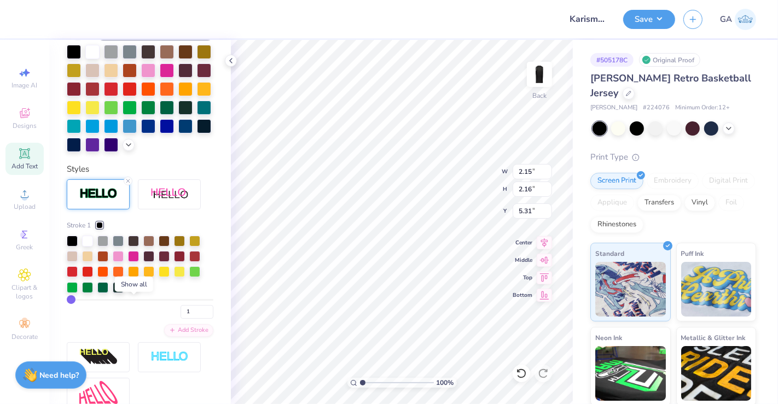
click at [131, 291] on icon at bounding box center [134, 286] width 9 height 9
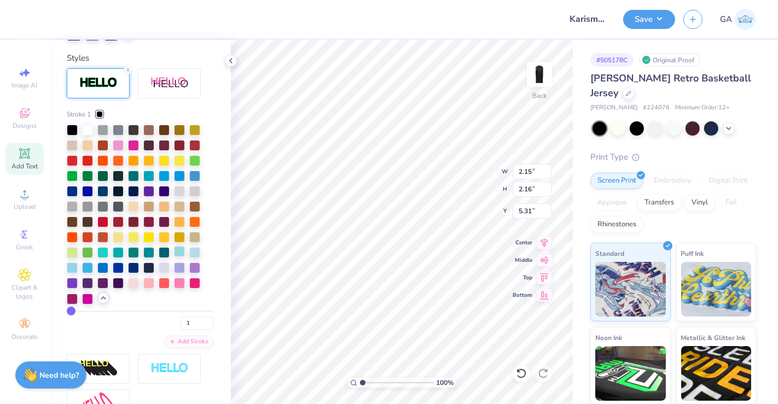
scroll to position [405, 0]
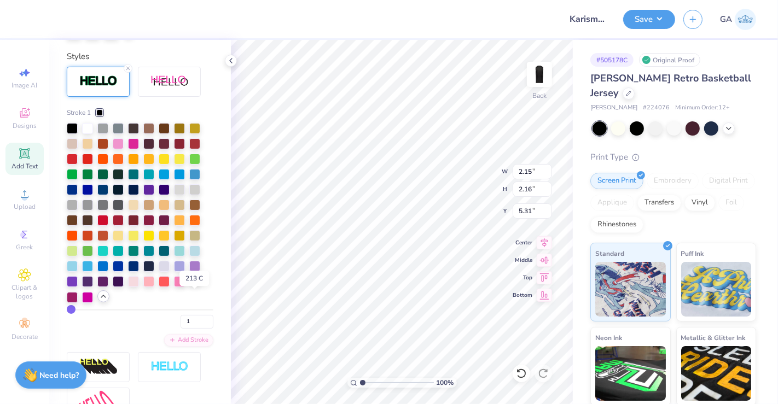
click at [195, 286] on div at bounding box center [194, 280] width 11 height 11
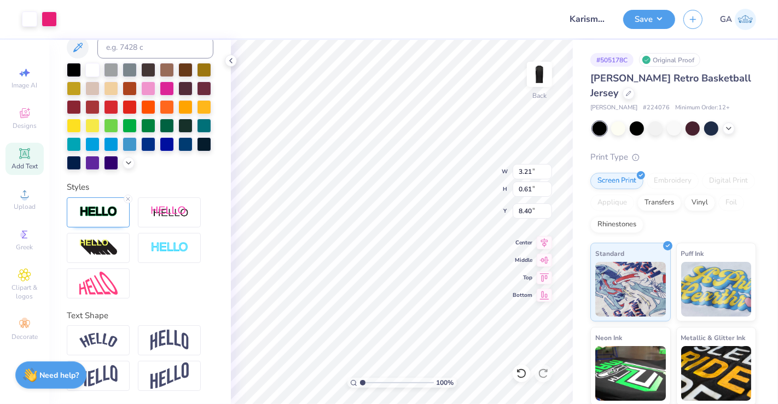
scroll to position [292, 0]
click at [120, 213] on div at bounding box center [98, 212] width 63 height 30
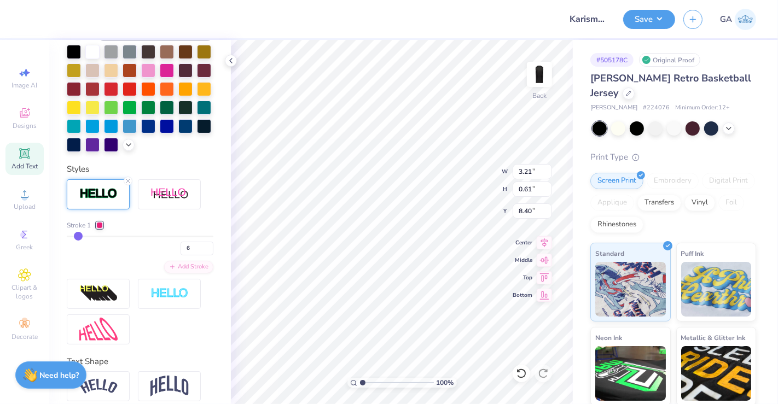
type input "2"
type input "1"
drag, startPoint x: 75, startPoint y: 254, endPoint x: 68, endPoint y: 253, distance: 7.2
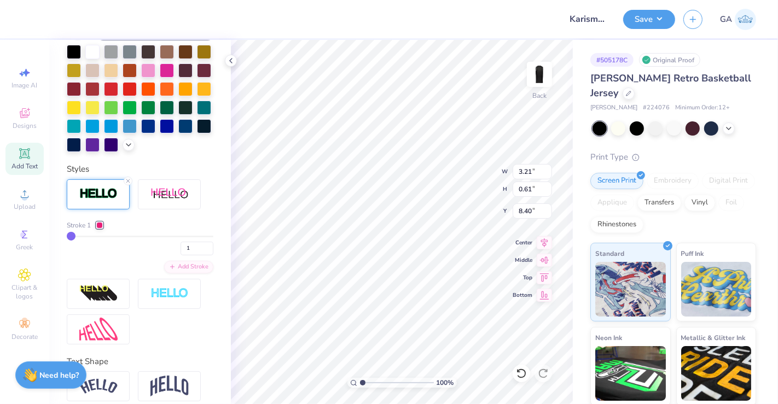
type input "1"
click at [68, 237] on input "range" at bounding box center [140, 237] width 147 height 2
type input "3.16"
type input "0.56"
type input "8.43"
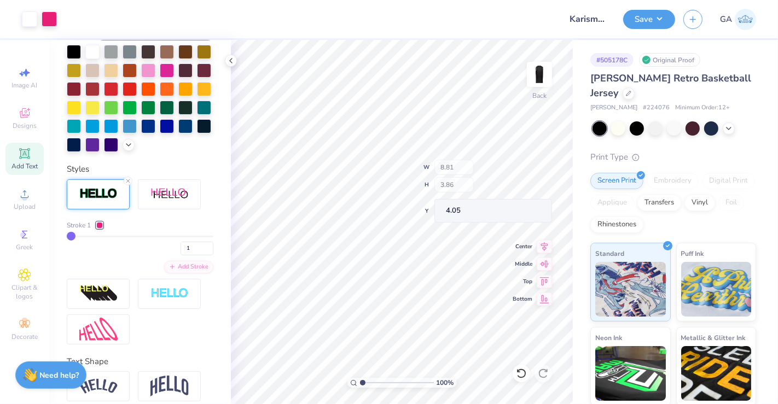
type input "4.05"
type input "4.11"
type input "0.72"
type input "8.26"
click at [654, 26] on button "Save" at bounding box center [649, 17] width 52 height 19
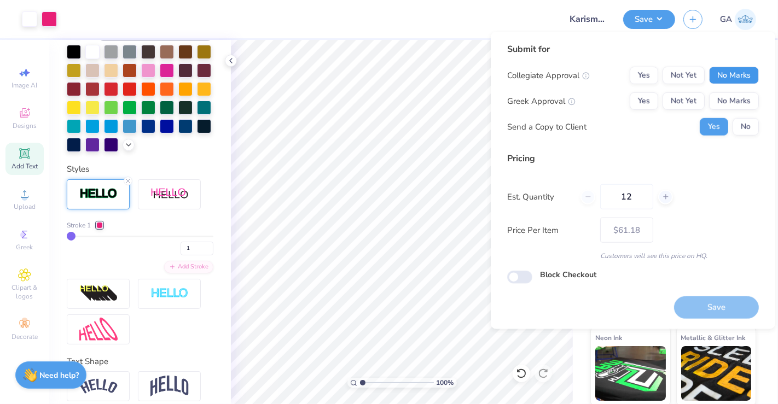
click at [727, 73] on button "No Marks" at bounding box center [734, 75] width 50 height 17
click at [733, 101] on button "No Marks" at bounding box center [734, 100] width 50 height 17
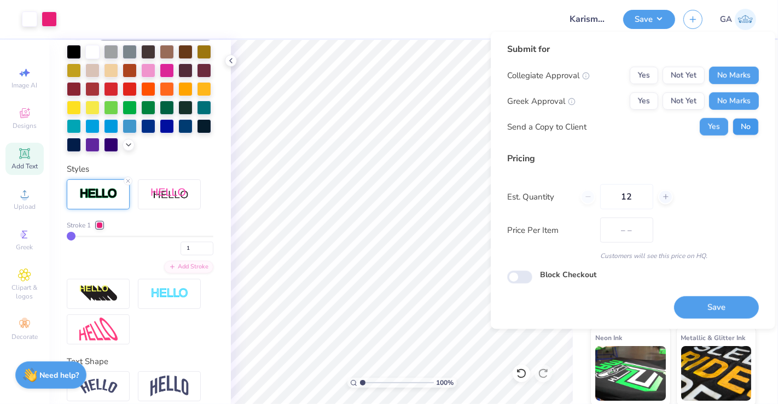
type input "$61.18"
click at [744, 130] on button "No" at bounding box center [745, 126] width 26 height 17
click at [642, 200] on input "12" at bounding box center [626, 196] width 53 height 25
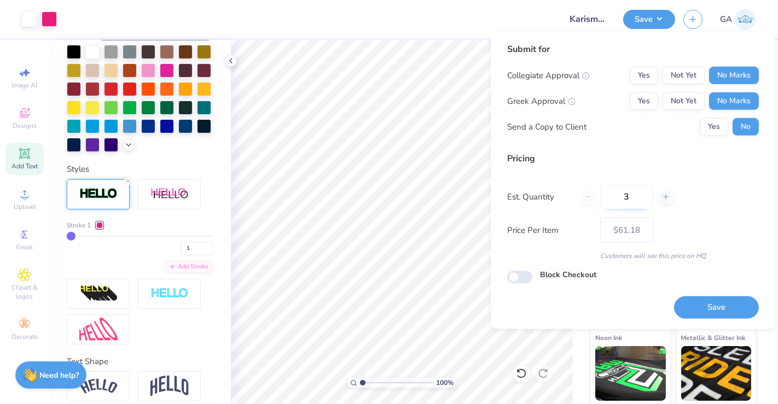
type input "30"
type input "$51.18"
type input "30"
click at [703, 302] on button "Save" at bounding box center [716, 307] width 85 height 22
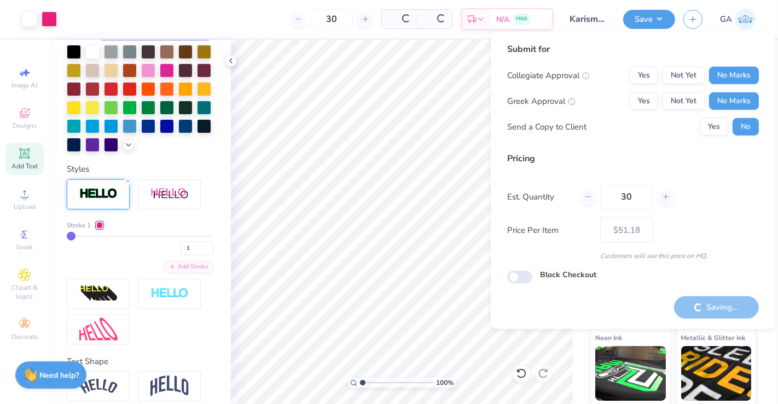
type input "– –"
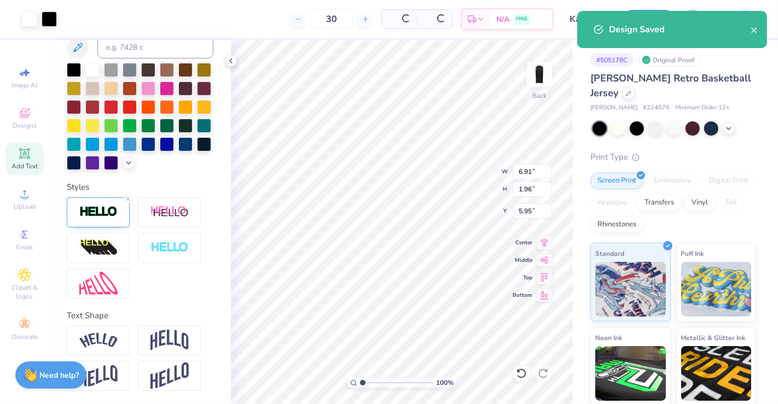
scroll to position [292, 0]
type input "6.93"
type input "1.97"
type input "5.94"
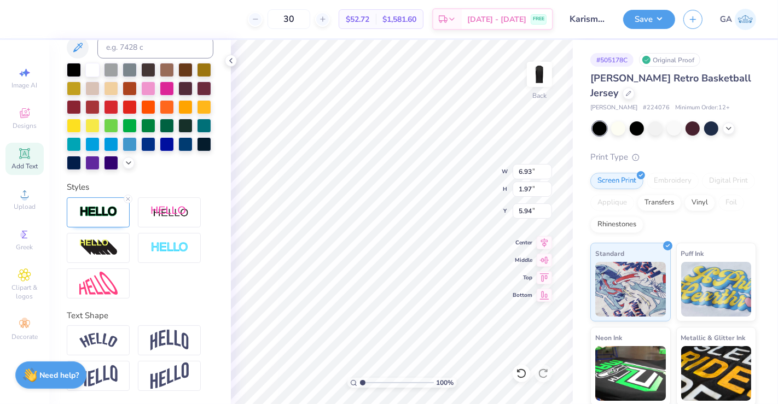
type textarea "Dance Company"
type input "6.27"
type input "4.35"
type input "1.51"
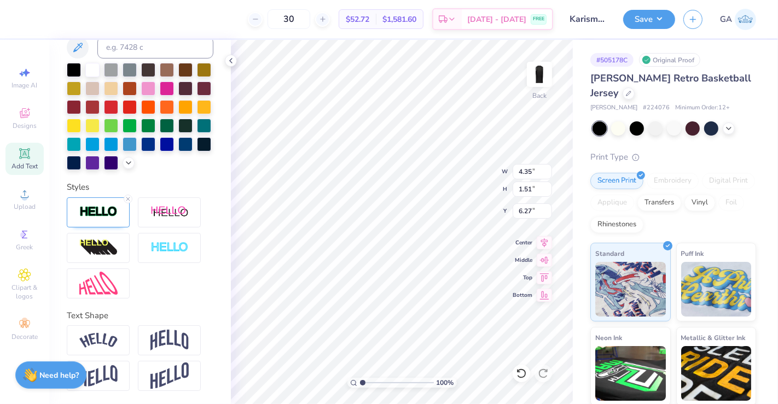
type input "6.23"
type input "6.22"
click at [464, 166] on div "100 % Back W 4.35 H 1.51 Y 6.22 Center Middle Top Bottom" at bounding box center [402, 222] width 342 height 364
type input "5.90"
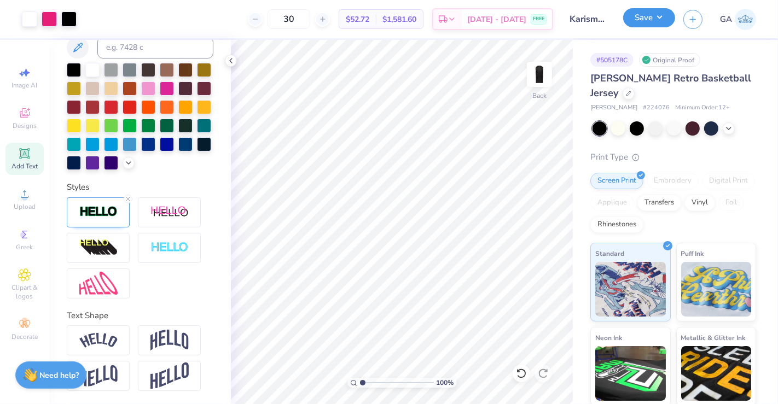
click at [639, 26] on button "Save" at bounding box center [649, 17] width 52 height 19
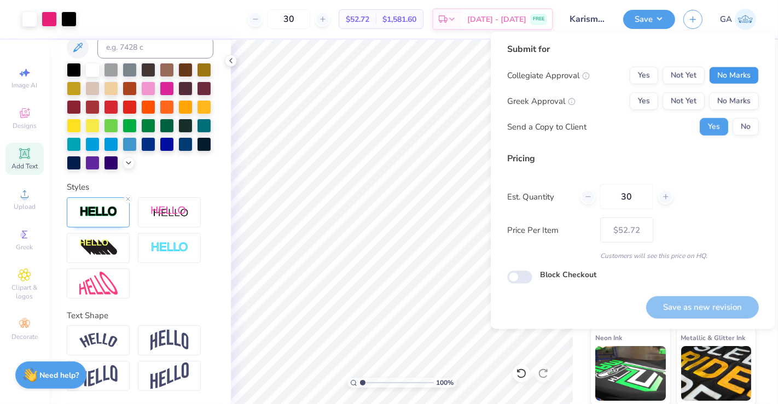
click at [730, 74] on button "No Marks" at bounding box center [734, 75] width 50 height 17
click at [731, 110] on div "Collegiate Approval Yes Not Yet No Marks Greek Approval Yes Not Yet No Marks Se…" at bounding box center [633, 101] width 252 height 69
click at [734, 105] on button "No Marks" at bounding box center [734, 100] width 50 height 17
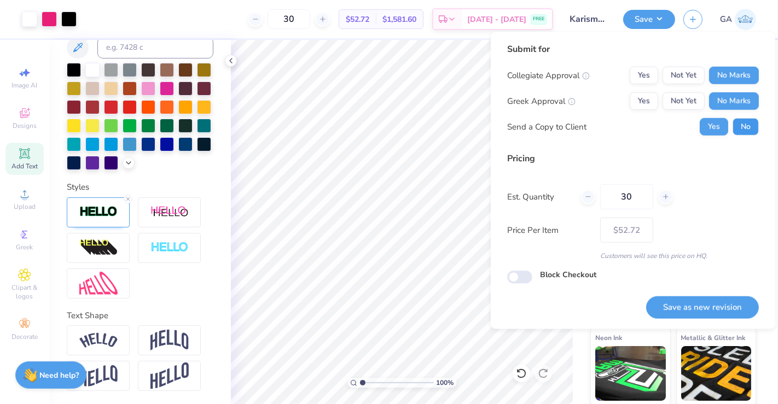
click at [744, 125] on button "No" at bounding box center [745, 126] width 26 height 17
click at [693, 310] on button "Save as new revision" at bounding box center [702, 307] width 113 height 22
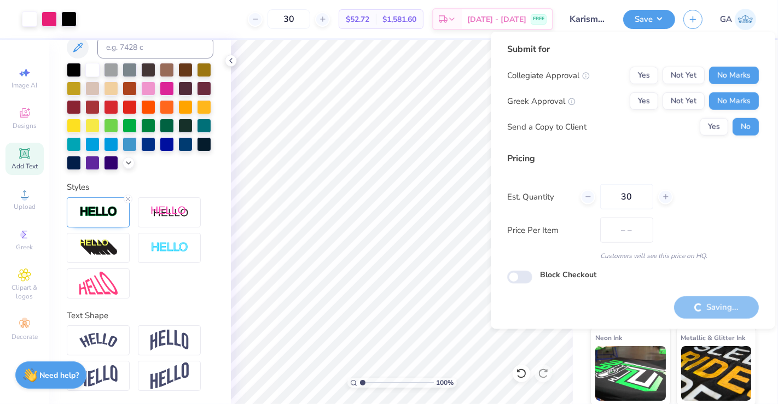
type input "$52.72"
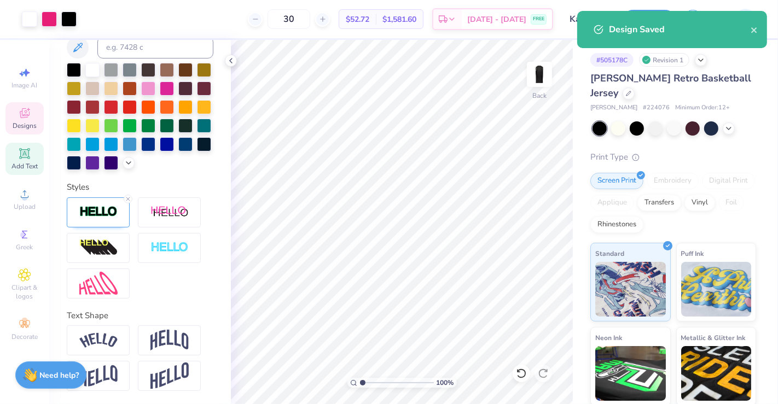
click at [23, 116] on icon at bounding box center [24, 114] width 9 height 7
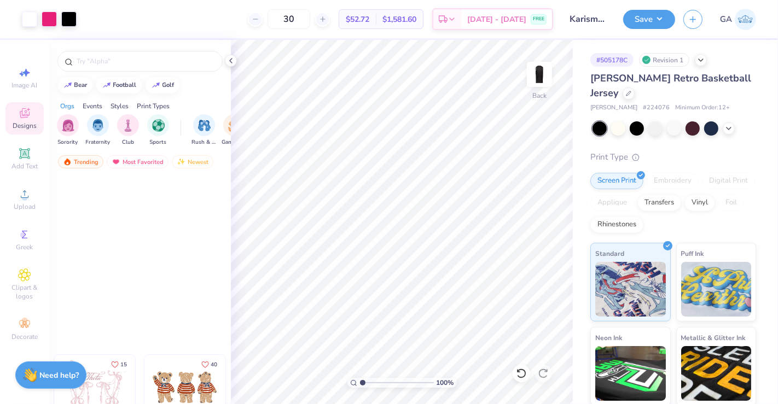
scroll to position [329, 0]
